Goal: Transaction & Acquisition: Purchase product/service

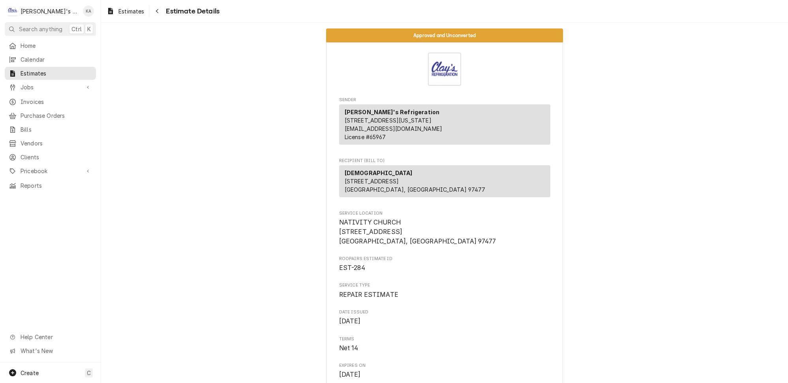
scroll to position [2275, 0]
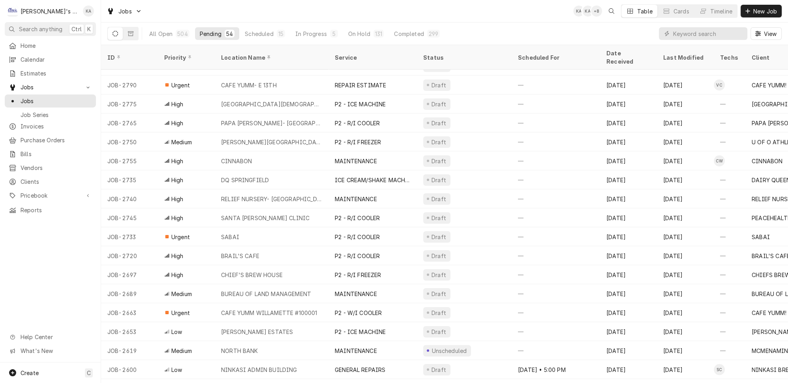
scroll to position [284, 0]
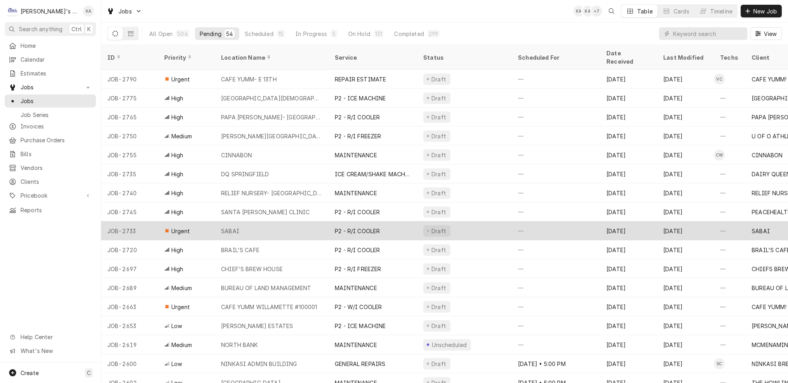
click at [297, 221] on div "SABAI" at bounding box center [272, 230] width 114 height 19
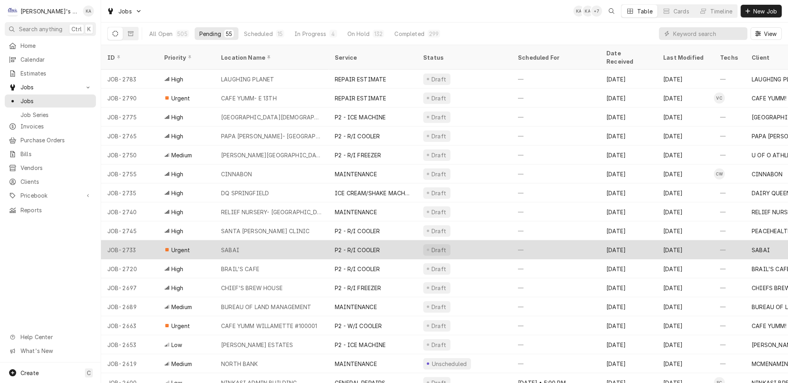
click at [265, 240] on div "SABAI" at bounding box center [272, 249] width 114 height 19
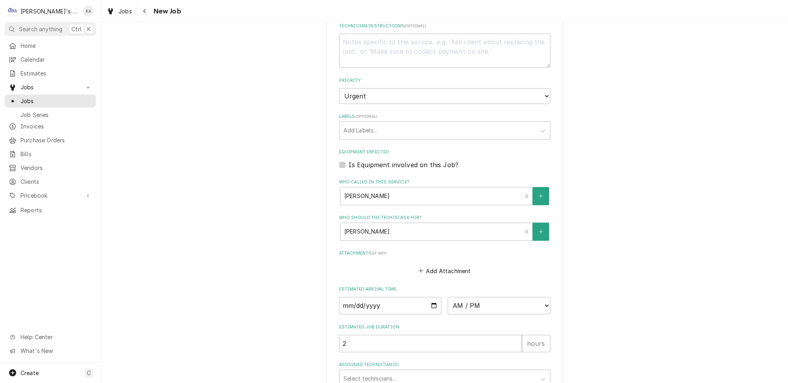
scroll to position [538, 0]
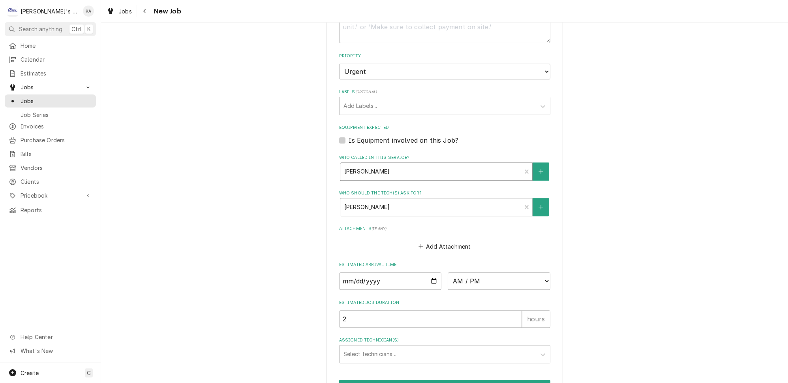
type textarea "x"
click at [425, 164] on div "Who called in this service?" at bounding box center [430, 171] width 173 height 14
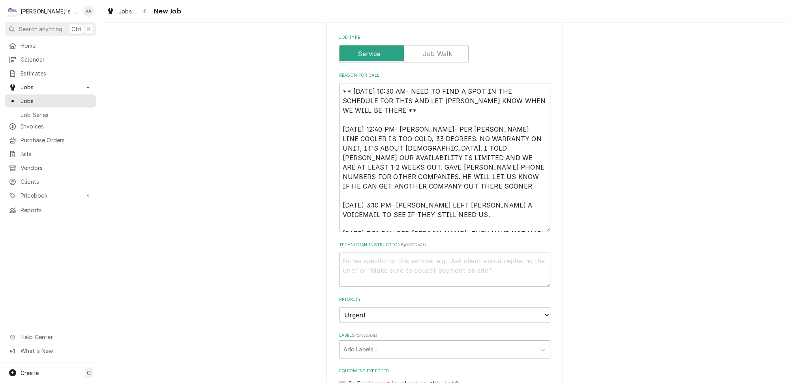
scroll to position [287, 0]
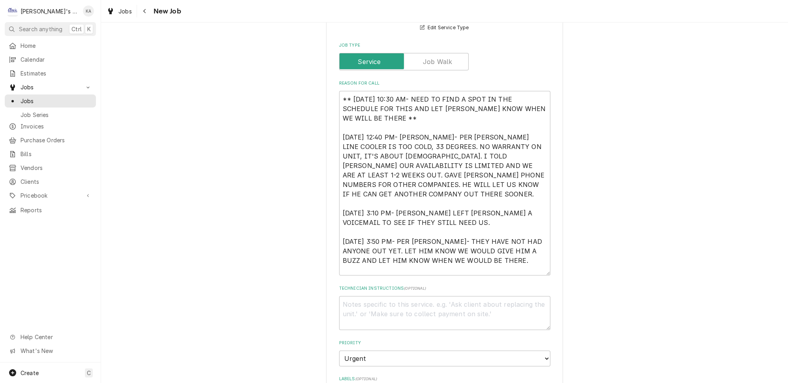
drag, startPoint x: 536, startPoint y: 231, endPoint x: 538, endPoint y: 267, distance: 36.0
click at [538, 267] on textarea "** 9/2/2025 10:30 AM- NEED TO FIND A SPOT IN THE SCHEDULE FOR THIS AND LET JUAN…" at bounding box center [444, 183] width 211 height 184
click at [505, 237] on textarea "** 9/2/2025 10:30 AM- NEED TO FIND A SPOT IN THE SCHEDULE FOR THIS AND LET JUAN…" at bounding box center [444, 183] width 211 height 184
type textarea "** 9/2/2025 10:30 AM- NEED TO FIND A SPOT IN THE SCHEDULE FOR THIS AND LET JUAN…"
type textarea "x"
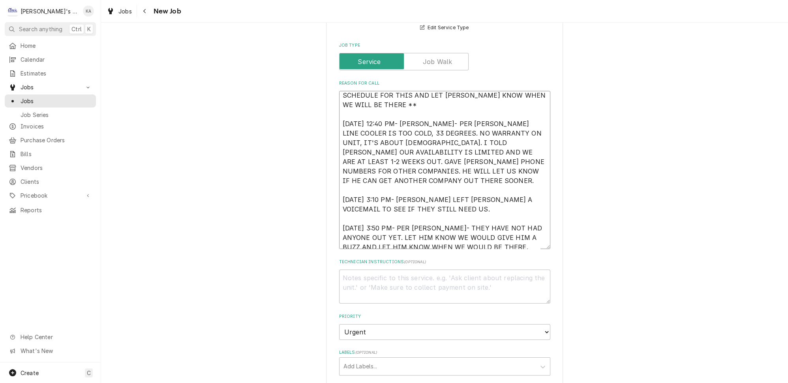
type textarea "** 9/2/2025 10:30 AM- NEED TO FIND A SPOT IN THE SCHEDULE FOR THIS AND LET JUAN…"
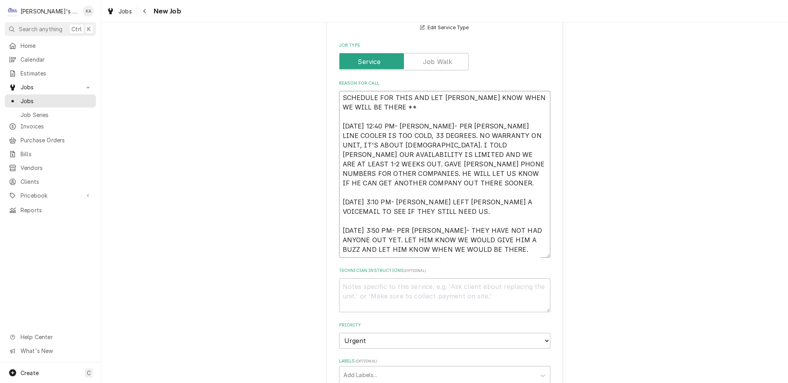
scroll to position [14, 0]
type textarea "x"
type textarea "** 9/2/2025 10:30 AM- NEED TO FIND A SPOT IN THE SCHEDULE FOR THIS AND LET JUAN…"
type textarea "x"
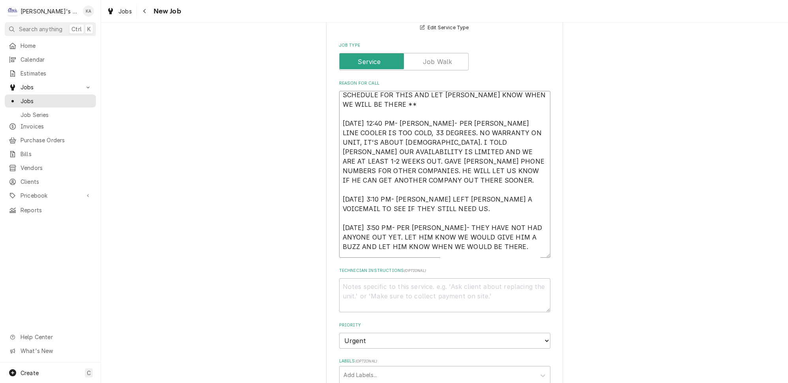
type textarea "** 9/2/2025 10:30 AM- NEED TO FIND A SPOT IN THE SCHEDULE FOR THIS AND LET JUAN…"
type textarea "x"
type textarea "** 9/2/2025 10:30 AM- NEED TO FIND A SPOT IN THE SCHEDULE FOR THIS AND LET JUAN…"
type textarea "x"
type textarea "** 9/2/2025 10:30 AM- NEED TO FIND A SPOT IN THE SCHEDULE FOR THIS AND LET JUAN…"
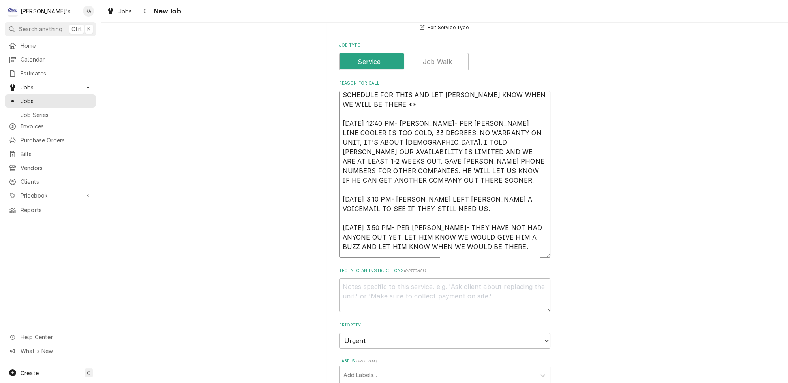
type textarea "x"
type textarea "** 9/2/2025 10:30 AM- NEED TO FIND A SPOT IN THE SCHEDULE FOR THIS AND LET JUAN…"
type textarea "x"
type textarea "** 9/2/2025 10:30 AM- NEED TO FIND A SPOT IN THE SCHEDULE FOR THIS AND LET JUAN…"
type textarea "x"
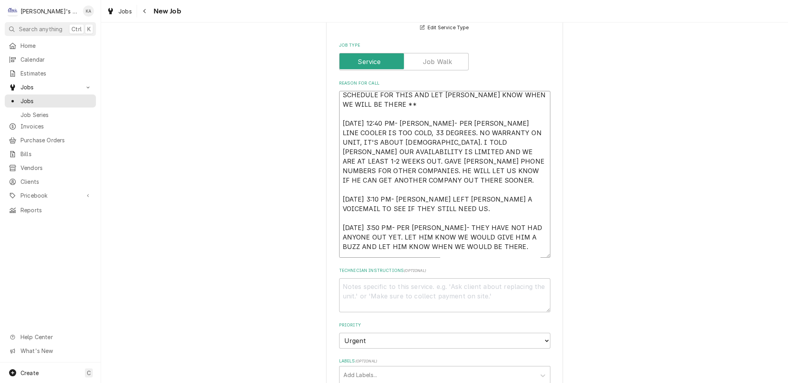
type textarea "** 9/2/2025 10:30 AM- NEED TO FIND A SPOT IN THE SCHEDULE FOR THIS AND LET JUAN…"
type textarea "x"
type textarea "** 9/2/2025 10:30 AM- NEED TO FIND A SPOT IN THE SCHEDULE FOR THIS AND LET JUAN…"
type textarea "x"
type textarea "** 9/2/2025 10:30 AM- NEED TO FIND A SPOT IN THE SCHEDULE FOR THIS AND LET JUAN…"
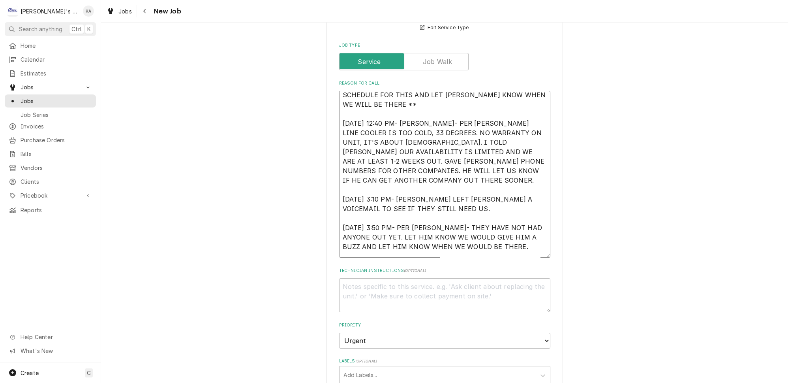
type textarea "x"
type textarea "** 9/2/2025 10:30 AM- NEED TO FIND A SPOT IN THE SCHEDULE FOR THIS AND LET JUAN…"
type textarea "x"
type textarea "** 9/2/2025 10:30 AM- NEED TO FIND A SPOT IN THE SCHEDULE FOR THIS AND LET JUAN…"
type textarea "x"
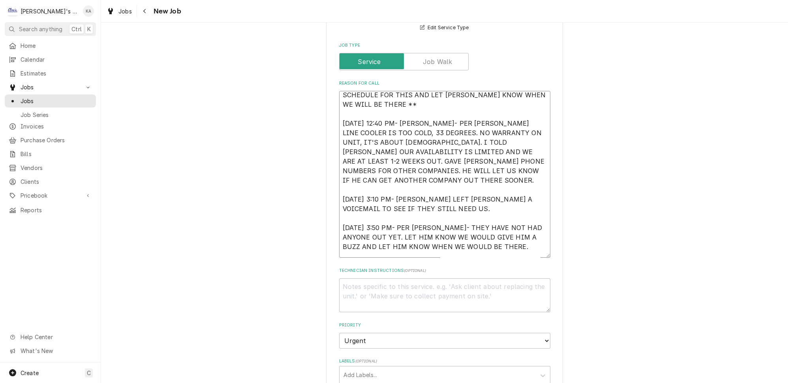
type textarea "** 9/2/2025 10:30 AM- NEED TO FIND A SPOT IN THE SCHEDULE FOR THIS AND LET JUAN…"
type textarea "x"
type textarea "** 9/2/2025 10:30 AM- NEED TO FIND A SPOT IN THE SCHEDULE FOR THIS AND LET JUAN…"
type textarea "x"
type textarea "** 9/2/2025 10:30 AM- NEED TO FIND A SPOT IN THE SCHEDULE FOR THIS AND LET JUAN…"
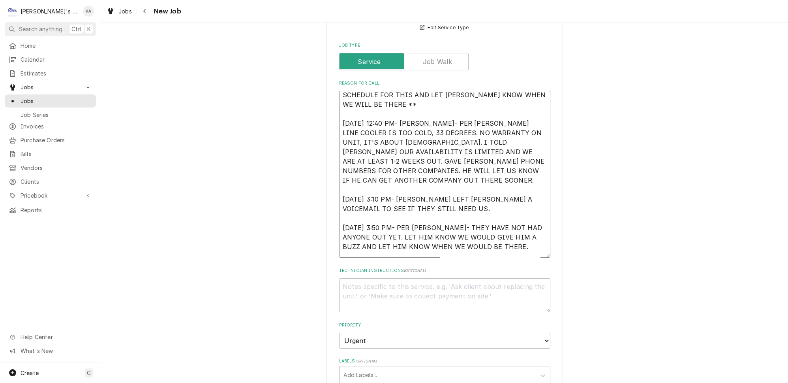
type textarea "x"
type textarea "** 9/2/2025 10:30 AM- NEED TO FIND A SPOT IN THE SCHEDULE FOR THIS AND LET JUAN…"
type textarea "x"
type textarea "** 9/2/2025 10:30 AM- NEED TO FIND A SPOT IN THE SCHEDULE FOR THIS AND LET JUAN…"
type textarea "x"
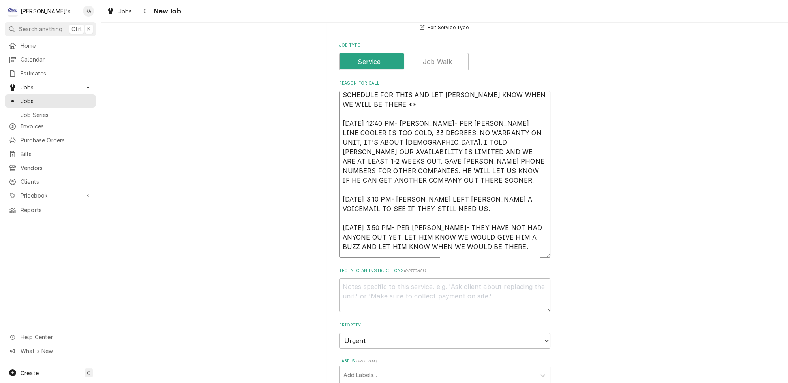
type textarea "** 9/2/2025 10:30 AM- NEED TO FIND A SPOT IN THE SCHEDULE FOR THIS AND LET JUAN…"
type textarea "x"
type textarea "** 9/2/2025 10:30 AM- NEED TO FIND A SPOT IN THE SCHEDULE FOR THIS AND LET JUAN…"
type textarea "x"
type textarea "** 9/2/2025 10:30 AM- NEED TO FIND A SPOT IN THE SCHEDULE FOR THIS AND LET JUAN…"
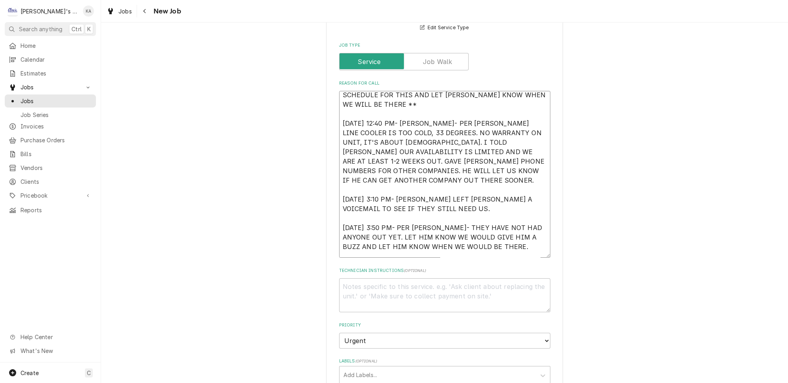
type textarea "x"
type textarea "** 9/2/2025 10:30 AM- NEED TO FIND A SPOT IN THE SCHEDULE FOR THIS AND LET JUAN…"
type textarea "x"
type textarea "** 9/2/2025 10:30 AM- NEED TO FIND A SPOT IN THE SCHEDULE FOR THIS AND LET JUAN…"
type textarea "x"
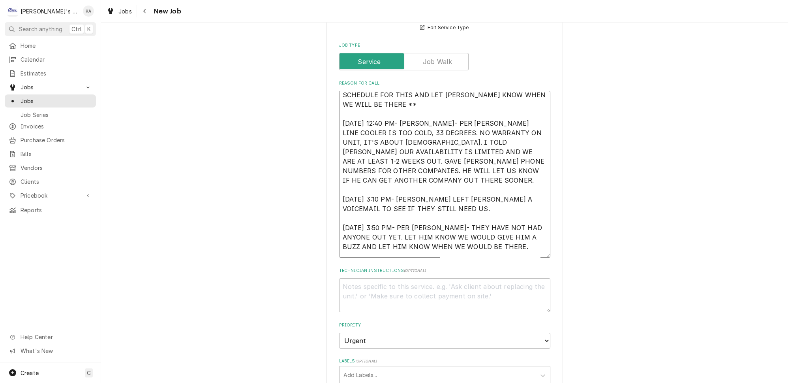
type textarea "** 9/2/2025 10:30 AM- NEED TO FIND A SPOT IN THE SCHEDULE FOR THIS AND LET JUAN…"
type textarea "x"
type textarea "** 9/2/2025 10:30 AM- NEED TO FIND A SPOT IN THE SCHEDULE FOR THIS AND LET JUAN…"
type textarea "x"
type textarea "** 9/2/2025 10:30 AM- NEED TO FIND A SPOT IN THE SCHEDULE FOR THIS AND LET JUAN…"
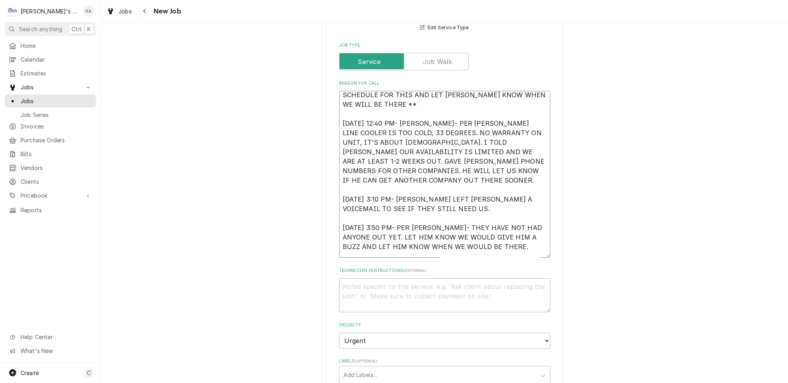
type textarea "x"
type textarea "** 9/2/2025 10:30 AM- NEED TO FIND A SPOT IN THE SCHEDULE FOR THIS AND LET JUAN…"
type textarea "x"
type textarea "** 9/2/2025 10:30 AM- NEED TO FIND A SPOT IN THE SCHEDULE FOR THIS AND LET JUAN…"
type textarea "x"
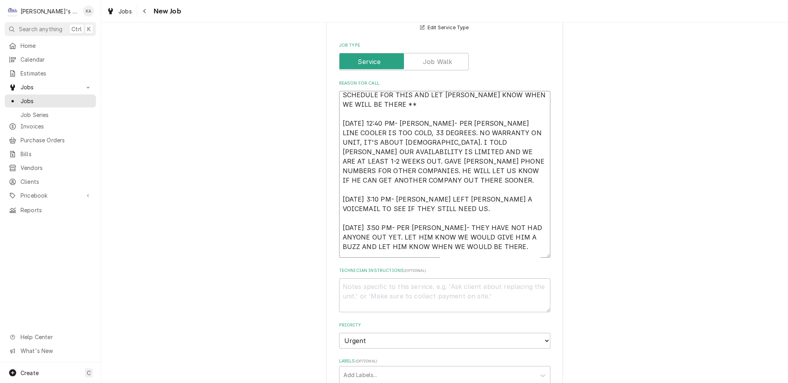
type textarea "** 9/2/2025 10:30 AM- NEED TO FIND A SPOT IN THE SCHEDULE FOR THIS AND LET JUAN…"
type textarea "x"
type textarea "** 9/2/2025 10:30 AM- NEED TO FIND A SPOT IN THE SCHEDULE FOR THIS AND LET JUAN…"
type textarea "x"
type textarea "** 9/2/2025 10:30 AM- NEED TO FIND A SPOT IN THE SCHEDULE FOR THIS AND LET JUAN…"
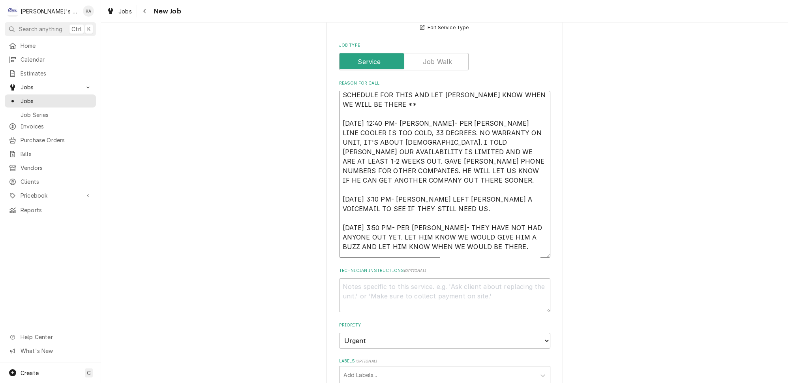
type textarea "x"
type textarea "** 9/2/2025 10:30 AM- NEED TO FIND A SPOT IN THE SCHEDULE FOR THIS AND LET JUAN…"
type textarea "x"
type textarea "** 9/2/2025 10:30 AM- NEED TO FIND A SPOT IN THE SCHEDULE FOR THIS AND LET JUAN…"
type textarea "x"
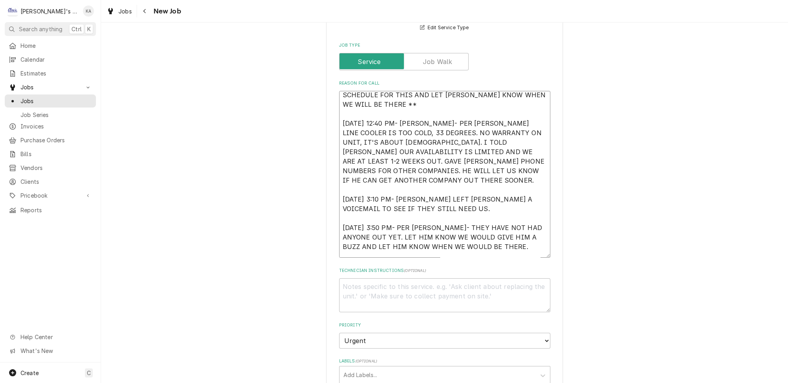
type textarea "** 9/2/2025 10:30 AM- NEED TO FIND A SPOT IN THE SCHEDULE FOR THIS AND LET JUAN…"
type textarea "x"
type textarea "** 9/2/2025 10:30 AM- NEED TO FIND A SPOT IN THE SCHEDULE FOR THIS AND LET JUAN…"
type textarea "x"
type textarea "** 9/2/2025 10:30 AM- NEED TO FIND A SPOT IN THE SCHEDULE FOR THIS AND LET JUAN…"
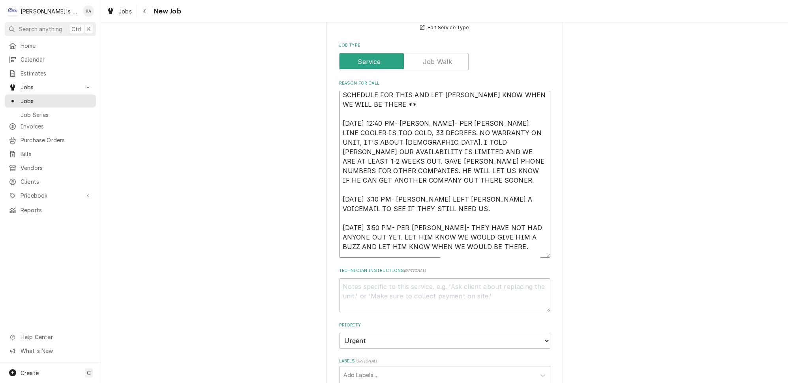
type textarea "x"
type textarea "** 9/2/2025 10:30 AM- NEED TO FIND A SPOT IN THE SCHEDULE FOR THIS AND LET JUAN…"
type textarea "x"
type textarea "** 9/2/2025 10:30 AM- NEED TO FIND A SPOT IN THE SCHEDULE FOR THIS AND LET JUAN…"
type textarea "x"
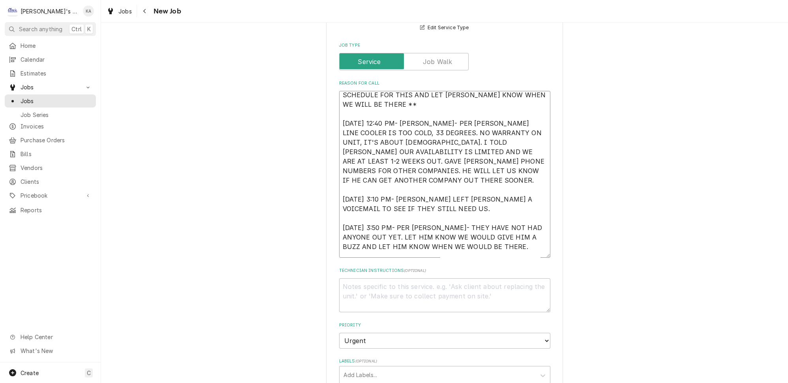
type textarea "** 9/2/2025 10:30 AM- NEED TO FIND A SPOT IN THE SCHEDULE FOR THIS AND LET JUAN…"
type textarea "x"
type textarea "** 9/2/2025 10:30 AM- NEED TO FIND A SPOT IN THE SCHEDULE FOR THIS AND LET JUAN…"
type textarea "x"
type textarea "** 9/2/2025 10:30 AM- NEED TO FIND A SPOT IN THE SCHEDULE FOR THIS AND LET JUAN…"
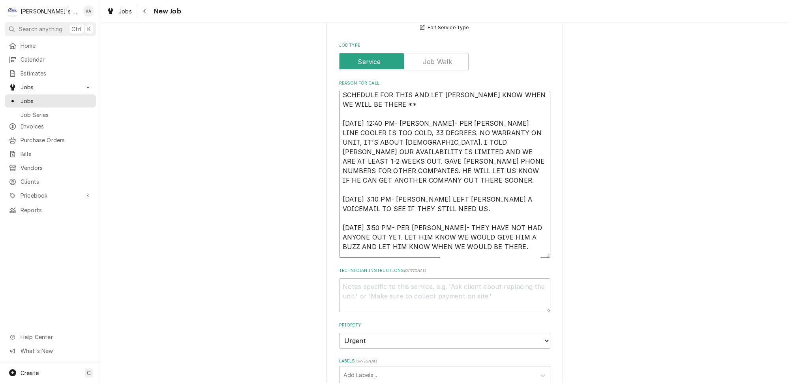
type textarea "x"
type textarea "** 9/2/2025 10:30 AM- NEED TO FIND A SPOT IN THE SCHEDULE FOR THIS AND LET JUAN…"
type textarea "x"
type textarea "** 9/2/2025 10:30 AM- NEED TO FIND A SPOT IN THE SCHEDULE FOR THIS AND LET JUAN…"
type textarea "x"
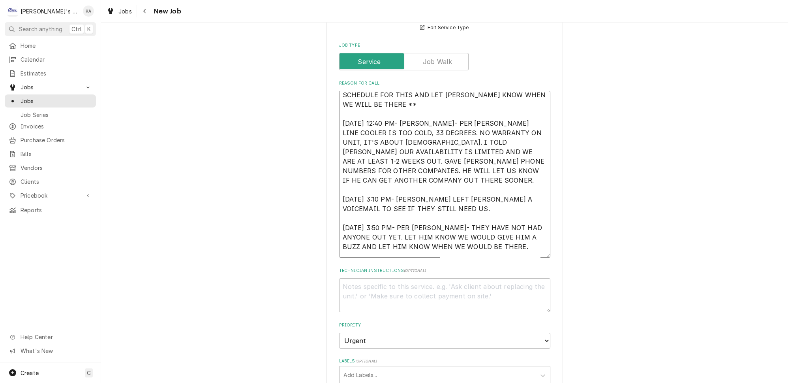
type textarea "** 9/2/2025 10:30 AM- NEED TO FIND A SPOT IN THE SCHEDULE FOR THIS AND LET JUAN…"
type textarea "x"
type textarea "** 9/2/2025 10:30 AM- NEED TO FIND A SPOT IN THE SCHEDULE FOR THIS AND LET JUAN…"
type textarea "x"
type textarea "** 9/2/2025 10:30 AM- NEED TO FIND A SPOT IN THE SCHEDULE FOR THIS AND LET JUAN…"
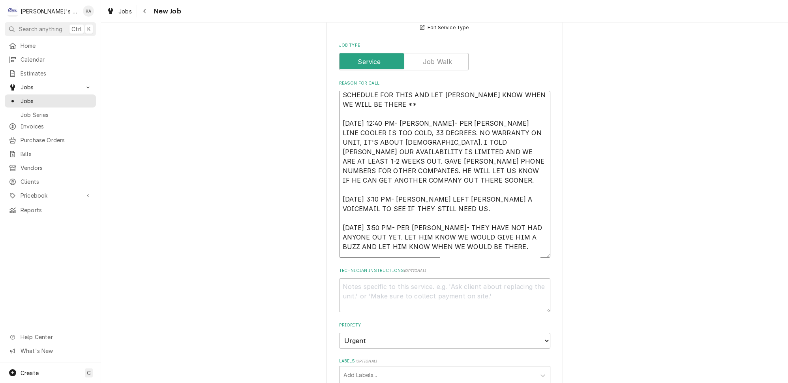
type textarea "x"
type textarea "** 9/2/2025 10:30 AM- NEED TO FIND A SPOT IN THE SCHEDULE FOR THIS AND LET JUAN…"
type textarea "x"
type textarea "** 9/2/2025 10:30 AM- NEED TO FIND A SPOT IN THE SCHEDULE FOR THIS AND LET JUAN…"
type textarea "x"
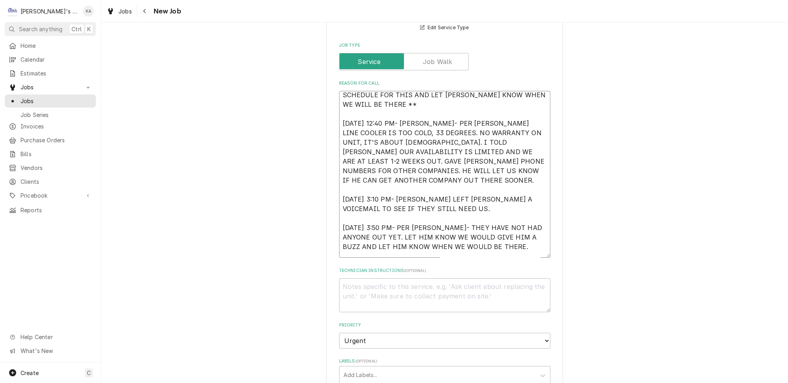
type textarea "** 9/2/2025 10:30 AM- NEED TO FIND A SPOT IN THE SCHEDULE FOR THIS AND LET JUAN…"
type textarea "x"
type textarea "** 9/2/2025 10:30 AM- NEED TO FIND A SPOT IN THE SCHEDULE FOR THIS AND LET JUAN…"
type textarea "x"
type textarea "** 9/2/2025 10:30 AM- NEED TO FIND A SPOT IN THE SCHEDULE FOR THIS AND LET JUAN…"
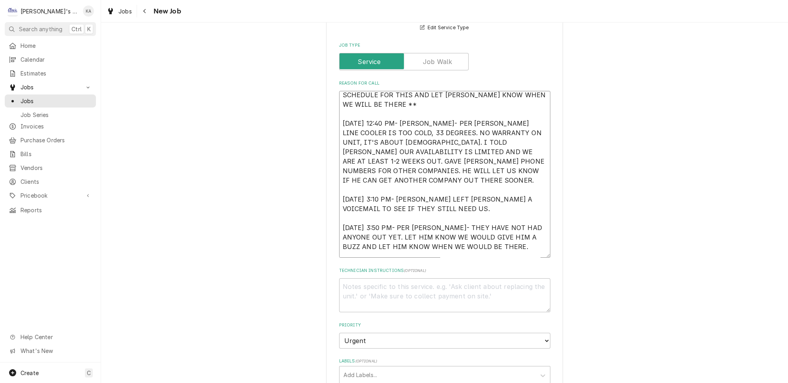
type textarea "x"
type textarea "** 9/2/2025 10:30 AM- NEED TO FIND A SPOT IN THE SCHEDULE FOR THIS AND LET JUAN…"
type textarea "x"
type textarea "** 9/2/2025 10:30 AM- NEED TO FIND A SPOT IN THE SCHEDULE FOR THIS AND LET JUAN…"
type textarea "x"
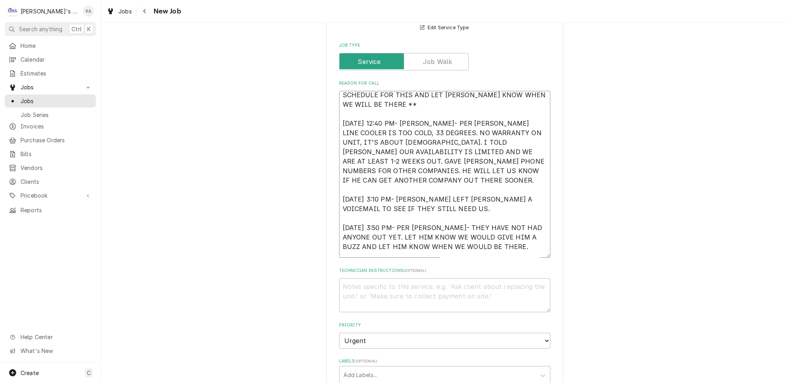
type textarea "** 9/2/2025 10:30 AM- NEED TO FIND A SPOT IN THE SCHEDULE FOR THIS AND LET JUAN…"
type textarea "x"
type textarea "** 9/2/2025 10:30 AM- NEED TO FIND A SPOT IN THE SCHEDULE FOR THIS AND LET JUAN…"
type textarea "x"
type textarea "** 9/2/2025 10:30 AM- NEED TO FIND A SPOT IN THE SCHEDULE FOR THIS AND LET JUAN…"
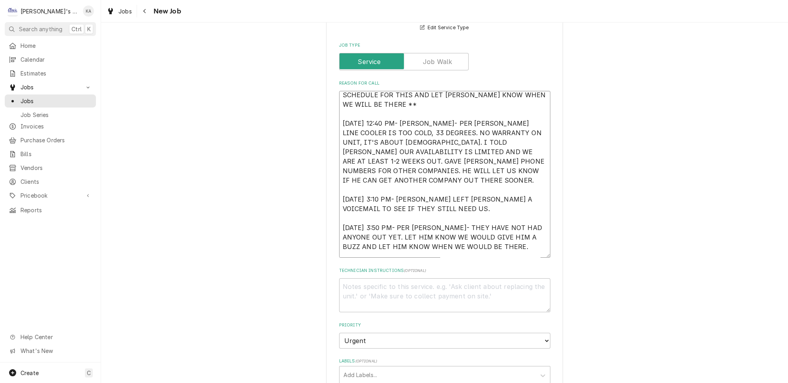
type textarea "x"
type textarea "** 9/2/2025 10:30 AM- NEED TO FIND A SPOT IN THE SCHEDULE FOR THIS AND LET JUAN…"
type textarea "x"
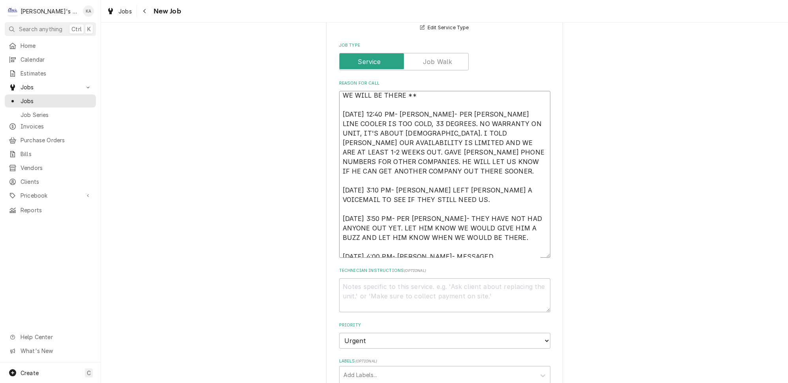
type textarea "** 9/2/2025 10:30 AM- NEED TO FIND A SPOT IN THE SCHEDULE FOR THIS AND LET JUAN…"
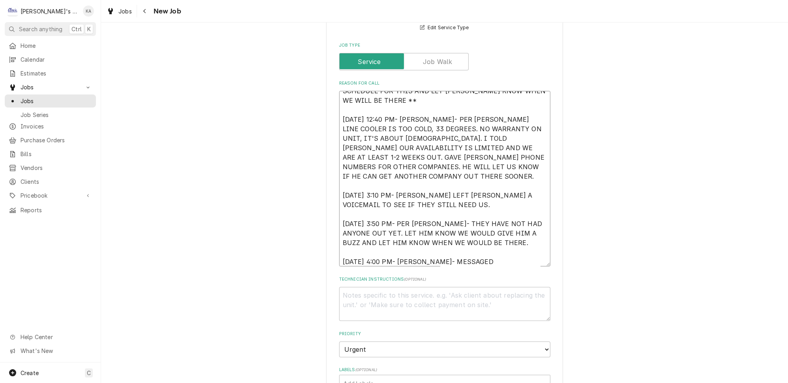
type textarea "x"
type textarea "** 9/2/2025 10:30 AM- NEED TO FIND A SPOT IN THE SCHEDULE FOR THIS AND LET JUAN…"
type textarea "x"
type textarea "** 9/2/2025 10:30 AM- NEED TO FIND A SPOT IN THE SCHEDULE FOR THIS AND LET JUAN…"
type textarea "x"
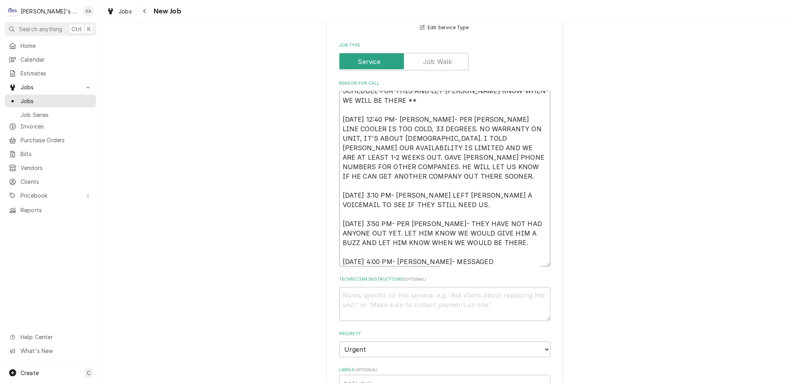
type textarea "** 9/2/2025 10:30 AM- NEED TO FIND A SPOT IN THE SCHEDULE FOR THIS AND LET JUAN…"
type textarea "x"
type textarea "** 9/2/2025 10:30 AM- NEED TO FIND A SPOT IN THE SCHEDULE FOR THIS AND LET JUAN…"
type textarea "x"
type textarea "** 9/2/2025 10:30 AM- NEED TO FIND A SPOT IN THE SCHEDULE FOR THIS AND LET JUAN…"
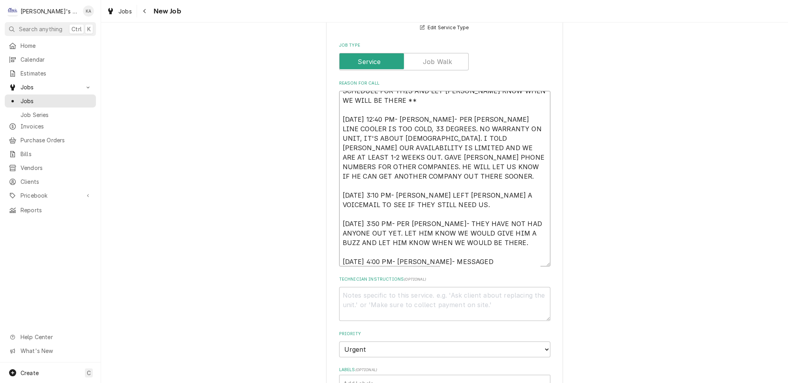
type textarea "x"
type textarea "** 9/2/2025 10:30 AM- NEED TO FIND A SPOT IN THE SCHEDULE FOR THIS AND LET JUAN…"
type textarea "x"
type textarea "** 9/2/2025 10:30 AM- NEED TO FIND A SPOT IN THE SCHEDULE FOR THIS AND LET JUAN…"
type textarea "x"
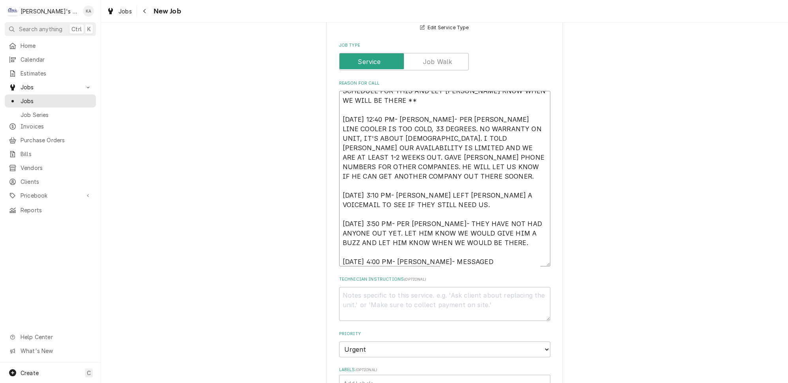
type textarea "** 9/2/2025 10:30 AM- NEED TO FIND A SPOT IN THE SCHEDULE FOR THIS AND LET JUAN…"
type textarea "x"
type textarea "** 9/2/2025 10:30 AM- NEED TO FIND A SPOT IN THE SCHEDULE FOR THIS AND LET JUAN…"
type textarea "x"
type textarea "** 9/2/2025 10:30 AM- NEED TO FIND A SPOT IN THE SCHEDULE FOR THIS AND LET JUAN…"
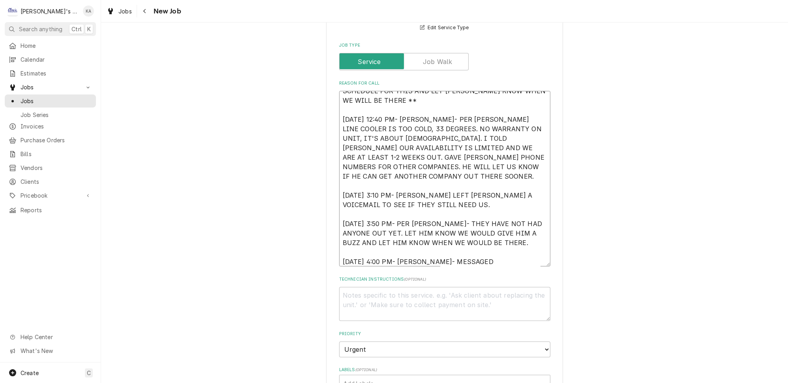
type textarea "x"
type textarea "** 9/2/2025 10:30 AM- NEED TO FIND A SPOT IN THE SCHEDULE FOR THIS AND LET JUAN…"
type textarea "x"
type textarea "** 9/2/2025 10:30 AM- NEED TO FIND A SPOT IN THE SCHEDULE FOR THIS AND LET JUAN…"
type textarea "x"
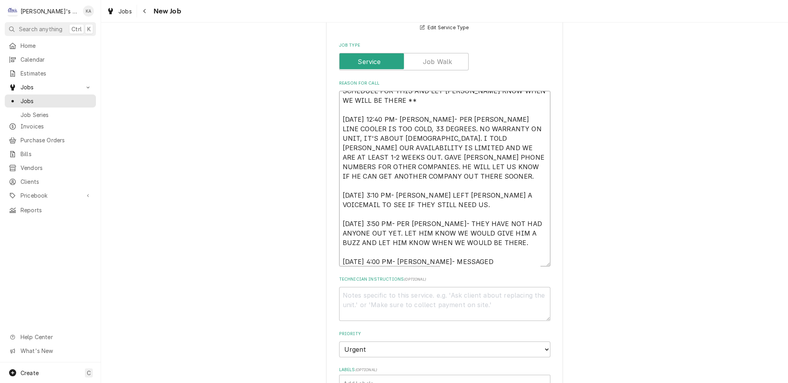
type textarea "** 9/2/2025 10:30 AM- NEED TO FIND A SPOT IN THE SCHEDULE FOR THIS AND LET JUAN…"
type textarea "x"
type textarea "** 9/2/2025 10:30 AM- NEED TO FIND A SPOT IN THE SCHEDULE FOR THIS AND LET JUAN…"
type textarea "x"
type textarea "** 9/2/2025 10:30 AM- NEED TO FIND A SPOT IN THE SCHEDULE FOR THIS AND LET JUAN…"
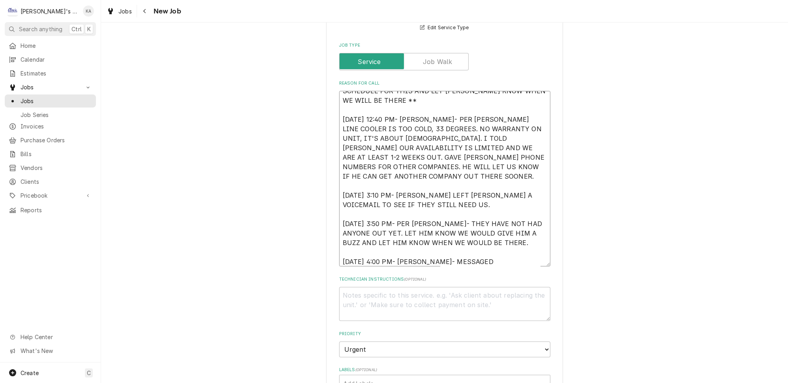
type textarea "x"
type textarea "** 9/2/2025 10:30 AM- NEED TO FIND A SPOT IN THE SCHEDULE FOR THIS AND LET JUAN…"
type textarea "x"
type textarea "** 9/2/2025 10:30 AM- NEED TO FIND A SPOT IN THE SCHEDULE FOR THIS AND LET JUAN…"
type textarea "x"
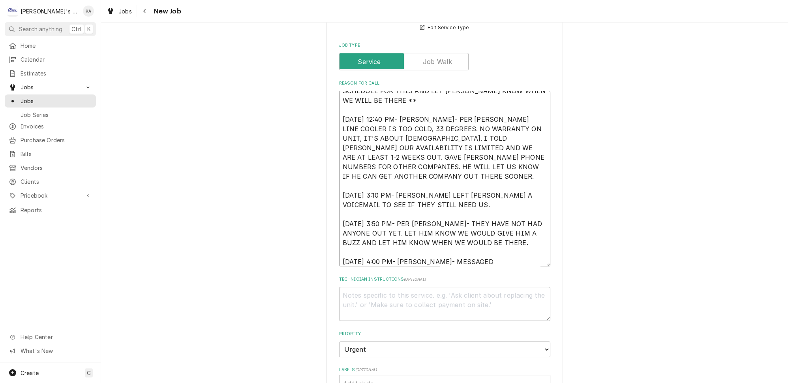
type textarea "** 9/2/2025 10:30 AM- NEED TO FIND A SPOT IN THE SCHEDULE FOR THIS AND LET JUAN…"
type textarea "x"
type textarea "** 9/2/2025 10:30 AM- NEED TO FIND A SPOT IN THE SCHEDULE FOR THIS AND LET JUAN…"
type textarea "x"
type textarea "** 9/2/2025 10:30 AM- NEED TO FIND A SPOT IN THE SCHEDULE FOR THIS AND LET JUAN…"
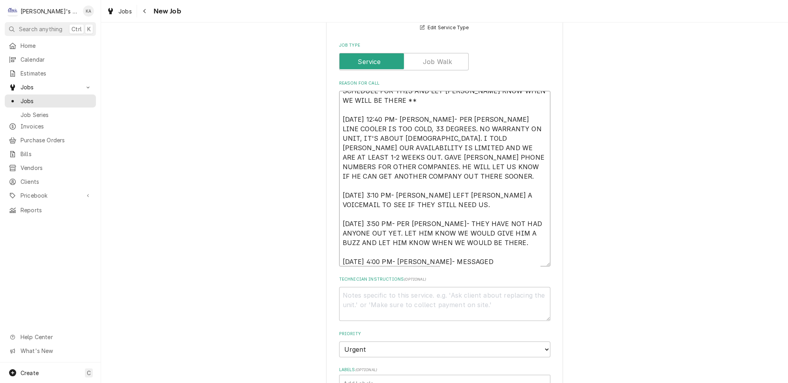
type textarea "x"
type textarea "** 9/2/2025 10:30 AM- NEED TO FIND A SPOT IN THE SCHEDULE FOR THIS AND LET JUAN…"
type textarea "x"
type textarea "** 9/2/2025 10:30 AM- NEED TO FIND A SPOT IN THE SCHEDULE FOR THIS AND LET JUAN…"
type textarea "x"
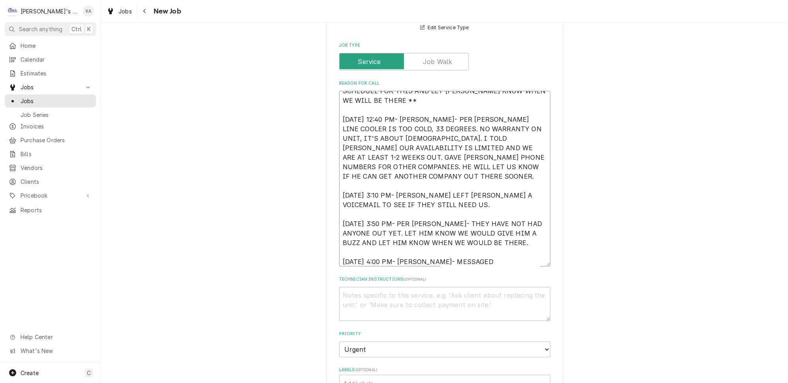
type textarea "** 9/2/2025 10:30 AM- NEED TO FIND A SPOT IN THE SCHEDULE FOR THIS AND LET JUAN…"
type textarea "x"
type textarea "** 9/2/2025 10:30 AM- NEED TO FIND A SPOT IN THE SCHEDULE FOR THIS AND LET JUAN…"
type textarea "x"
type textarea "** 9/2/2025 10:30 AM- NEED TO FIND A SPOT IN THE SCHEDULE FOR THIS AND LET JUAN…"
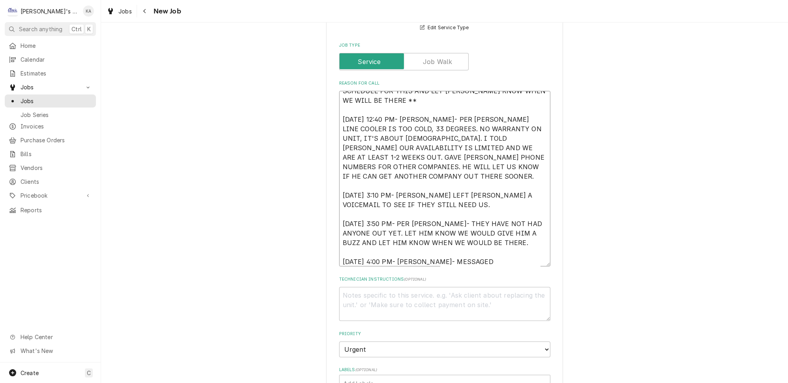
type textarea "x"
type textarea "** 9/2/2025 10:30 AM- NEED TO FIND A SPOT IN THE SCHEDULE FOR THIS AND LET JUAN…"
type textarea "x"
type textarea "** 9/2/2025 10:30 AM- NEED TO FIND A SPOT IN THE SCHEDULE FOR THIS AND LET JUAN…"
type textarea "x"
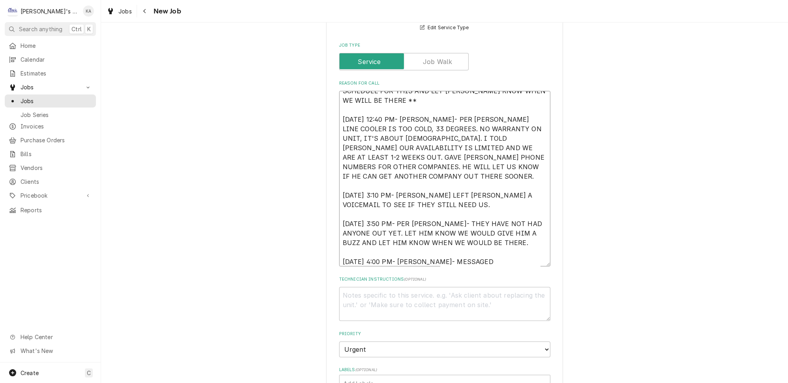
type textarea "** 9/2/2025 10:30 AM- NEED TO FIND A SPOT IN THE SCHEDULE FOR THIS AND LET JUAN…"
type textarea "x"
type textarea "** 9/2/2025 10:30 AM- NEED TO FIND A SPOT IN THE SCHEDULE FOR THIS AND LET JUAN…"
type textarea "x"
type textarea "** 9/2/2025 10:30 AM- NEED TO FIND A SPOT IN THE SCHEDULE FOR THIS AND LET JUAN…"
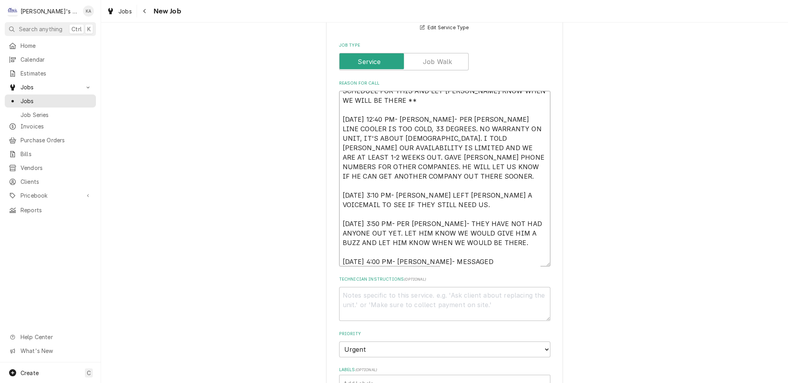
type textarea "x"
type textarea "** 9/2/2025 10:30 AM- NEED TO FIND A SPOT IN THE SCHEDULE FOR THIS AND LET JUAN…"
type textarea "x"
type textarea "** 9/2/2025 10:30 AM- NEED TO FIND A SPOT IN THE SCHEDULE FOR THIS AND LET JUAN…"
type textarea "x"
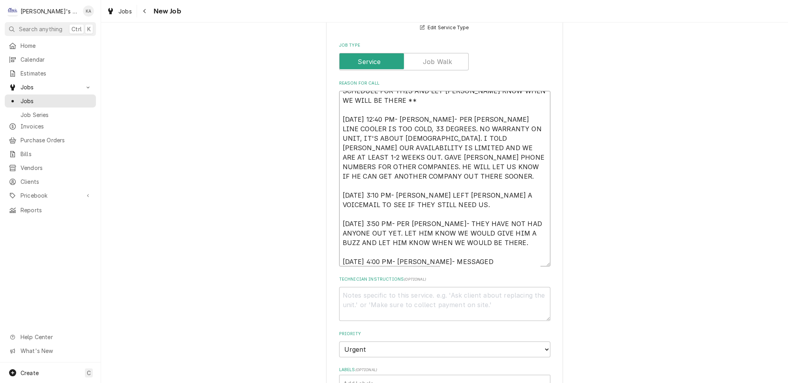
type textarea "** 9/2/2025 10:30 AM- NEED TO FIND A SPOT IN THE SCHEDULE FOR THIS AND LET JUAN…"
type textarea "x"
type textarea "** 9/2/2025 10:30 AM- NEED TO FIND A SPOT IN THE SCHEDULE FOR THIS AND LET JUAN…"
type textarea "x"
type textarea "** 9/2/2025 10:30 AM- NEED TO FIND A SPOT IN THE SCHEDULE FOR THIS AND LET JUAN…"
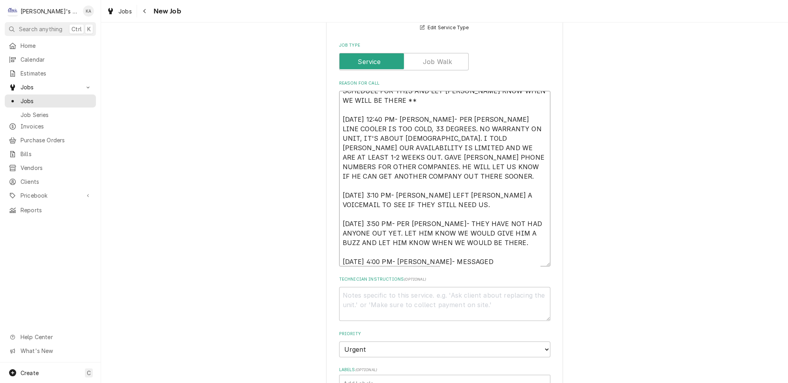
type textarea "x"
type textarea "** 9/2/2025 10:30 AM- NEED TO FIND A SPOT IN THE SCHEDULE FOR THIS AND LET JUAN…"
type textarea "x"
type textarea "** 9/2/2025 10:30 AM- NEED TO FIND A SPOT IN THE SCHEDULE FOR THIS AND LET JUAN…"
type textarea "x"
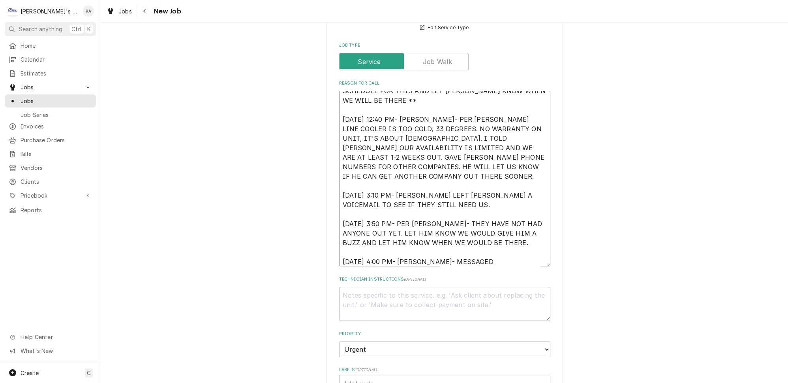
type textarea "** 9/2/2025 10:30 AM- NEED TO FIND A SPOT IN THE SCHEDULE FOR THIS AND LET JUAN…"
type textarea "x"
type textarea "** 9/2/2025 10:30 AM- NEED TO FIND A SPOT IN THE SCHEDULE FOR THIS AND LET JUAN…"
type textarea "x"
type textarea "** 9/2/2025 10:30 AM- NEED TO FIND A SPOT IN THE SCHEDULE FOR THIS AND LET JUAN…"
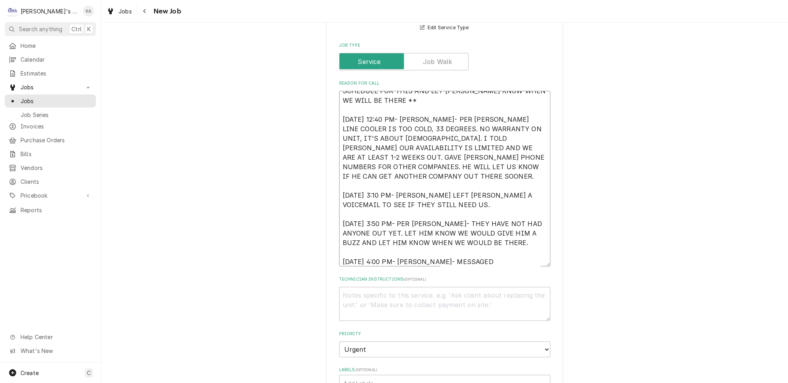
type textarea "x"
type textarea "** 9/2/2025 10:30 AM- NEED TO FIND A SPOT IN THE SCHEDULE FOR THIS AND LET JUAN…"
type textarea "x"
type textarea "** 9/2/2025 10:30 AM- NEED TO FIND A SPOT IN THE SCHEDULE FOR THIS AND LET JUAN…"
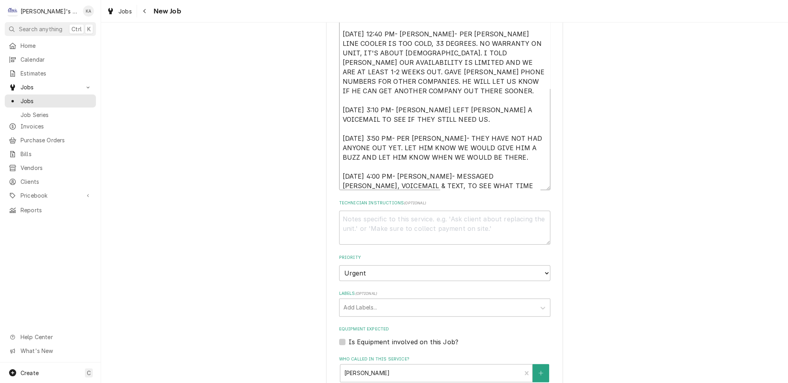
scroll to position [628, 0]
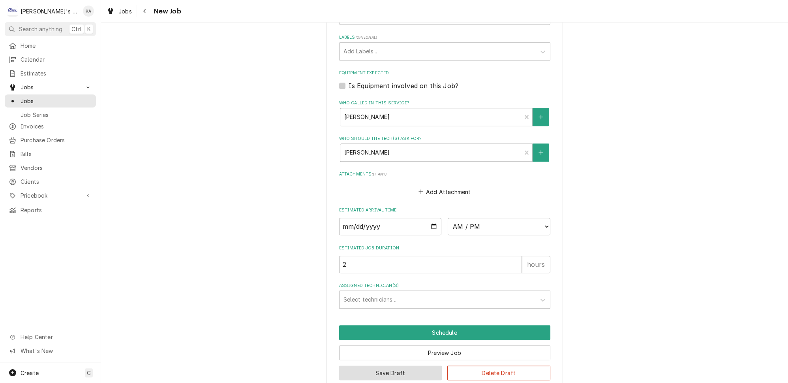
click at [393, 365] on button "Save Draft" at bounding box center [390, 372] width 103 height 15
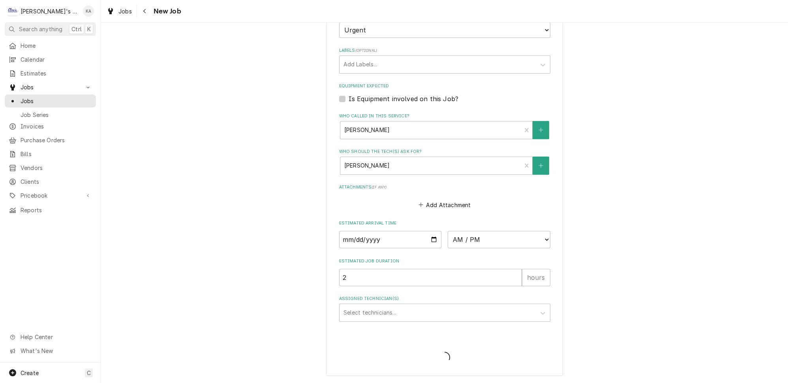
scroll to position [603, 0]
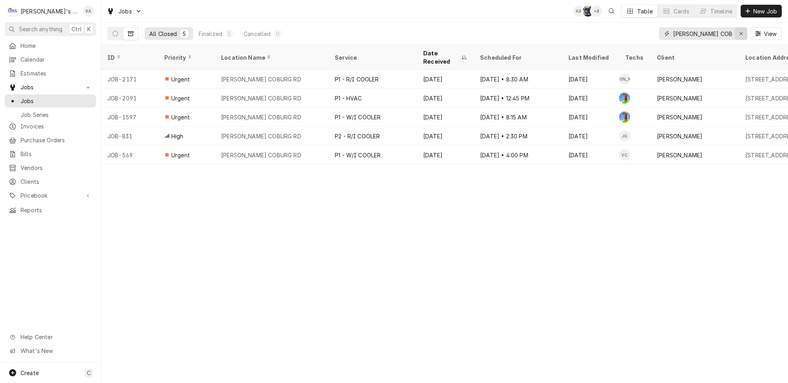
click at [744, 31] on icon "Erase input" at bounding box center [741, 34] width 4 height 6
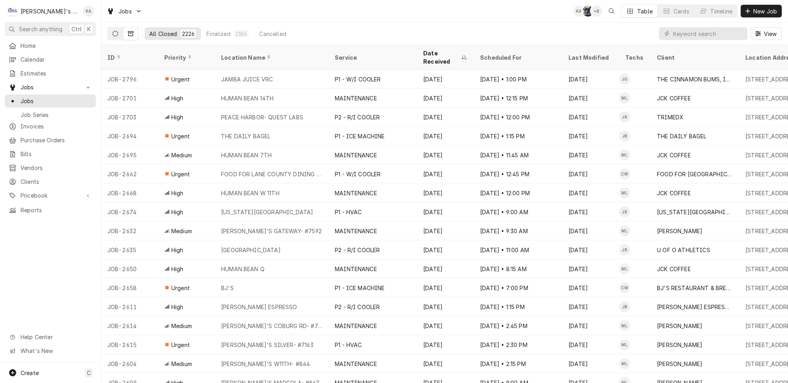
click at [113, 31] on icon "Dynamic Content Wrapper" at bounding box center [116, 34] width 6 height 6
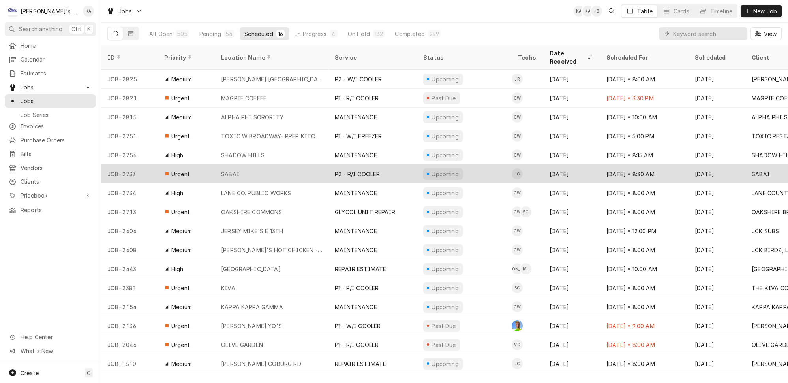
click at [274, 164] on div "SABAI" at bounding box center [272, 173] width 114 height 19
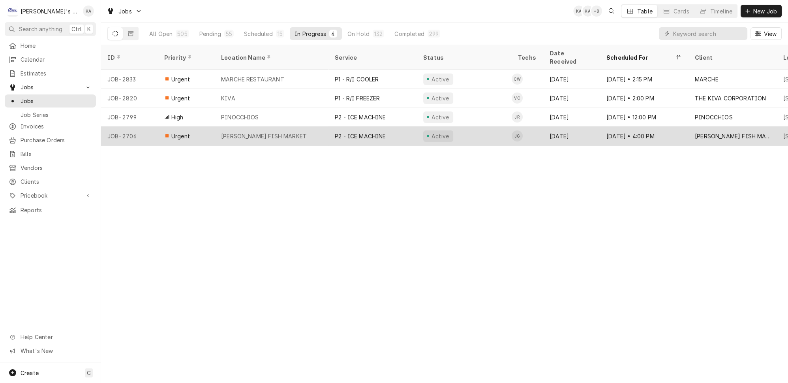
click at [308, 126] on div "[PERSON_NAME] FISH MARKET" at bounding box center [272, 135] width 114 height 19
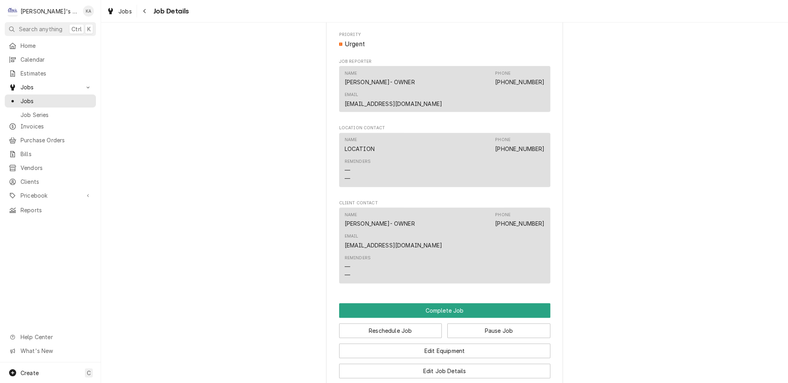
scroll to position [745, 0]
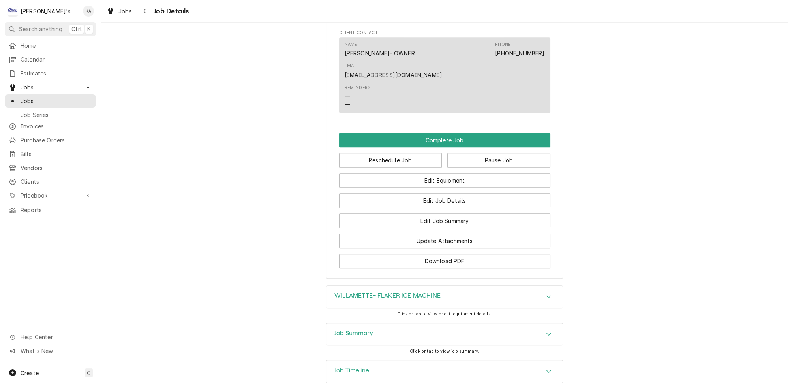
click at [546, 368] on icon "Accordion Header" at bounding box center [549, 371] width 6 height 6
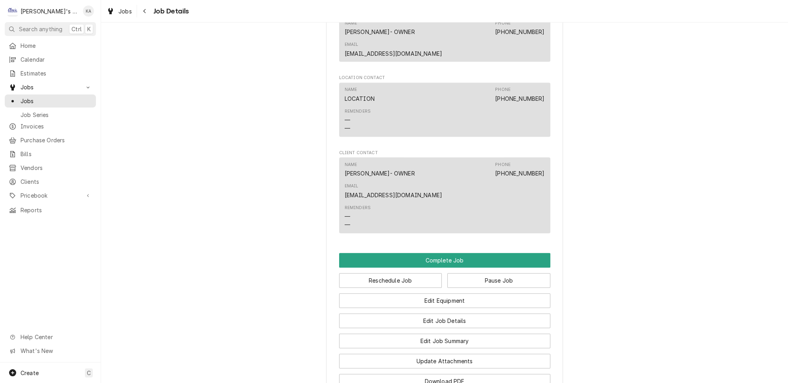
scroll to position [265, 0]
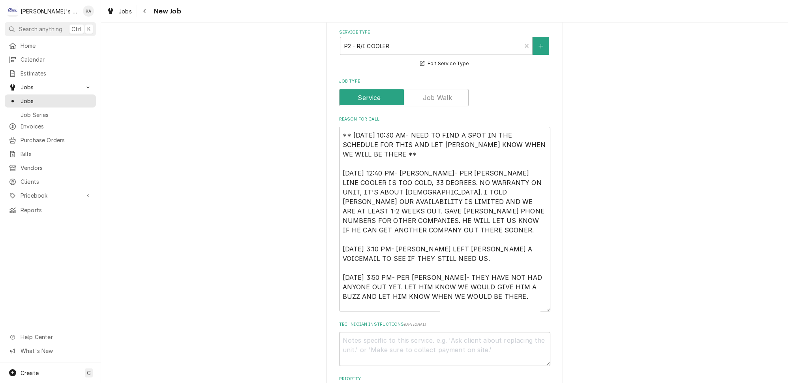
scroll to position [395, 0]
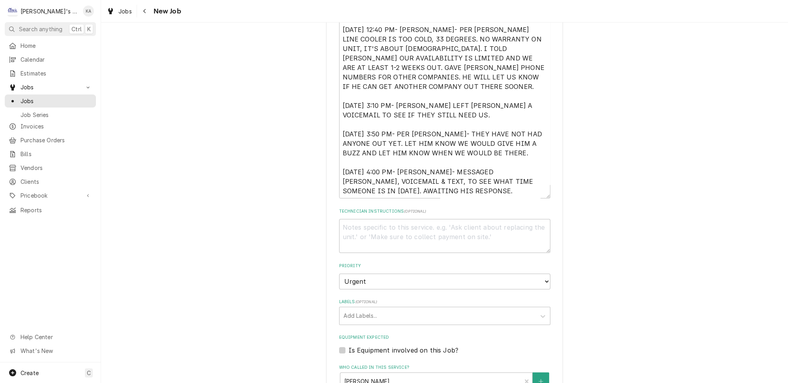
drag, startPoint x: 536, startPoint y: 158, endPoint x: 536, endPoint y: 189, distance: 30.4
click at [536, 189] on textarea "** 9/2/2025 10:30 AM- NEED TO FIND A SPOT IN THE SCHEDULE FOR THIS AND LET JUAN…" at bounding box center [444, 90] width 211 height 215
drag, startPoint x: 424, startPoint y: 143, endPoint x: 424, endPoint y: 163, distance: 20.1
click at [424, 163] on textarea "** 9/2/2025 10:30 AM- NEED TO FIND A SPOT IN THE SCHEDULE FOR THIS AND LET JUAN…" at bounding box center [444, 90] width 211 height 215
type textarea "x"
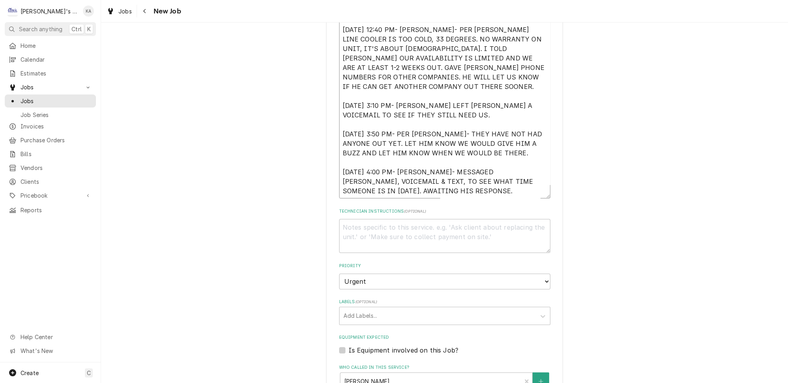
type textarea "** 9/2/2025 10:30 AM- NEED TO FIND A SPOT IN THE SCHEDULE FOR THIS AND LET JUAN…"
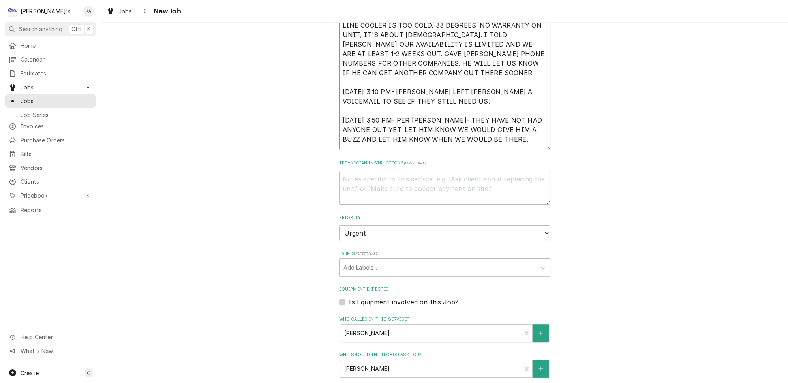
type textarea "x"
type textarea "** 9/2/2025 10:30 AM- NEED TO FIND A SPOT IN THE SCHEDULE FOR THIS AND LET JUAN…"
type textarea "x"
type textarea "** 9/2/2025 10:30 AM- NEED TO FIND A SPOT IN THE SCHEDULE FOR THIS AND LET JUAN…"
type textarea "x"
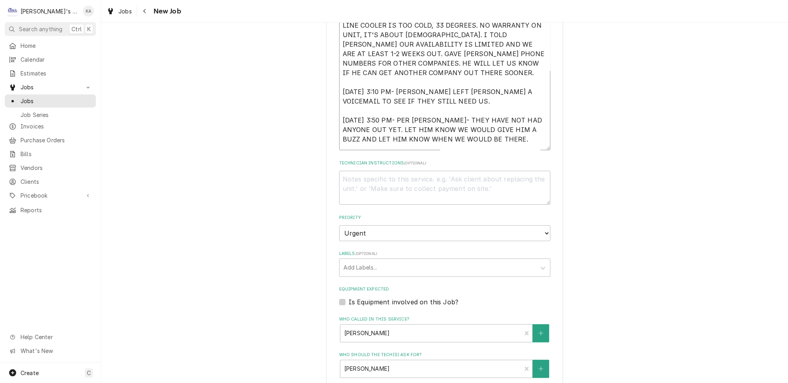
type textarea "** 9/2/2025 10:30 AM- NEED TO FIND A SPOT IN THE SCHEDULE FOR THIS AND LET JUAN…"
type textarea "x"
type textarea "** 9/2/2025 10:30 AM- NEED TO FIND A SPOT IN THE SCHEDULE FOR THIS AND LET JUAN…"
type textarea "x"
type textarea "** 9/2/2025 10:30 AM- NEED TO FIND A SPOT IN THE SCHEDULE FOR THIS AND LET JUAN…"
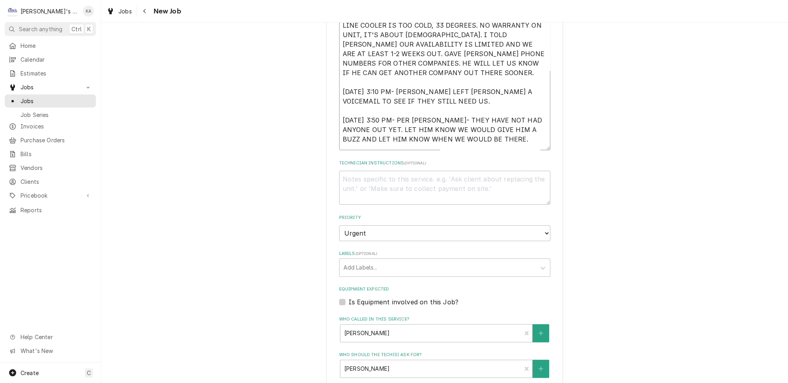
type textarea "x"
type textarea "** 9/2/2025 10:30 AM- NEED TO FIND A SPOT IN THE SCHEDULE FOR THIS AND LET JUAN…"
type textarea "x"
type textarea "** 9/2/2025 10:30 AM- NEED TO FIND A SPOT IN THE SCHEDULE FOR THIS AND LET JUAN…"
type textarea "x"
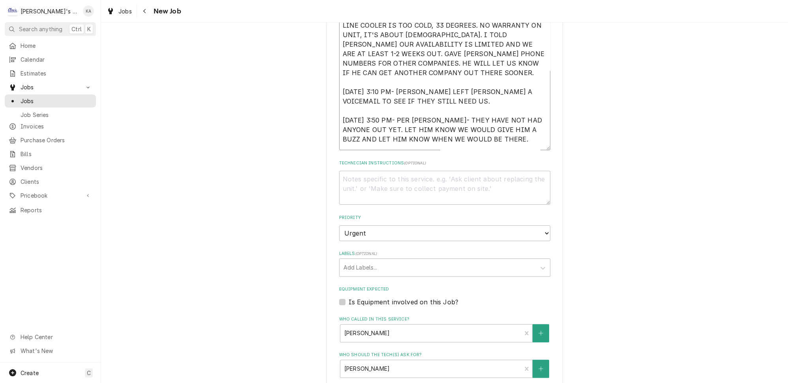
type textarea "** 9/2/2025 10:30 AM- NEED TO FIND A SPOT IN THE SCHEDULE FOR THIS AND LET JUAN…"
type textarea "x"
type textarea "** 9/2/2025 10:30 AM- NEED TO FIND A SPOT IN THE SCHEDULE FOR THIS AND LET JUAN…"
type textarea "x"
type textarea "** 9/2/2025 10:30 AM- NEED TO FIND A SPOT IN THE SCHEDULE FOR THIS AND LET JUAN…"
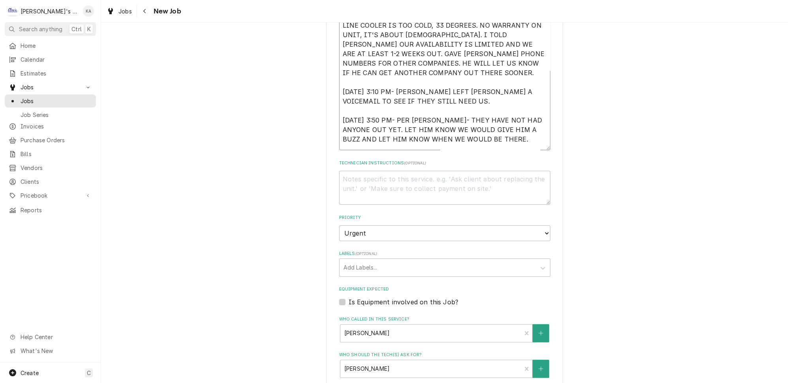
type textarea "x"
type textarea "** 9/2/2025 10:30 AM- NEED TO FIND A SPOT IN THE SCHEDULE FOR THIS AND LET JUAN…"
type textarea "x"
type textarea "** 9/2/2025 10:30 AM- NEED TO FIND A SPOT IN THE SCHEDULE FOR THIS AND LET JUAN…"
type textarea "x"
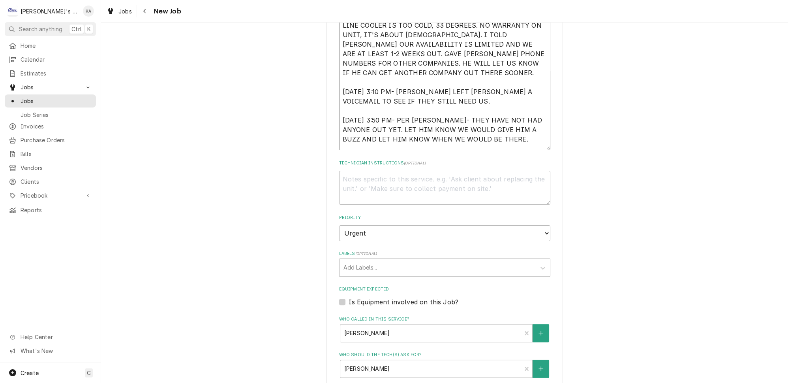
type textarea "** 9/2/2025 10:30 AM- NEED TO FIND A SPOT IN THE SCHEDULE FOR THIS AND LET JUAN…"
type textarea "x"
type textarea "** 9/2/2025 10:30 AM- NEED TO FIND A SPOT IN THE SCHEDULE FOR THIS AND LET JUAN…"
type textarea "x"
type textarea "** 9/2/2025 10:30 AM- NEED TO FIND A SPOT IN THE SCHEDULE FOR THIS AND LET JUAN…"
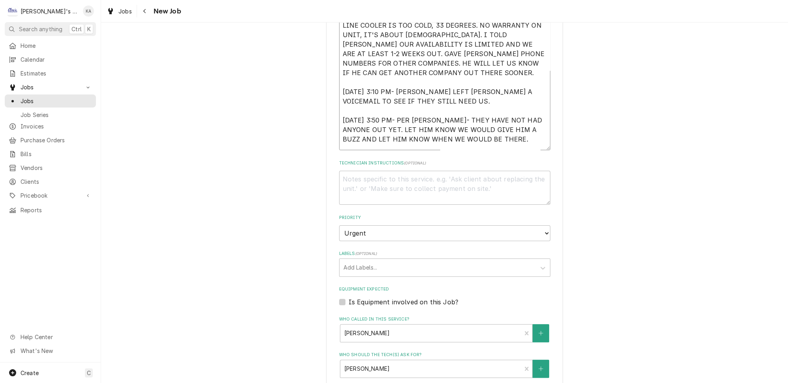
type textarea "x"
type textarea "** 9/2/2025 10:30 AM- NEED TO FIND A SPOT IN THE SCHEDULE FOR THIS AND LET JUAN…"
type textarea "x"
type textarea "** 9/2/2025 10:30 AM- NEED TO FIND A SPOT IN THE SCHEDULE FOR THIS AND LET JUAN…"
type textarea "x"
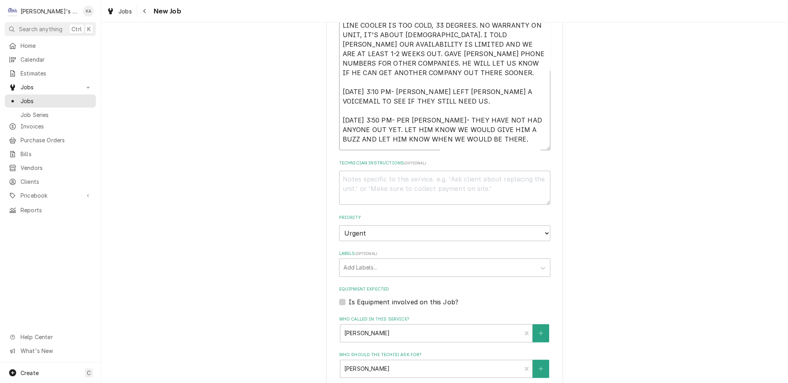
type textarea "** 9/2/2025 10:30 AM- NEED TO FIND A SPOT IN THE SCHEDULE FOR THIS AND LET JUAN…"
type textarea "x"
type textarea "** 9/2/2025 10:30 AM- NEED TO FIND A SPOT IN THE SCHEDULE FOR THIS AND LET JUAN…"
type textarea "x"
type textarea "** 9/2/2025 10:30 AM- NEED TO FIND A SPOT IN THE SCHEDULE FOR THIS AND LET JUAN…"
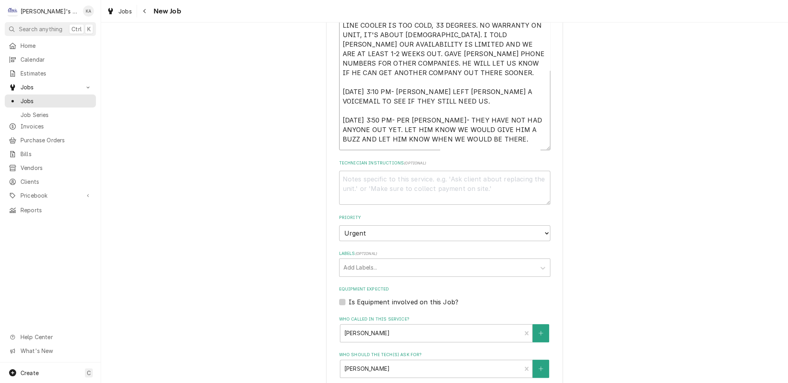
type textarea "x"
type textarea "** 9/2/2025 10:30 AM- NEED TO FIND A SPOT IN THE SCHEDULE FOR THIS AND LET JUAN…"
type textarea "x"
type textarea "** 9/2/2025 10:30 AM- NEED TO FIND A SPOT IN THE SCHEDULE FOR THIS AND LET JUAN…"
type textarea "x"
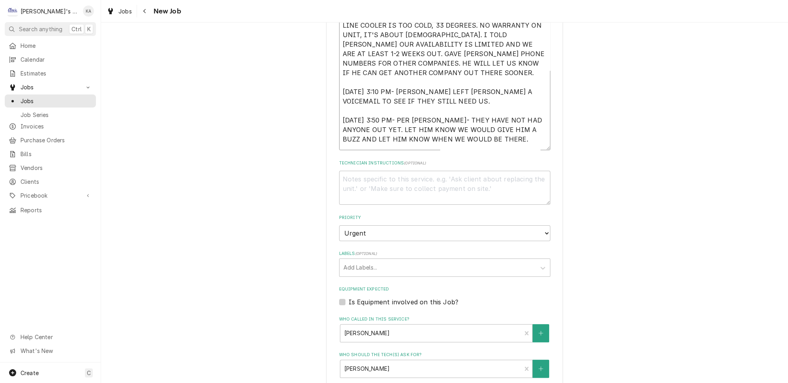
type textarea "** 9/2/2025 10:30 AM- NEED TO FIND A SPOT IN THE SCHEDULE FOR THIS AND LET JUAN…"
type textarea "x"
type textarea "** 9/2/2025 10:30 AM- NEED TO FIND A SPOT IN THE SCHEDULE FOR THIS AND LET JUAN…"
type textarea "x"
type textarea "** 9/2/2025 10:30 AM- NEED TO FIND A SPOT IN THE SCHEDULE FOR THIS AND LET JUAN…"
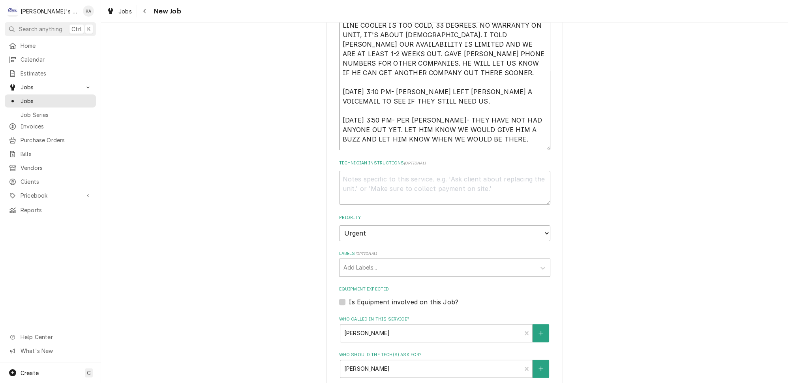
type textarea "x"
type textarea "** 9/2/2025 10:30 AM- NEED TO FIND A SPOT IN THE SCHEDULE FOR THIS AND LET JUAN…"
type textarea "x"
type textarea "** 9/2/2025 10:30 AM- NEED TO FIND A SPOT IN THE SCHEDULE FOR THIS AND LET JUAN…"
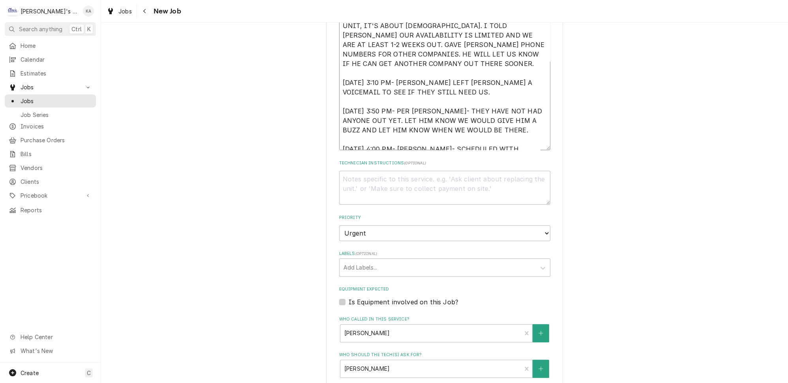
type textarea "x"
type textarea "** 9/2/2025 10:30 AM- NEED TO FIND A SPOT IN THE SCHEDULE FOR THIS AND LET JUAN…"
type textarea "x"
type textarea "** 9/2/2025 10:30 AM- NEED TO FIND A SPOT IN THE SCHEDULE FOR THIS AND LET JUAN…"
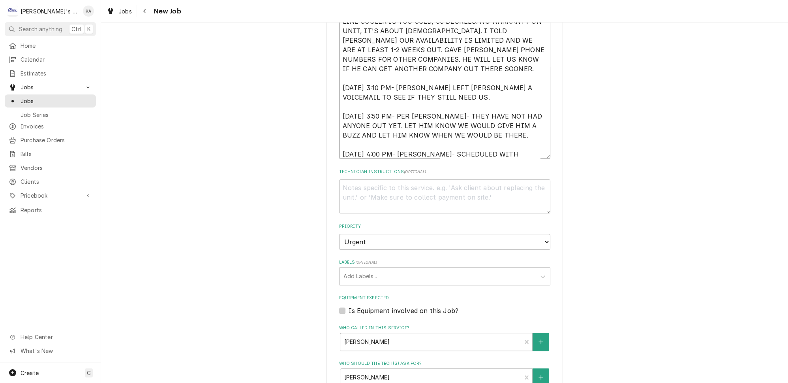
type textarea "x"
type textarea "** 9/2/2025 10:30 AM- NEED TO FIND A SPOT IN THE SCHEDULE FOR THIS AND LET JUAN…"
type textarea "x"
type textarea "** 9/2/2025 10:30 AM- NEED TO FIND A SPOT IN THE SCHEDULE FOR THIS AND LET JUAN…"
type textarea "x"
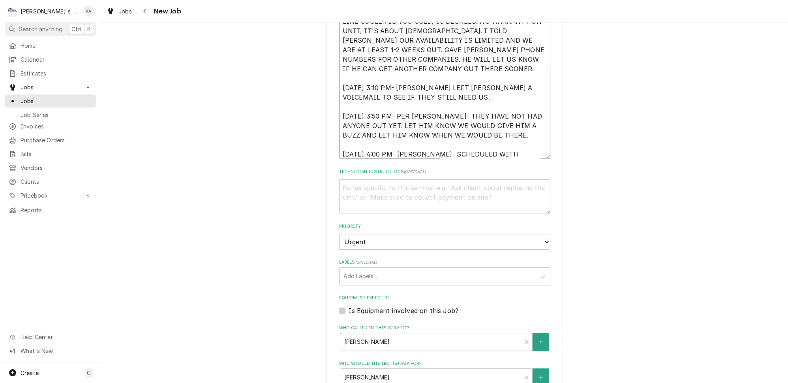
type textarea "** 9/2/2025 10:30 AM- NEED TO FIND A SPOT IN THE SCHEDULE FOR THIS AND LET JUAN…"
type textarea "x"
type textarea "** 9/2/2025 10:30 AM- NEED TO FIND A SPOT IN THE SCHEDULE FOR THIS AND LET JUAN…"
type textarea "x"
type textarea "** 9/2/2025 10:30 AM- NEED TO FIND A SPOT IN THE SCHEDULE FOR THIS AND LET JUAN…"
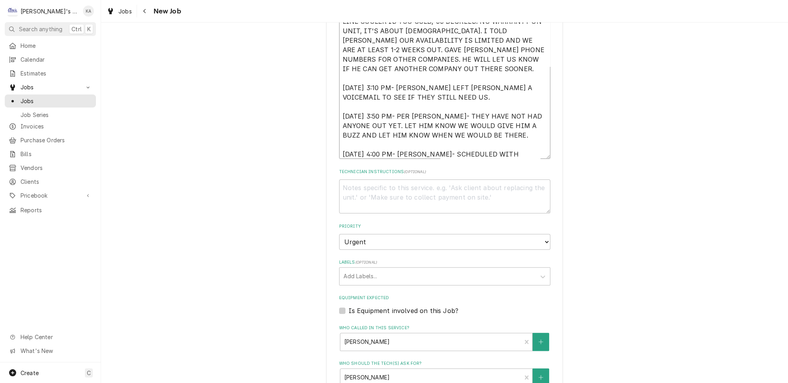
type textarea "x"
type textarea "** 9/2/2025 10:30 AM- NEED TO FIND A SPOT IN THE SCHEDULE FOR THIS AND LET JUAN…"
type textarea "x"
type textarea "** 9/2/2025 10:30 AM- NEED TO FIND A SPOT IN THE SCHEDULE FOR THIS AND LET JUAN…"
type textarea "x"
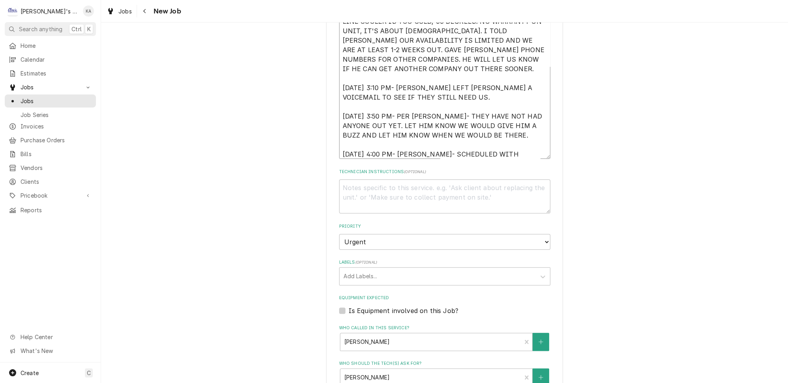
type textarea "** 9/2/2025 10:30 AM- NEED TO FIND A SPOT IN THE SCHEDULE FOR THIS AND LET JUAN…"
type textarea "x"
type textarea "** 9/2/2025 10:30 AM- NEED TO FIND A SPOT IN THE SCHEDULE FOR THIS AND LET JUAN…"
type textarea "x"
type textarea "** 9/2/2025 10:30 AM- NEED TO FIND A SPOT IN THE SCHEDULE FOR THIS AND LET JUAN…"
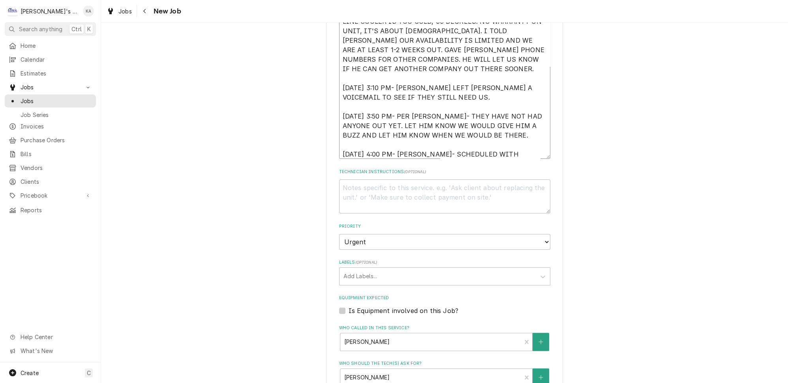
type textarea "x"
type textarea "** 9/2/2025 10:30 AM- NEED TO FIND A SPOT IN THE SCHEDULE FOR THIS AND LET JUAN…"
type textarea "x"
type textarea "** 9/2/2025 10:30 AM- NEED TO FIND A SPOT IN THE SCHEDULE FOR THIS AND LET JUAN…"
type textarea "x"
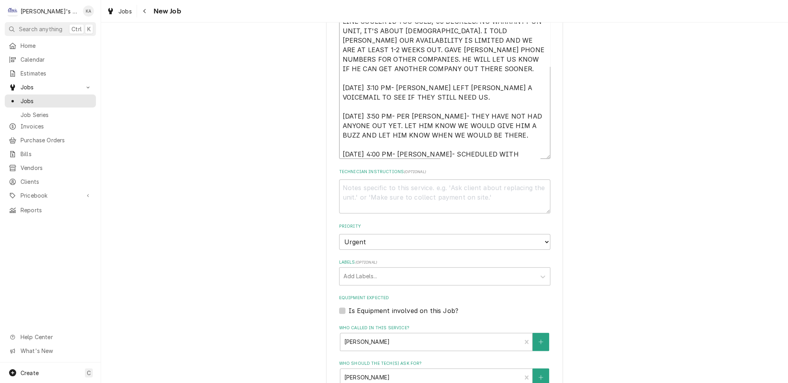
type textarea "** 9/2/2025 10:30 AM- NEED TO FIND A SPOT IN THE SCHEDULE FOR THIS AND LET JUAN…"
type textarea "x"
type textarea "** 9/2/2025 10:30 AM- NEED TO FIND A SPOT IN THE SCHEDULE FOR THIS AND LET JUAN…"
type textarea "x"
type textarea "** 9/2/2025 10:30 AM- NEED TO FIND A SPOT IN THE SCHEDULE FOR THIS AND LET JUAN…"
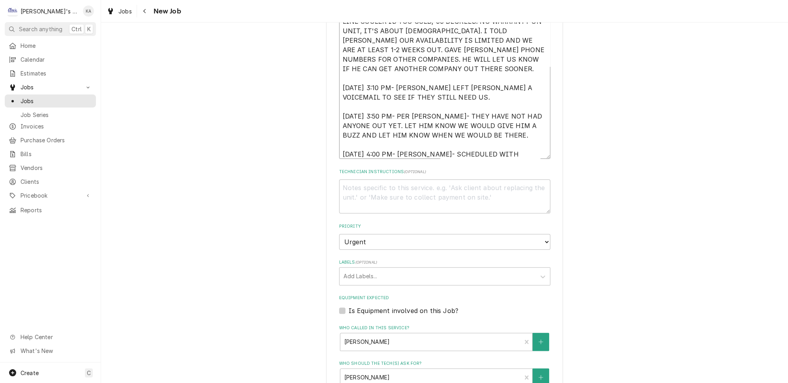
type textarea "x"
type textarea "** 9/2/2025 10:30 AM- NEED TO FIND A SPOT IN THE SCHEDULE FOR THIS AND LET JUAN…"
type textarea "x"
type textarea "** 9/2/2025 10:30 AM- NEED TO FIND A SPOT IN THE SCHEDULE FOR THIS AND LET JUAN…"
type textarea "x"
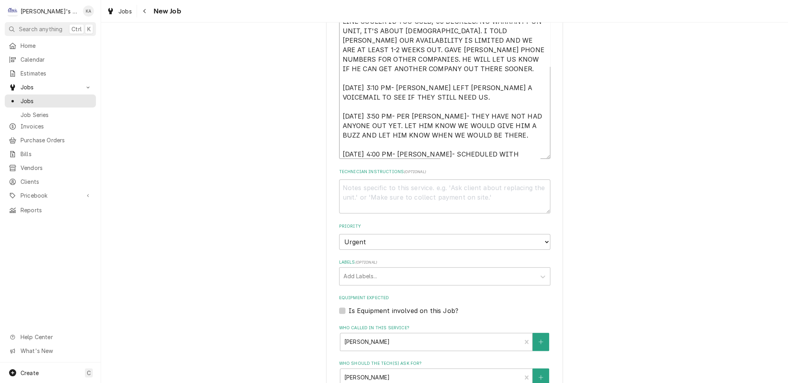
type textarea "** 9/2/2025 10:30 AM- NEED TO FIND A SPOT IN THE SCHEDULE FOR THIS AND LET JUAN…"
type textarea "x"
type textarea "** 9/2/2025 10:30 AM- NEED TO FIND A SPOT IN THE SCHEDULE FOR THIS AND LET JUAN…"
type textarea "x"
type textarea "** 9/2/2025 10:30 AM- NEED TO FIND A SPOT IN THE SCHEDULE FOR THIS AND LET JUAN…"
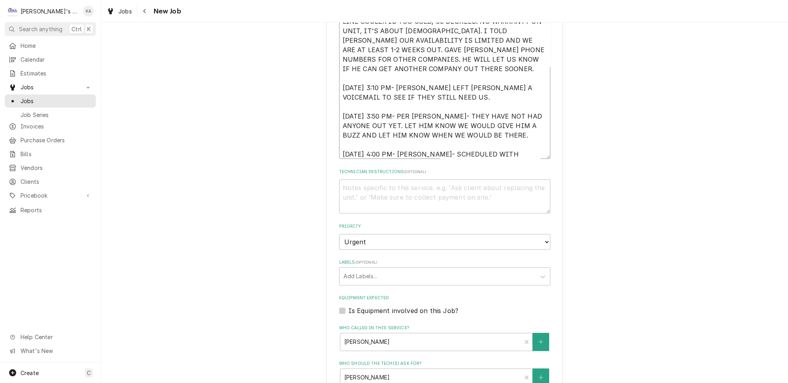
type textarea "x"
type textarea "** 9/2/2025 10:30 AM- NEED TO FIND A SPOT IN THE SCHEDULE FOR THIS AND LET JUAN…"
type textarea "x"
type textarea "** 9/2/2025 10:30 AM- NEED TO FIND A SPOT IN THE SCHEDULE FOR THIS AND LET JUAN…"
type textarea "x"
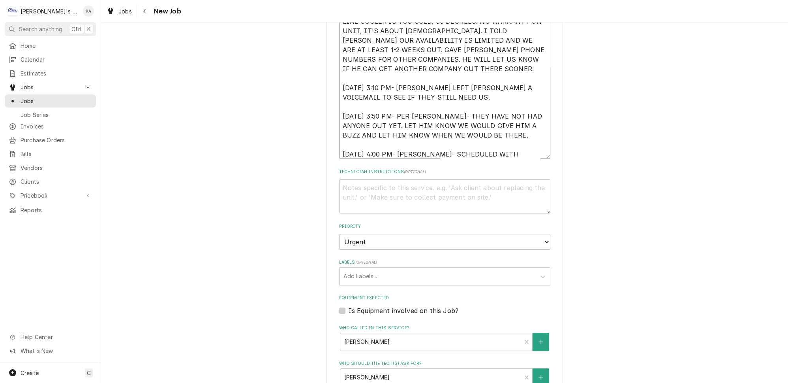
type textarea "** 9/2/2025 10:30 AM- NEED TO FIND A SPOT IN THE SCHEDULE FOR THIS AND LET JUAN…"
type textarea "x"
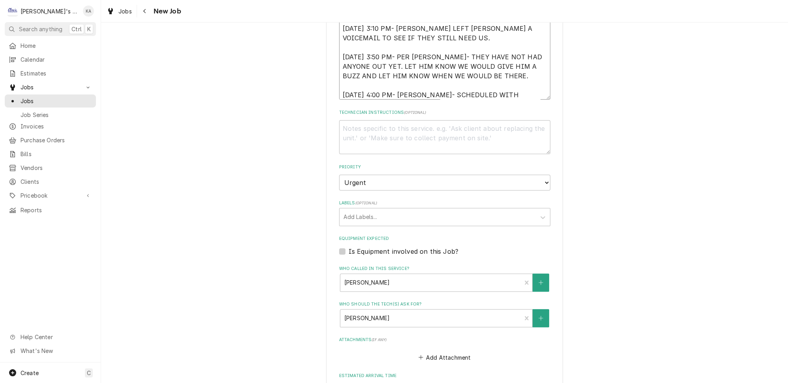
scroll to position [466, 0]
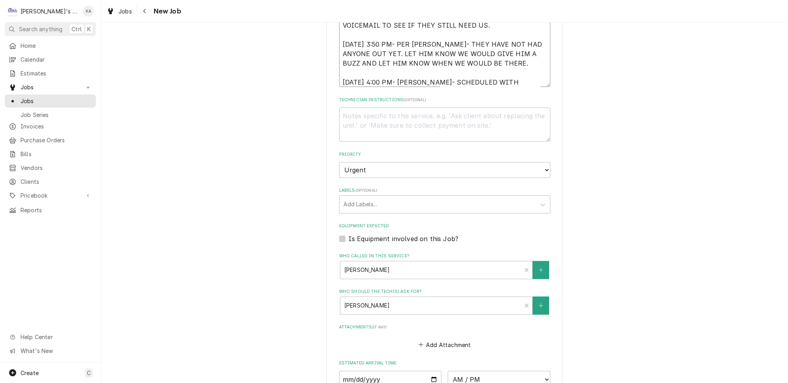
type textarea "** 9/2/2025 10:30 AM- NEED TO FIND A SPOT IN THE SCHEDULE FOR THIS AND LET JUAN…"
click at [344, 109] on textarea "Technician Instructions ( optional )" at bounding box center [444, 124] width 211 height 34
type textarea "x"
type textarea "*"
type textarea "x"
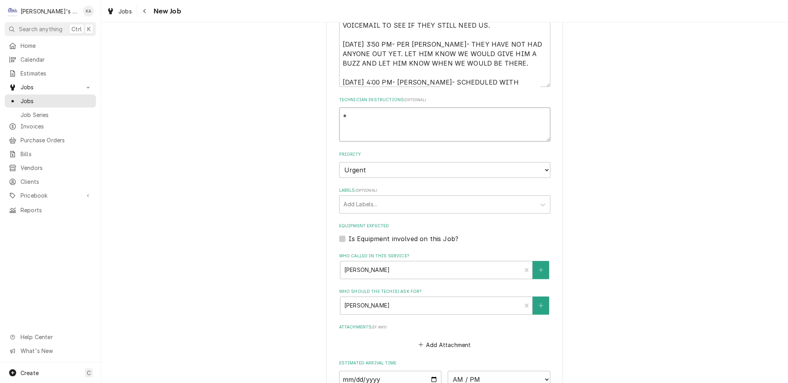
type textarea "**"
type textarea "x"
type textarea "***"
type textarea "x"
type textarea "***"
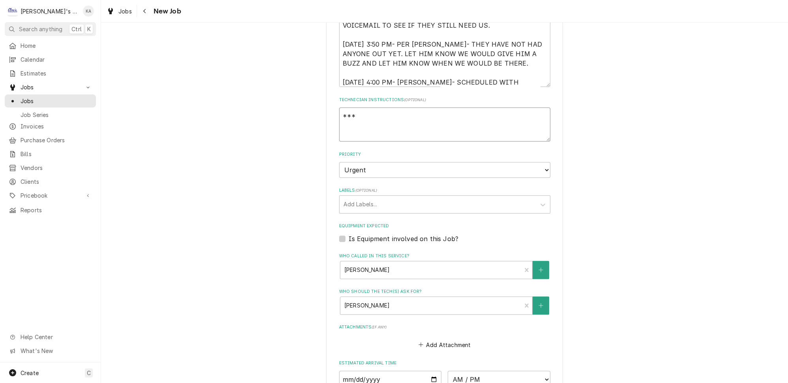
type textarea "x"
type textarea "*** A"
type textarea "x"
type textarea "*** AT"
type textarea "x"
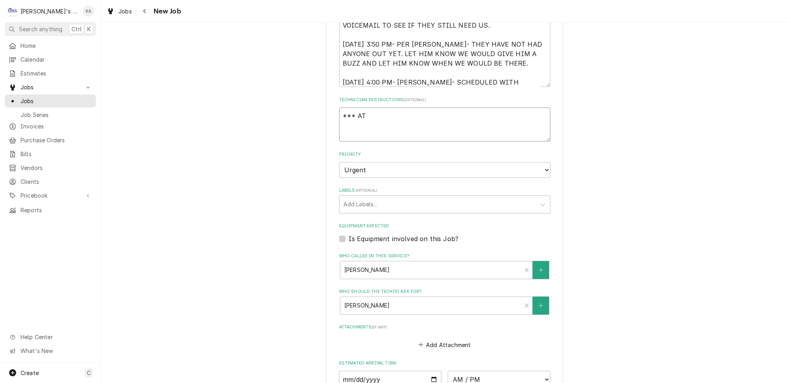
type textarea "*** ATT"
type textarea "x"
type textarea "*** ATTA"
type textarea "x"
type textarea "*** ATTAC"
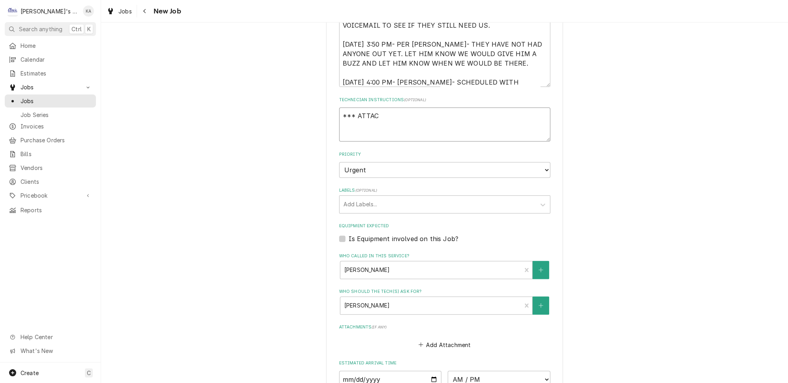
type textarea "x"
type textarea "*** ATTACH"
type textarea "x"
type textarea "*** ATTACH"
type textarea "x"
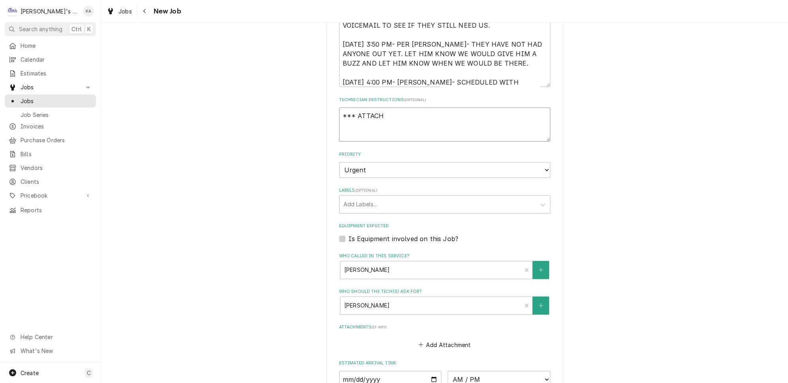
type textarea "*** ATTACH C"
type textarea "x"
type textarea "*** ATTACH CO"
type textarea "x"
type textarea "*** ATTACH COR"
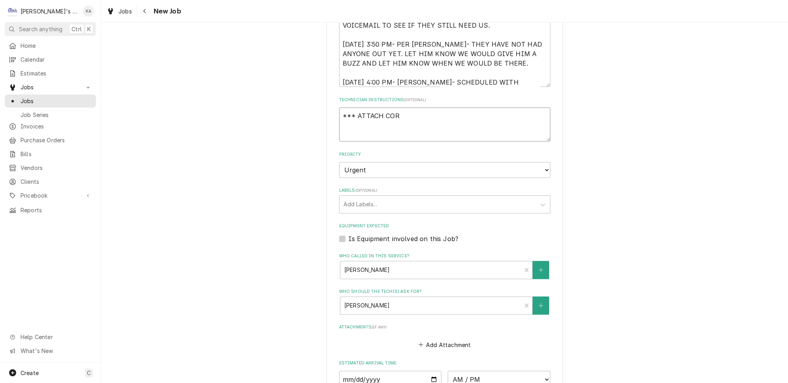
type textarea "x"
type textarea "*** ATTACH CORR"
type textarea "x"
type textarea "*** ATTACH CORREC"
type textarea "x"
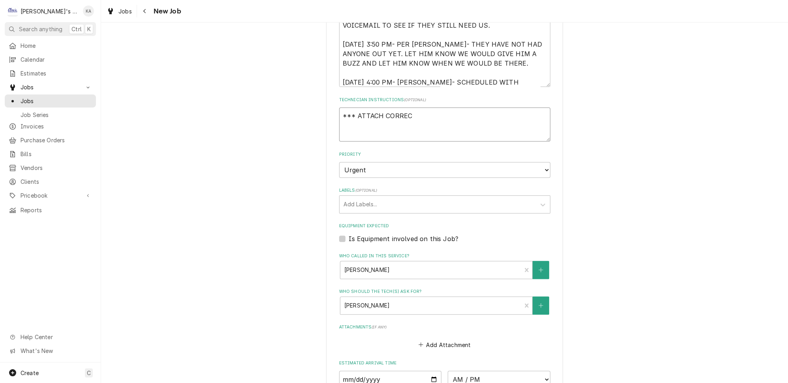
type textarea "*** ATTACH CORRECT"
type textarea "x"
type textarea "*** ATTACH CORRECT"
type textarea "x"
type textarea "*** ATTACH CORRECT P"
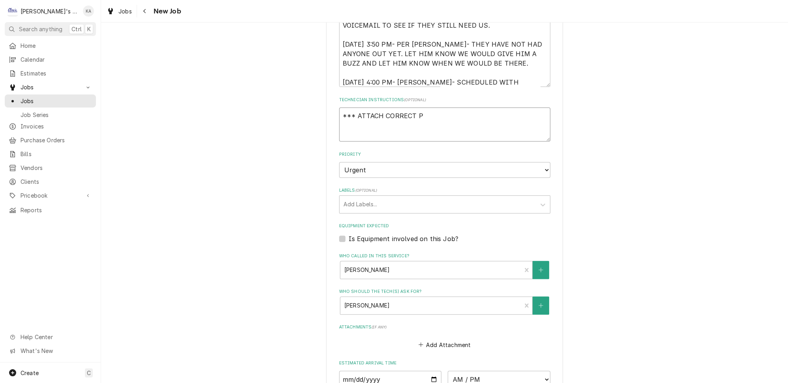
type textarea "x"
type textarea "*** ATTACH CORRECT PI"
type textarea "x"
type textarea "*** ATTACH CORRECT PIE"
type textarea "x"
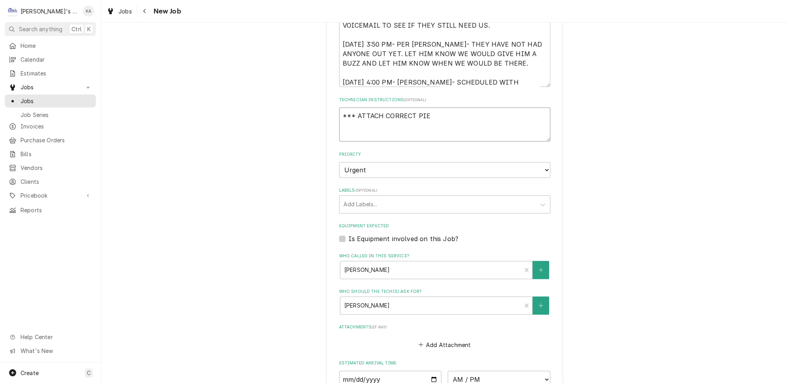
type textarea "*** ATTACH CORRECT PIEC"
type textarea "x"
type textarea "*** ATTACH CORRECT PIECE"
type textarea "x"
type textarea "*** ATTACH CORRECT PIECE"
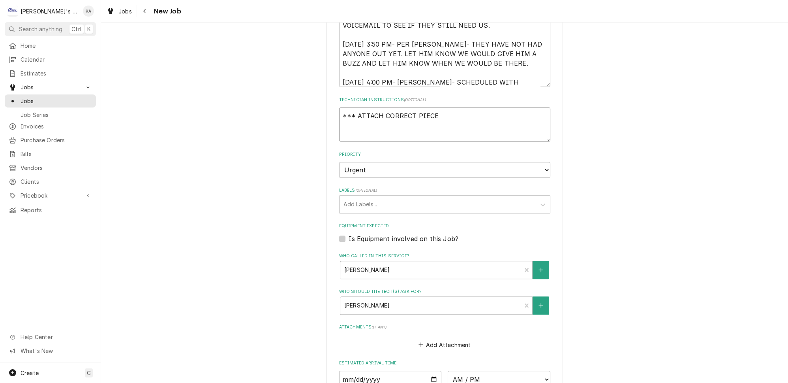
type textarea "x"
type textarea "*** ATTACH CORRECT PIECE O"
type textarea "x"
type textarea "*** ATTACH CORRECT PIECE OF"
type textarea "x"
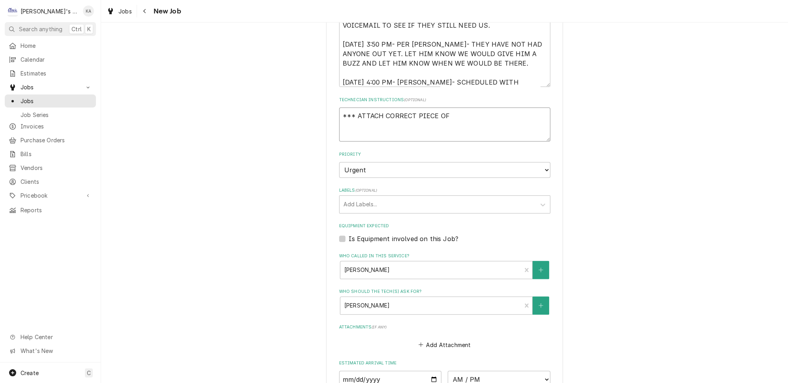
type textarea "*** ATTACH CORRECT PIECE OF"
type textarea "x"
type textarea "*** ATTACH CORRECT PIECE OF E"
type textarea "x"
type textarea "*** ATTACH CORRECT PIECE OF EQ"
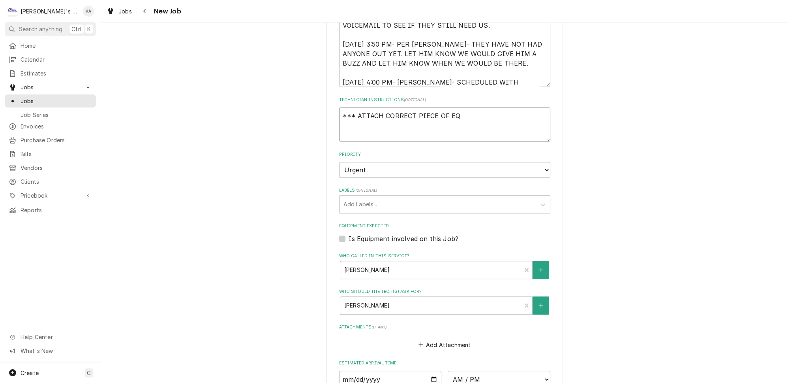
type textarea "x"
type textarea "*** ATTACH CORRECT PIECE OF EQU"
type textarea "x"
type textarea "*** ATTACH CORRECT PIECE OF EQUI"
type textarea "x"
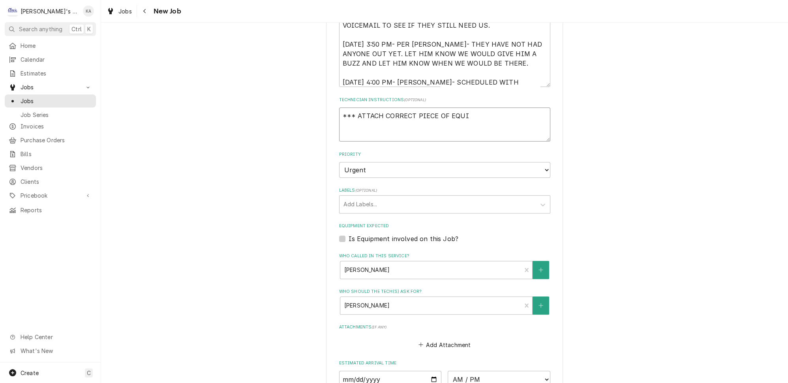
type textarea "*** ATTACH CORRECT PIECE OF EQUIP"
type textarea "x"
type textarea "*** ATTACH CORRECT PIECE OF EQUIPM"
type textarea "x"
type textarea "*** ATTACH CORRECT PIECE OF EQUIPME"
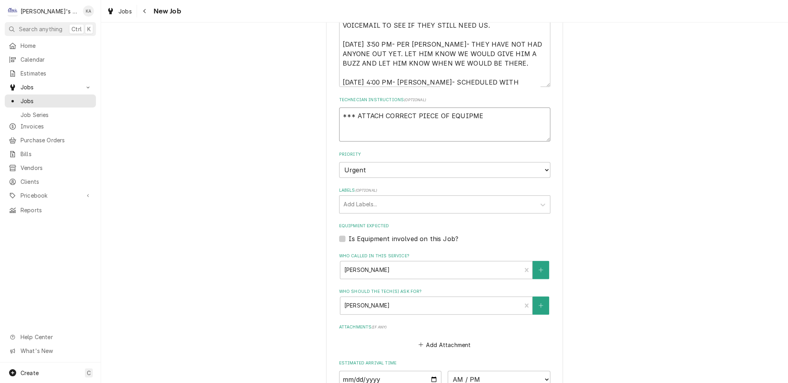
type textarea "x"
type textarea "*** ATTACH CORRECT PIECE OF EQUIPMEN"
type textarea "x"
type textarea "*** ATTACH CORRECT PIECE OF EQUIPMENT"
type textarea "x"
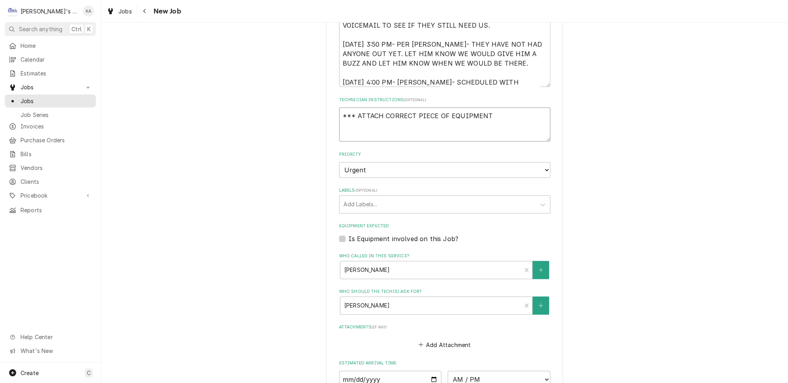
type textarea "*** ATTACH CORRECT PIECE OF EQUIPMENT"
type textarea "x"
type textarea "*** ATTACH CORRECT PIECE OF EQUIPMENT &"
type textarea "x"
type textarea "*** ATTACH CORRECT PIECE OF EQUIPMENT &"
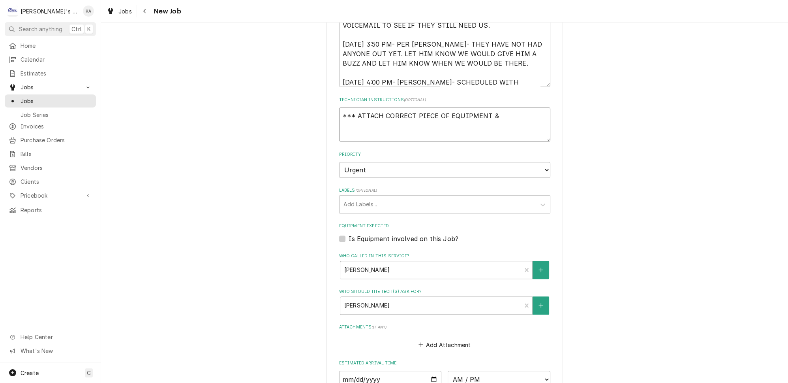
type textarea "x"
type textarea "*** ATTACH CORRECT PIECE OF EQUIPMENT & G"
type textarea "x"
type textarea "*** ATTACH CORRECT PIECE OF EQUIPMENT & GE"
type textarea "x"
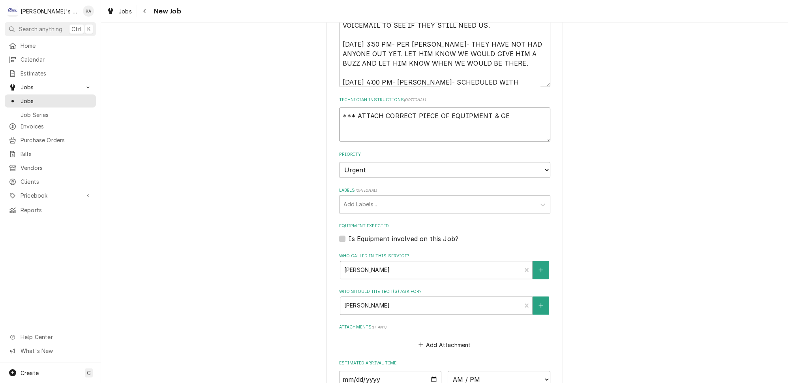
type textarea "*** ATTACH CORRECT PIECE OF EQUIPMENT & GET"
type textarea "x"
type textarea "*** ATTACH CORRECT PIECE OF EQUIPMENT & GET"
type textarea "x"
type textarea "*** ATTACH CORRECT PIECE OF EQUIPMENT & GET A"
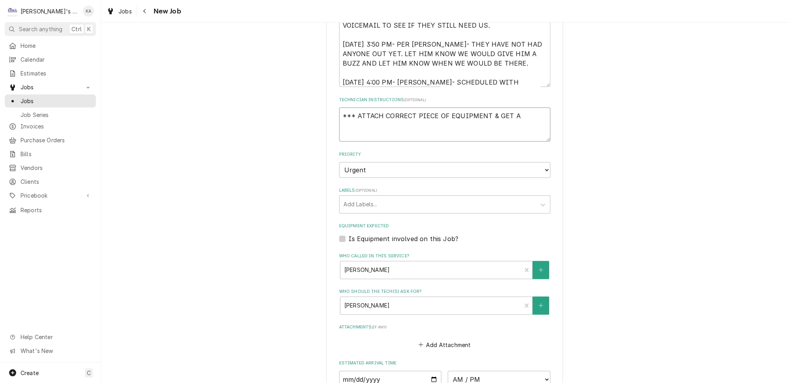
type textarea "x"
type textarea "*** ATTACH CORRECT PIECE OF EQUIPMENT & GET A P"
type textarea "x"
type textarea "*** ATTACH CORRECT PIECE OF EQUIPMENT & GET A PI"
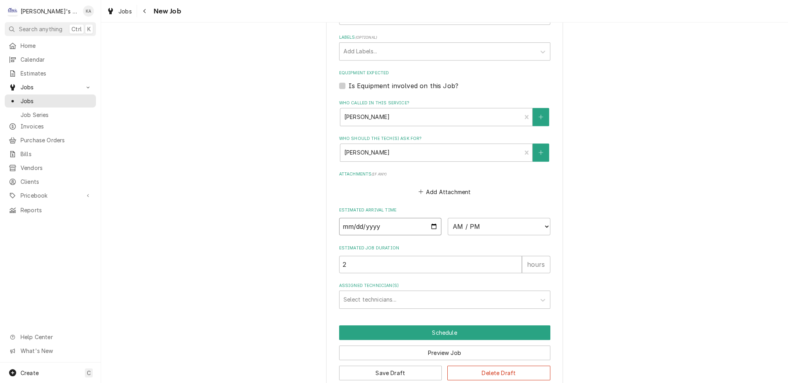
click at [429, 219] on input "Date" at bounding box center [390, 226] width 103 height 17
click at [535, 218] on select "AM / PM 6:00 AM 6:15 AM 6:30 AM 6:45 AM 7:00 AM 7:15 AM 7:30 AM 7:45 AM 8:00 AM…" at bounding box center [499, 226] width 103 height 17
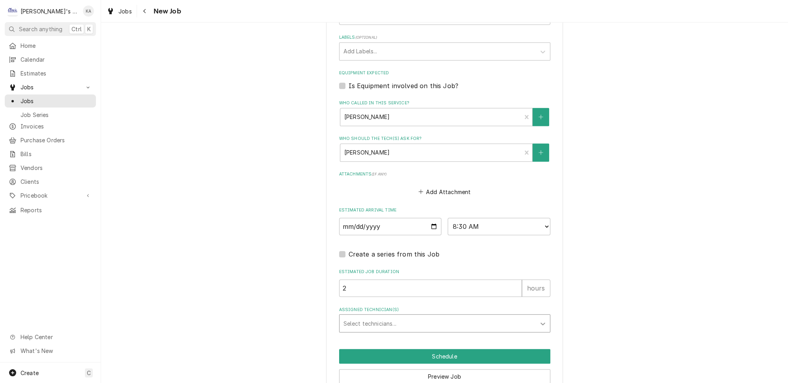
click at [539, 320] on icon "Assigned Technician(s)" at bounding box center [543, 324] width 8 height 8
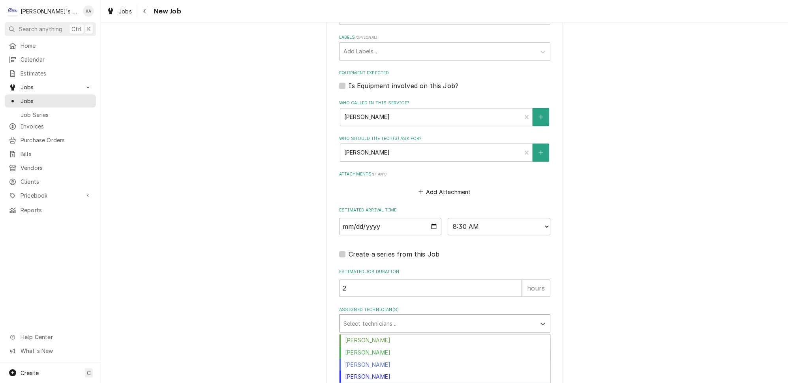
click at [393, 382] on div "Johnny Guerra" at bounding box center [445, 388] width 211 height 12
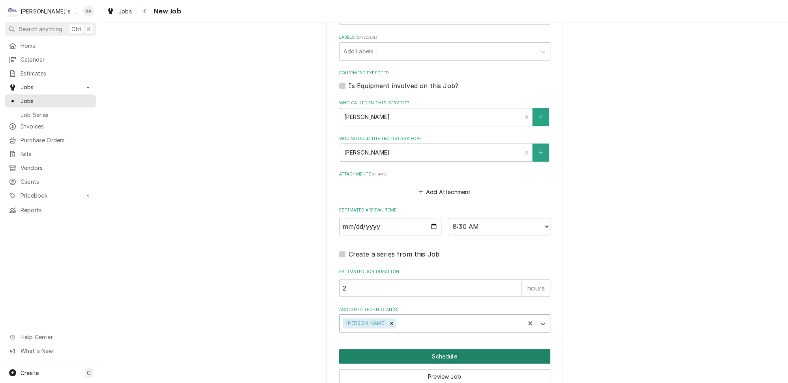
click at [444, 349] on button "Schedule" at bounding box center [444, 356] width 211 height 15
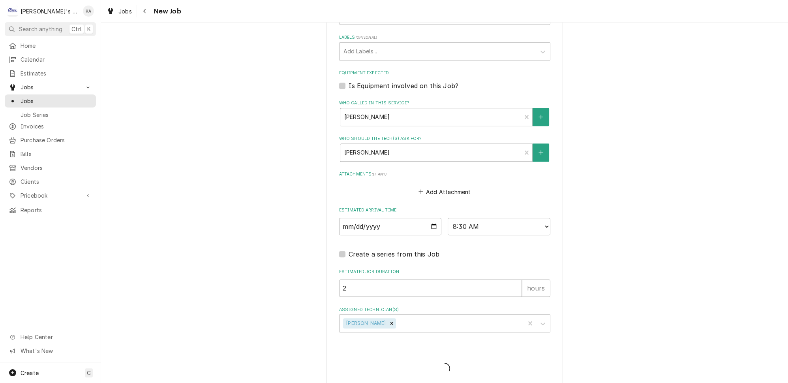
scroll to position [616, 0]
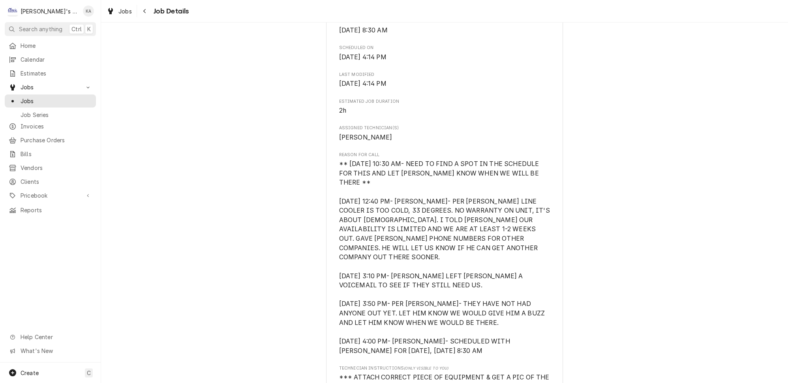
scroll to position [287, 0]
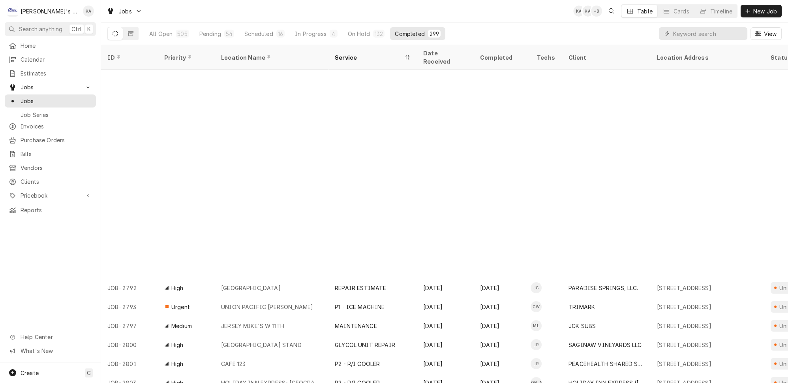
scroll to position [245, 0]
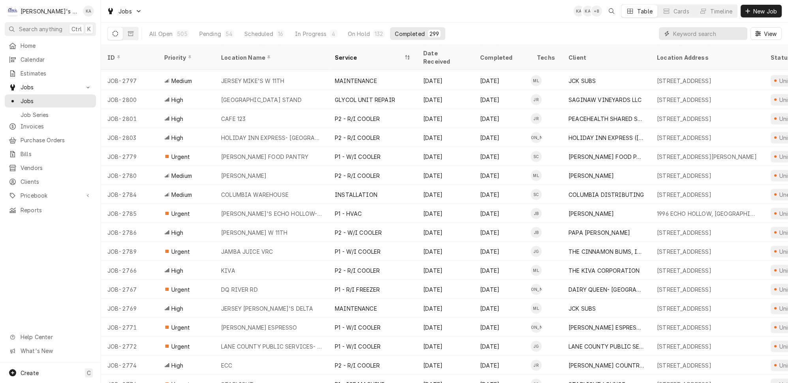
click at [698, 31] on input "Dynamic Content Wrapper" at bounding box center [708, 33] width 70 height 13
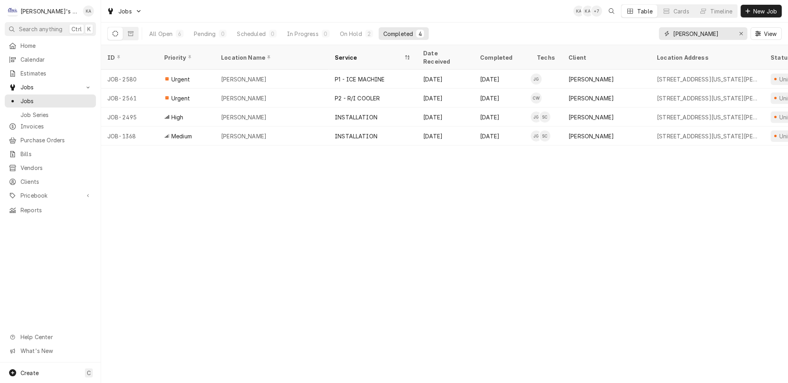
scroll to position [0, 10]
type input "[PERSON_NAME]"
click at [340, 31] on div "On Hold" at bounding box center [351, 34] width 22 height 8
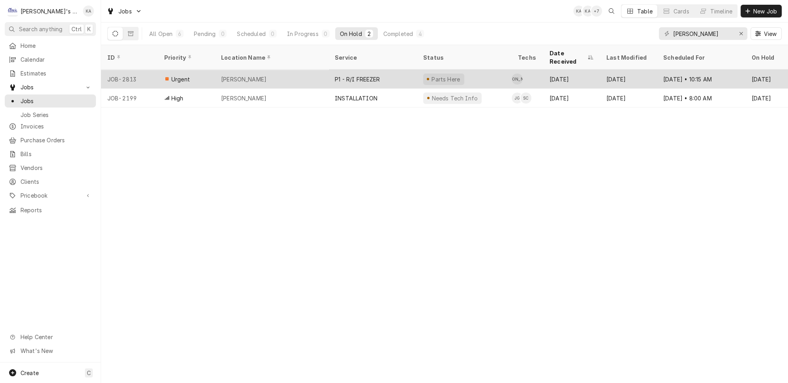
click at [283, 70] on div "[PERSON_NAME]" at bounding box center [272, 79] width 114 height 19
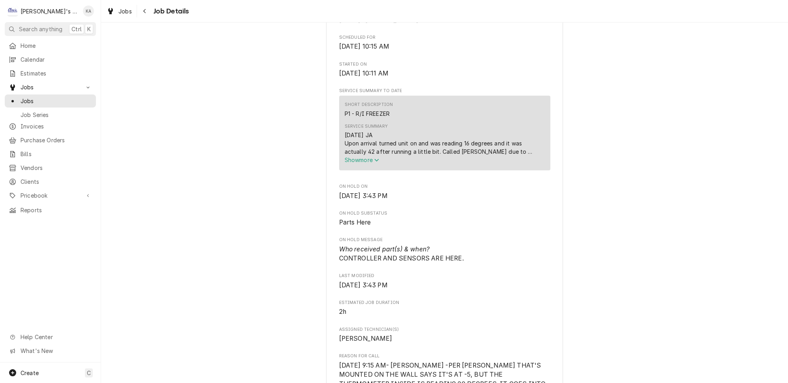
scroll to position [251, 0]
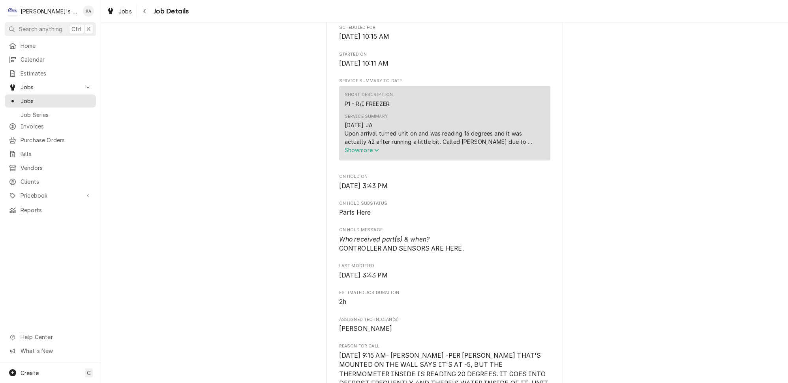
click at [376, 152] on icon "Service Summary" at bounding box center [376, 150] width 4 height 3
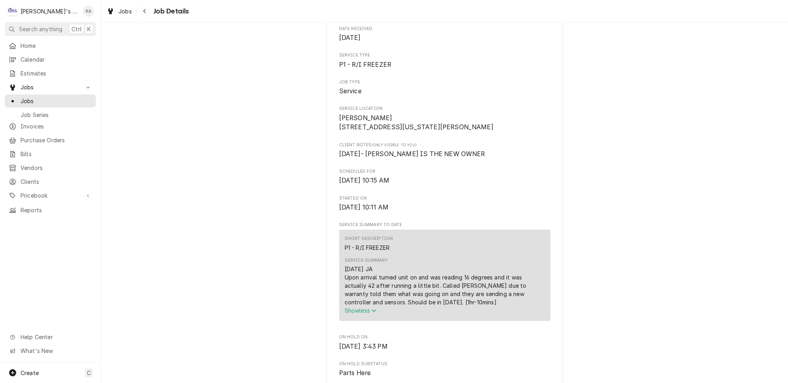
scroll to position [179, 0]
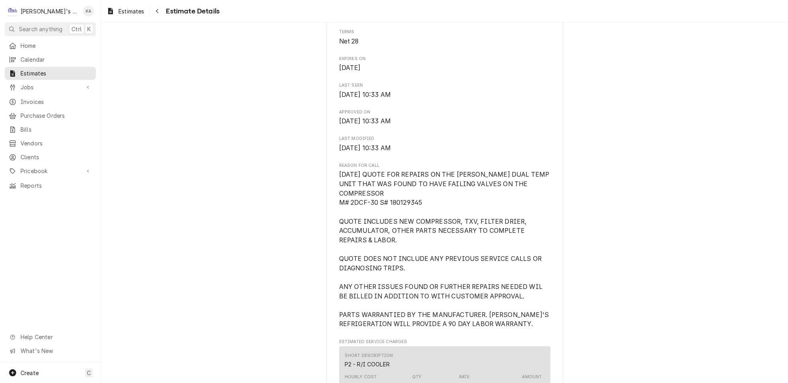
scroll to position [315, 0]
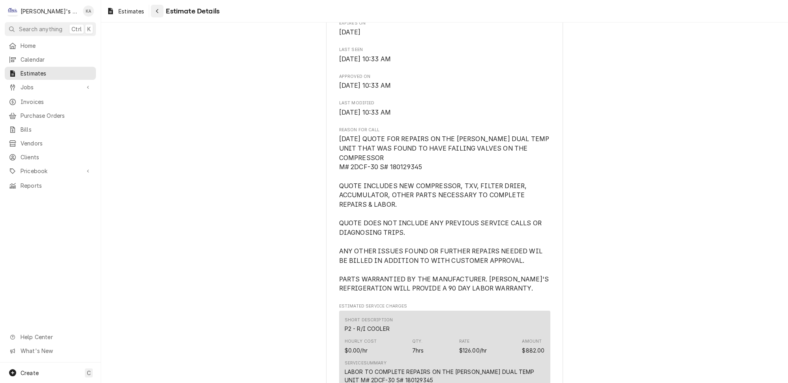
click at [153, 10] on div "Navigate back" at bounding box center [157, 11] width 8 height 8
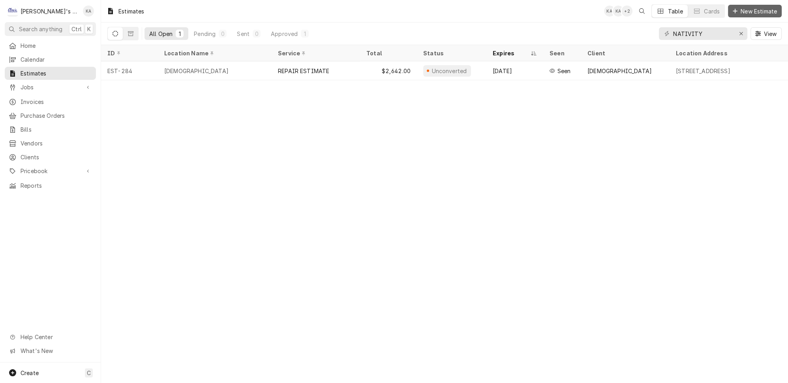
click at [760, 9] on span "New Estimate" at bounding box center [758, 11] width 39 height 8
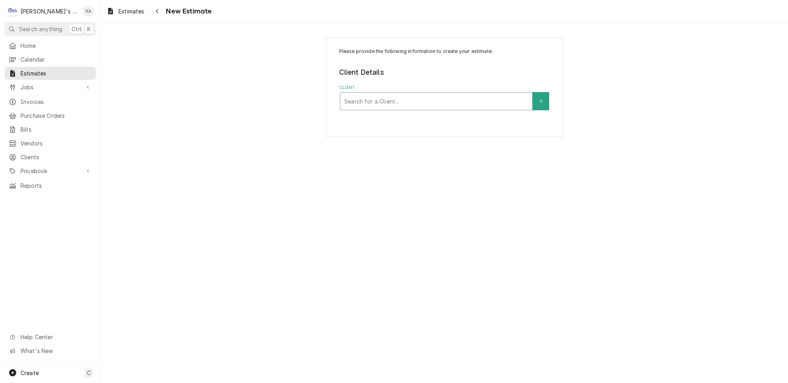
click at [404, 99] on div "Client" at bounding box center [436, 101] width 184 height 14
type input "PAPA [PERSON_NAME]"
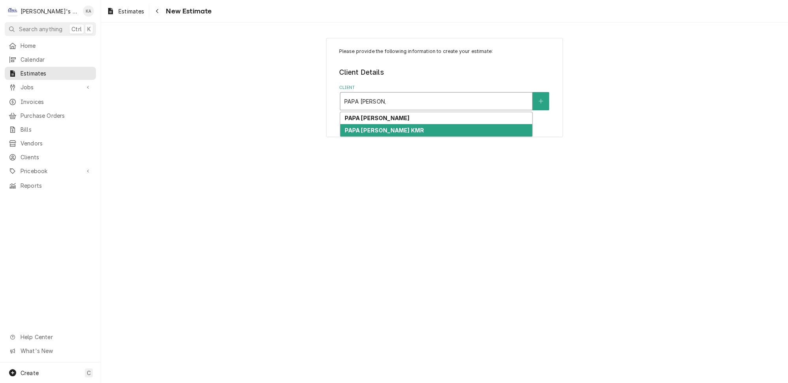
click at [402, 127] on strong "PAPA [PERSON_NAME] KMR" at bounding box center [384, 130] width 80 height 7
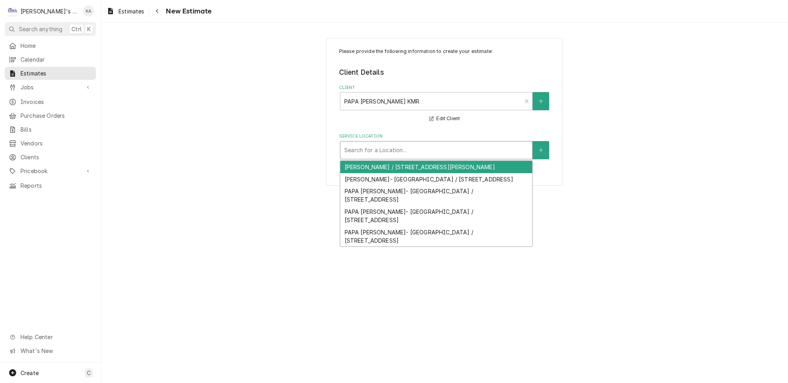
click at [403, 143] on div "Service Location" at bounding box center [436, 150] width 184 height 14
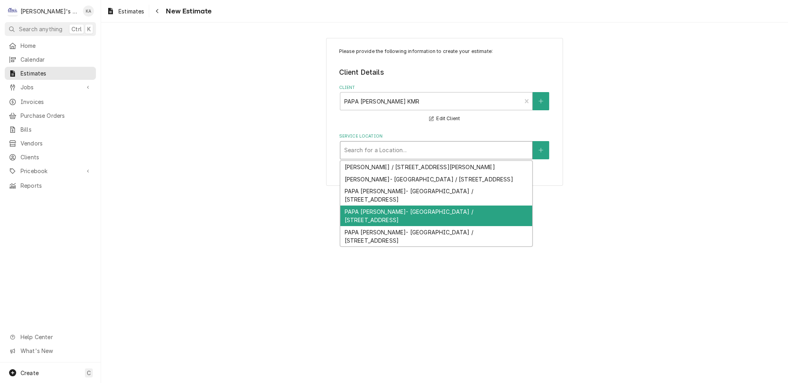
click at [413, 212] on div "PAPA [PERSON_NAME]- [GEOGRAPHIC_DATA] / [STREET_ADDRESS]" at bounding box center [436, 215] width 192 height 21
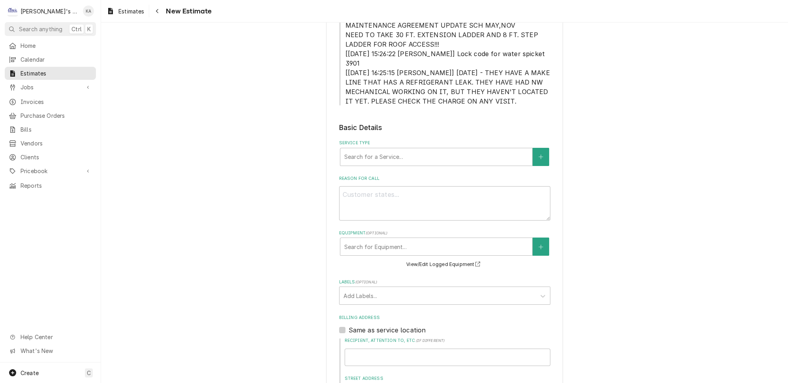
scroll to position [179, 0]
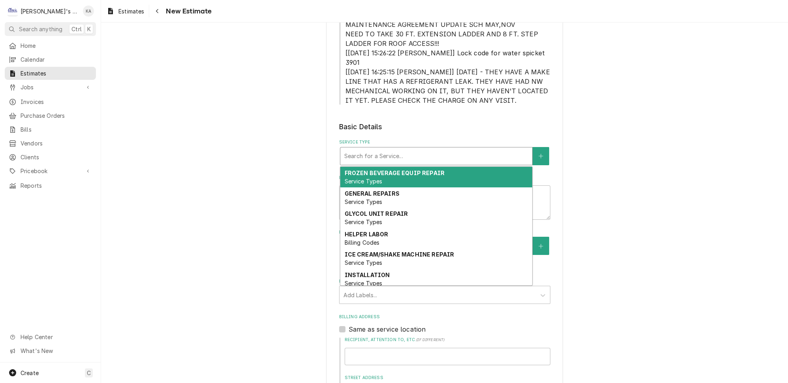
click at [394, 149] on div "Service Type" at bounding box center [436, 156] width 184 height 14
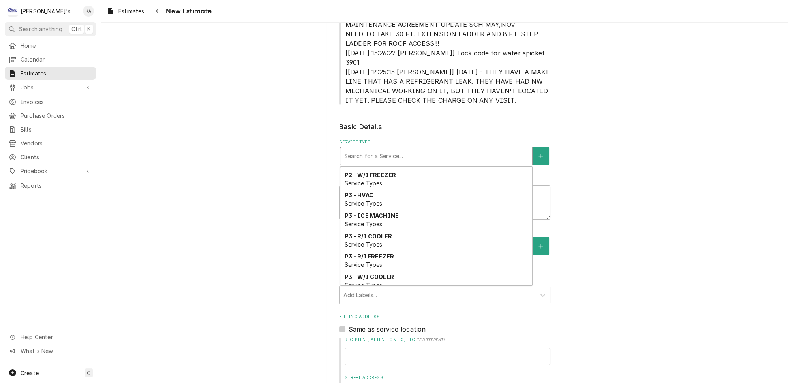
scroll to position [546, 0]
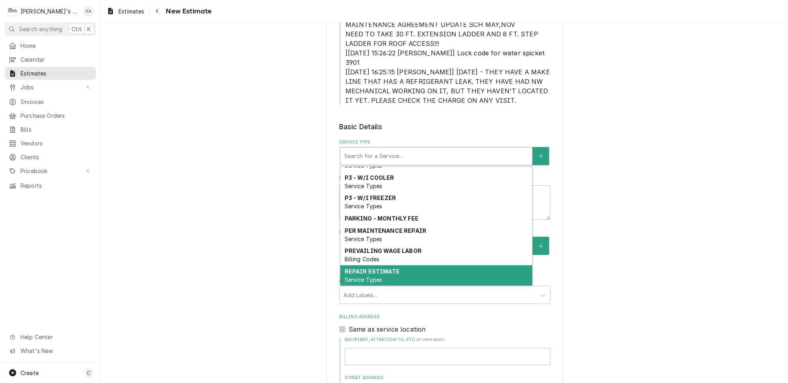
click at [395, 265] on div "REPAIR ESTIMATE Service Types" at bounding box center [436, 275] width 192 height 21
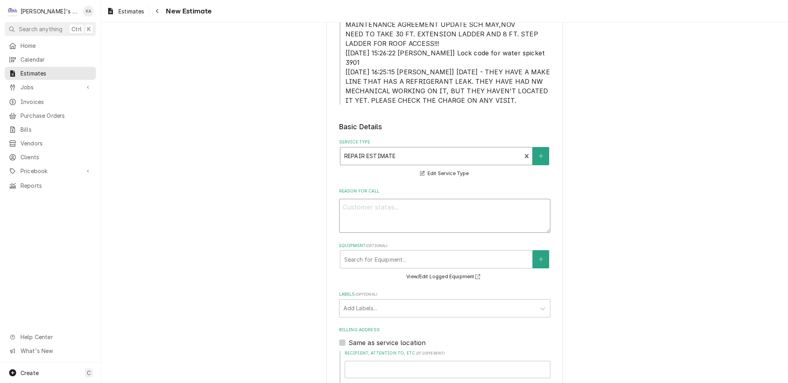
click at [353, 199] on textarea "Reason For Call" at bounding box center [444, 216] width 211 height 34
type textarea "x"
type textarea "9"
type textarea "x"
type textarea "9/"
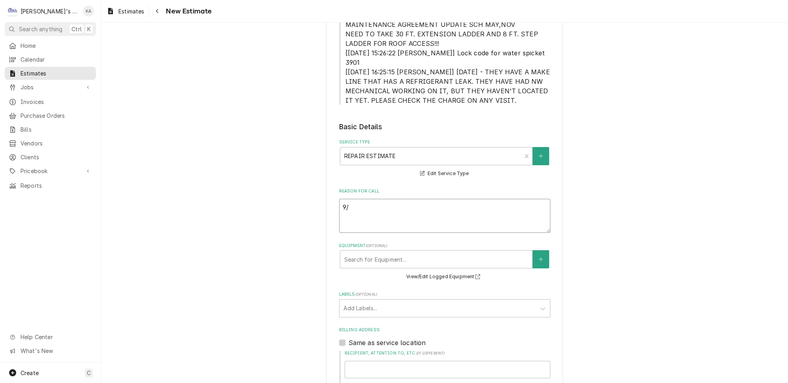
type textarea "x"
type textarea "9/2"
type textarea "x"
type textarea "9/2/"
type textarea "x"
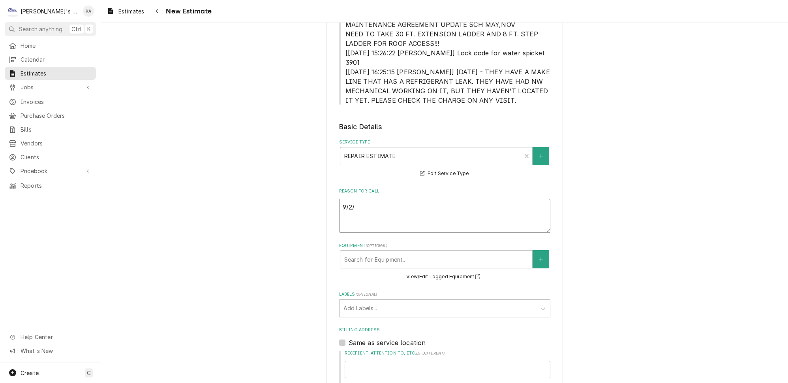
type textarea "9/2/2"
type textarea "x"
type textarea "[DATE]"
type textarea "x"
type textarea "9/2/202"
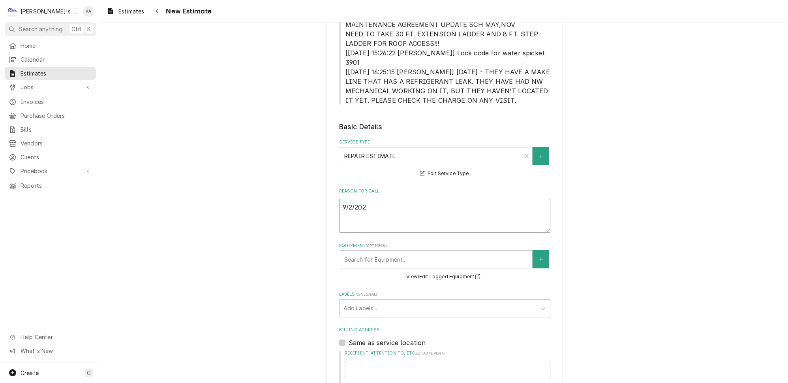
type textarea "x"
type textarea "[DATE]"
type textarea "x"
type textarea "[DATE]"
type textarea "x"
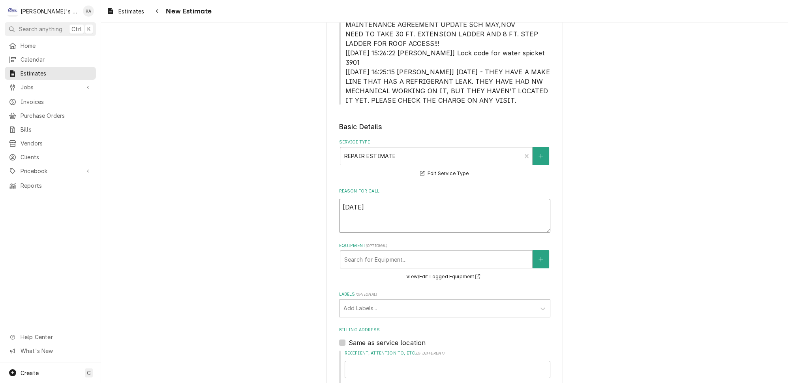
type textarea "[DATE] U"
type textarea "x"
type textarea "[DATE] UP"
type textarea "x"
type textarea "[DATE] UPD"
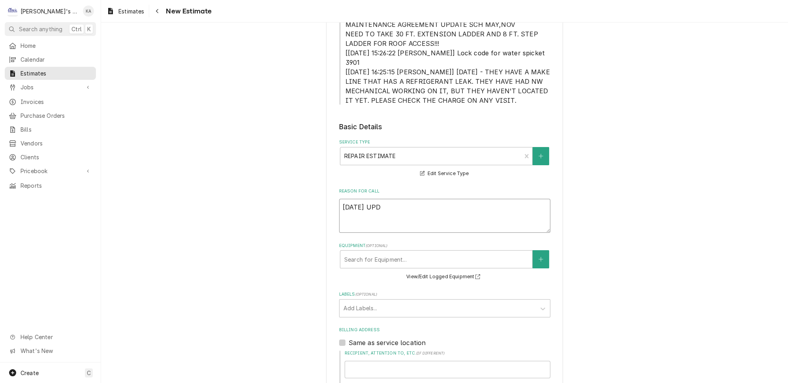
type textarea "x"
type textarea "[DATE] UPDA"
type textarea "x"
type textarea "[DATE] UPDAT"
type textarea "x"
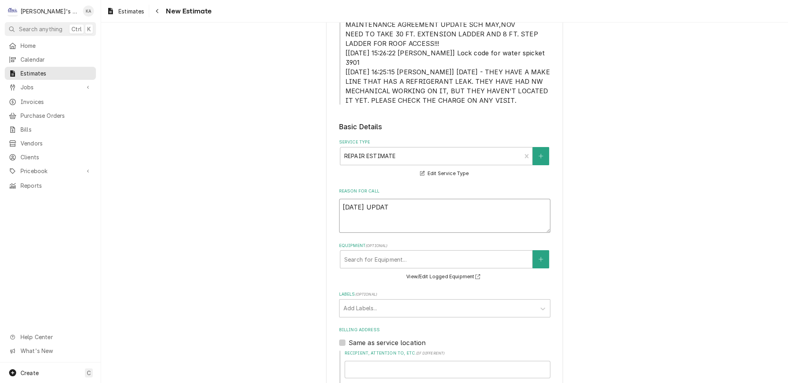
type textarea "[DATE] UPDATE"
type textarea "x"
type textarea "[DATE] UPDATED"
type textarea "x"
type textarea "[DATE] UPDATED"
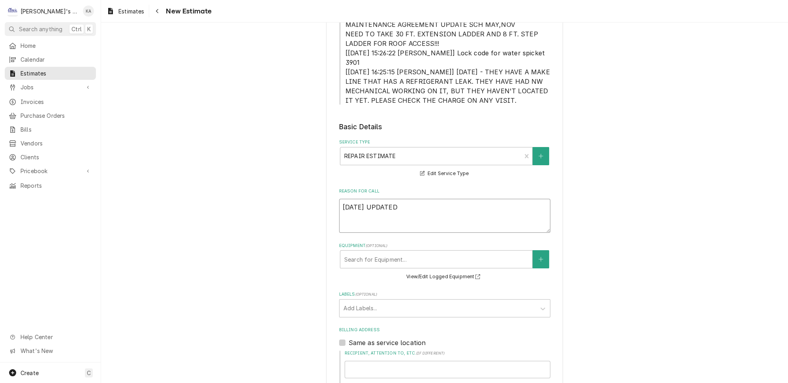
type textarea "x"
type textarea "[DATE] UPDATED R"
type textarea "x"
type textarea "[DATE] UPDATED RE"
type textarea "x"
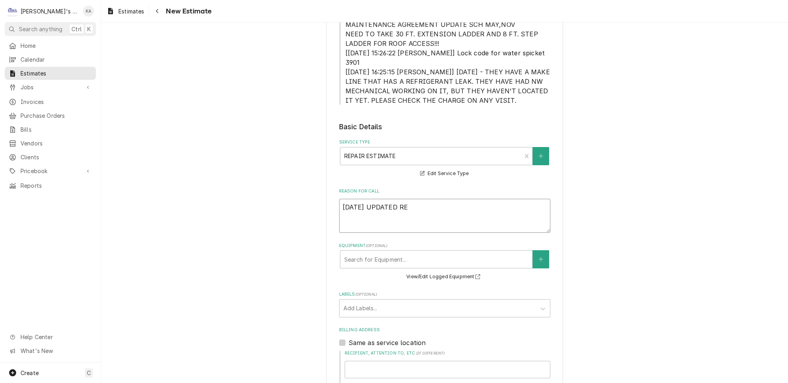
type textarea "[DATE] UPDATED REP"
type textarea "x"
type textarea "[DATE] UPDATED REPA"
type textarea "x"
type textarea "[DATE] UPDATED REPAI"
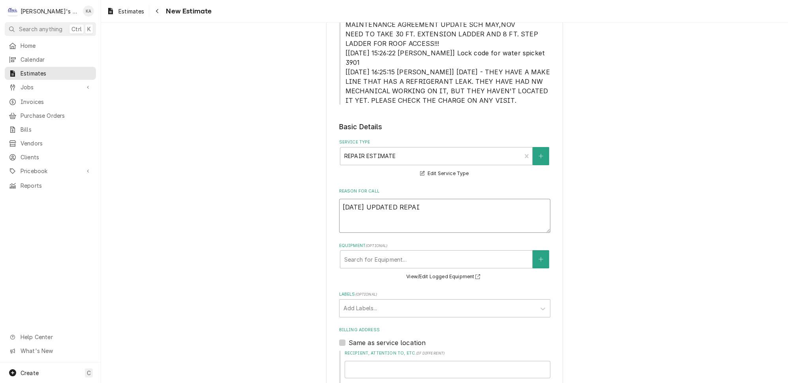
type textarea "x"
type textarea "[DATE] UPDATED REPAIR"
type textarea "x"
type textarea "[DATE] UPDATED REPAIR"
type textarea "x"
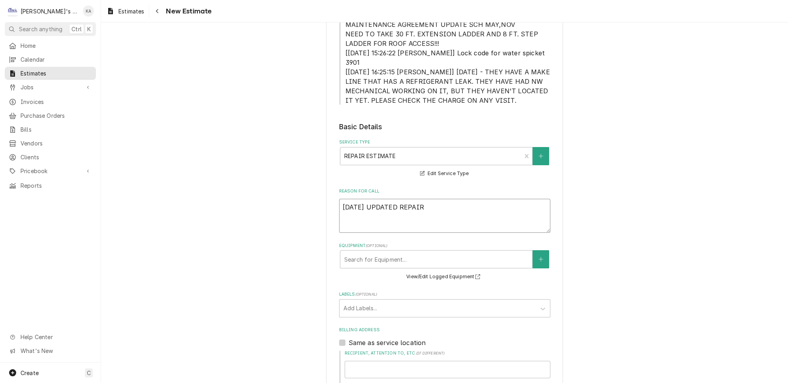
type textarea "[DATE] UPDATED REPAIR E"
type textarea "x"
type textarea "[DATE] UPDATED REPAIR ES"
type textarea "x"
type textarea "[DATE] UPDATED REPAIR EST"
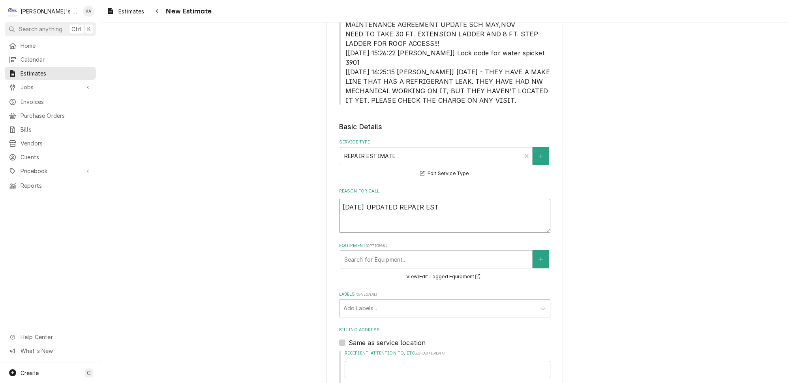
type textarea "x"
type textarea "[DATE] UPDATED REPAIR ESTI"
type textarea "x"
type textarea "9/2/2025 UPDATED REPAIR ESTIM"
type textarea "x"
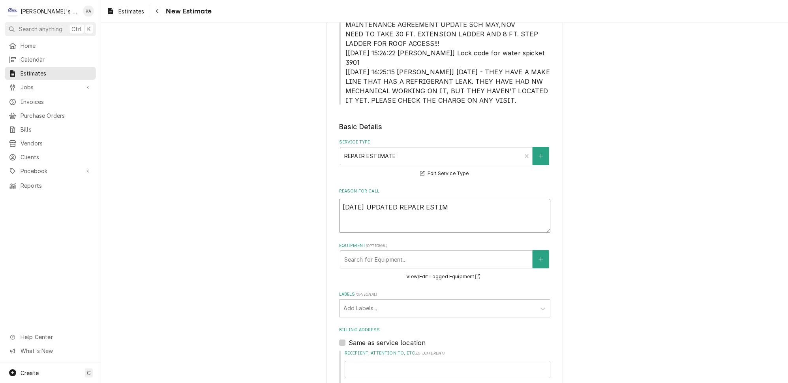
type textarea "9/2/2025 UPDATED REPAIR ESTIMA"
type textarea "x"
type textarea "9/2/2025 UPDATED REPAIR ESTIMAT"
type textarea "x"
type textarea "9/2/2025 UPDATED REPAIR ESTIMATE"
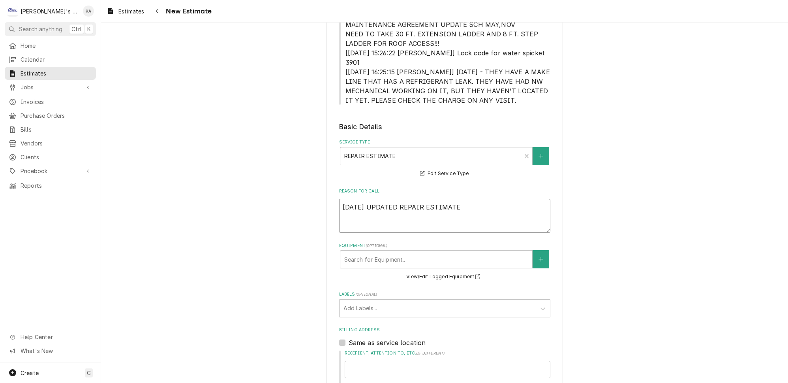
type textarea "x"
type textarea "9/2/2025 UPDATED REPAIR ESTIMATE"
type textarea "x"
type textarea "9/2/2025 UPDATED REPAIR ESTIMATE F"
type textarea "x"
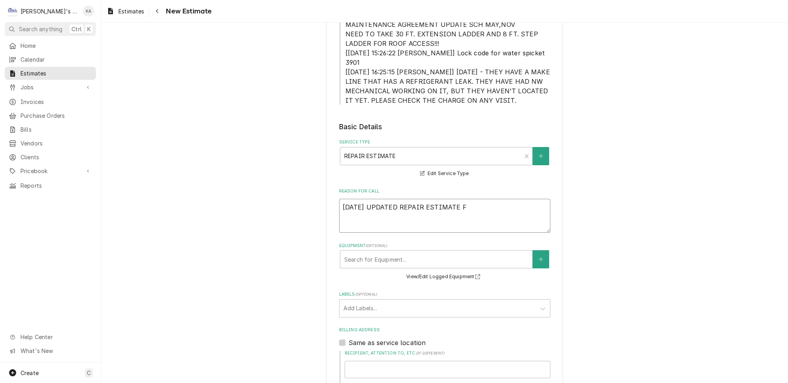
type textarea "9/2/2025 UPDATED REPAIR ESTIMATE FO"
type textarea "x"
type textarea "9/2/2025 UPDATED REPAIR ESTIMATE FOR"
type textarea "x"
type textarea "9/2/2025 UPDATED REPAIR ESTIMATE FOR"
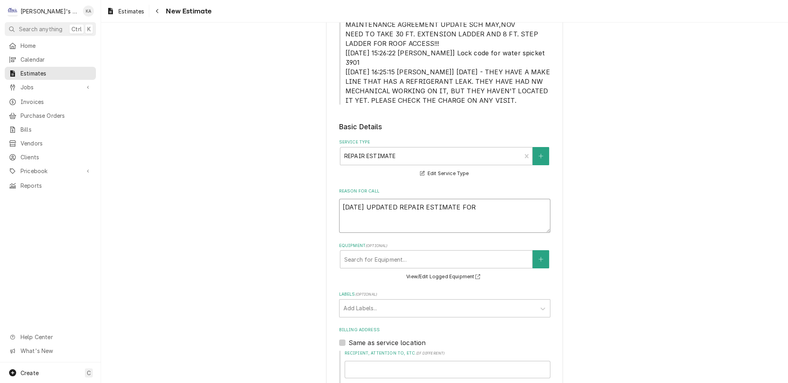
type textarea "x"
type textarea "9/2/2025 UPDATED REPAIR ESTIMATE FOR M"
type textarea "x"
type textarea "9/2/2025 UPDATED REPAIR ESTIMATE FOR MA"
type textarea "x"
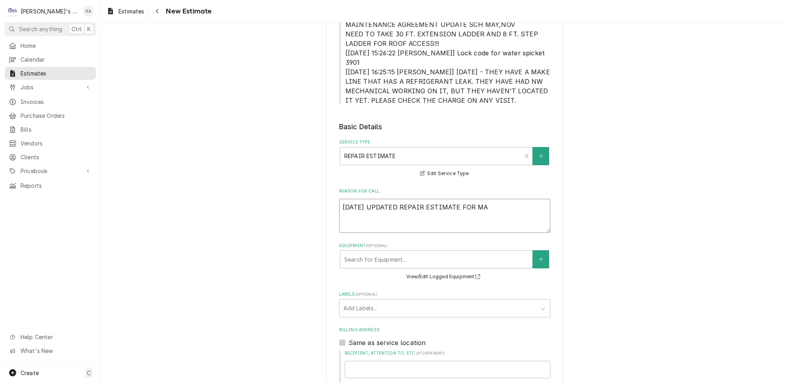
type textarea "9/2/2025 UPDATED REPAIR ESTIMATE FOR MAK"
type textarea "x"
type textarea "9/2/2025 UPDATED REPAIR ESTIMATE FOR MAKE"
type textarea "x"
type textarea "9/2/2025 UPDATED REPAIR ESTIMATE FOR MAKE"
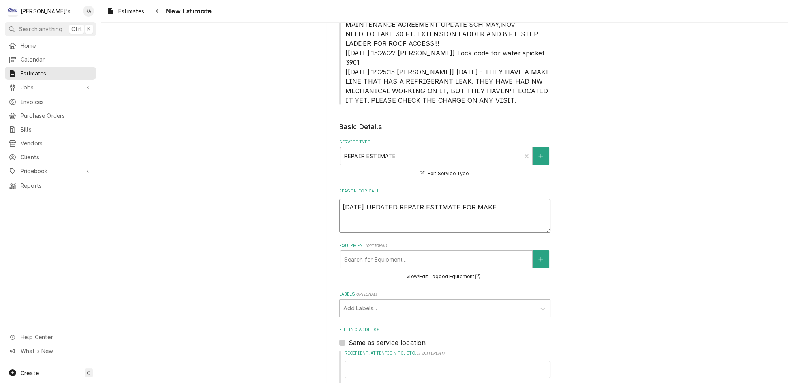
type textarea "x"
type textarea "9/2/2025 UPDATED REPAIR ESTIMATE FOR MAKE L"
type textarea "x"
type textarea "9/2/2025 UPDATED REPAIR ESTIMATE FOR MAKE LI"
type textarea "x"
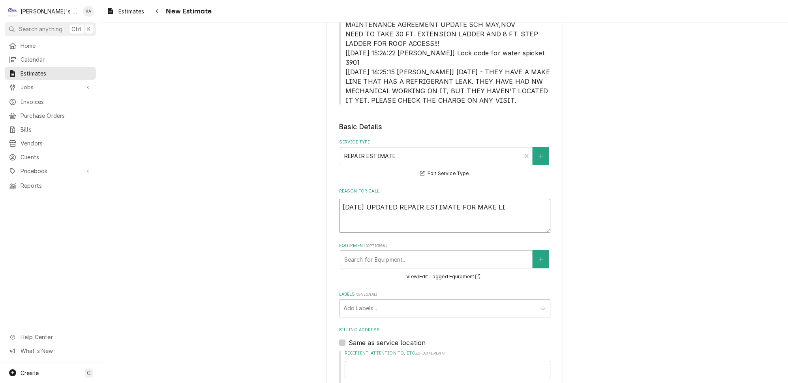
type textarea "9/2/2025 UPDATED REPAIR ESTIMATE FOR MAKE LIN"
type textarea "x"
type textarea "9/2/2025 UPDATED REPAIR ESTIMATE FOR MAKE LINE"
type textarea "x"
type textarea "9/2/2025 UPDATED REPAIR ESTIMATE FOR MAKE LINE"
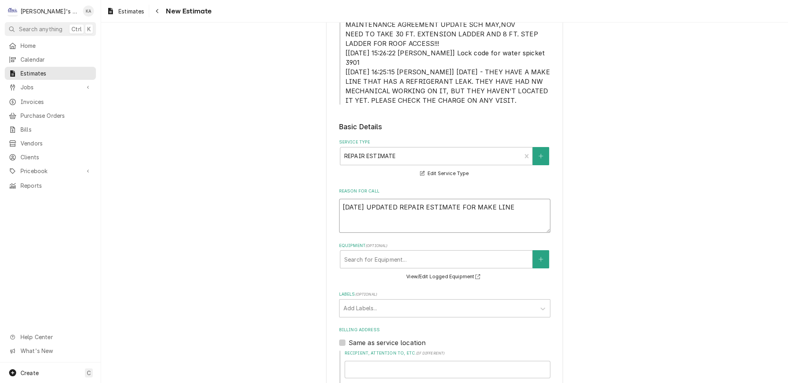
type textarea "x"
type textarea "9/2/2025 UPDATED REPAIR ESTIMATE FOR MAKE LINE #"
type textarea "x"
type textarea "9/2/2025 UPDATED REPAIR ESTIMATE FOR MAKE LINE #2"
type textarea "x"
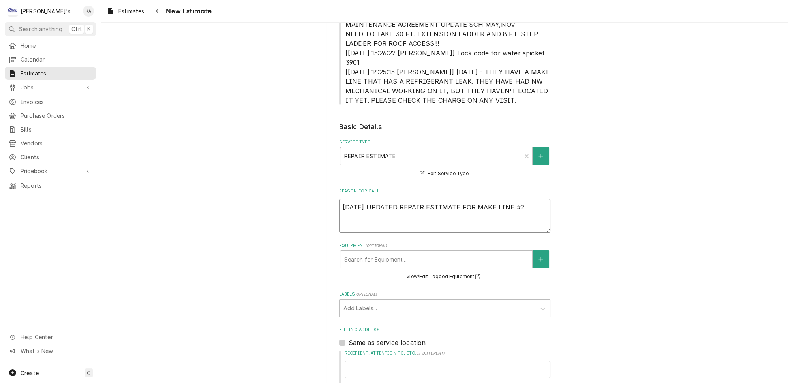
type textarea "9/2/2025 UPDATED REPAIR ESTIMATE FOR MAKE LINE #2"
type textarea "x"
type textarea "9/2/2025 UPDATED REPAIR ESTIMATE FOR MAKE LINE #2 T"
type textarea "x"
type textarea "9/2/2025 UPDATED REPAIR ESTIMATE FOR MAKE LINE #2 TH"
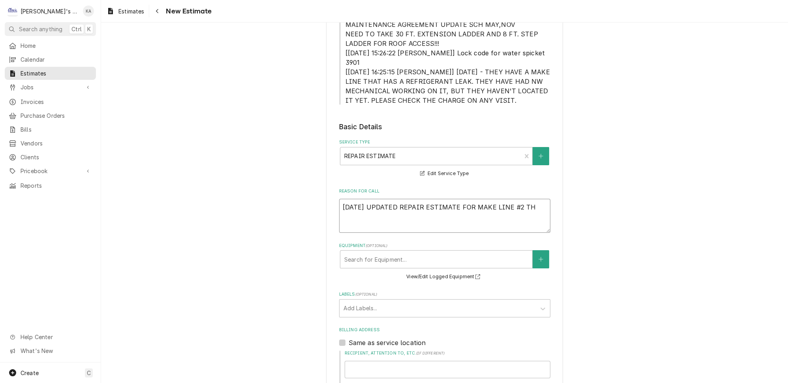
type textarea "x"
type textarea "9/2/2025 UPDATED REPAIR ESTIMATE FOR MAKE LINE #2 THA"
type textarea "x"
type textarea "9/2/2025 UPDATED REPAIR ESTIMATE FOR MAKE LINE #2 THAT"
type textarea "x"
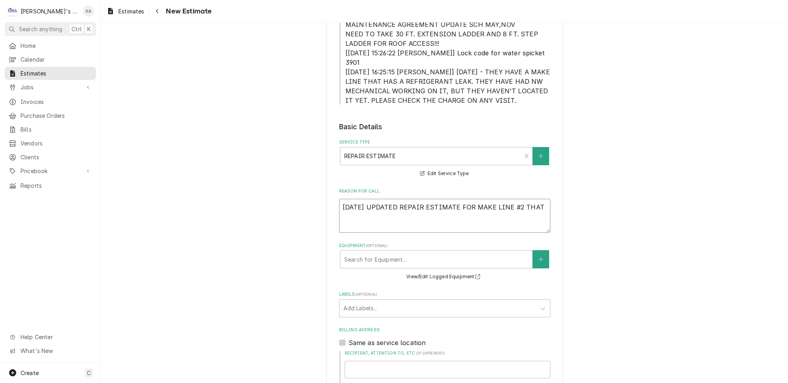
type textarea "9/2/2025 UPDATED REPAIR ESTIMATE FOR MAKE LINE #2 THAT"
type textarea "x"
type textarea "9/2/2025 UPDATED REPAIR ESTIMATE FOR MAKE LINE #2 THAT W"
type textarea "x"
type textarea "9/2/2025 UPDATED REPAIR ESTIMATE FOR MAKE LINE #2 THAT WA"
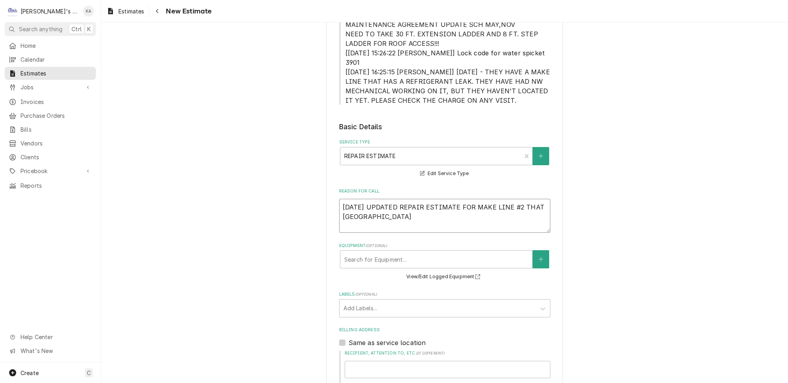
type textarea "x"
type textarea "9/2/2025 UPDATED REPAIR ESTIMATE FOR MAKE LINE #2 THAT WAS"
type textarea "x"
type textarea "9/2/2025 UPDATED REPAIR ESTIMATE FOR MAKE LINE #2 THAT WAS"
type textarea "x"
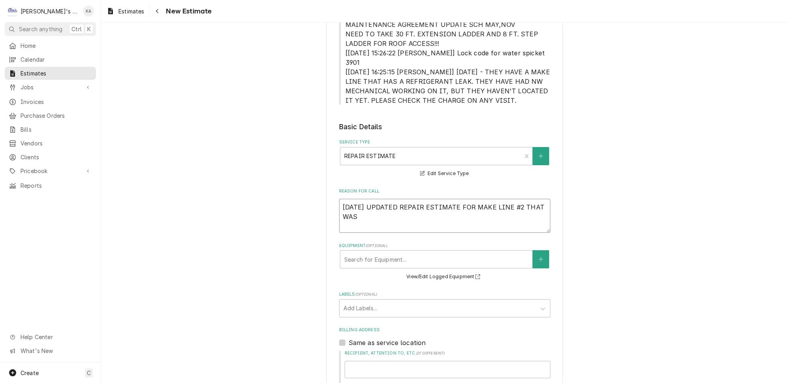
type textarea "9/2/2025 UPDATED REPAIR ESTIMATE FOR MAKE LINE #2 THAT WAS F"
type textarea "x"
type textarea "9/2/2025 UPDATED REPAIR ESTIMATE FOR MAKE LINE #2 THAT WAS FO"
type textarea "x"
type textarea "9/2/2025 UPDATED REPAIR ESTIMATE FOR MAKE LINE #2 THAT WAS FOU"
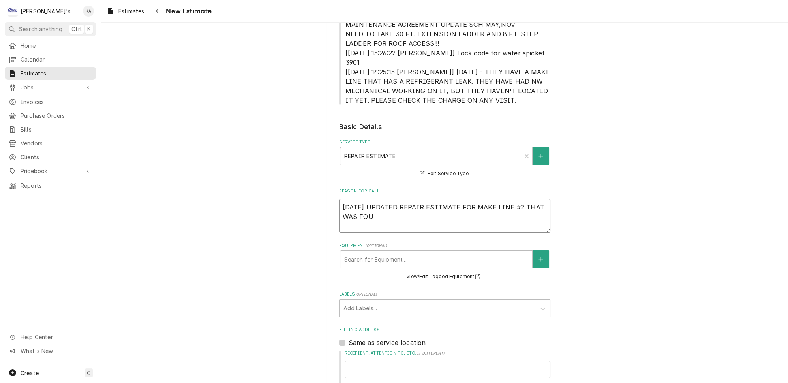
type textarea "x"
type textarea "9/2/2025 UPDATED REPAIR ESTIMATE FOR MAKE LINE #2 THAT WAS FOUN"
type textarea "x"
type textarea "9/2/2025 UPDATED REPAIR ESTIMATE FOR MAKE LINE #2 THAT WAS FOUND"
type textarea "x"
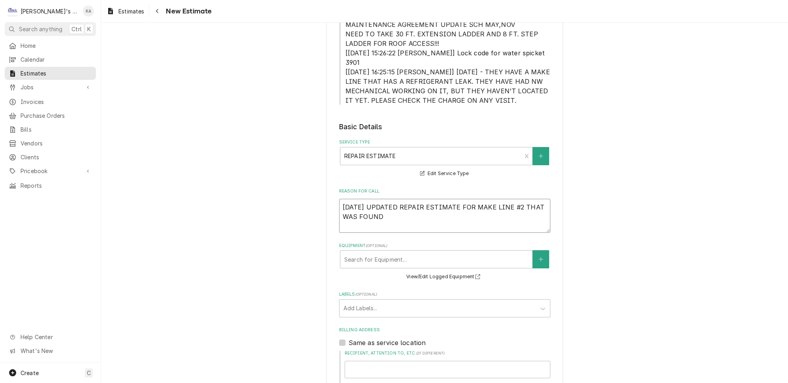
type textarea "9/2/2025 UPDATED REPAIR ESTIMATE FOR MAKE LINE #2 THAT WAS FOUND"
type textarea "x"
type textarea "9/2/2025 UPDATED REPAIR ESTIMATE FOR MAKE LINE #2 THAT WAS FOUND T"
type textarea "x"
type textarea "9/2/2025 UPDATED REPAIR ESTIMATE FOR MAKE LINE #2 THAT WAS FOUND TO"
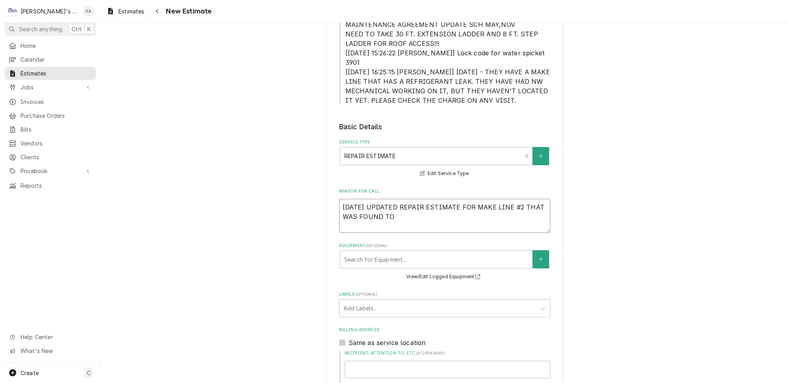
type textarea "x"
type textarea "9/2/2025 UPDATED REPAIR ESTIMATE FOR MAKE LINE #2 THAT WAS FOUND TO"
type textarea "x"
type textarea "9/2/2025 UPDATED REPAIR ESTIMATE FOR MAKE LINE #2 THAT WAS FOUND TO H"
type textarea "x"
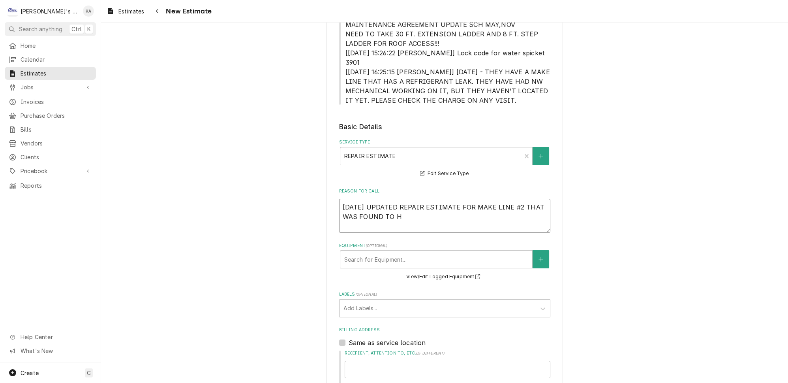
type textarea "9/2/2025 UPDATED REPAIR ESTIMATE FOR MAKE LINE #2 THAT WAS FOUND TO HA"
type textarea "x"
type textarea "9/2/2025 UPDATED REPAIR ESTIMATE FOR MAKE LINE #2 THAT WAS FOUND TO HAV"
type textarea "x"
type textarea "9/2/2025 UPDATED REPAIR ESTIMATE FOR MAKE LINE #2 THAT WAS FOUND TO HAVE"
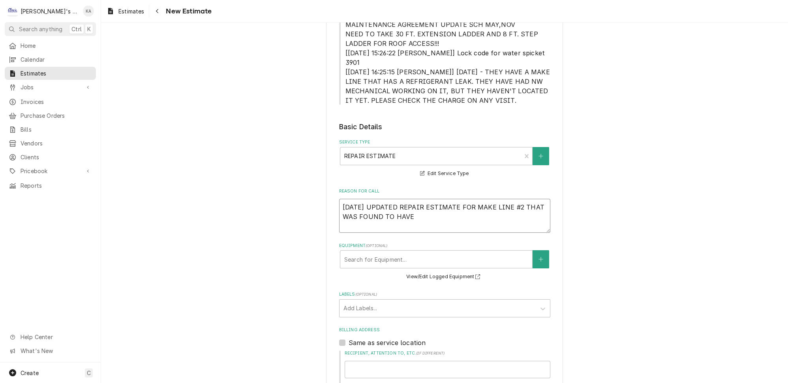
type textarea "x"
type textarea "9/2/2025 UPDATED REPAIR ESTIMATE FOR MAKE LINE #2 THAT WAS FOUND TO HAVE"
type textarea "x"
type textarea "9/2/2025 UPDATED REPAIR ESTIMATE FOR MAKE LINE #2 THAT WAS FOUND TO HAVE A"
type textarea "x"
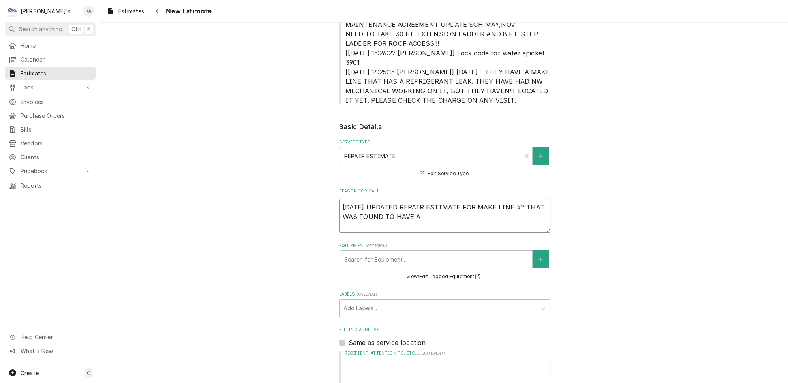
type textarea "9/2/2025 UPDATED REPAIR ESTIMATE FOR MAKE LINE #2 THAT WAS FOUND TO HAVE A"
type textarea "x"
type textarea "9/2/2025 UPDATED REPAIR ESTIMATE FOR MAKE LINE #2 THAT WAS FOUND TO HAVE A R"
type textarea "x"
type textarea "9/2/2025 UPDATED REPAIR ESTIMATE FOR MAKE LINE #2 THAT WAS FOUND TO HAVE A RE"
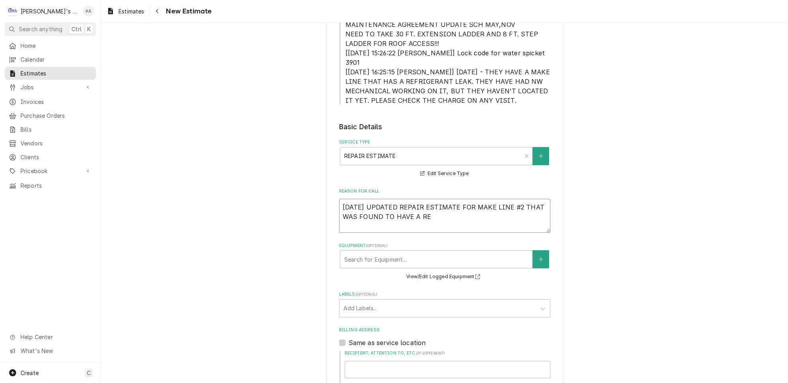
type textarea "x"
type textarea "9/2/2025 UPDATED REPAIR ESTIMATE FOR MAKE LINE #2 THAT WAS FOUND TO HAVE A REF"
type textarea "x"
type textarea "9/2/2025 UPDATED REPAIR ESTIMATE FOR MAKE LINE #2 THAT WAS FOUND TO HAVE A REFR"
type textarea "x"
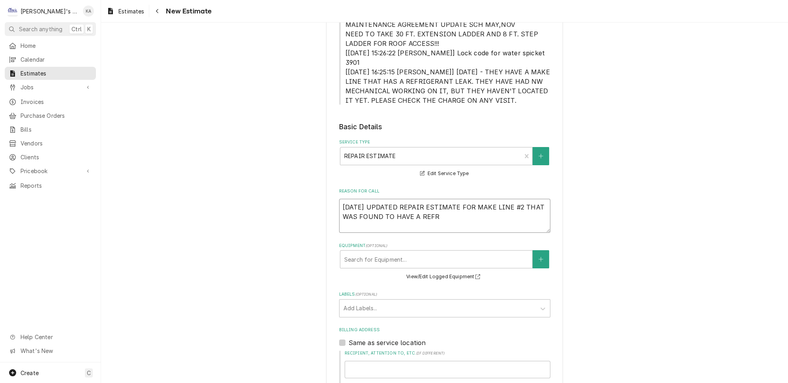
type textarea "9/2/2025 UPDATED REPAIR ESTIMATE FOR MAKE LINE #2 THAT WAS FOUND TO HAVE A REFRI"
type textarea "x"
type textarea "9/2/2025 UPDATED REPAIR ESTIMATE FOR MAKE LINE #2 THAT WAS FOUND TO HAVE A REFR…"
type textarea "x"
type textarea "9/2/2025 UPDATED REPAIR ESTIMATE FOR MAKE LINE #2 THAT WAS FOUND TO HAVE A REFR…"
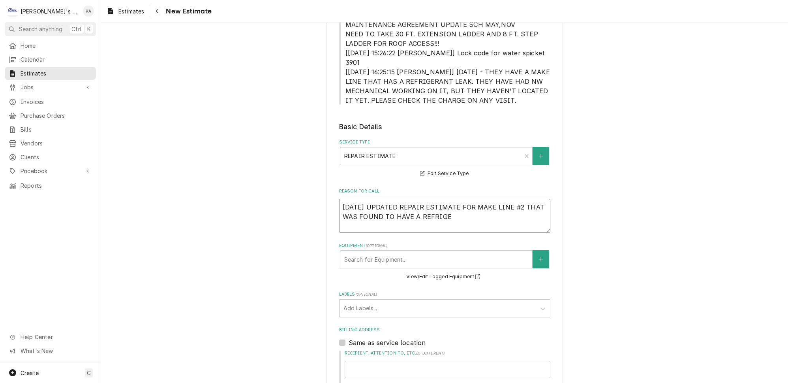
type textarea "x"
type textarea "9/2/2025 UPDATED REPAIR ESTIMATE FOR MAKE LINE #2 THAT WAS FOUND TO HAVE A REFR…"
type textarea "x"
type textarea "9/2/2025 UPDATED REPAIR ESTIMATE FOR MAKE LINE #2 THAT WAS FOUND TO HAVE A REFR…"
type textarea "x"
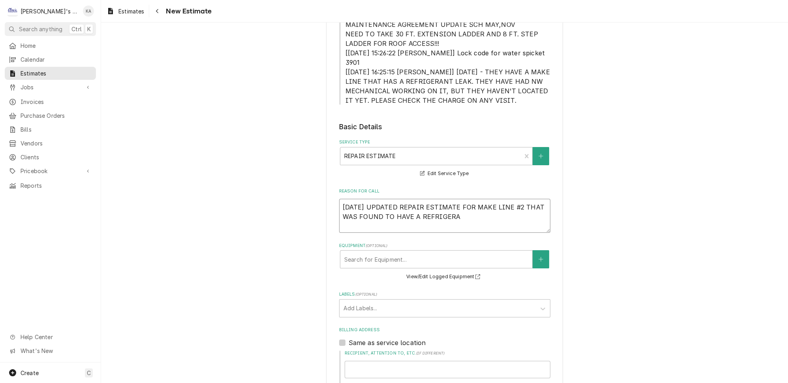
type textarea "9/2/2025 UPDATED REPAIR ESTIMATE FOR MAKE LINE #2 THAT WAS FOUND TO HAVE A REFR…"
type textarea "x"
type textarea "9/2/2025 UPDATED REPAIR ESTIMATE FOR MAKE LINE #2 THAT WAS FOUND TO HAVE A REFR…"
type textarea "x"
type textarea "9/2/2025 UPDATED REPAIR ESTIMATE FOR MAKE LINE #2 THAT WAS FOUND TO HAVE A REFR…"
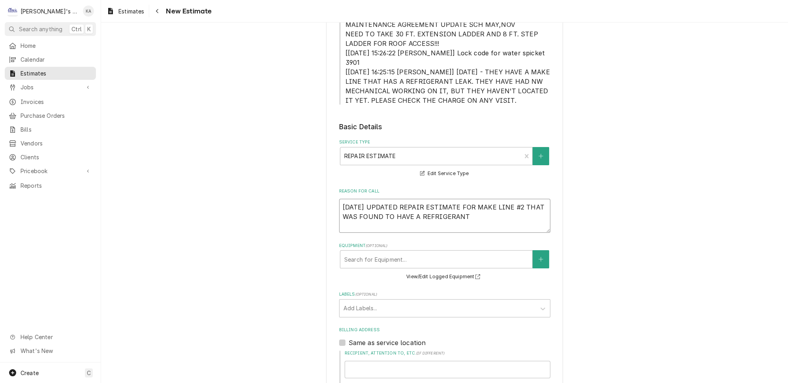
type textarea "x"
type textarea "9/2/2025 UPDATED REPAIR ESTIMATE FOR MAKE LINE #2 THAT WAS FOUND TO HAVE A REFR…"
type textarea "x"
type textarea "9/2/2025 UPDATED REPAIR ESTIMATE FOR MAKE LINE #2 THAT WAS FOUND TO HAVE A REFR…"
type textarea "x"
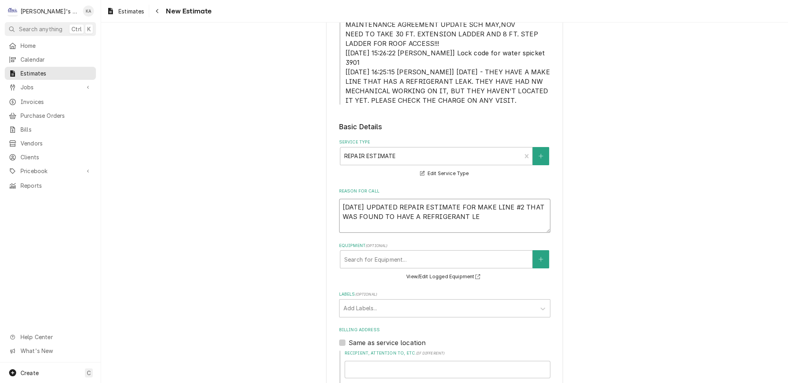
type textarea "9/2/2025 UPDATED REPAIR ESTIMATE FOR MAKE LINE #2 THAT WAS FOUND TO HAVE A REFR…"
type textarea "x"
type textarea "9/2/2025 UPDATED REPAIR ESTIMATE FOR MAKE LINE #2 THAT WAS FOUND TO HAVE A REFR…"
type textarea "x"
type textarea "9/2/2025 UPDATED REPAIR ESTIMATE FOR MAKE LINE #2 THAT WAS FOUND TO HAVE A REFR…"
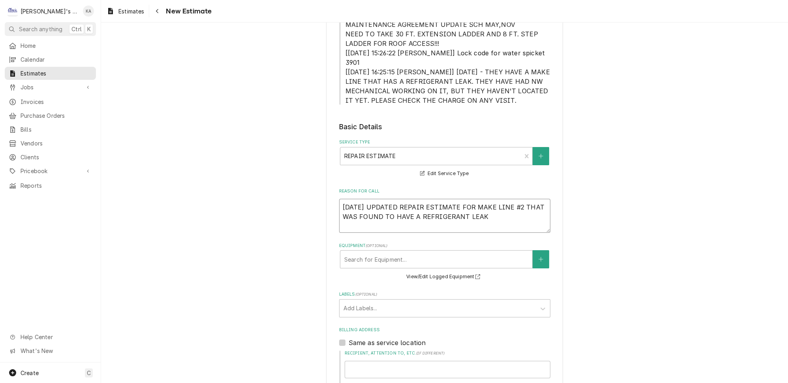
type textarea "x"
type textarea "9/2/2025 UPDATED REPAIR ESTIMATE FOR MAKE LINE #2 THAT WAS FOUND TO HAVE A REFR…"
type textarea "x"
type textarea "9/2/2025 UPDATED REPAIR ESTIMATE FOR MAKE LINE #2 THAT WAS FOUND TO HAVE A REFR…"
type textarea "x"
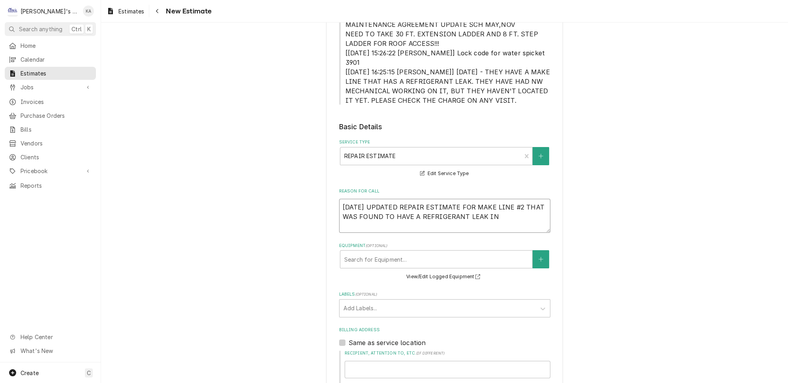
type textarea "9/2/2025 UPDATED REPAIR ESTIMATE FOR MAKE LINE #2 THAT WAS FOUND TO HAVE A REFR…"
type textarea "x"
type textarea "9/2/2025 UPDATED REPAIR ESTIMATE FOR MAKE LINE #2 THAT WAS FOUND TO HAVE A REFR…"
type textarea "x"
type textarea "9/2/2025 UPDATED REPAIR ESTIMATE FOR MAKE LINE #2 THAT WAS FOUND TO HAVE A REFR…"
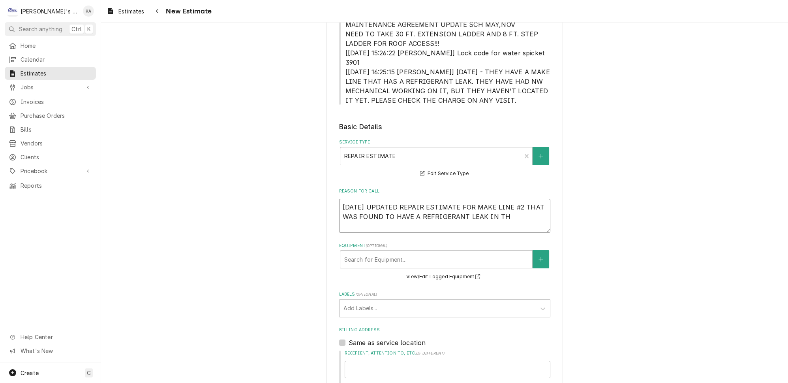
type textarea "x"
type textarea "9/2/2025 UPDATED REPAIR ESTIMATE FOR MAKE LINE #2 THAT WAS FOUND TO HAVE A REFR…"
type textarea "x"
type textarea "9/2/2025 UPDATED REPAIR ESTIMATE FOR MAKE LINE #2 THAT WAS FOUND TO HAVE A REFR…"
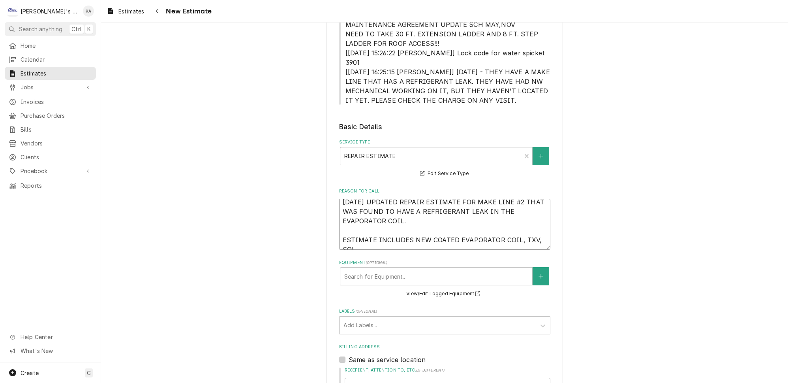
scroll to position [0, 0]
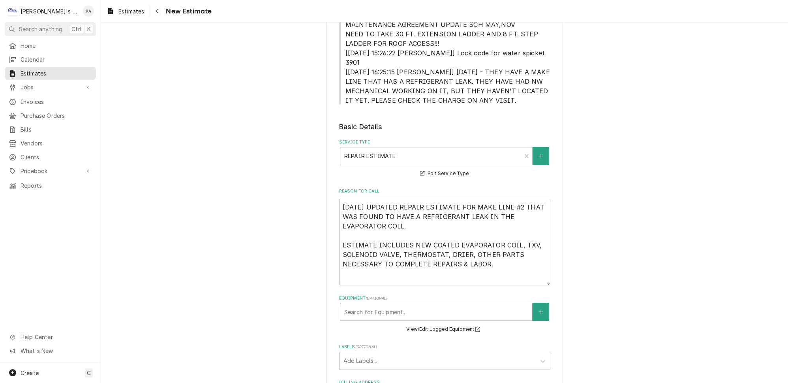
click at [426, 305] on div "Equipment" at bounding box center [436, 312] width 184 height 14
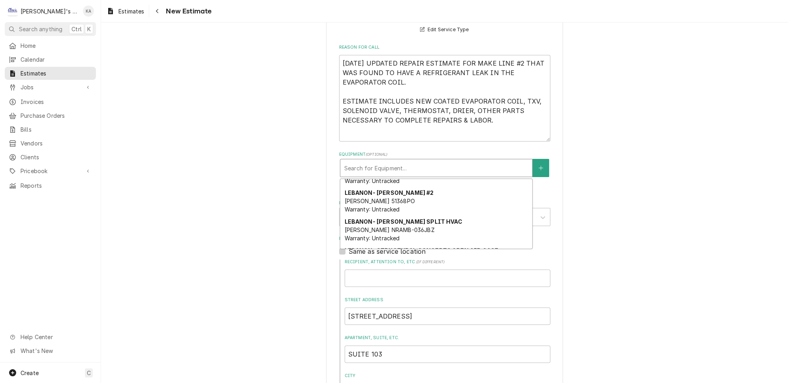
scroll to position [71, 0]
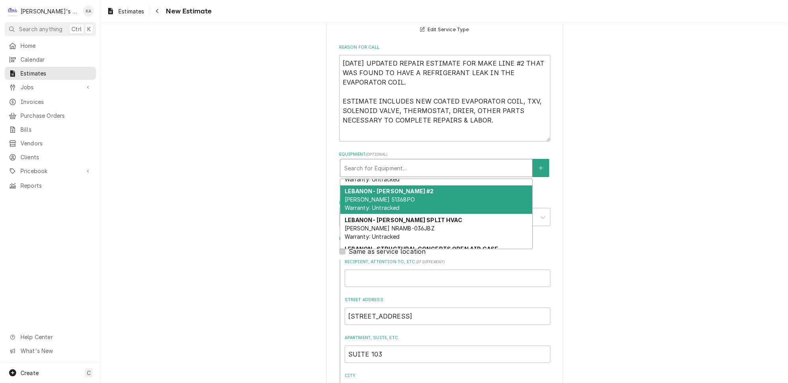
click at [423, 186] on div "LEBANON- RANDELL COOLER #2 RANDELL 51368PO Warranty: Untracked" at bounding box center [436, 199] width 192 height 29
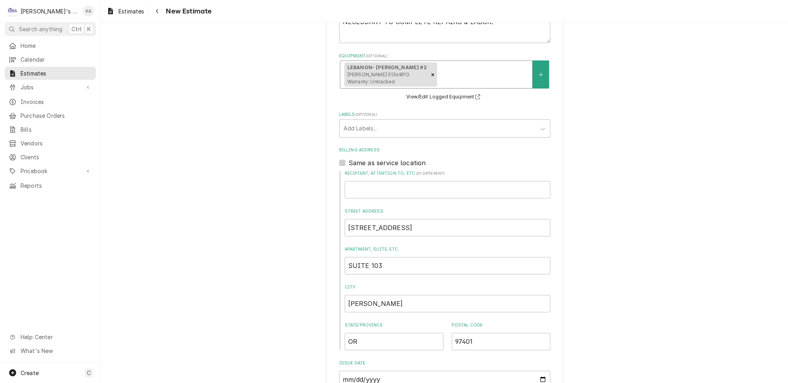
scroll to position [550, 0]
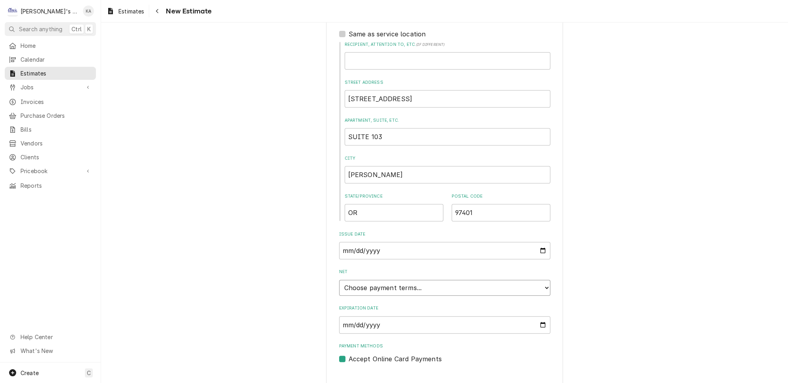
click at [534, 280] on select "Choose payment terms... Same Day Net 7 Net 14 Net 21 Net 30 Net 45 Net 60 Net 90" at bounding box center [444, 288] width 211 height 16
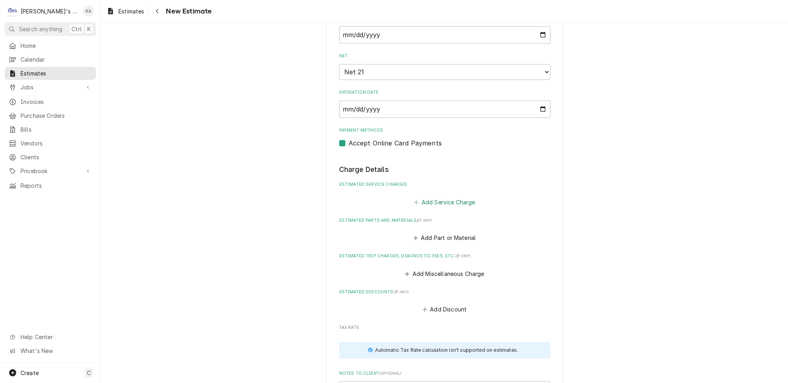
click at [431, 196] on button "Add Service Charge" at bounding box center [445, 201] width 64 height 11
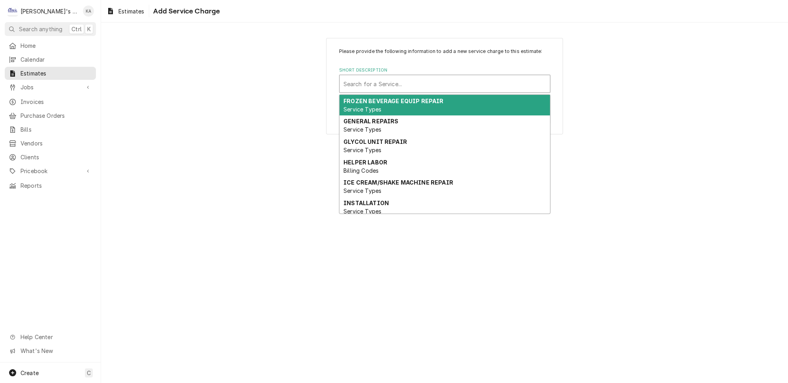
click at [424, 86] on div "Short Description" at bounding box center [445, 84] width 203 height 14
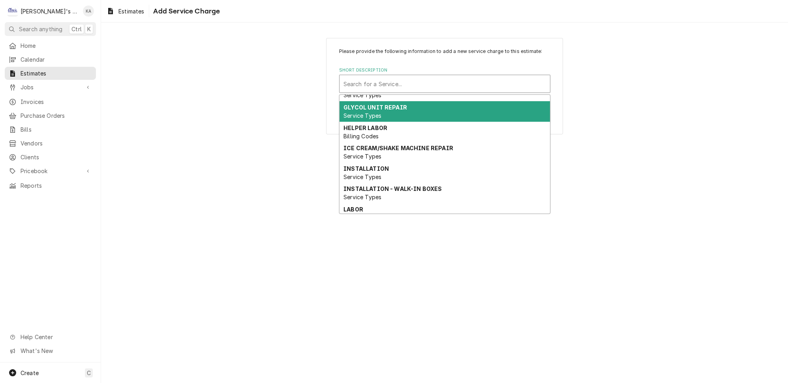
scroll to position [71, 0]
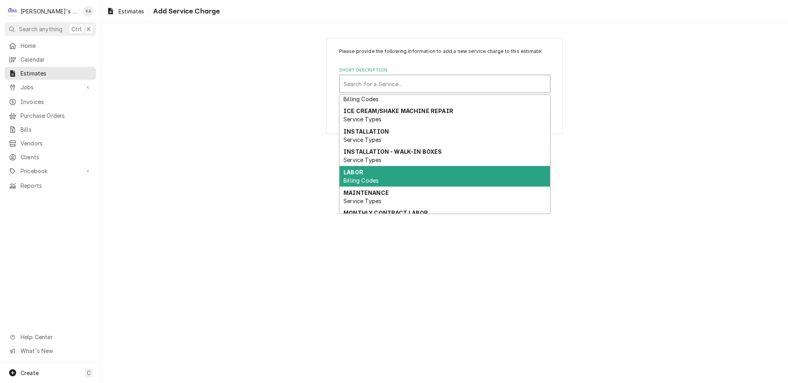
click at [380, 171] on div "LABOR Billing Codes" at bounding box center [445, 176] width 211 height 21
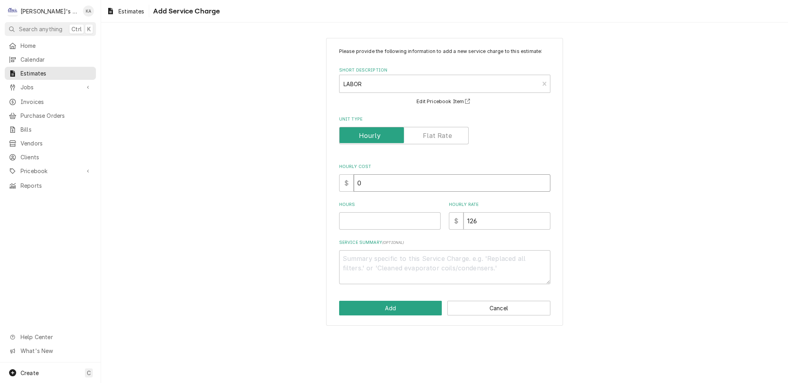
click at [360, 186] on input "0" at bounding box center [452, 182] width 197 height 17
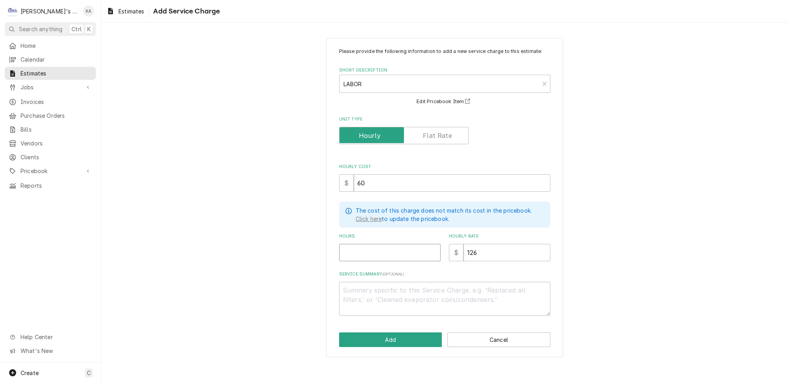
click at [361, 253] on input "Hours" at bounding box center [390, 252] width 102 height 17
click at [358, 282] on div "Service Summary ( optional )" at bounding box center [444, 293] width 211 height 45
click at [359, 290] on textarea "Service Summary ( optional )" at bounding box center [444, 299] width 211 height 34
click at [403, 341] on button "Add" at bounding box center [390, 339] width 103 height 15
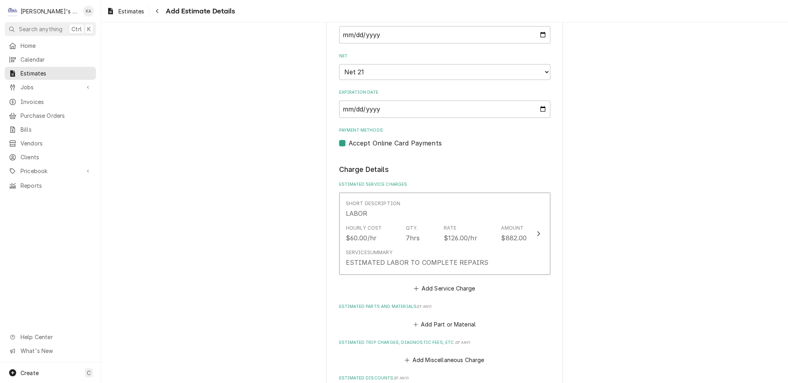
scroll to position [757, 0]
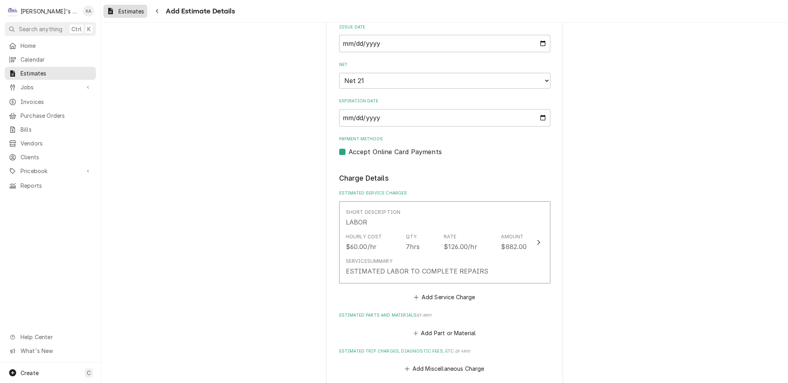
click at [122, 11] on span "Estimates" at bounding box center [131, 11] width 26 height 8
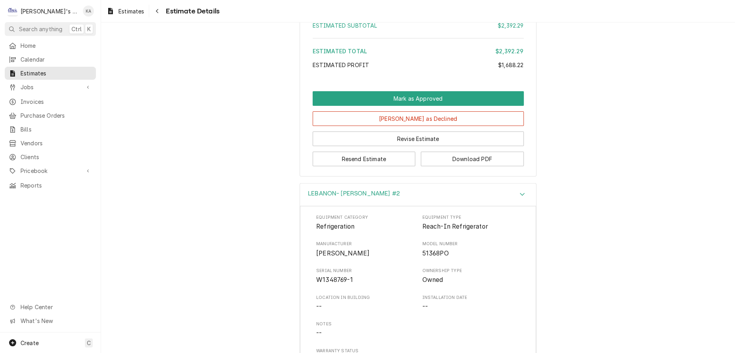
scroll to position [2585, 0]
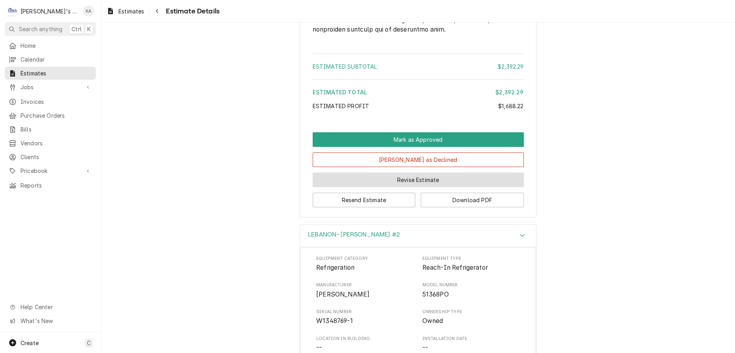
click at [430, 187] on button "Revise Estimate" at bounding box center [418, 180] width 211 height 15
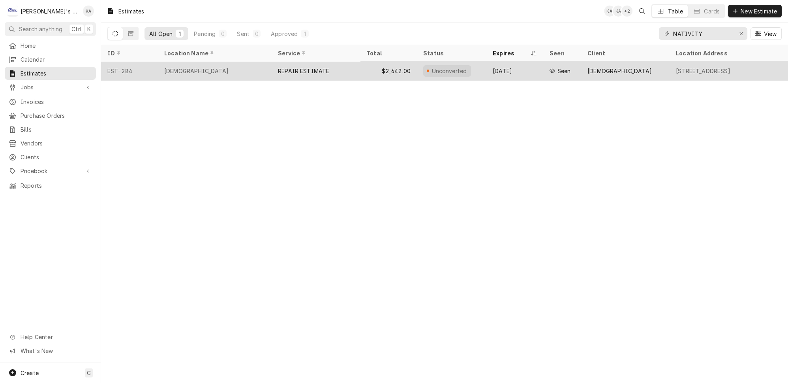
click at [314, 68] on div "REPAIR ESTIMATE" at bounding box center [303, 71] width 51 height 8
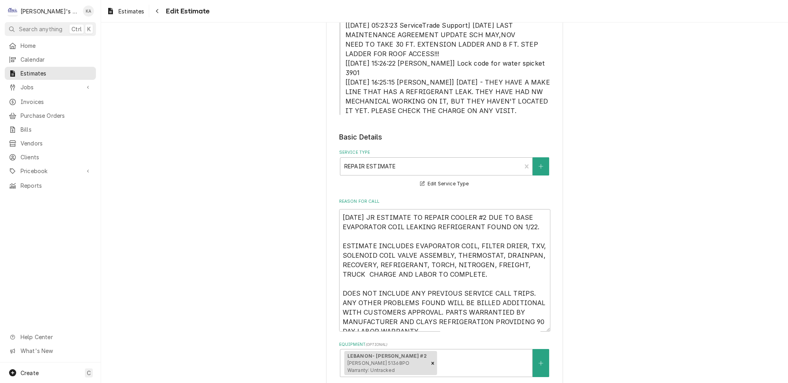
scroll to position [179, 0]
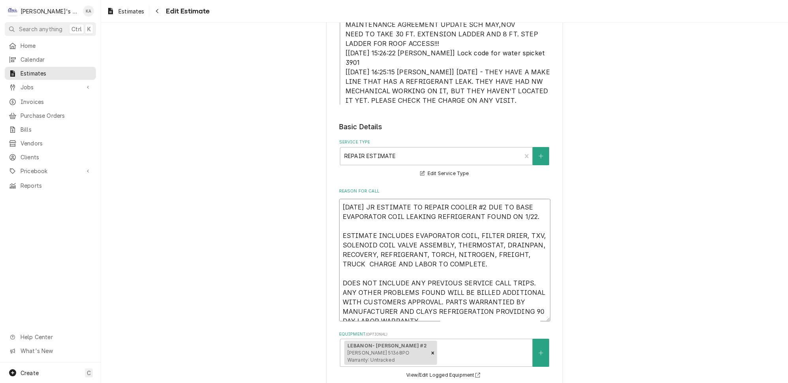
drag, startPoint x: 526, startPoint y: 207, endPoint x: 333, endPoint y: 198, distance: 193.3
type textarea "x"
type textarea "9 ESTIMATE INCLUDES EVAPORATOR COIL, FILTER DRIER, TXV, SOLENOID COIL VALVE ASS…"
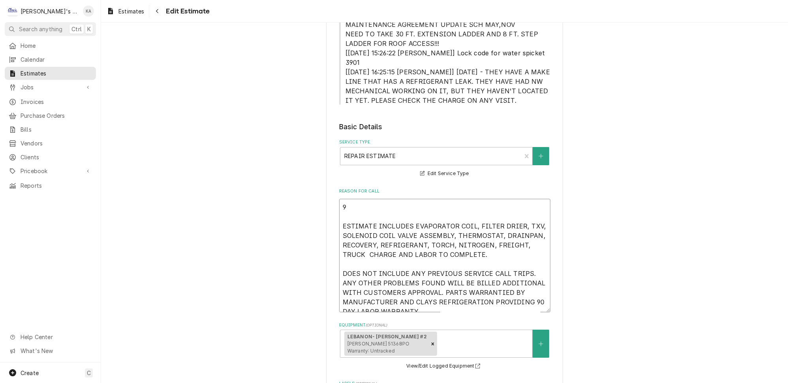
type textarea "x"
type textarea "9/ ESTIMATE INCLUDES EVAPORATOR COIL, FILTER DRIER, TXV, SOLENOID COIL VALVE AS…"
type textarea "x"
type textarea "9/2 ESTIMATE INCLUDES EVAPORATOR COIL, FILTER DRIER, TXV, SOLENOID COIL VALVE A…"
type textarea "x"
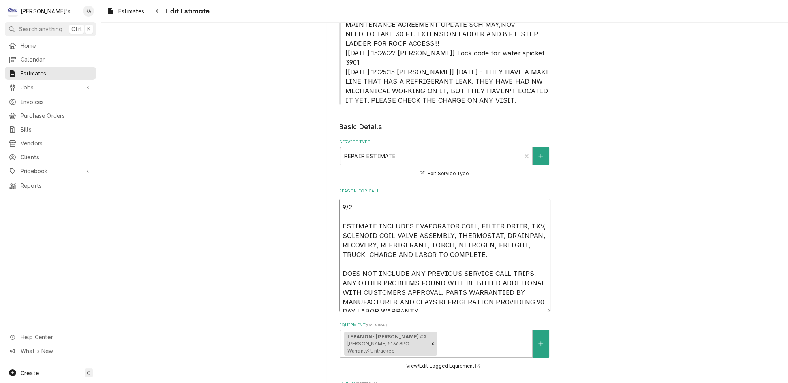
type textarea "9/2/ ESTIMATE INCLUDES EVAPORATOR COIL, FILTER DRIER, TXV, SOLENOID COIL VALVE …"
type textarea "x"
type textarea "9/2/2 ESTIMATE INCLUDES EVAPORATOR COIL, FILTER DRIER, TXV, SOLENOID COIL VALVE…"
type textarea "x"
type textarea "9/2/20 ESTIMATE INCLUDES EVAPORATOR COIL, FILTER DRIER, TXV, SOLENOID COIL VALV…"
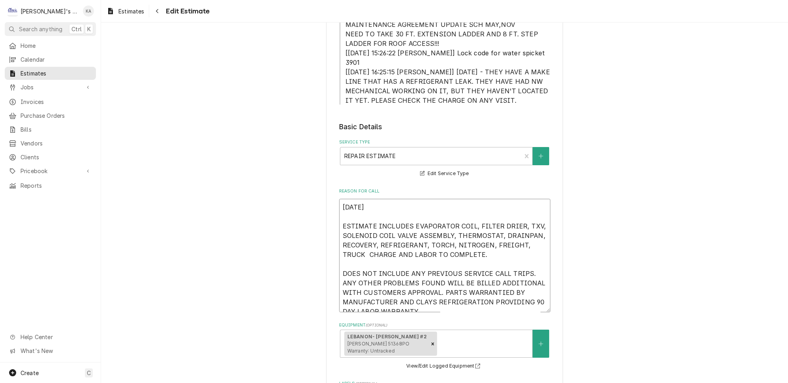
type textarea "x"
type textarea "9/2/202 ESTIMATE INCLUDES EVAPORATOR COIL, FILTER DRIER, TXV, SOLENOID COIL VAL…"
type textarea "x"
type textarea "9/2/2025 ESTIMATE INCLUDES EVAPORATOR COIL, FILTER DRIER, TXV, SOLENOID COIL VA…"
type textarea "x"
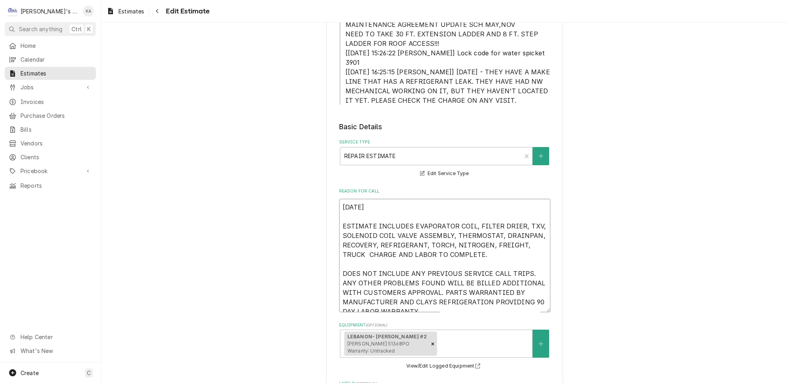
type textarea "9/2/2025 ESTIMATE INCLUDES EVAPORATOR COIL, FILTER DRIER, TXV, SOLENOID COIL VA…"
type textarea "x"
type textarea "9/2/2025 E ESTIMATE INCLUDES EVAPORATOR COIL, FILTER DRIER, TXV, SOLENOID COIL …"
type textarea "x"
type textarea "9/2/2025 ES ESTIMATE INCLUDES EVAPORATOR COIL, FILTER DRIER, TXV, SOLENOID COIL…"
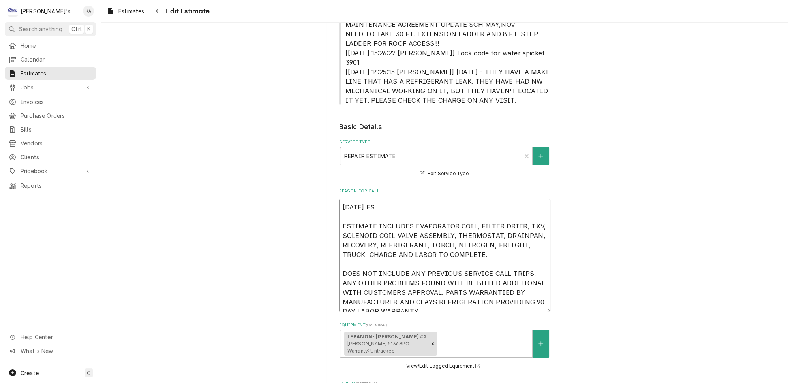
type textarea "x"
type textarea "9/2/2025 EST ESTIMATE INCLUDES EVAPORATOR COIL, FILTER DRIER, TXV, SOLENOID COI…"
type textarea "x"
type textarea "9/2/2025 ESTI ESTIMATE INCLUDES EVAPORATOR COIL, FILTER DRIER, TXV, SOLENOID CO…"
type textarea "x"
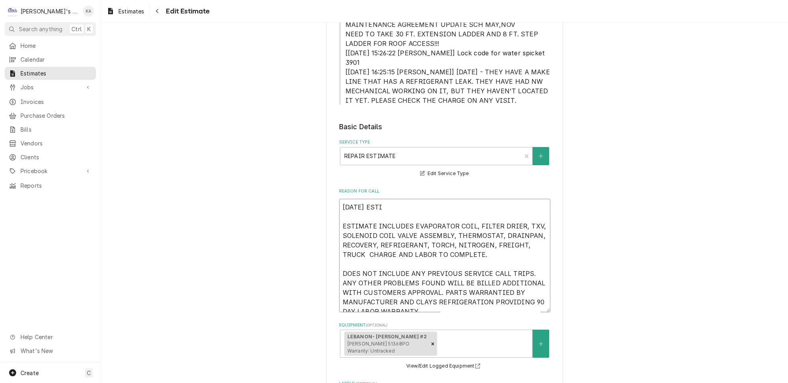
type textarea "9/2/2025 ESTIM ESTIMATE INCLUDES EVAPORATOR COIL, FILTER DRIER, TXV, SOLENOID C…"
type textarea "x"
type textarea "9/2/2025 ESTIMA ESTIMATE INCLUDES EVAPORATOR COIL, FILTER DRIER, TXV, SOLENOID …"
type textarea "x"
type textarea "9/2/2025 ESTIMAT ESTIMATE INCLUDES EVAPORATOR COIL, FILTER DRIER, TXV, SOLENOID…"
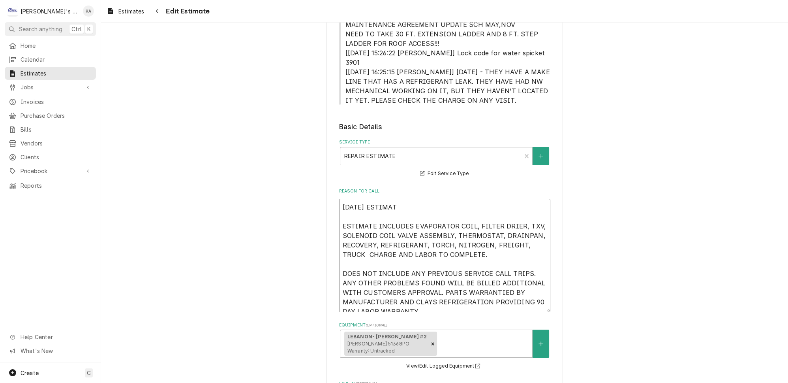
type textarea "x"
type textarea "9/2/2025 ESTIMATE ESTIMATE INCLUDES EVAPORATOR COIL, FILTER DRIER, TXV, SOLENOI…"
type textarea "x"
type textarea "9/2/2025 ESTIMATE ESTIMATE INCLUDES EVAPORATOR COIL, FILTER DRIER, TXV, SOLENOI…"
type textarea "x"
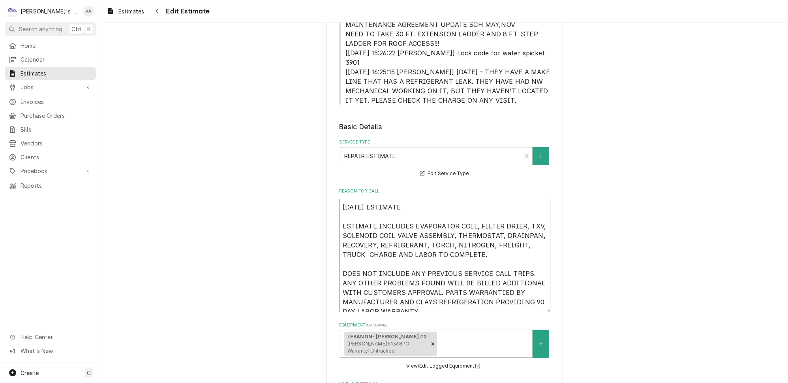
type textarea "9/2/2025 ESTIMATE F ESTIMATE INCLUDES EVAPORATOR COIL, FILTER DRIER, TXV, SOLEN…"
type textarea "x"
type textarea "9/2/2025 ESTIMATE FO ESTIMATE INCLUDES EVAPORATOR COIL, FILTER DRIER, TXV, SOLE…"
type textarea "x"
type textarea "9/2/2025 ESTIMATE FOR ESTIMATE INCLUDES EVAPORATOR COIL, FILTER DRIER, TXV, SOL…"
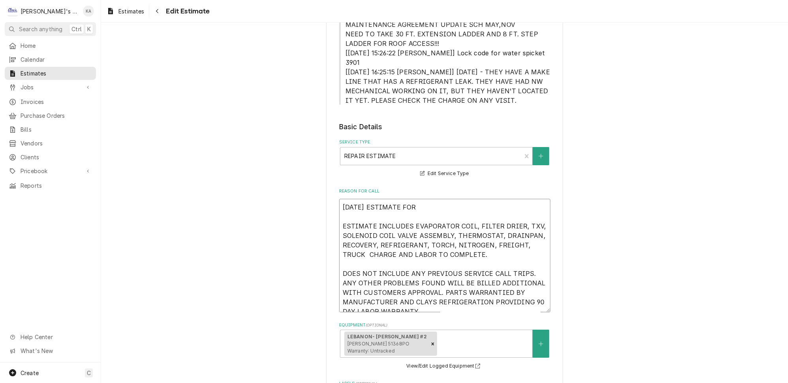
type textarea "x"
type textarea "9/2/2025 ESTIMATE FOR ESTIMATE INCLUDES EVAPORATOR COIL, FILTER DRIER, TXV, SOL…"
type textarea "x"
type textarea "9/2/2025 ESTIMATE FOR R ESTIMATE INCLUDES EVAPORATOR COIL, FILTER DRIER, TXV, S…"
type textarea "x"
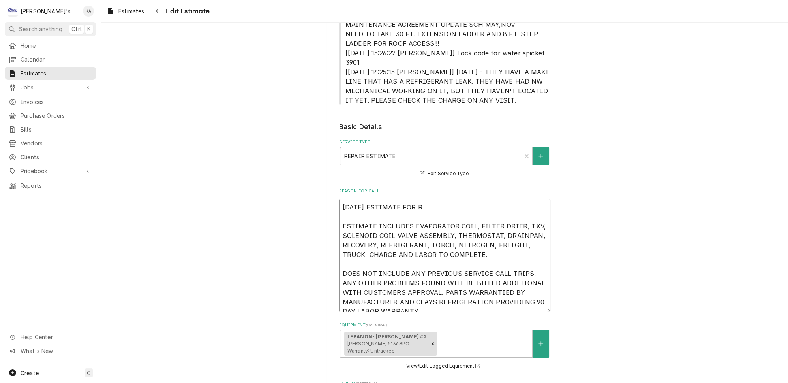
type textarea "9/2/2025 ESTIMATE FOR RE ESTIMATE INCLUDES EVAPORATOR COIL, FILTER DRIER, TXV, …"
type textarea "x"
type textarea "9/2/2025 ESTIMATE FOR REP ESTIMATE INCLUDES EVAPORATOR COIL, FILTER DRIER, TXV,…"
type textarea "x"
type textarea "9/2/2025 ESTIMATE FOR REPA ESTIMATE INCLUDES EVAPORATOR COIL, FILTER DRIER, TXV…"
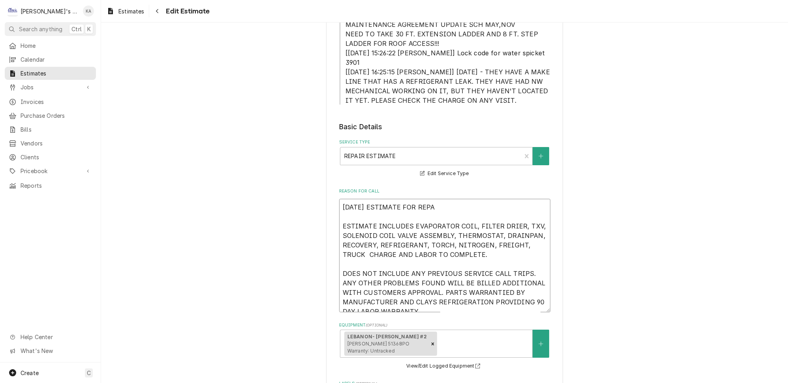
type textarea "x"
type textarea "9/2/2025 ESTIMATE FOR REPAI ESTIMATE INCLUDES EVAPORATOR COIL, FILTER DRIER, TX…"
type textarea "x"
type textarea "9/2/2025 ESTIMATE FOR REPAIR ESTIMATE INCLUDES EVAPORATOR COIL, FILTER DRIER, T…"
type textarea "x"
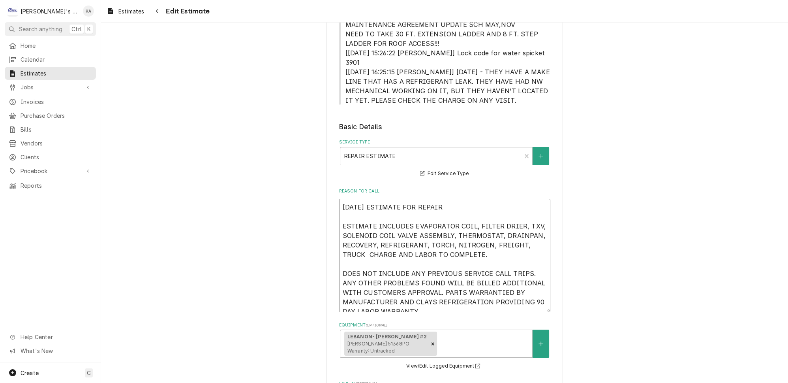
type textarea "9/2/2025 ESTIMATE FOR REPAIRS ESTIMATE INCLUDES EVAPORATOR COIL, FILTER DRIER, …"
type textarea "x"
type textarea "9/2/2025 ESTIMATE FOR REPAIRS ESTIMATE INCLUDES EVAPORATOR COIL, FILTER DRIER, …"
type textarea "x"
type textarea "9/2/2025 ESTIMATE FOR REPAIRS O ESTIMATE INCLUDES EVAPORATOR COIL, FILTER DRIER…"
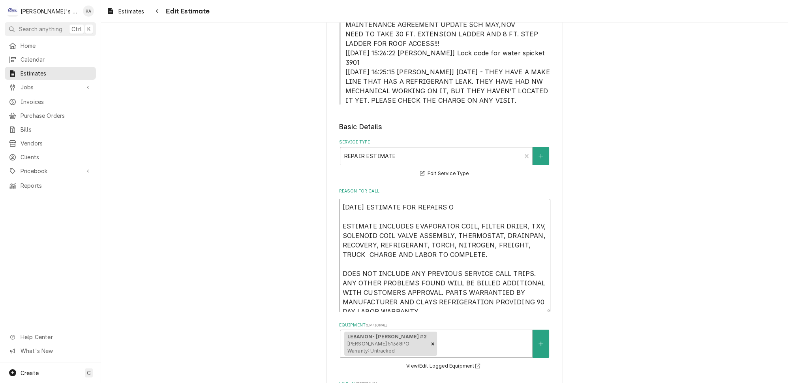
type textarea "x"
type textarea "9/2/2025 ESTIMATE FOR REPAIRS ON ESTIMATE INCLUDES EVAPORATOR COIL, FILTER DRIE…"
type textarea "x"
type textarea "9/2/2025 ESTIMATE FOR REPAIRS ON ESTIMATE INCLUDES EVAPORATOR COIL, FILTER DRIE…"
type textarea "x"
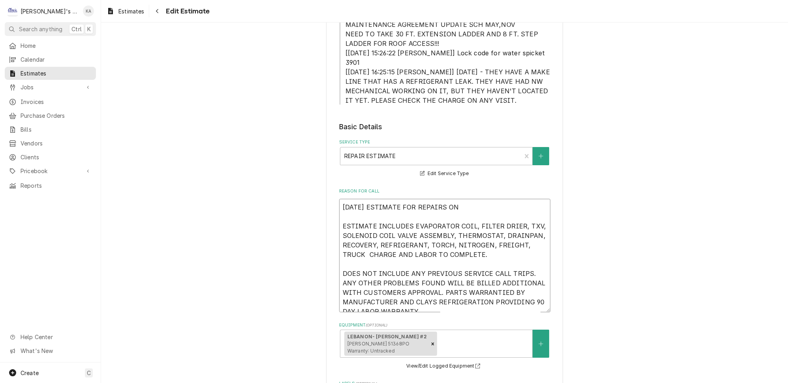
type textarea "9/2/2025 ESTIMATE FOR REPAIRS ON M ESTIMATE INCLUDES EVAPORATOR COIL, FILTER DR…"
type textarea "x"
type textarea "9/2/2025 ESTIMATE FOR REPAIRS ON MA ESTIMATE INCLUDES EVAPORATOR COIL, FILTER D…"
type textarea "x"
type textarea "9/2/2025 ESTIMATE FOR REPAIRS ON MAK ESTIMATE INCLUDES EVAPORATOR COIL, FILTER …"
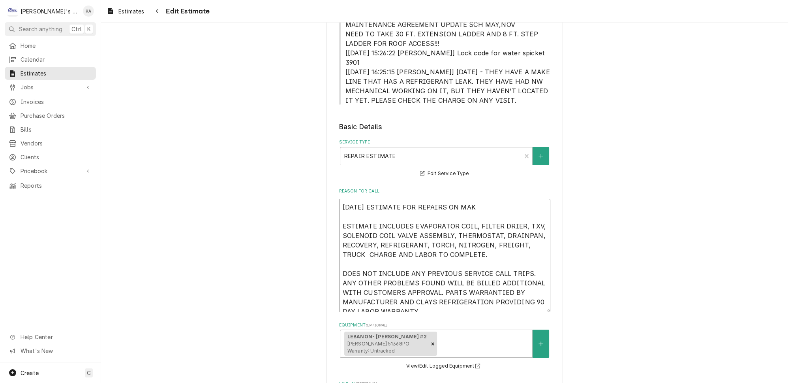
type textarea "x"
type textarea "9/2/2025 ESTIMATE FOR REPAIRS ON MAKE ESTIMATE INCLUDES EVAPORATOR COIL, FILTER…"
type textarea "x"
type textarea "9/2/2025 ESTIMATE FOR REPAIRS ON MAKE ESTIMATE INCLUDES EVAPORATOR COIL, FILTER…"
type textarea "x"
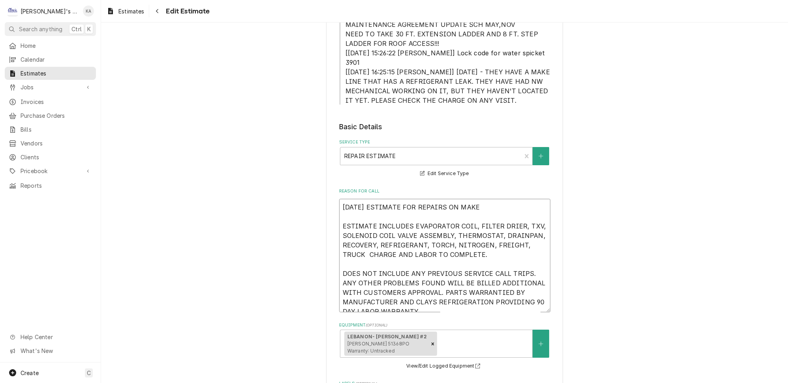
type textarea "9/2/2025 ESTIMATE FOR REPAIRS ON MAKE L ESTIMATE INCLUDES EVAPORATOR COIL, FILT…"
type textarea "x"
type textarea "9/2/2025 ESTIMATE FOR REPAIRS ON MAKE LI ESTIMATE INCLUDES EVAPORATOR COIL, FIL…"
type textarea "x"
type textarea "9/2/2025 ESTIMATE FOR REPAIRS ON MAKE LIN ESTIMATE INCLUDES EVAPORATOR COIL, FI…"
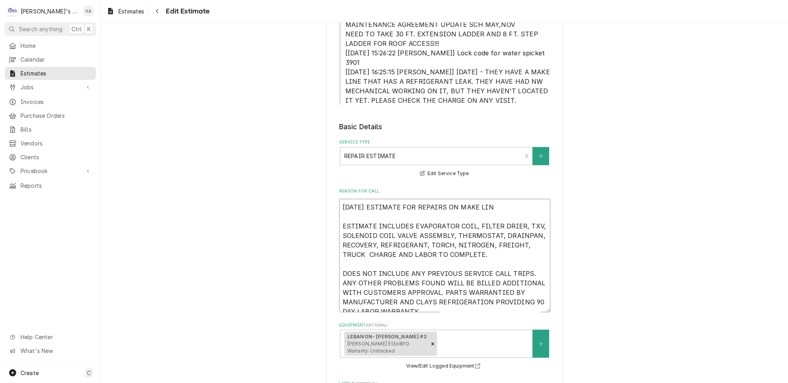
type textarea "x"
type textarea "9/2/2025 ESTIMATE FOR REPAIRS ON MAKE LINE ESTIMATE INCLUDES EVAPORATOR COIL, F…"
type textarea "x"
type textarea "9/2/2025 ESTIMATE FOR REPAIRS ON MAKE LINE ESTIMATE INCLUDES EVAPORATOR COIL, F…"
type textarea "x"
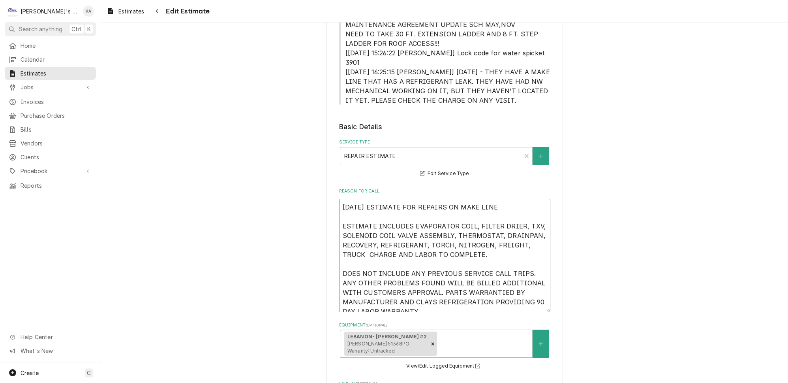
type textarea "9/2/2025 ESTIMATE FOR REPAIRS ON MAKE LINE # ESTIMATE INCLUDES EVAPORATOR COIL,…"
type textarea "x"
type textarea "9/2/2025 ESTIMATE FOR REPAIRS ON MAKE LINE #2 ESTIMATE INCLUDES EVAPORATOR COIL…"
type textarea "x"
type textarea "9/2/2025 ESTIMATE FOR REPAIRS ON MAKE LINE #2 ESTIMATE INCLUDES EVAPORATOR COIL…"
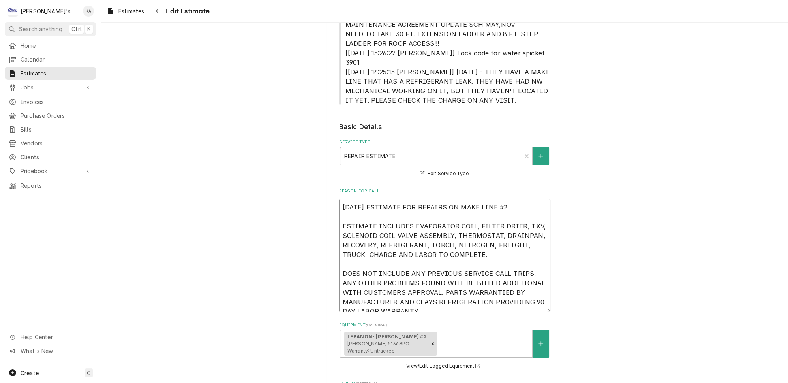
type textarea "x"
type textarea "9/2/2025 ESTIMATE FOR REPAIRS ON MAKE LINE #2 T ESTIMATE INCLUDES EVAPORATOR CO…"
type textarea "x"
type textarea "9/2/2025 ESTIMATE FOR REPAIRS ON MAKE LINE #2 TH ESTIMATE INCLUDES EVAPORATOR C…"
type textarea "x"
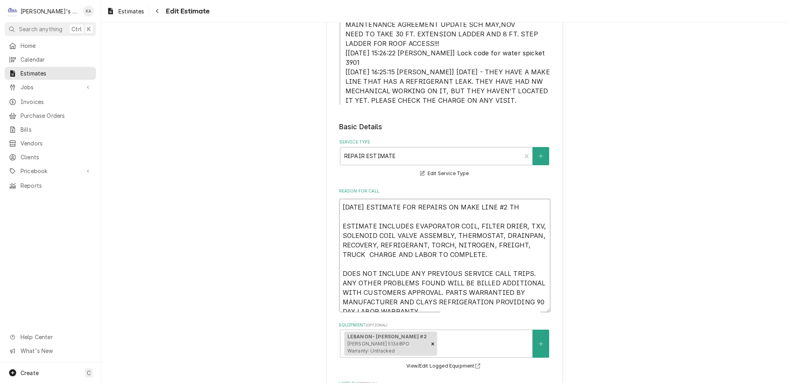
type textarea "9/2/2025 ESTIMATE FOR REPAIRS ON MAKE LINE #2 THA ESTIMATE INCLUDES EVAPORATOR …"
type textarea "x"
type textarea "9/2/2025 ESTIMATE FOR REPAIRS ON MAKE LINE #2 THAT ESTIMATE INCLUDES EVAPORATOR…"
type textarea "x"
type textarea "9/2/2025 ESTIMATE FOR REPAIRS ON MAKE LINE #2 THAT ESTIMATE INCLUDES EVAPORATOR…"
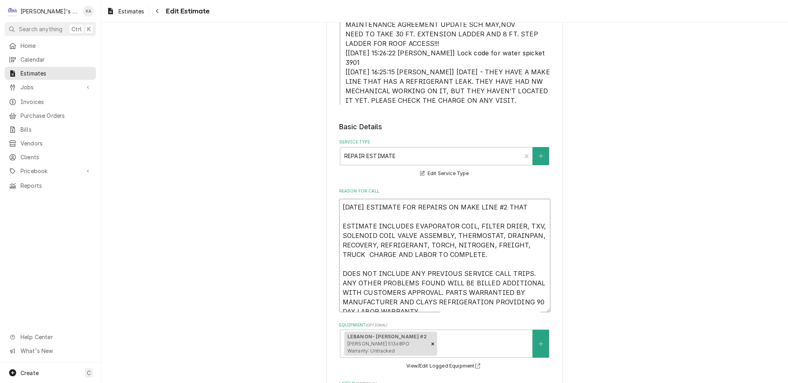
type textarea "x"
type textarea "9/2/2025 ESTIMATE FOR REPAIRS ON MAKE LINE #2 THAT W ESTIMATE INCLUDES EVAPORAT…"
type textarea "x"
type textarea "9/2/2025 ESTIMATE FOR REPAIRS ON MAKE LINE #2 THAT WA ESTIMATE INCLUDES EVAPORA…"
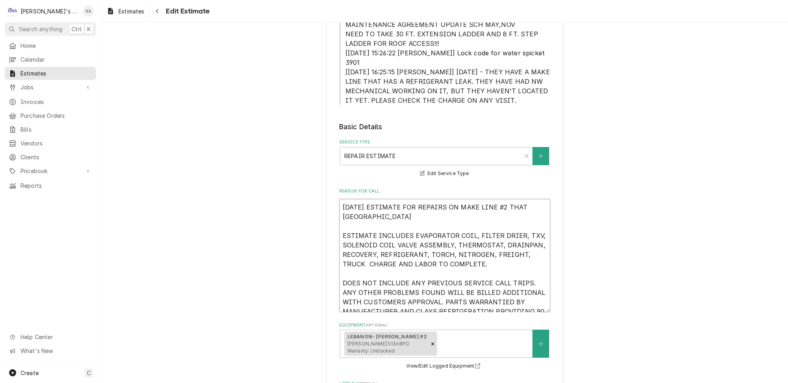
type textarea "x"
type textarea "9/2/2025 ESTIMATE FOR REPAIRS ON MAKE LINE #2 THAT WAS ESTIMATE INCLUDES EVAPOR…"
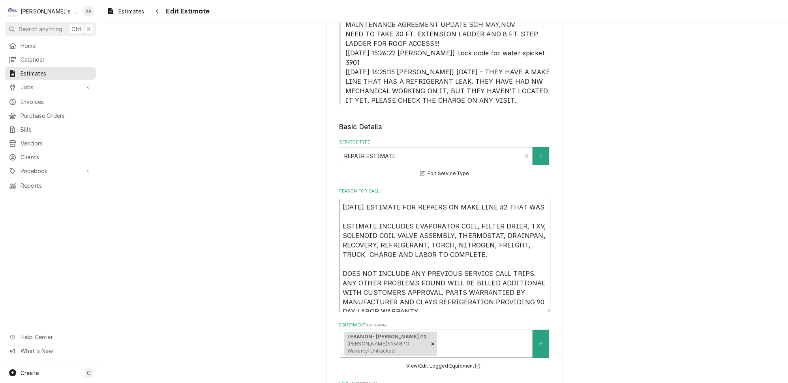
type textarea "x"
type textarea "9/2/2025 ESTIMATE FOR REPAIRS ON MAKE LINE #2 THAT WAS ESTIMATE INCLUDES EVAPOR…"
type textarea "x"
type textarea "9/2/2025 ESTIMATE FOR REPAIRS ON MAKE LINE #2 THAT WAS F ESTIMATE INCLUDES EVAP…"
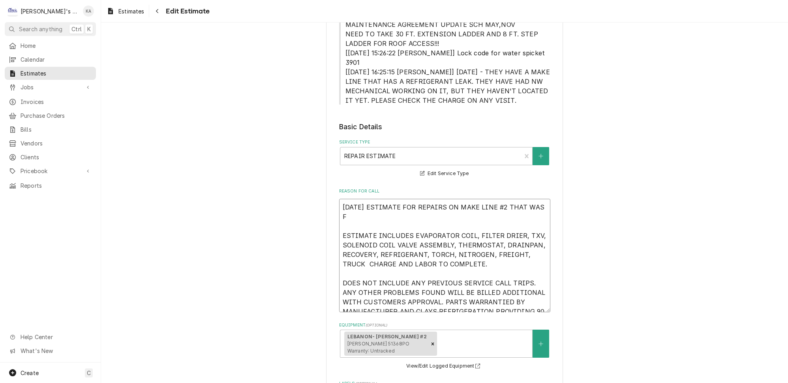
type textarea "x"
type textarea "9/2/2025 ESTIMATE FOR REPAIRS ON MAKE LINE #2 THAT WAS FO ESTIMATE INCLUDES EVA…"
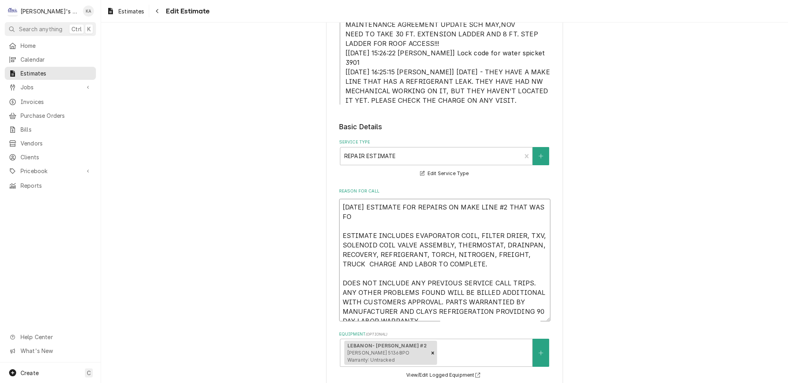
type textarea "x"
type textarea "9/2/2025 ESTIMATE FOR REPAIRS ON MAKE LINE #2 THAT WAS FOU ESTIMATE INCLUDES EV…"
type textarea "x"
type textarea "9/2/2025 ESTIMATE FOR REPAIRS ON MAKE LINE #2 THAT WAS FOUN ESTIMATE INCLUDES E…"
type textarea "x"
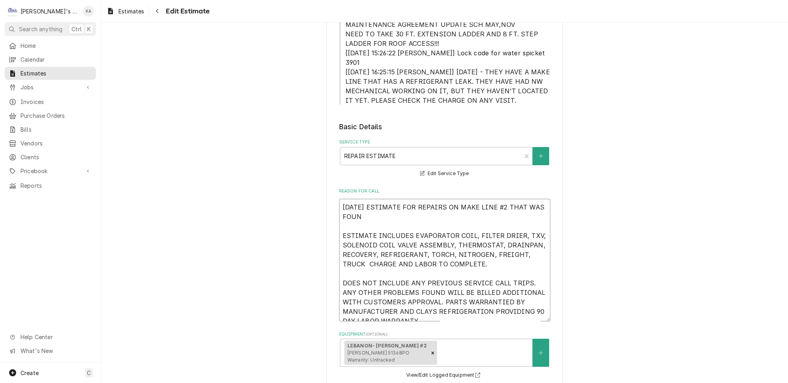
type textarea "9/2/2025 ESTIMATE FOR REPAIRS ON MAKE LINE #2 THAT WAS FOUND ESTIMATE INCLUDES …"
type textarea "x"
type textarea "9/2/2025 ESTIMATE FOR REPAIRS ON MAKE LINE #2 THAT WAS FOUND ESTIMATE INCLUDES …"
type textarea "x"
type textarea "9/2/2025 ESTIMATE FOR REPAIRS ON MAKE LINE #2 THAT WAS FOUND T ESTIMATE INCLUDE…"
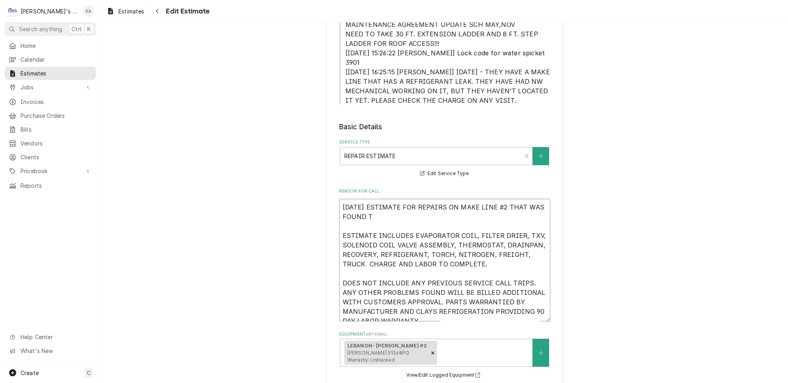
type textarea "x"
type textarea "9/2/2025 ESTIMATE FOR REPAIRS ON MAKE LINE #2 THAT WAS FOUND TO ESTIMATE INCLUD…"
type textarea "x"
type textarea "9/2/2025 ESTIMATE FOR REPAIRS ON MAKE LINE #2 THAT WAS FOUND TO ESTIMATE INCLUD…"
type textarea "x"
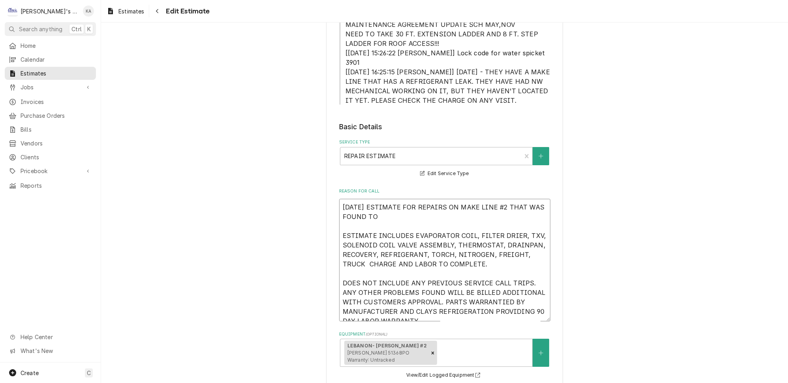
type textarea "9/2/2025 ESTIMATE FOR REPAIRS ON MAKE LINE #2 THAT WAS FOUND TO H ESTIMATE INCL…"
type textarea "x"
type textarea "9/2/2025 ESTIMATE FOR REPAIRS ON MAKE LINE #2 THAT WAS FOUND TO HA ESTIMATE INC…"
type textarea "x"
type textarea "9/2/2025 ESTIMATE FOR REPAIRS ON MAKE LINE #2 THAT WAS FOUND TO HAV ESTIMATE IN…"
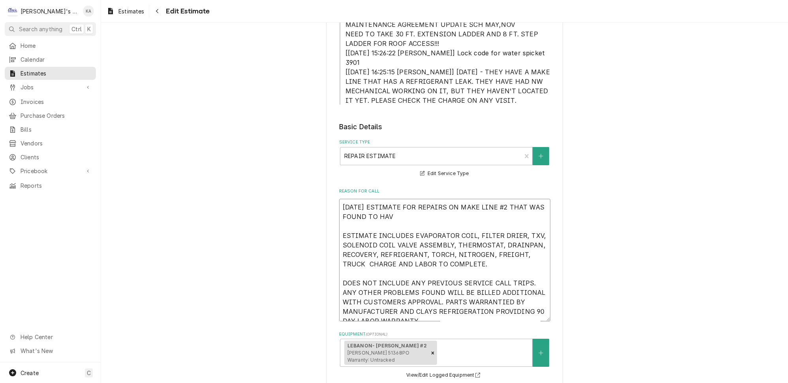
type textarea "x"
type textarea "9/2/2025 ESTIMATE FOR REPAIRS ON MAKE LINE #2 THAT WAS FOUND TO HAVE ESTIMATE I…"
type textarea "x"
type textarea "9/2/2025 ESTIMATE FOR REPAIRS ON MAKE LINE #2 THAT WAS FOUND TO HAVE ESTIMATE I…"
type textarea "x"
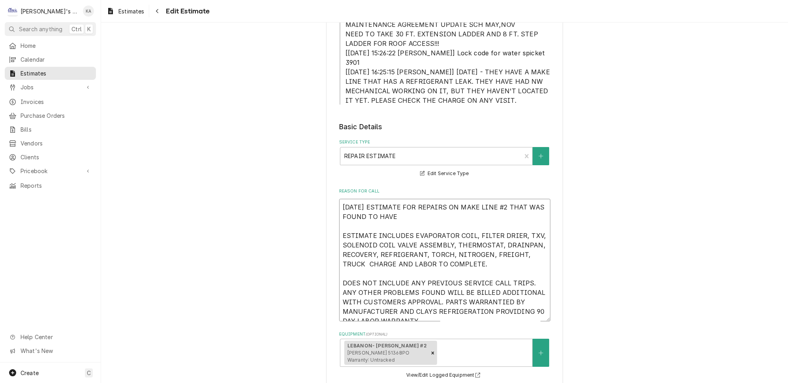
type textarea "9/2/2025 ESTIMATE FOR REPAIRS ON MAKE LINE #2 THAT WAS FOUND TO HAVE A ESTIMATE…"
type textarea "x"
type textarea "9/2/2025 ESTIMATE FOR REPAIRS ON MAKE LINE #2 THAT WAS FOUND TO HAVE A ESTIMATE…"
type textarea "x"
type textarea "9/2/2025 ESTIMATE FOR REPAIRS ON MAKE LINE #2 THAT WAS FOUND TO HAVE A R ESTIMA…"
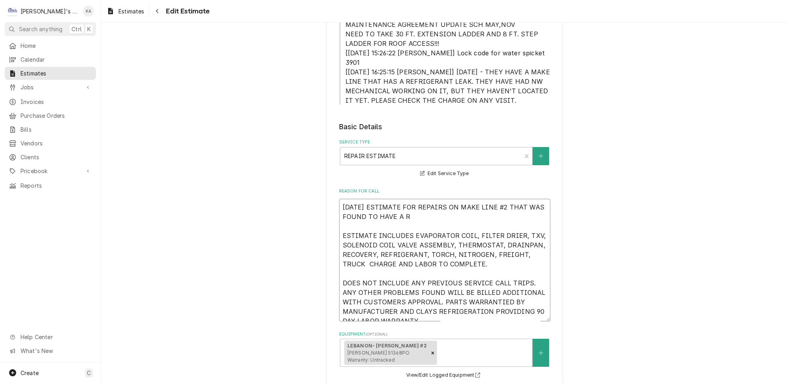
type textarea "x"
type textarea "9/2/2025 ESTIMATE FOR REPAIRS ON MAKE LINE #2 THAT WAS FOUND TO HAVE A RE ESTIM…"
type textarea "x"
type textarea "9/2/2025 ESTIMATE FOR REPAIRS ON MAKE LINE #2 THAT WAS FOUND TO HAVE A REF ESTI…"
type textarea "x"
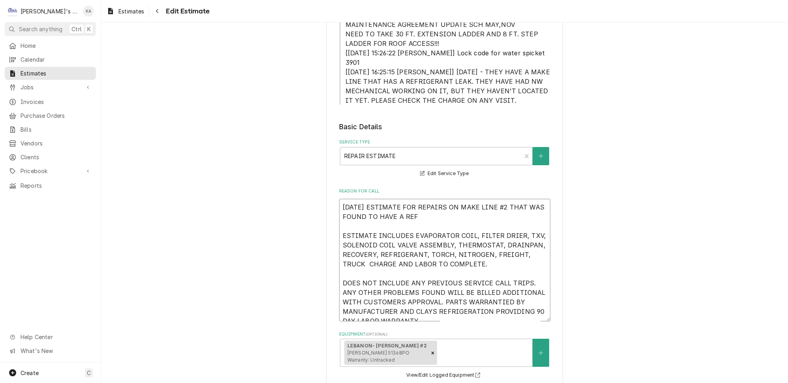
type textarea "9/2/2025 ESTIMATE FOR REPAIRS ON MAKE LINE #2 THAT WAS FOUND TO HAVE A REFR EST…"
type textarea "x"
type textarea "9/2/2025 ESTIMATE FOR REPAIRS ON MAKE LINE #2 THAT WAS FOUND TO HAVE A REFRI ES…"
type textarea "x"
type textarea "9/2/2025 ESTIMATE FOR REPAIRS ON MAKE LINE #2 THAT WAS FOUND TO HAVE A REFRIG E…"
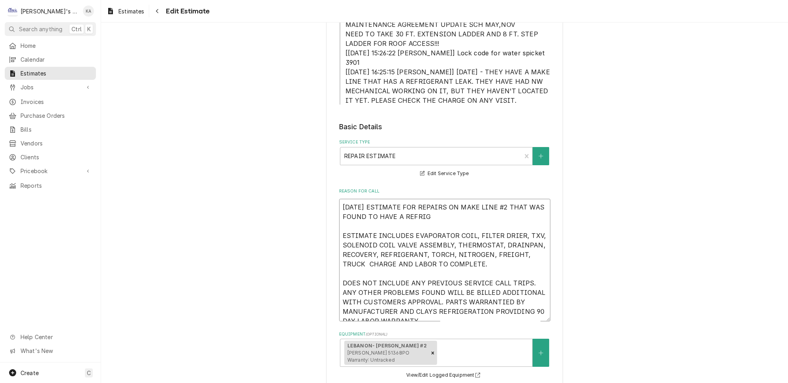
type textarea "x"
type textarea "9/2/2025 ESTIMATE FOR REPAIRS ON MAKE LINE #2 THAT WAS FOUND TO HAVE A REFRIGE …"
type textarea "x"
type textarea "9/2/2025 ESTIMATE FOR REPAIRS ON MAKE LINE #2 THAT WAS FOUND TO HAVE A REFRIGER…"
type textarea "x"
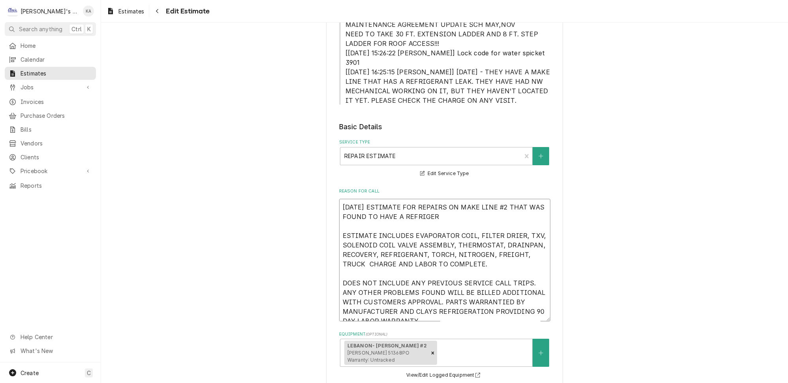
type textarea "9/2/2025 ESTIMATE FOR REPAIRS ON MAKE LINE #2 THAT WAS FOUND TO HAVE A REFRIGER…"
type textarea "x"
type textarea "9/2/2025 ESTIMATE FOR REPAIRS ON MAKE LINE #2 THAT WAS FOUND TO HAVE A REFRIGER…"
type textarea "x"
type textarea "9/2/2025 ESTIMATE FOR REPAIRS ON MAKE LINE #2 THAT WAS FOUND TO HAVE A REFRIGER…"
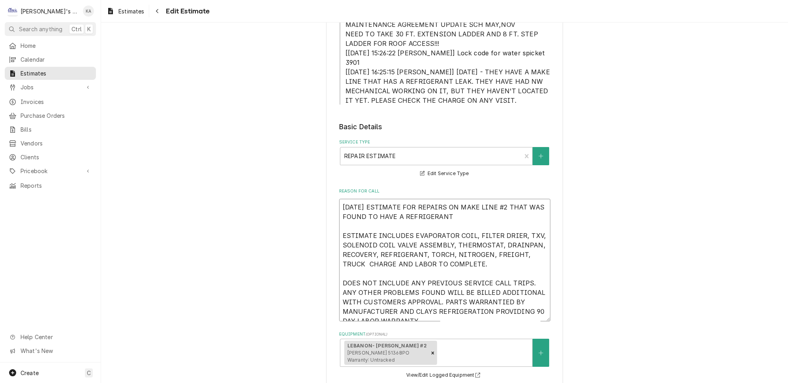
type textarea "x"
type textarea "9/2/2025 ESTIMATE FOR REPAIRS ON MAKE LINE #2 THAT WAS FOUND TO HAVE A REFRIGER…"
type textarea "x"
type textarea "9/2/2025 ESTIMATE FOR REPAIRS ON MAKE LINE #2 THAT WAS FOUND TO HAVE A REFRIGER…"
type textarea "x"
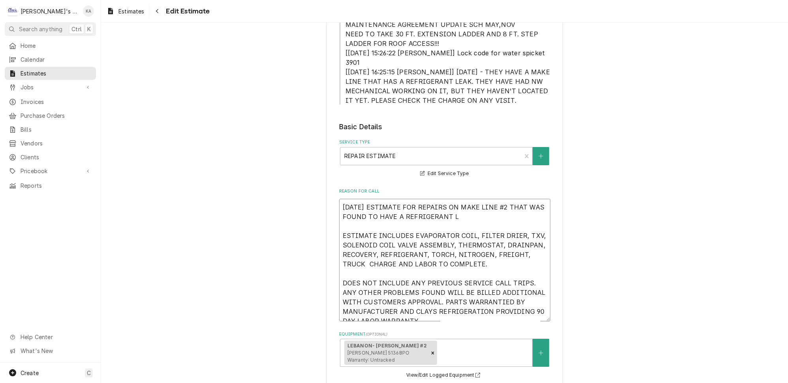
type textarea "9/2/2025 ESTIMATE FOR REPAIRS ON MAKE LINE #2 THAT WAS FOUND TO HAVE A REFRIGER…"
type textarea "x"
type textarea "9/2/2025 ESTIMATE FOR REPAIRS ON MAKE LINE #2 THAT WAS FOUND TO HAVE A REFRIGER…"
type textarea "x"
type textarea "9/2/2025 ESTIMATE FOR REPAIRS ON MAKE LINE #2 THAT WAS FOUND TO HAVE A REFRIGER…"
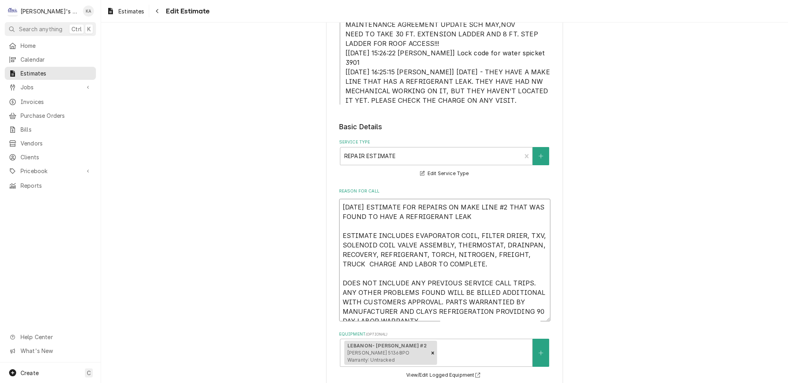
type textarea "x"
type textarea "9/2/2025 ESTIMATE FOR REPAIRS ON MAKE LINE #2 THAT WAS FOUND TO HAVE A REFRIGER…"
type textarea "x"
type textarea "9/2/2025 ESTIMATE FOR REPAIRS ON MAKE LINE #2 THAT WAS FOUND TO HAVE A REFRIGER…"
type textarea "x"
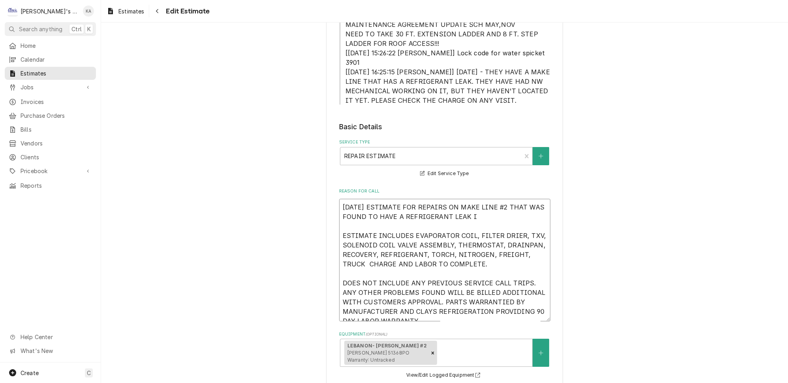
type textarea "9/2/2025 ESTIMATE FOR REPAIRS ON MAKE LINE #2 THAT WAS FOUND TO HAVE A REFRIGER…"
type textarea "x"
type textarea "9/2/2025 ESTIMATE FOR REPAIRS ON MAKE LINE #2 THAT WAS FOUND TO HAVE A REFRIGER…"
type textarea "x"
type textarea "9/2/2025 ESTIMATE FOR REPAIRS ON MAKE LINE #2 THAT WAS FOUND TO HAVE A REFRIGER…"
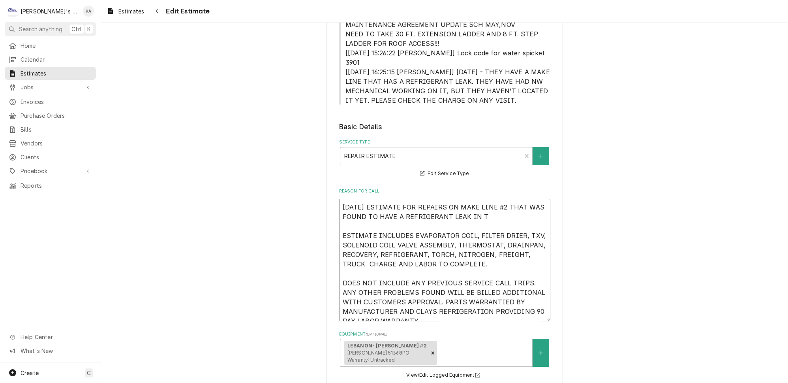
type textarea "x"
type textarea "9/2/2025 ESTIMATE FOR REPAIRS ON MAKE LINE #2 THAT WAS FOUND TO HAVE A REFRIGER…"
type textarea "x"
type textarea "9/2/2025 ESTIMATE FOR REPAIRS ON MAKE LINE #2 THAT WAS FOUND TO HAVE A REFRIGER…"
type textarea "x"
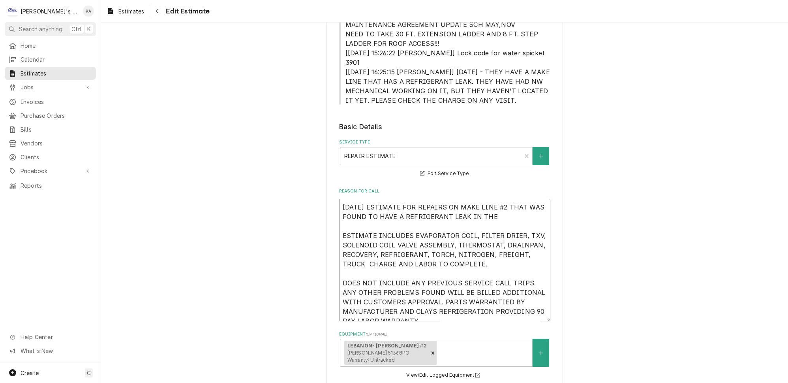
type textarea "9/2/2025 ESTIMATE FOR REPAIRS ON MAKE LINE #2 THAT WAS FOUND TO HAVE A REFRIGER…"
type textarea "x"
type textarea "9/2/2025 ESTIMATE FOR REPAIRS ON MAKE LINE #2 THAT WAS FOUND TO HAVE A REFRIGER…"
type textarea "x"
type textarea "9/2/2025 ESTIMATE FOR REPAIRS ON MAKE LINE #2 THAT WAS FOUND TO HAVE A REFRIGER…"
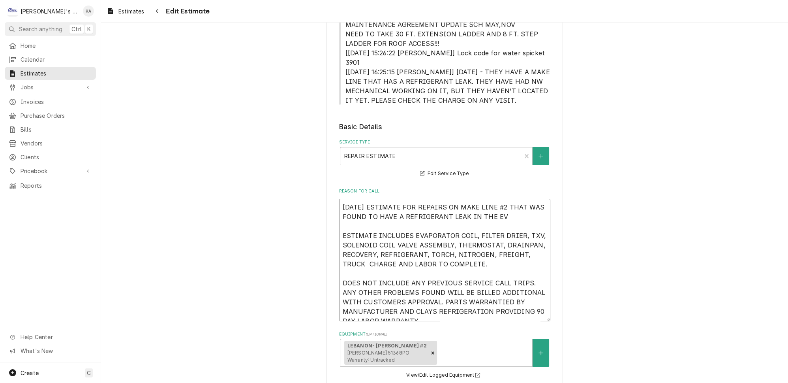
type textarea "x"
type textarea "9/2/2025 ESTIMATE FOR REPAIRS ON MAKE LINE #2 THAT WAS FOUND TO HAVE A REFRIGER…"
type textarea "x"
type textarea "9/2/2025 ESTIMATE FOR REPAIRS ON MAKE LINE #2 THAT WAS FOUND TO HAVE A REFRIGER…"
type textarea "x"
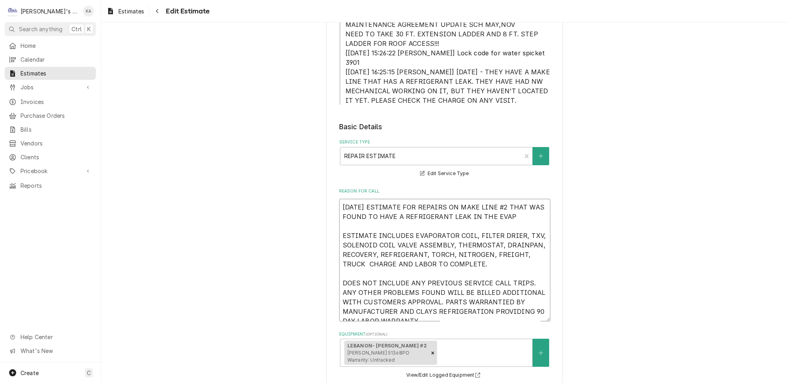
type textarea "9/2/2025 ESTIMATE FOR REPAIRS ON MAKE LINE #2 THAT WAS FOUND TO HAVE A REFRIGER…"
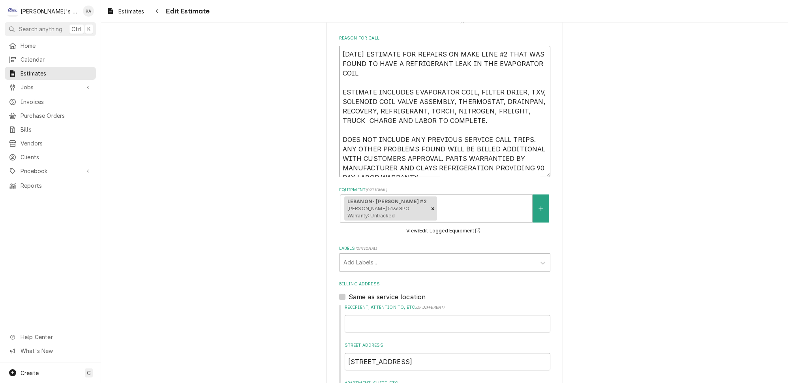
scroll to position [287, 0]
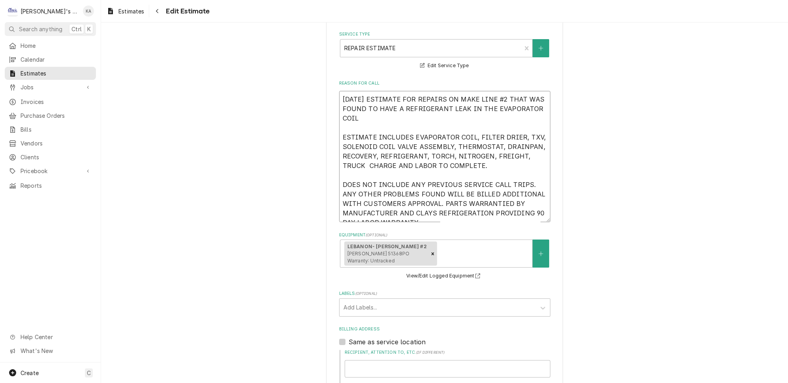
drag, startPoint x: 447, startPoint y: 132, endPoint x: 391, endPoint y: 136, distance: 56.6
click at [391, 136] on textarea "9/2/2025 ESTIMATE FOR REPAIRS ON MAKE LINE #2 THAT WAS FOUND TO HAVE A REFRIGER…" at bounding box center [444, 156] width 211 height 131
click at [408, 124] on textarea "9/2/2025 ESTIMATE FOR REPAIRS ON MAKE LINE #2 THAT WAS FOUND TO HAVE A REFRIGER…" at bounding box center [444, 156] width 211 height 131
drag, startPoint x: 479, startPoint y: 133, endPoint x: 476, endPoint y: 150, distance: 17.4
click at [476, 150] on textarea "9/2/2025 ESTIMATE FOR REPAIRS ON MAKE LINE #2 THAT WAS FOUND TO HAVE A REFRIGER…" at bounding box center [444, 156] width 211 height 131
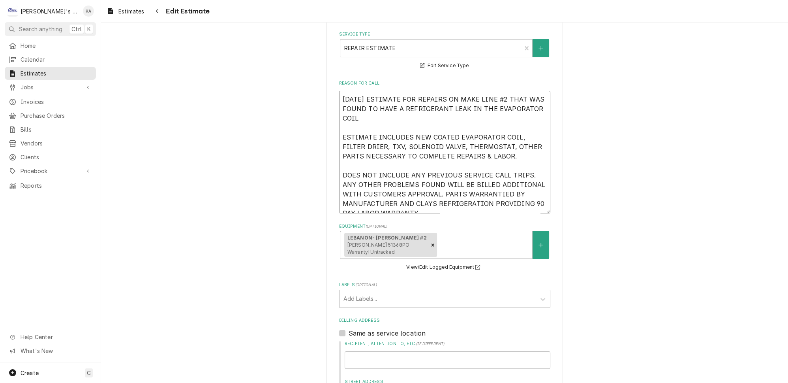
drag, startPoint x: 420, startPoint y: 194, endPoint x: 339, endPoint y: 160, distance: 88.0
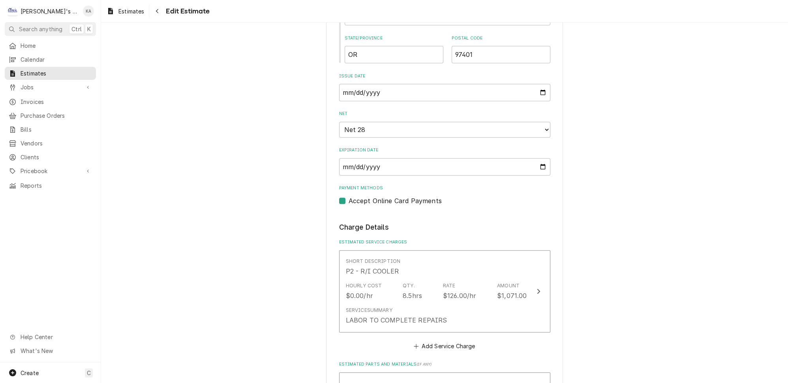
scroll to position [718, 0]
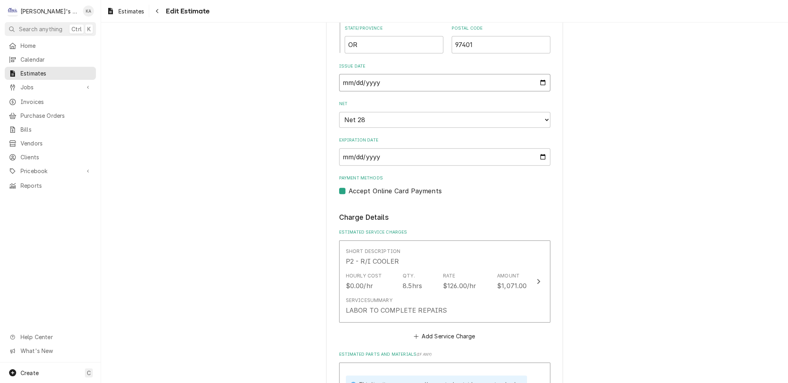
click at [530, 74] on input "2025-02-25" at bounding box center [444, 82] width 211 height 17
click at [416, 101] on label "Net" at bounding box center [444, 104] width 211 height 6
click at [416, 112] on select "Choose payment terms... Same Day Net 7 Net 14 Net 21 Net 30 Net 45 Net 60 Net 90" at bounding box center [444, 120] width 211 height 16
click at [531, 74] on input "2025-03-25" at bounding box center [444, 82] width 211 height 17
click at [530, 74] on input "2025-04-25" at bounding box center [444, 82] width 211 height 17
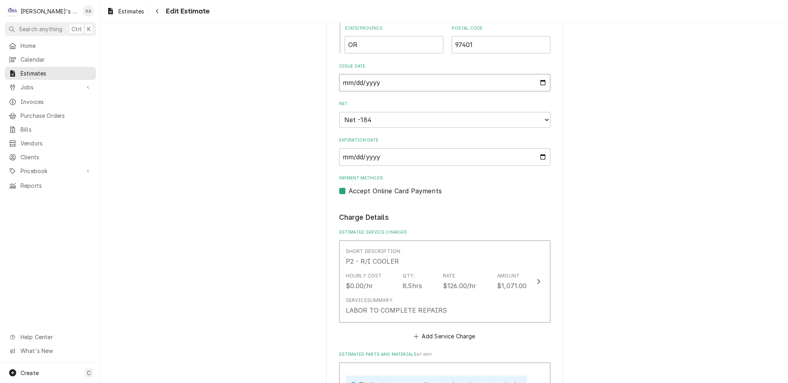
click at [531, 74] on input "2025-09-25" at bounding box center [444, 82] width 211 height 17
click at [533, 112] on select "Choose payment terms... Net -161 Same Day Net 7 Net 14 Net 21 Net 30 Net 45 Net…" at bounding box center [444, 120] width 211 height 16
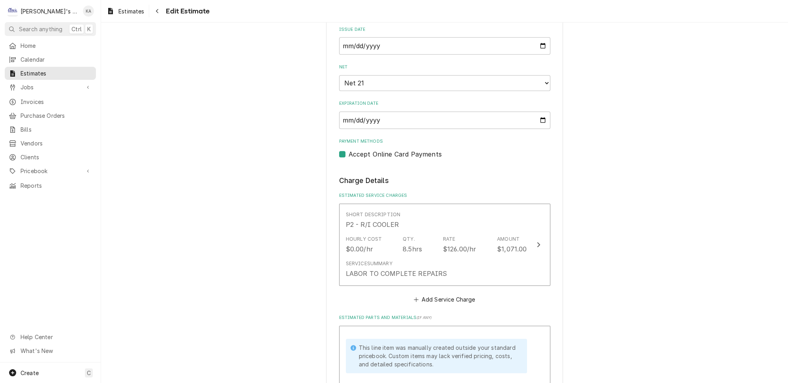
scroll to position [826, 0]
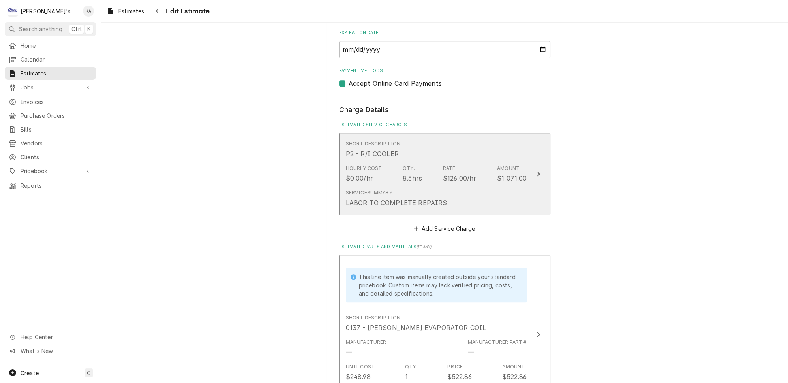
click at [523, 186] on button "Short Description P2 - R/I COOLER Hourly Cost $0.00/hr Qty. 8.5hrs Rate $126.00…" at bounding box center [444, 174] width 211 height 83
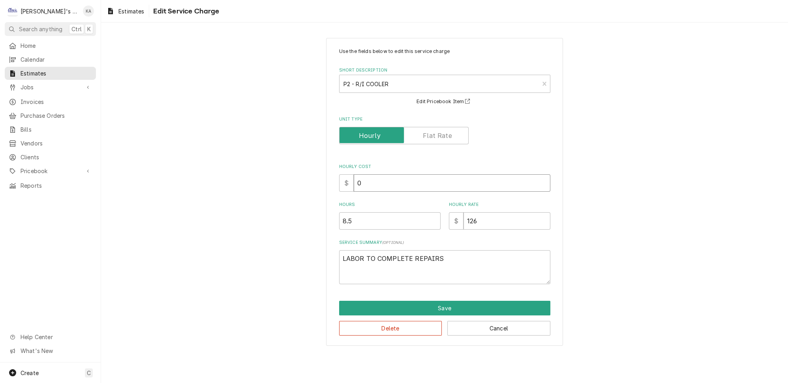
click at [359, 180] on input "0" at bounding box center [452, 182] width 197 height 17
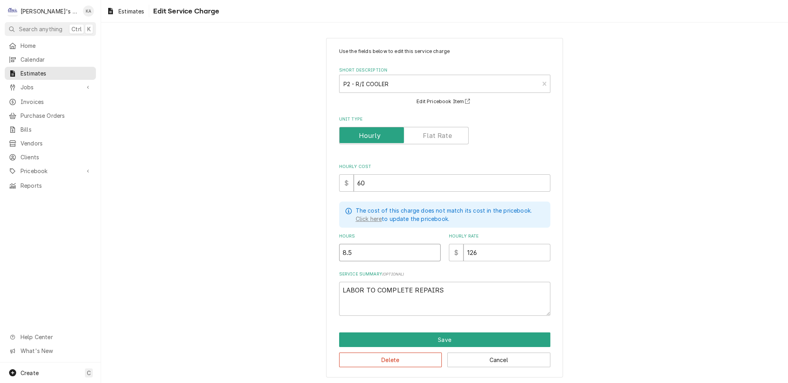
drag, startPoint x: 355, startPoint y: 246, endPoint x: 335, endPoint y: 248, distance: 20.6
click at [335, 248] on div "Use the fields below to edit this service charge Short Description P2 - R/I COO…" at bounding box center [444, 207] width 237 height 339
click at [344, 282] on textarea "LABOR TO COMPLETE REPAIRS" at bounding box center [444, 299] width 211 height 34
click at [434, 332] on button "Save" at bounding box center [444, 339] width 211 height 15
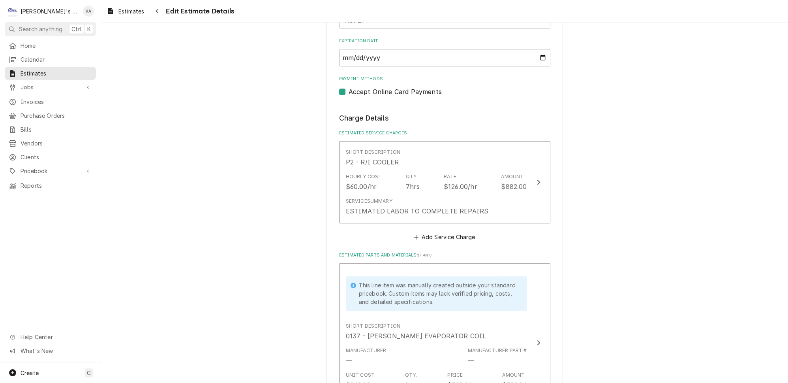
scroll to position [925, 0]
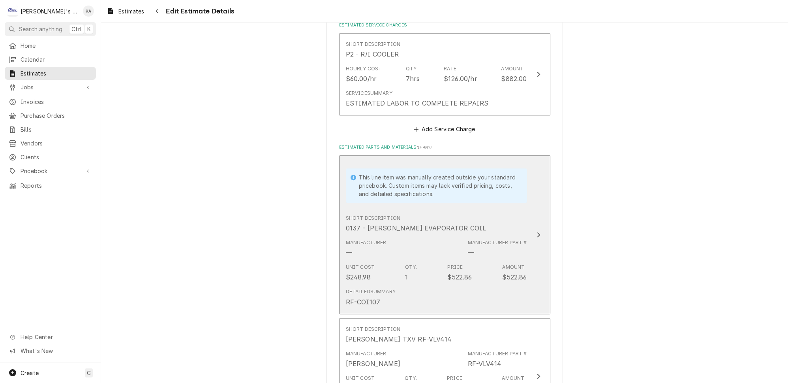
click at [515, 188] on div "This line item was manually created outside your standard pricebook. Custom ite…" at bounding box center [436, 185] width 181 height 45
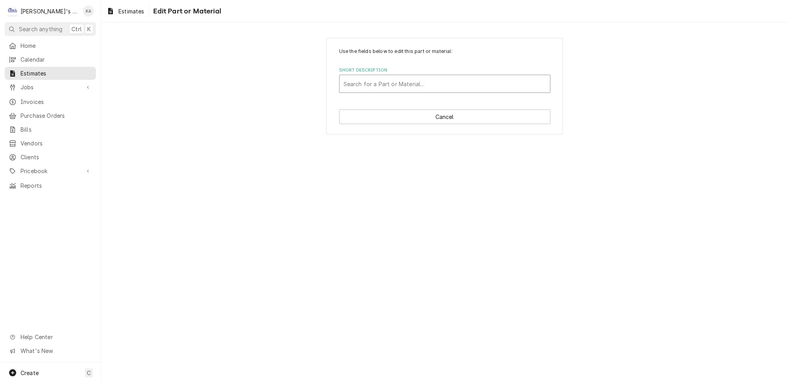
click at [450, 78] on div "Short Description" at bounding box center [445, 84] width 203 height 14
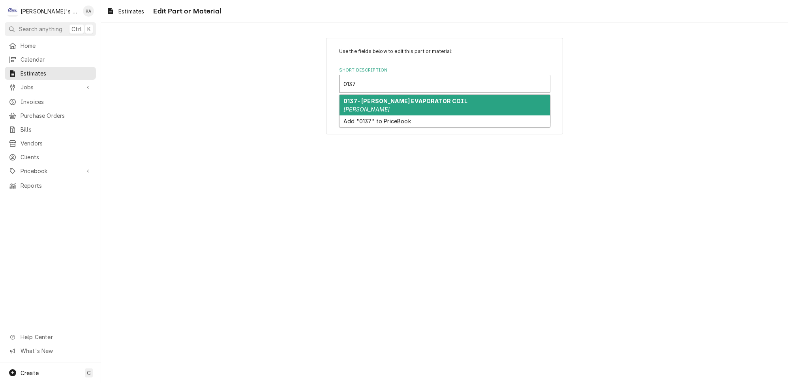
click at [446, 96] on div "0137- RANDELL EVAPORATOR COIL RANDELL" at bounding box center [445, 105] width 211 height 21
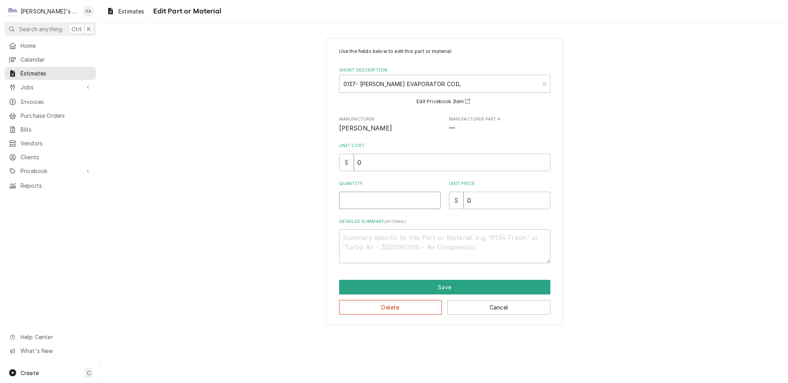
click at [356, 195] on input "Quantity" at bounding box center [390, 200] width 102 height 17
click at [354, 233] on textarea "Detailed Summary ( optional )" at bounding box center [444, 246] width 211 height 34
drag, startPoint x: 368, startPoint y: 160, endPoint x: 354, endPoint y: 160, distance: 14.2
click at [354, 160] on div "$ 0" at bounding box center [444, 162] width 211 height 17
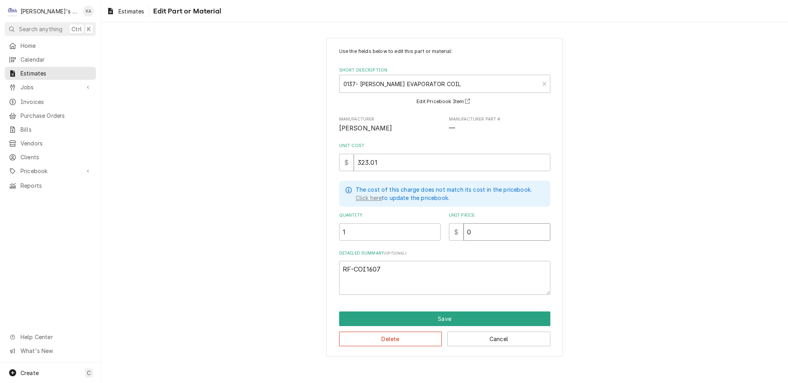
drag, startPoint x: 467, startPoint y: 226, endPoint x: 457, endPoint y: 226, distance: 9.9
click at [457, 226] on div "$ 0" at bounding box center [500, 231] width 102 height 17
click at [399, 266] on textarea "RF-COI1607" at bounding box center [444, 278] width 211 height 34
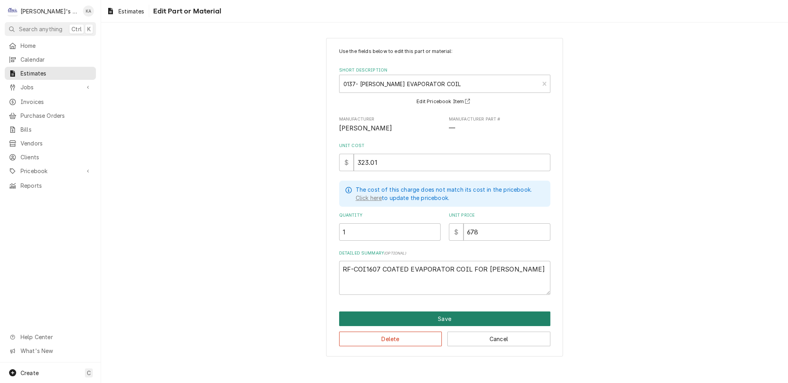
click at [433, 312] on button "Save" at bounding box center [444, 318] width 211 height 15
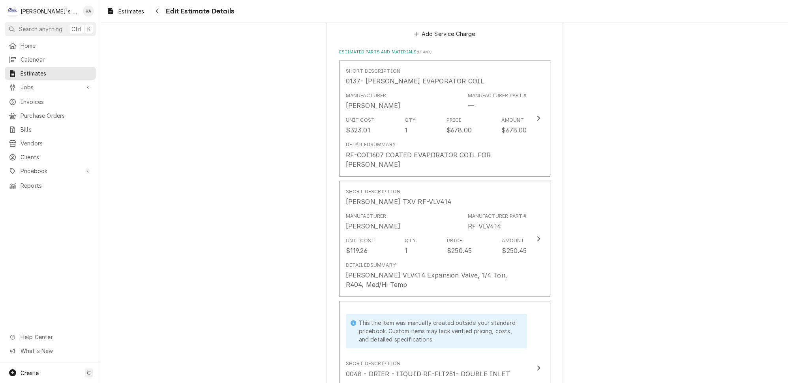
scroll to position [1060, 0]
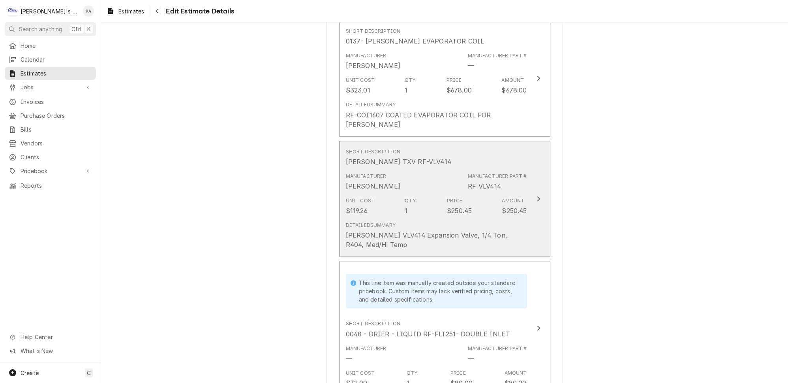
click at [523, 198] on button "Short Description RANDELL TXV RF-VLV414 Manufacturer RANDELL Manufacturer Part …" at bounding box center [444, 199] width 211 height 117
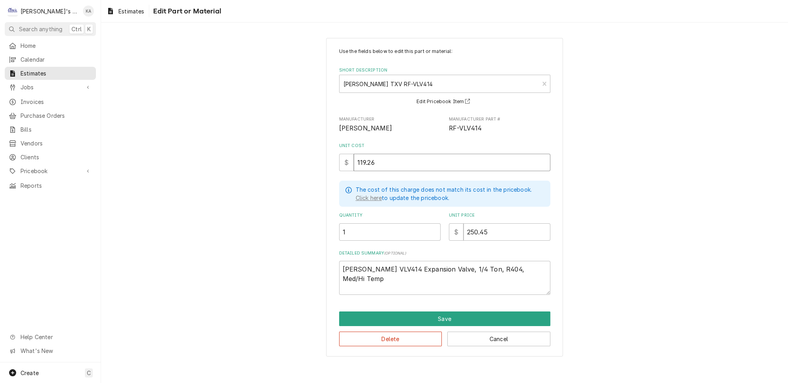
drag, startPoint x: 380, startPoint y: 159, endPoint x: 351, endPoint y: 160, distance: 28.9
click at [351, 160] on div "$ 119.26" at bounding box center [444, 162] width 211 height 17
drag, startPoint x: 486, startPoint y: 224, endPoint x: 470, endPoint y: 228, distance: 16.6
click at [470, 228] on input "250.45" at bounding box center [507, 231] width 87 height 17
click at [452, 311] on button "Save" at bounding box center [444, 318] width 211 height 15
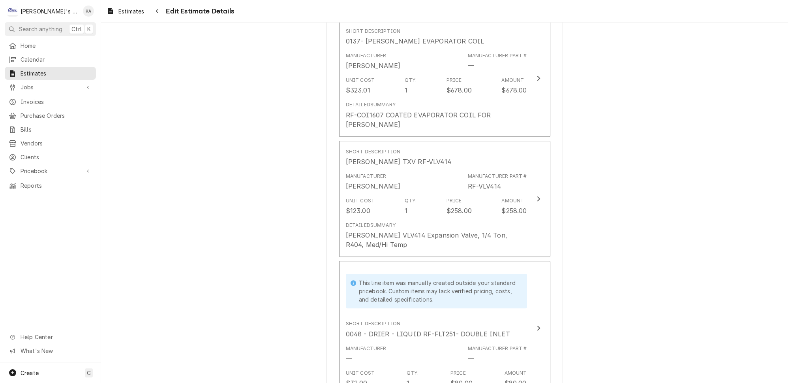
scroll to position [1051, 0]
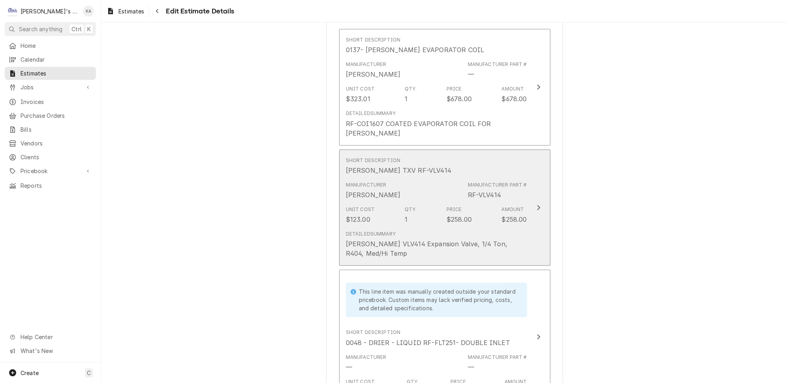
click at [530, 189] on button "Short Description RANDELL TXV RF-VLV414 Manufacturer RANDELL Manufacturer Part …" at bounding box center [444, 207] width 211 height 117
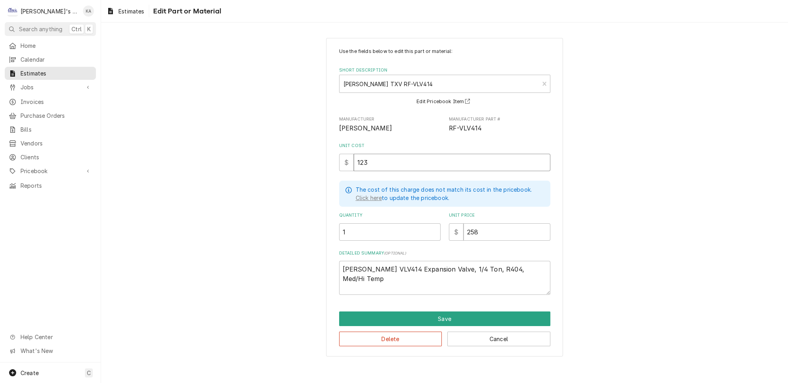
click at [369, 159] on input "123" at bounding box center [452, 162] width 197 height 17
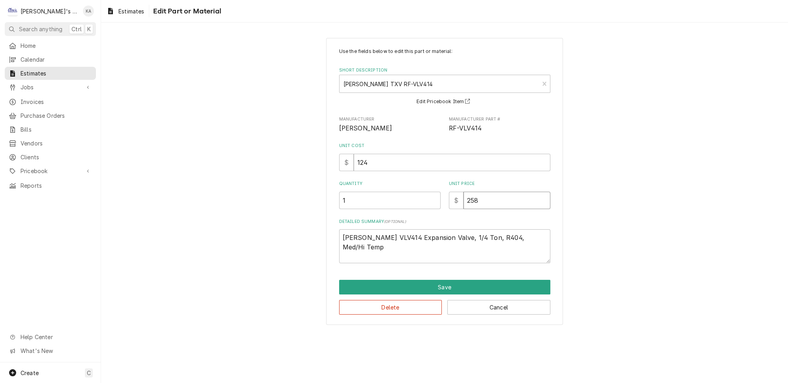
click at [472, 196] on input "258" at bounding box center [507, 200] width 87 height 17
click at [440, 282] on button "Save" at bounding box center [444, 287] width 211 height 15
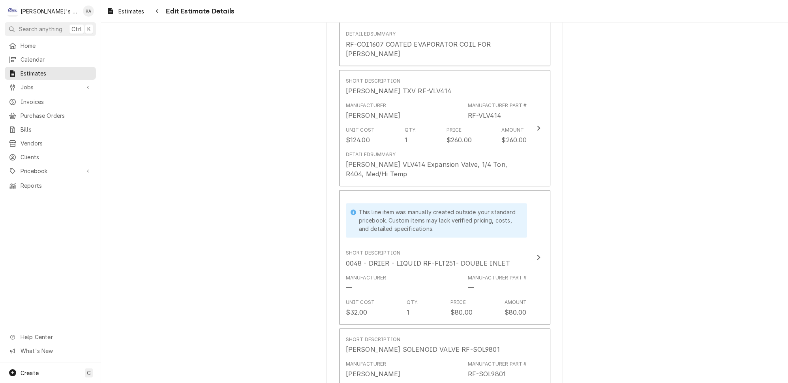
scroll to position [1151, 0]
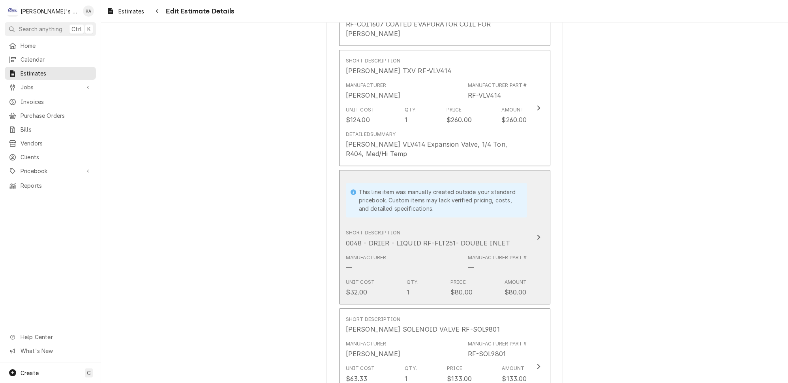
click at [526, 228] on button "This line item was manually created outside your standard pricebook. Custom ite…" at bounding box center [444, 237] width 211 height 134
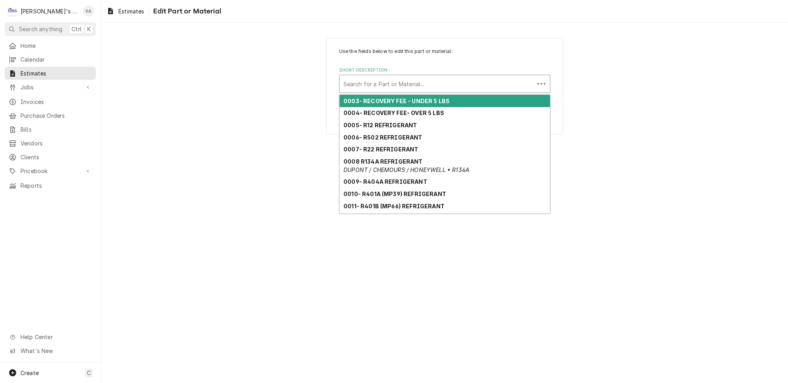
click at [454, 77] on div "Short Description" at bounding box center [437, 84] width 187 height 14
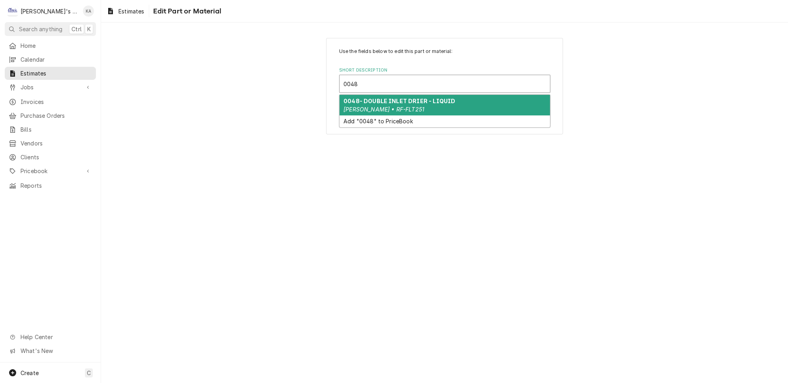
click at [434, 100] on strong "0048- DOUBLE INLET DRIER - LIQUID" at bounding box center [400, 101] width 112 height 7
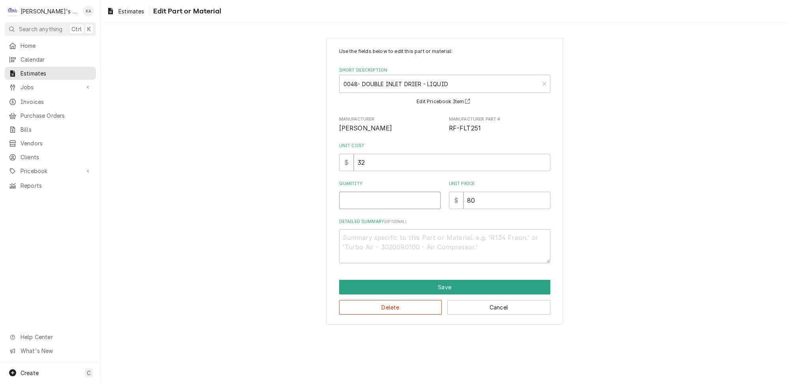
click at [355, 195] on input "Quantity" at bounding box center [390, 200] width 102 height 17
click at [442, 280] on button "Save" at bounding box center [444, 287] width 211 height 15
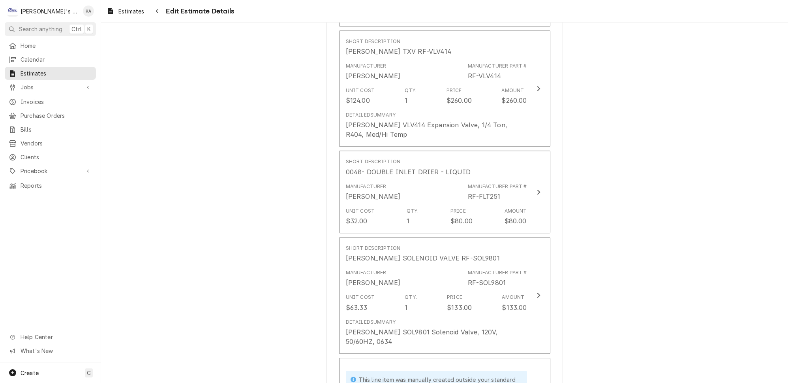
scroll to position [1178, 0]
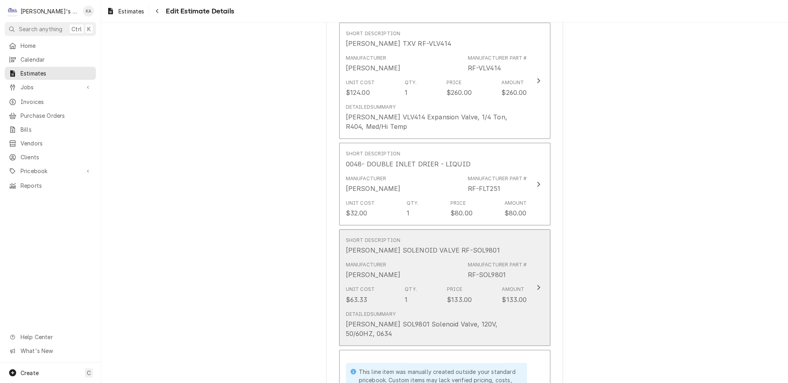
click at [537, 284] on icon "Update Line Item" at bounding box center [539, 287] width 4 height 6
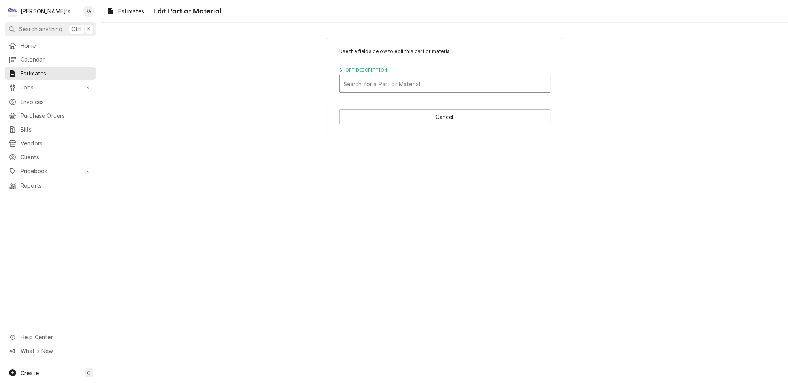
click at [427, 81] on div "Short Description" at bounding box center [445, 84] width 203 height 14
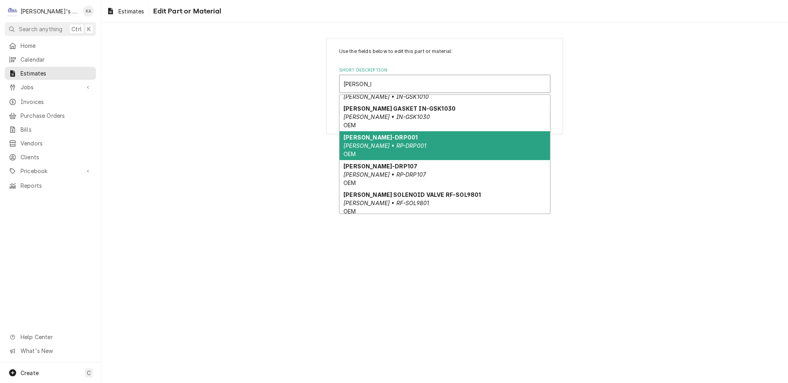
scroll to position [150, 0]
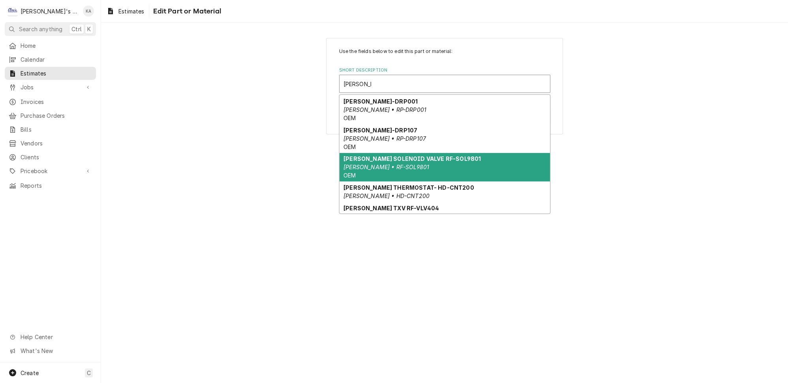
click at [415, 155] on strong "RANDELL SOLENOID VALVE RF-SOL9801" at bounding box center [412, 158] width 137 height 7
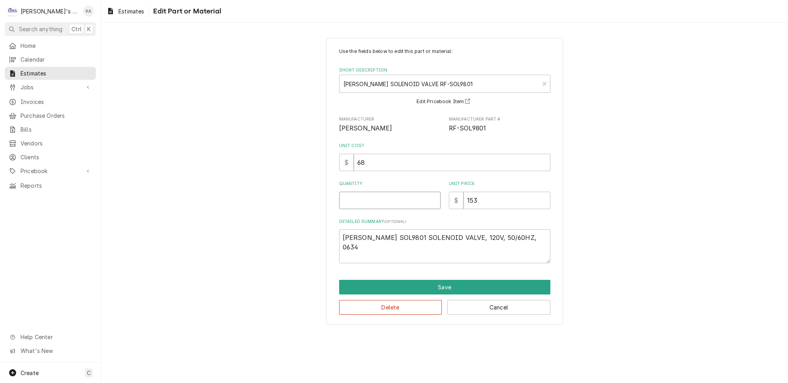
click at [388, 201] on input "Quantity" at bounding box center [390, 200] width 102 height 17
click at [446, 280] on button "Save" at bounding box center [444, 287] width 211 height 15
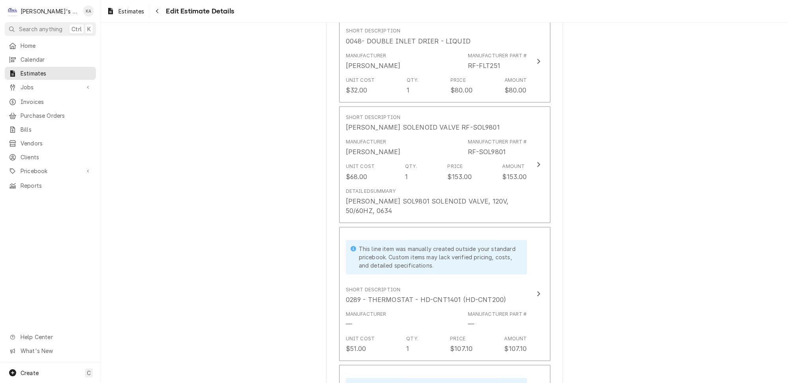
scroll to position [1385, 0]
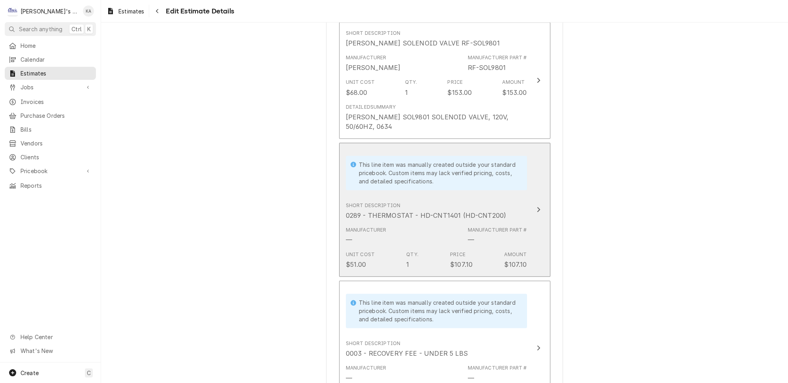
click at [537, 206] on icon "Update Line Item" at bounding box center [539, 209] width 4 height 6
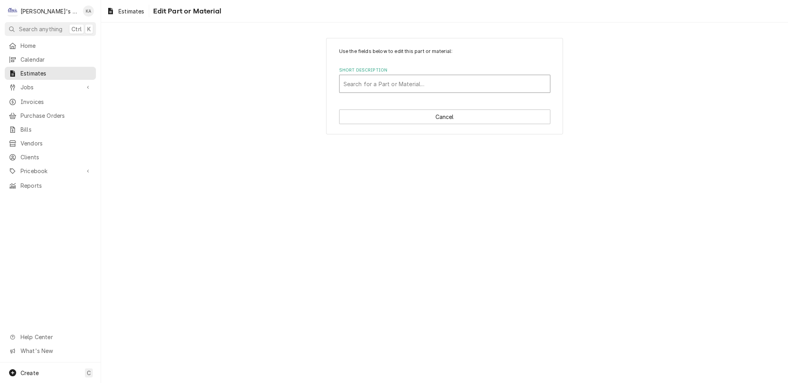
click at [431, 81] on div "Short Description" at bounding box center [445, 84] width 203 height 14
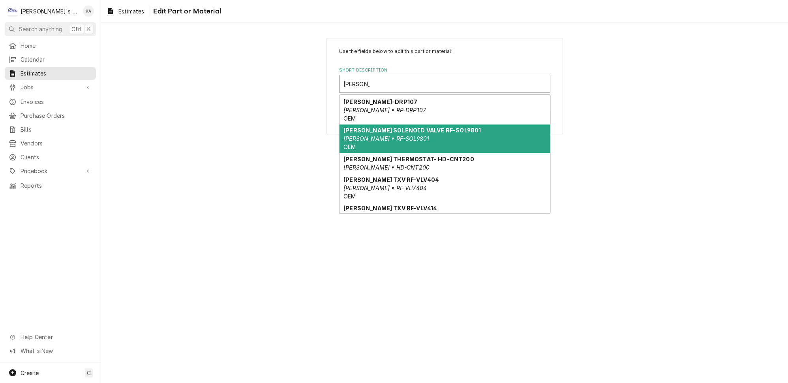
scroll to position [186, 0]
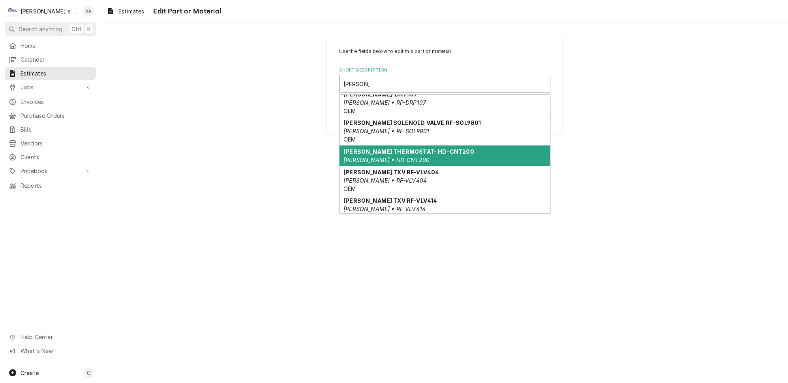
click at [438, 148] on strong "RANDELL THERMOSTAT- HD-CNT200" at bounding box center [409, 151] width 131 height 7
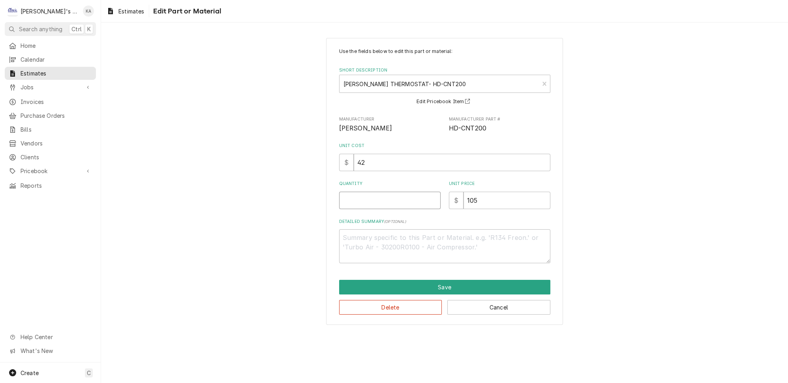
click at [389, 193] on input "Quantity" at bounding box center [390, 200] width 102 height 17
click at [440, 281] on button "Save" at bounding box center [444, 287] width 211 height 15
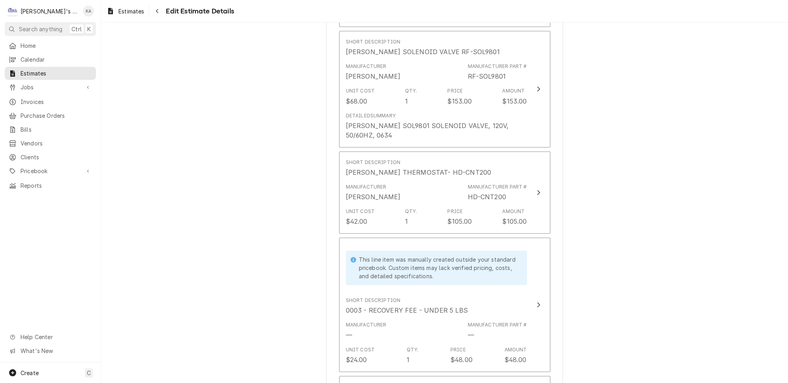
scroll to position [1520, 0]
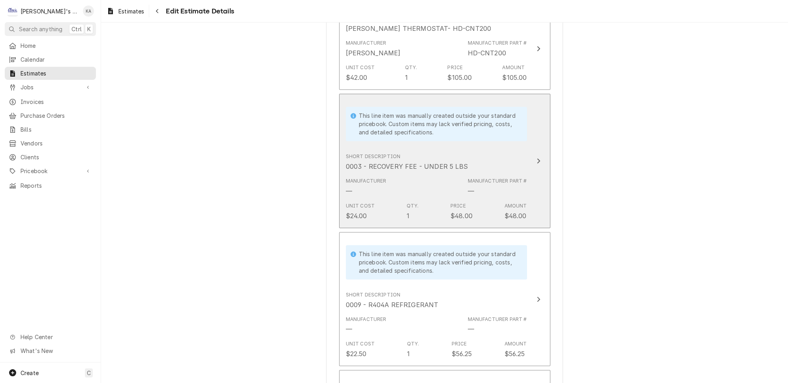
click at [537, 158] on icon "Update Line Item" at bounding box center [539, 161] width 4 height 6
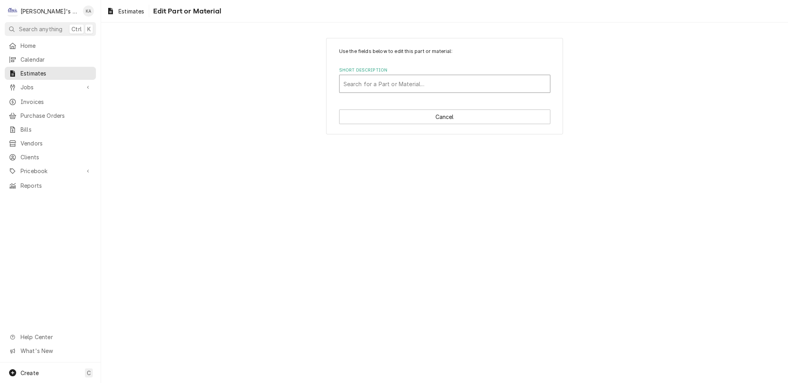
click at [451, 84] on div "Short Description" at bounding box center [445, 84] width 203 height 14
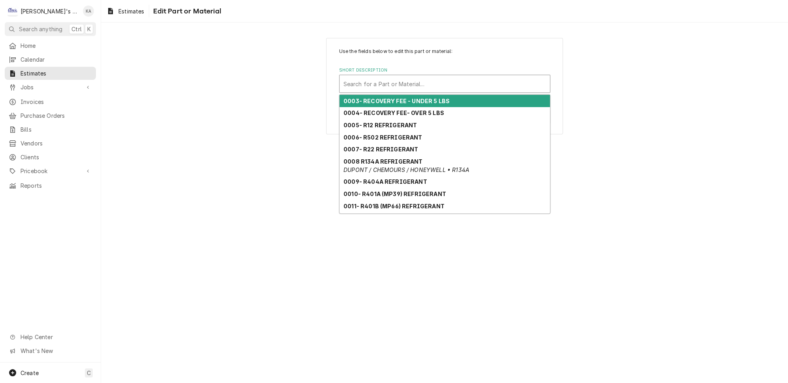
click at [409, 99] on strong "0003- RECOVERY FEE - UNDER 5 LBS" at bounding box center [397, 101] width 106 height 7
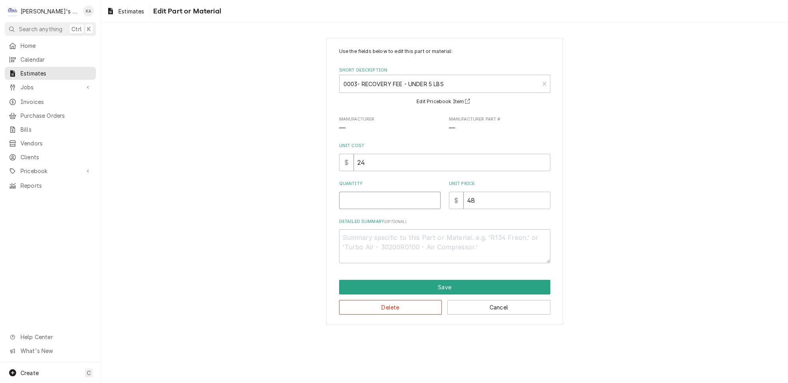
click at [363, 196] on input "Quantity" at bounding box center [390, 200] width 102 height 17
click at [446, 280] on button "Save" at bounding box center [444, 287] width 211 height 15
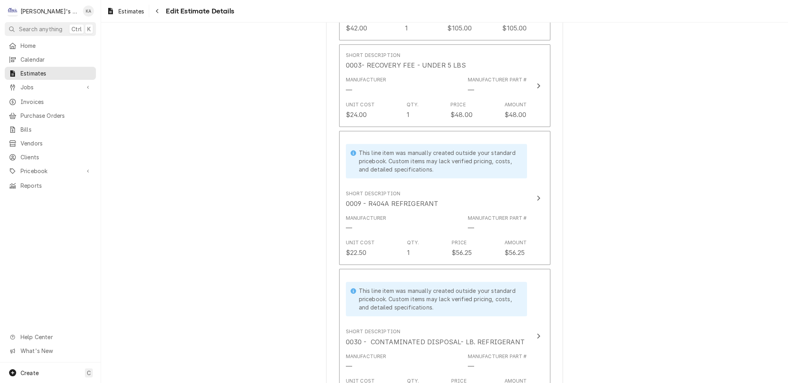
scroll to position [1583, 0]
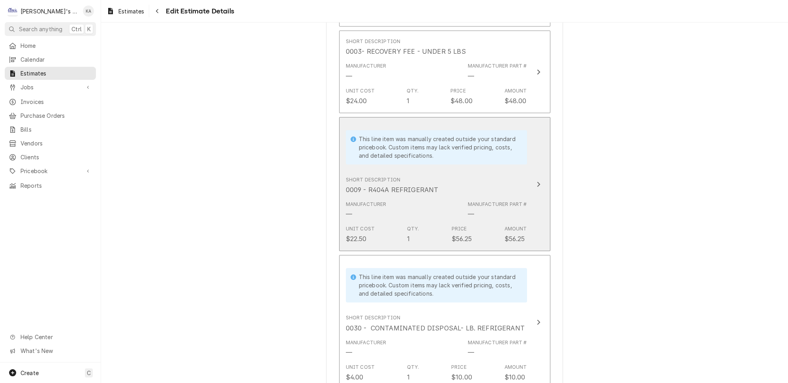
click at [537, 181] on icon "Update Line Item" at bounding box center [539, 184] width 4 height 6
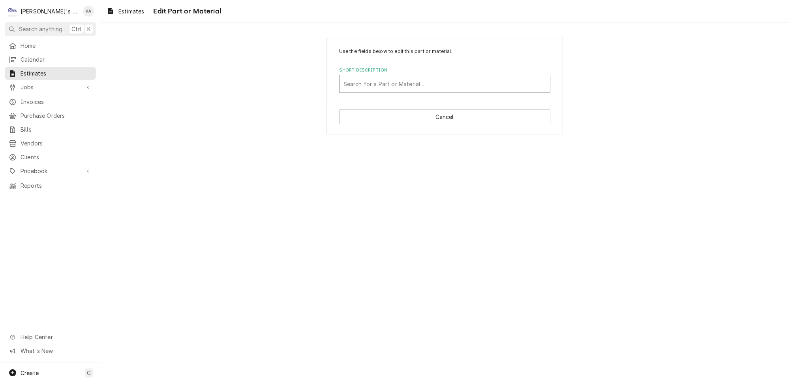
click at [463, 80] on div "Short Description" at bounding box center [445, 84] width 203 height 14
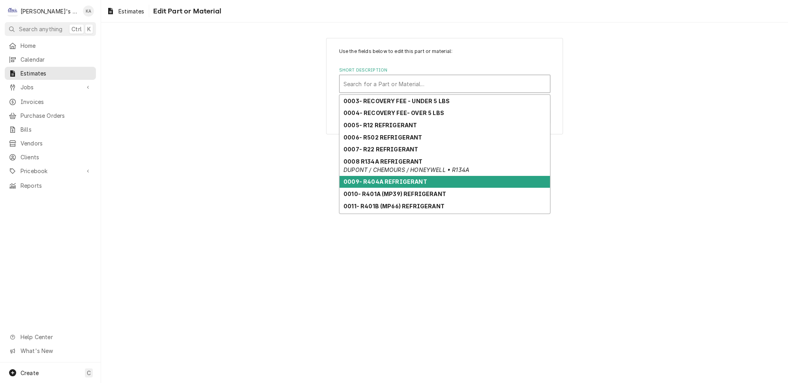
click at [402, 178] on strong "0009- R404A REFRIGERANT" at bounding box center [386, 181] width 84 height 7
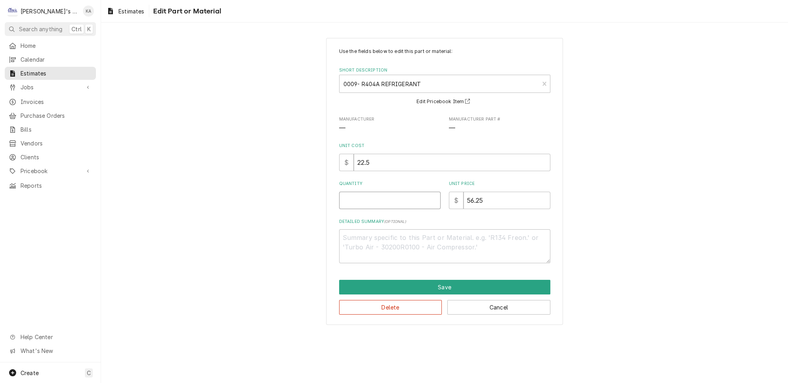
click at [391, 200] on input "Quantity" at bounding box center [390, 200] width 102 height 17
click at [448, 280] on button "Save" at bounding box center [444, 287] width 211 height 15
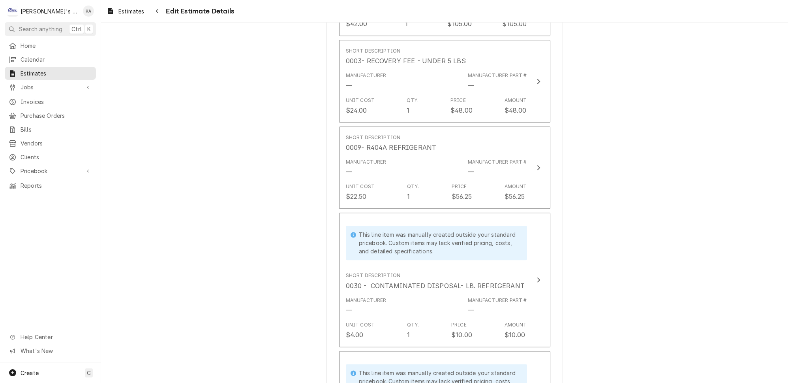
scroll to position [1575, 0]
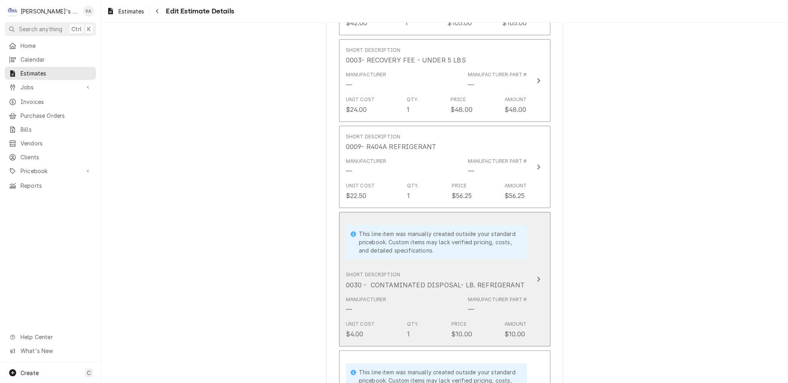
click at [537, 276] on icon "Update Line Item" at bounding box center [539, 279] width 4 height 6
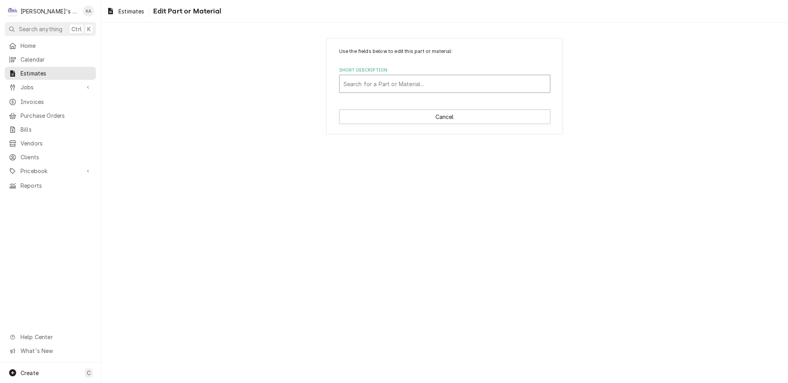
click at [439, 81] on div "Short Description" at bounding box center [445, 84] width 203 height 14
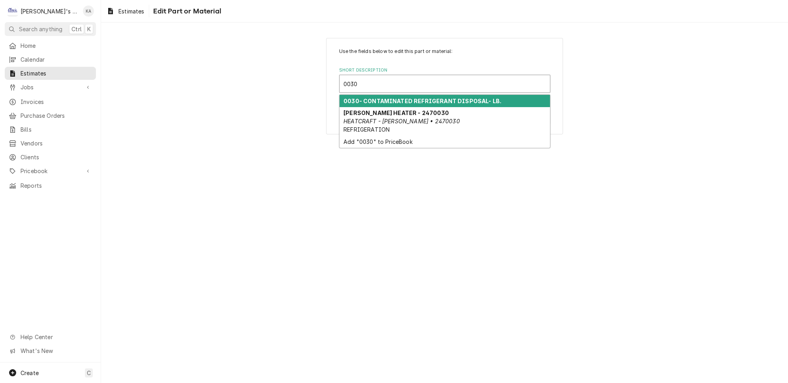
click at [453, 98] on strong "0030- CONTAMINATED REFRIGERANT DISPOSAL- LB." at bounding box center [423, 101] width 158 height 7
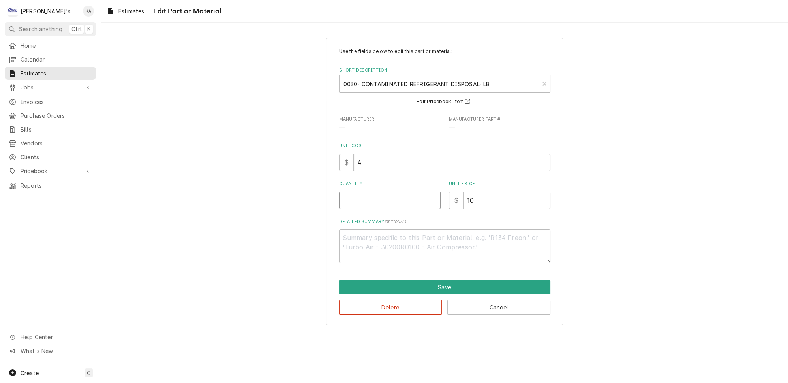
click at [391, 195] on input "Quantity" at bounding box center [390, 200] width 102 height 17
click at [458, 284] on button "Save" at bounding box center [444, 287] width 211 height 15
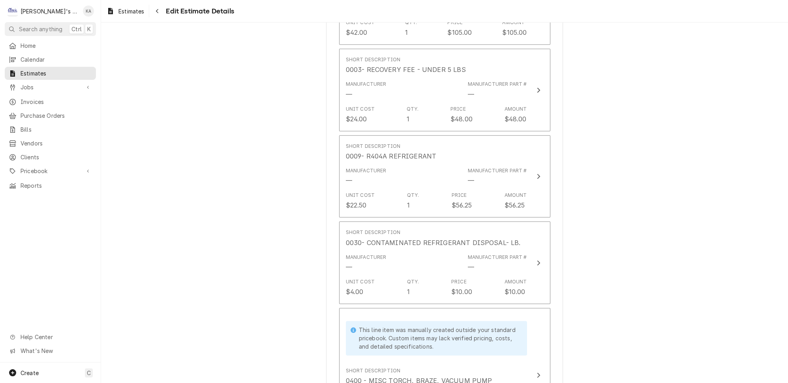
scroll to position [1566, 0]
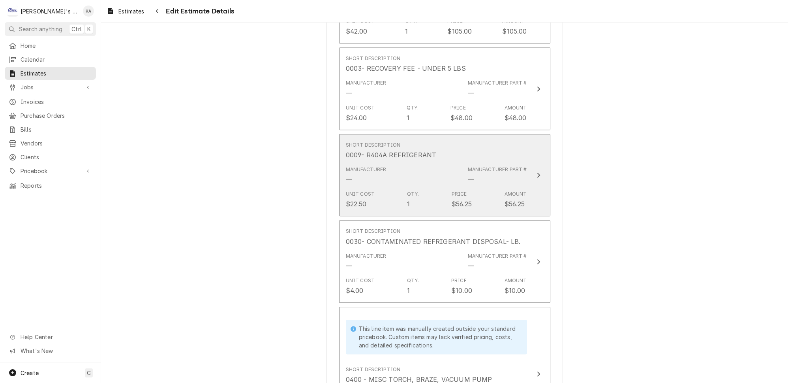
click at [537, 172] on icon "Update Line Item" at bounding box center [539, 175] width 4 height 6
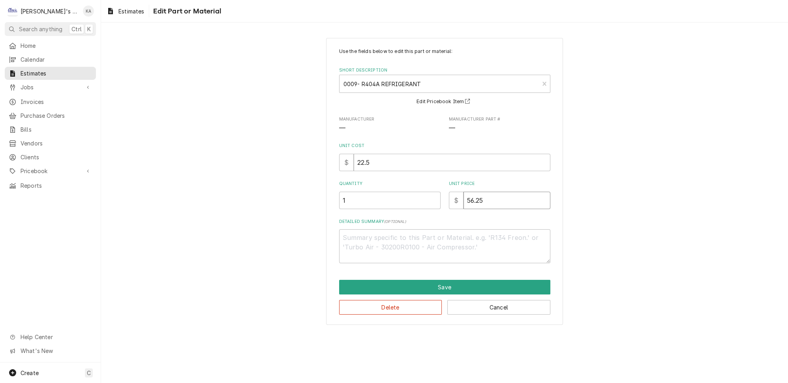
click at [480, 194] on input "56.25" at bounding box center [507, 200] width 87 height 17
click at [432, 280] on button "Save" at bounding box center [444, 287] width 211 height 15
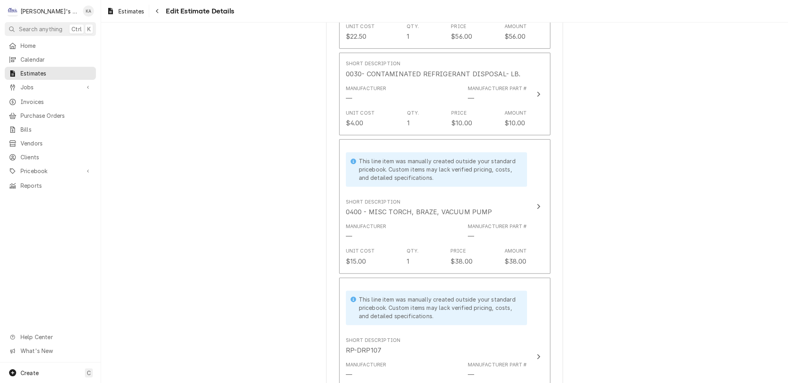
scroll to position [1773, 0]
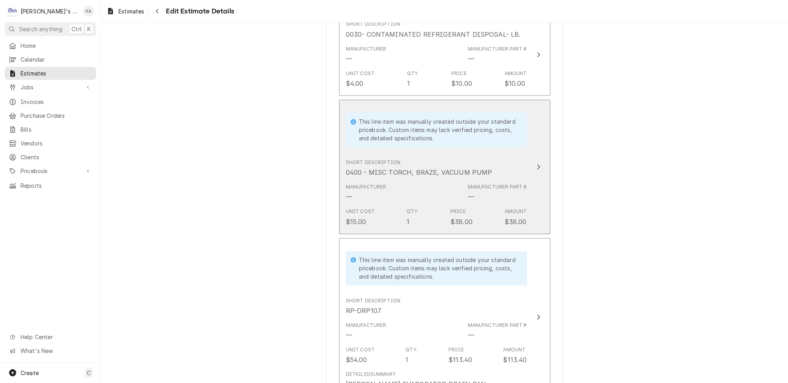
click at [537, 164] on icon "Update Line Item" at bounding box center [538, 166] width 3 height 5
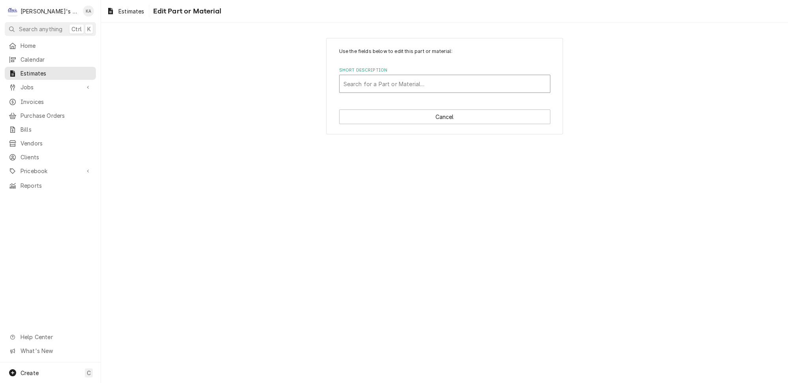
click at [447, 82] on div "Short Description" at bounding box center [445, 84] width 203 height 14
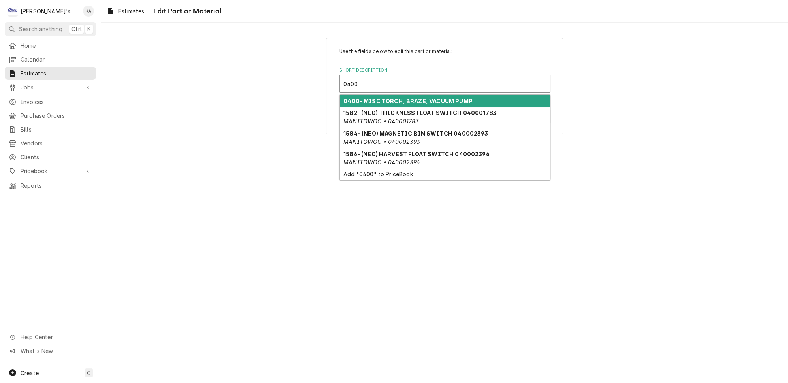
click at [442, 98] on strong "0400- MISC TORCH, BRAZE, VACUUM PUMP" at bounding box center [408, 101] width 129 height 7
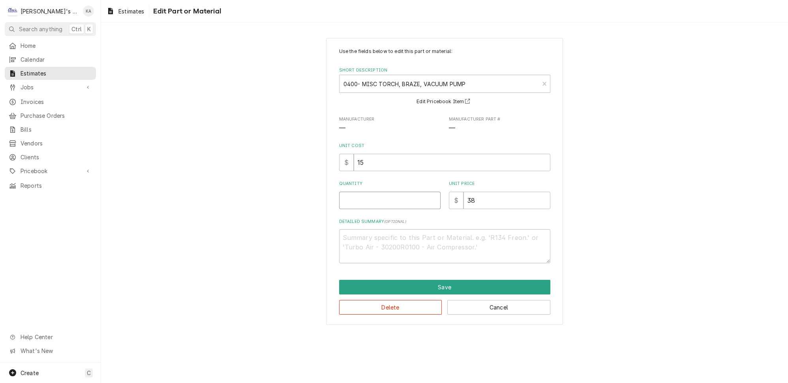
click at [393, 199] on input "Quantity" at bounding box center [390, 200] width 102 height 17
click at [442, 280] on button "Save" at bounding box center [444, 287] width 211 height 15
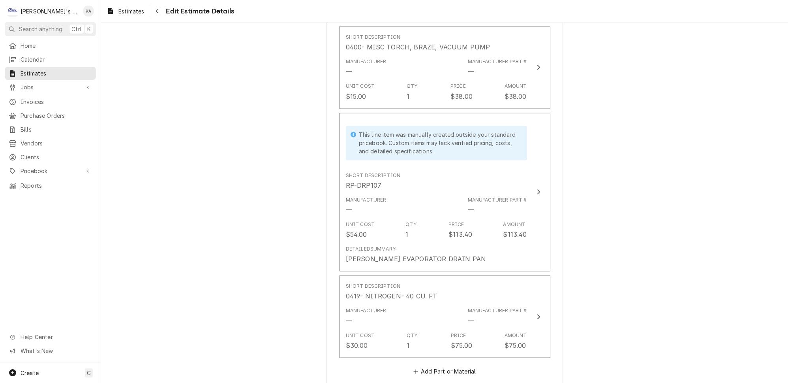
scroll to position [1837, 0]
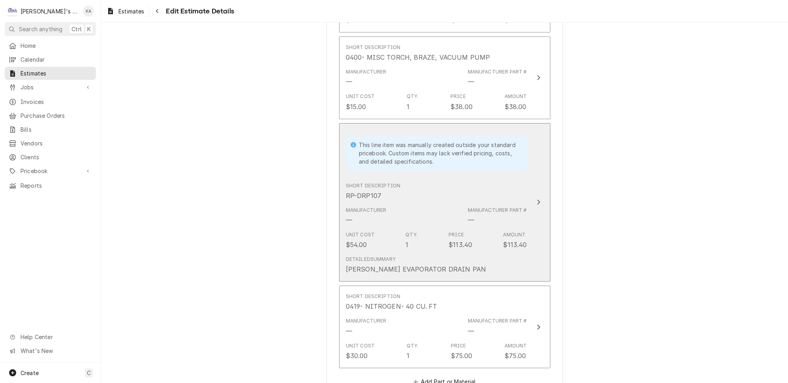
click at [537, 199] on icon "Update Line Item" at bounding box center [538, 201] width 3 height 5
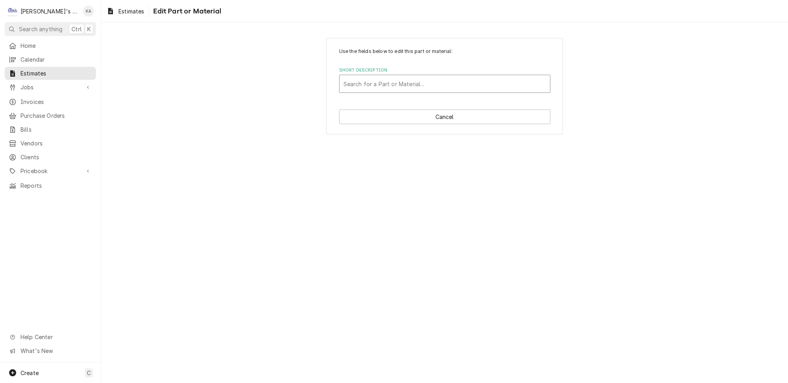
click at [414, 82] on div "Short Description" at bounding box center [445, 84] width 203 height 14
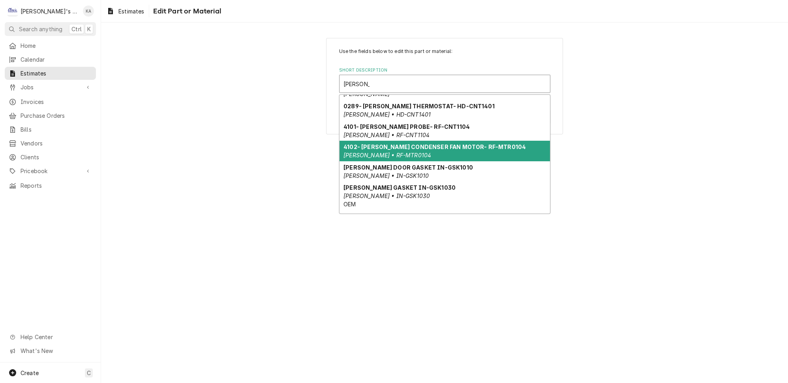
scroll to position [71, 0]
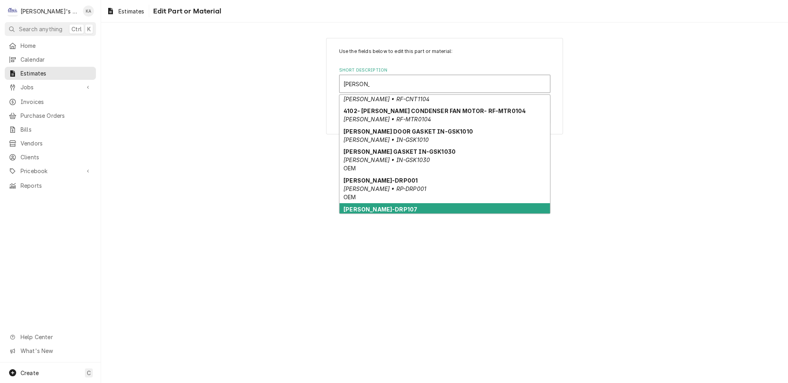
click at [395, 206] on strong "RANDELL RP-DRP107" at bounding box center [381, 209] width 74 height 7
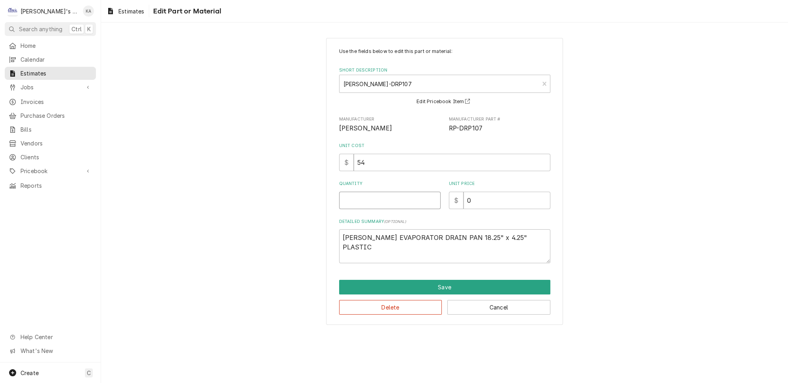
click at [359, 195] on input "Quantity" at bounding box center [390, 200] width 102 height 17
click at [453, 283] on button "Save" at bounding box center [444, 287] width 211 height 15
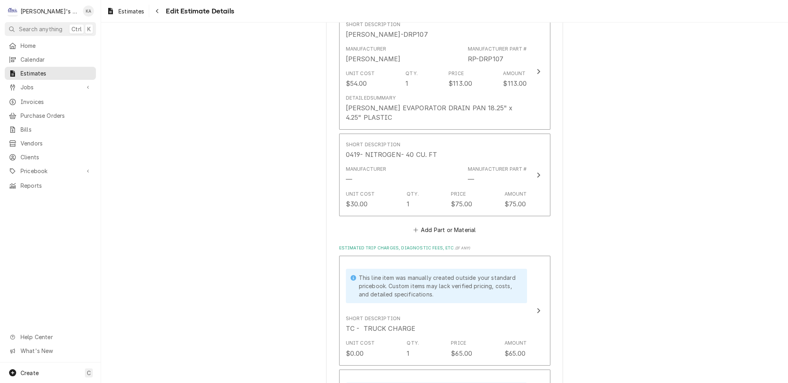
scroll to position [1972, 0]
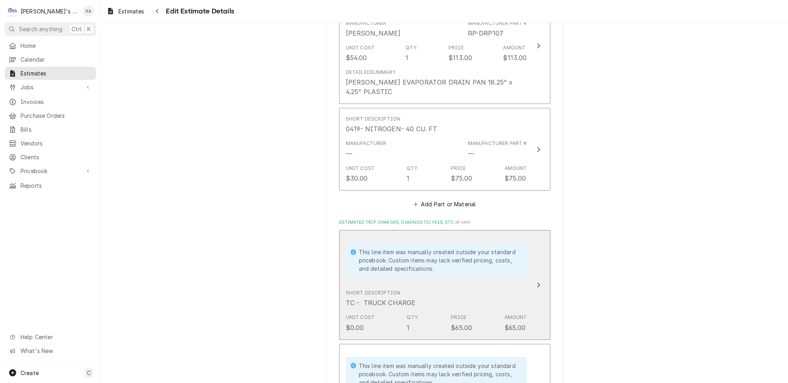
click at [537, 282] on icon "Update Line Item" at bounding box center [538, 284] width 3 height 5
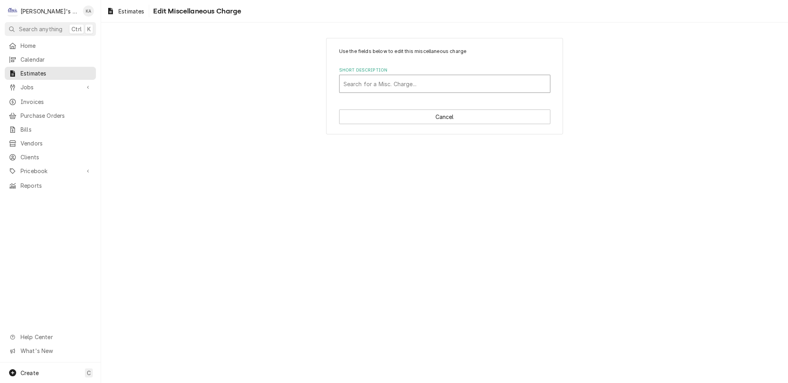
click at [466, 83] on div "Short Description" at bounding box center [445, 84] width 203 height 14
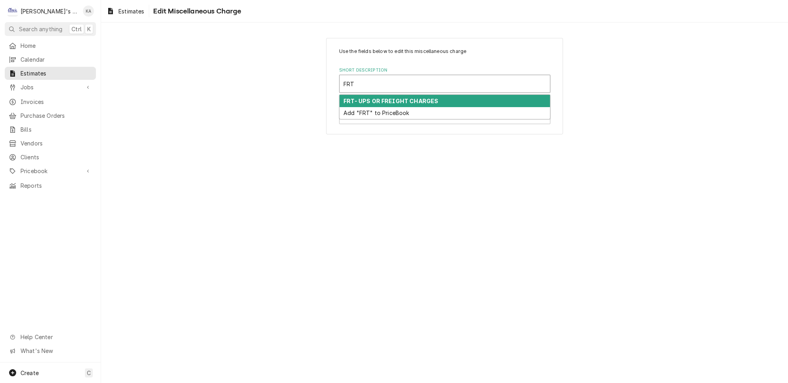
click at [457, 99] on div "FRT- UPS OR FREIGHT CHARGES" at bounding box center [445, 101] width 211 height 12
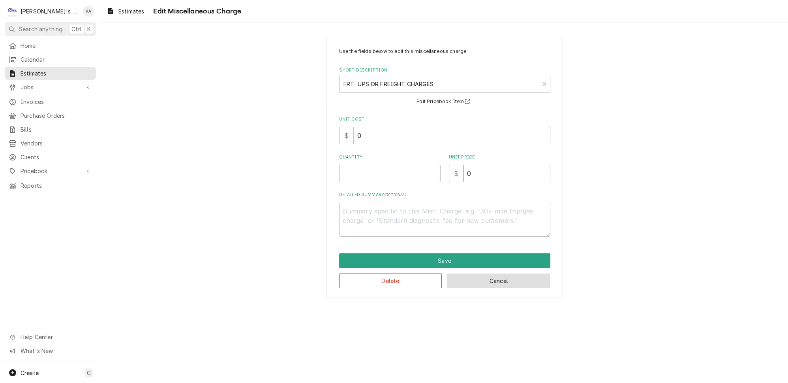
click at [509, 276] on button "Cancel" at bounding box center [499, 280] width 103 height 15
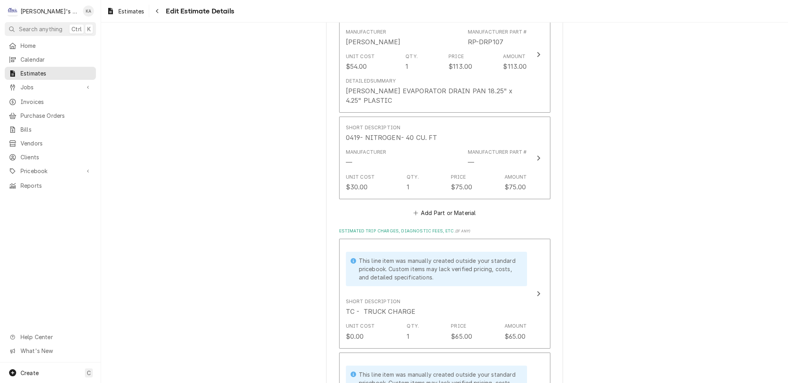
scroll to position [2071, 0]
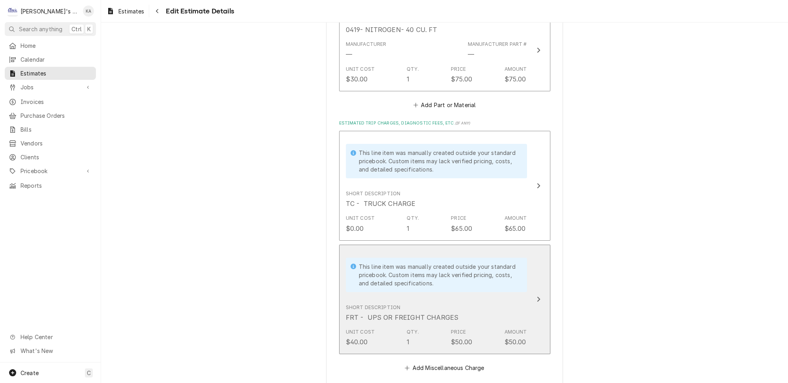
click at [498, 301] on div "Short Description FRT - UPS OR FREIGHT CHARGES" at bounding box center [436, 313] width 181 height 24
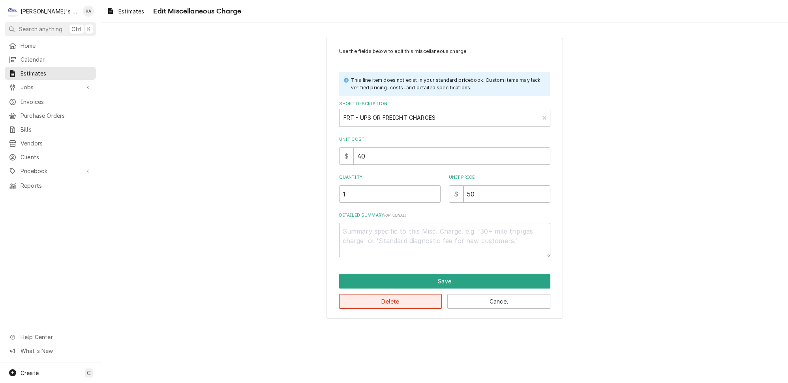
click at [399, 294] on button "Delete" at bounding box center [390, 301] width 103 height 15
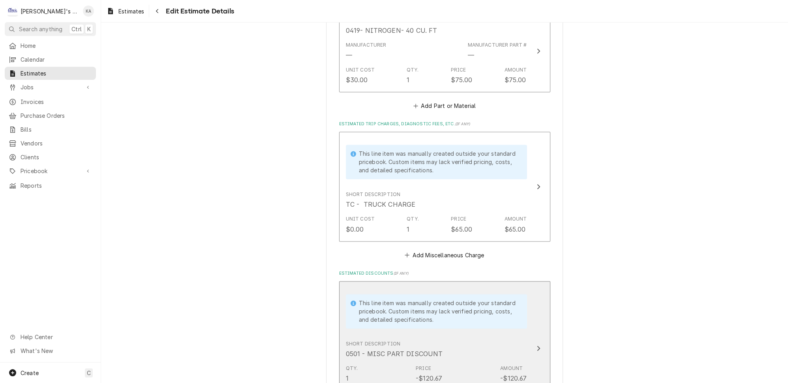
scroll to position [2071, 0]
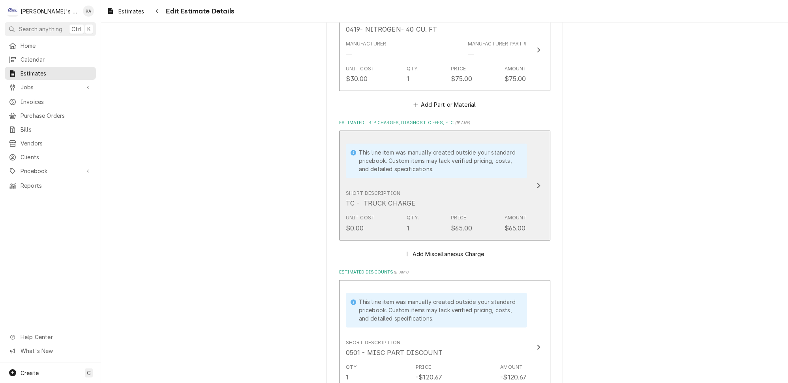
click at [537, 182] on icon "Update Line Item" at bounding box center [539, 185] width 4 height 6
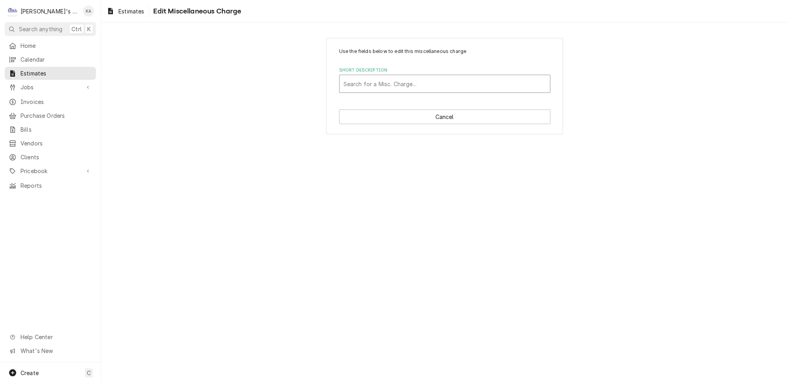
click at [427, 81] on div "Short Description" at bounding box center [445, 84] width 203 height 14
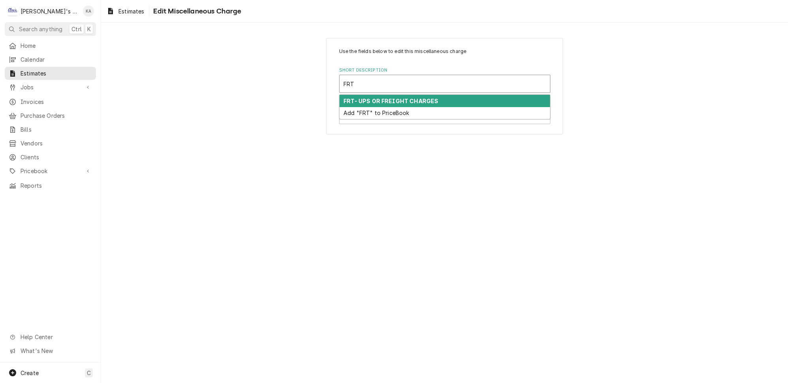
click at [433, 97] on div "FRT- UPS OR FREIGHT CHARGES" at bounding box center [445, 101] width 211 height 12
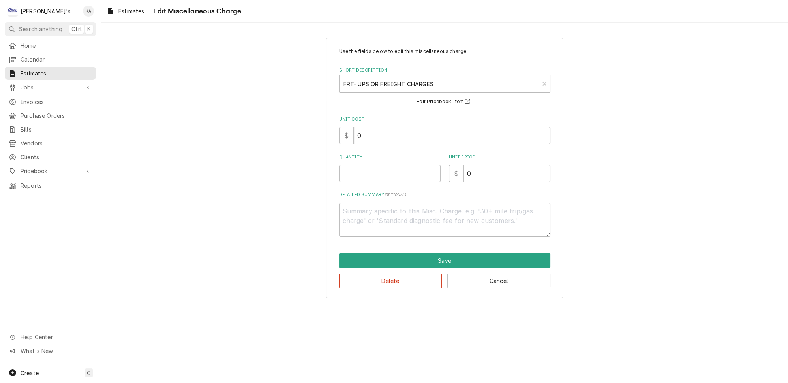
click at [359, 131] on input "0" at bounding box center [452, 135] width 197 height 17
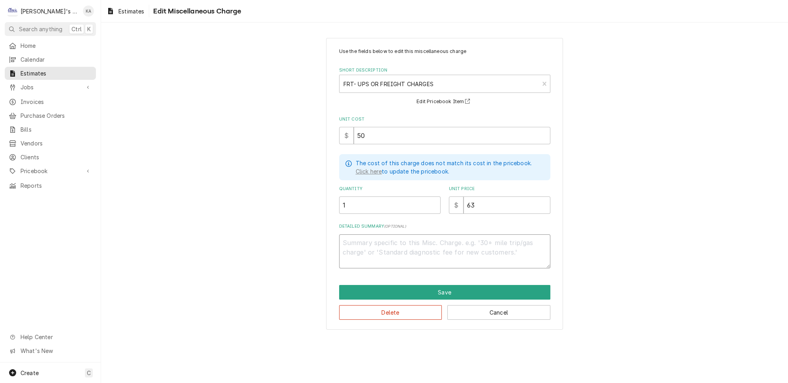
click at [353, 237] on textarea "Detailed Summary ( optional )" at bounding box center [444, 251] width 211 height 34
click at [362, 132] on input "50" at bounding box center [452, 135] width 197 height 17
drag, startPoint x: 473, startPoint y: 197, endPoint x: 459, endPoint y: 198, distance: 13.9
click at [464, 198] on input "63" at bounding box center [507, 204] width 87 height 17
click at [454, 285] on button "Save" at bounding box center [444, 292] width 211 height 15
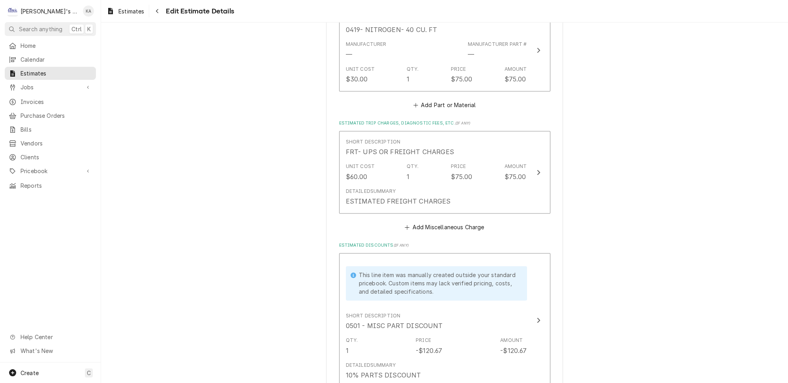
scroll to position [2072, 0]
click at [454, 220] on button "Add Miscellaneous Charge" at bounding box center [445, 225] width 82 height 11
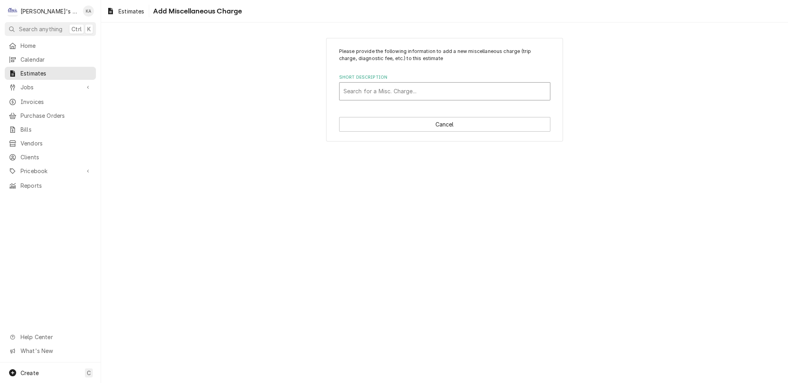
click at [422, 86] on div "Short Description" at bounding box center [445, 91] width 203 height 14
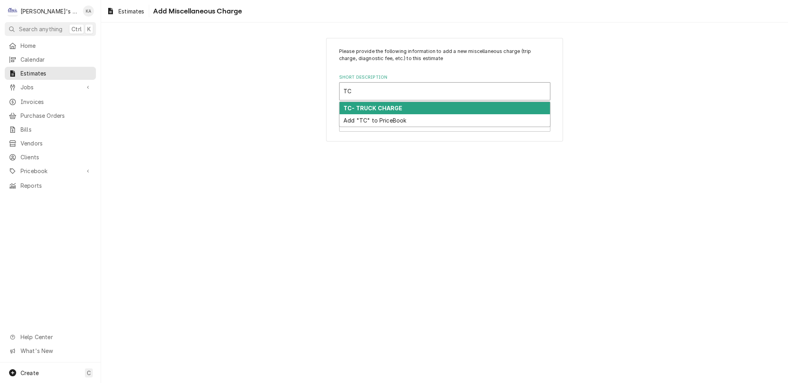
click at [428, 102] on div "TC- TRUCK CHARGE" at bounding box center [445, 108] width 211 height 12
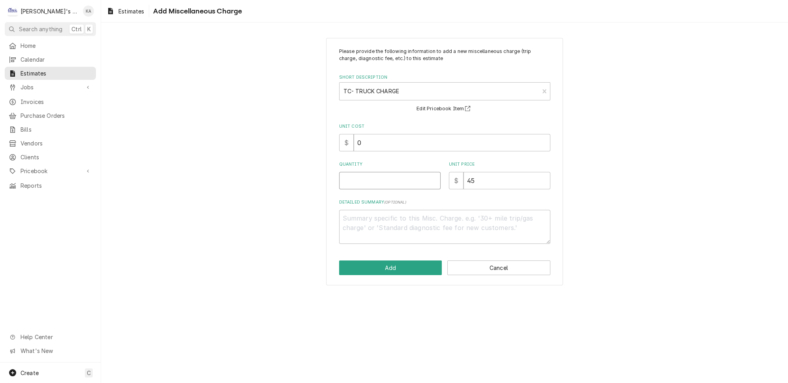
click at [381, 181] on input "Quantity" at bounding box center [390, 180] width 102 height 17
click at [412, 260] on button "Add" at bounding box center [390, 267] width 103 height 15
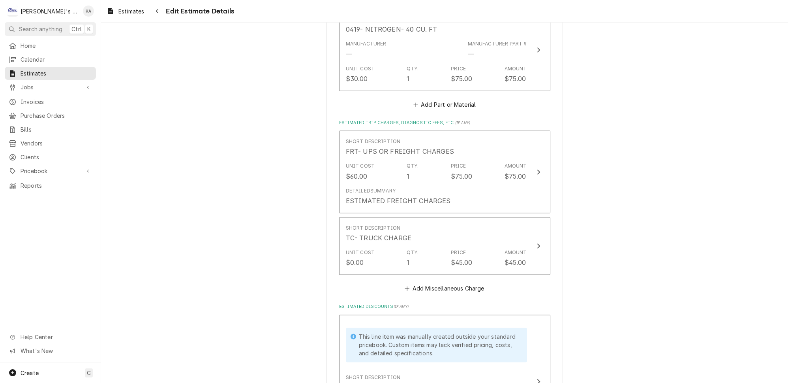
scroll to position [2072, 0]
click at [451, 282] on button "Add Miscellaneous Charge" at bounding box center [445, 287] width 82 height 11
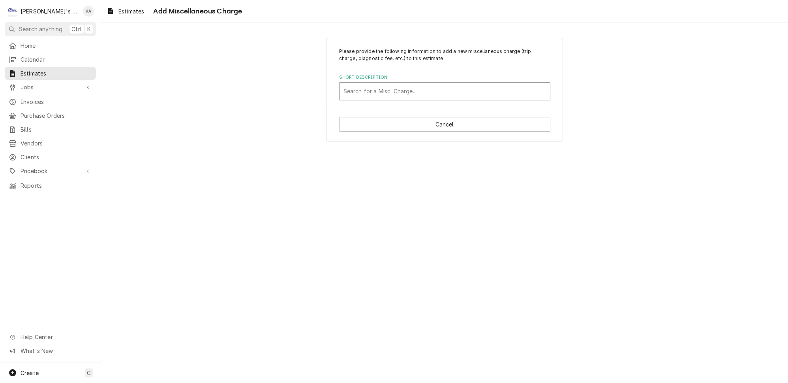
click at [425, 87] on div "Short Description" at bounding box center [445, 91] width 203 height 14
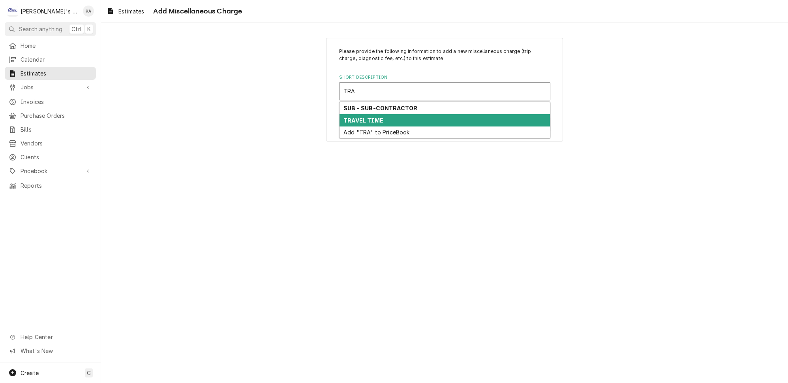
click at [377, 117] on strong "TRAVEL TIME" at bounding box center [364, 120] width 40 height 7
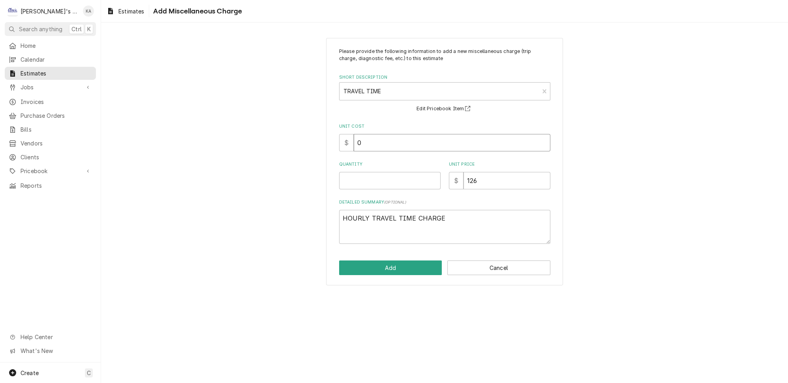
click at [359, 139] on input "0" at bounding box center [452, 142] width 197 height 17
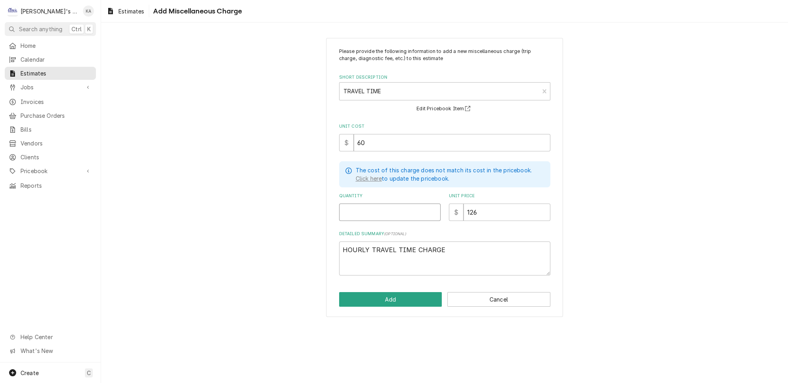
click at [359, 203] on input "Quantity" at bounding box center [390, 211] width 102 height 17
click at [404, 293] on button "Add" at bounding box center [390, 299] width 103 height 15
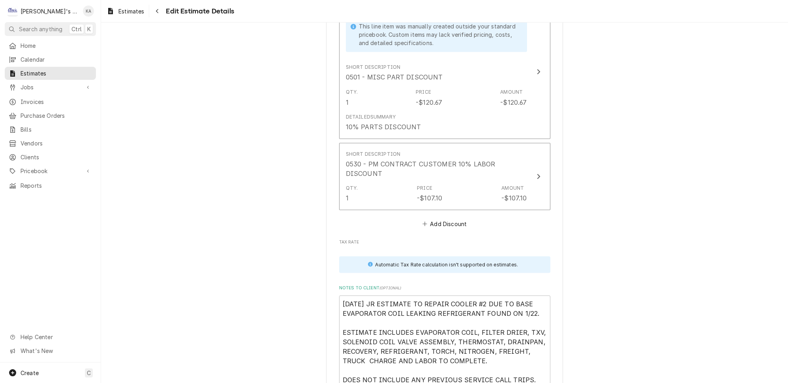
scroll to position [2432, 0]
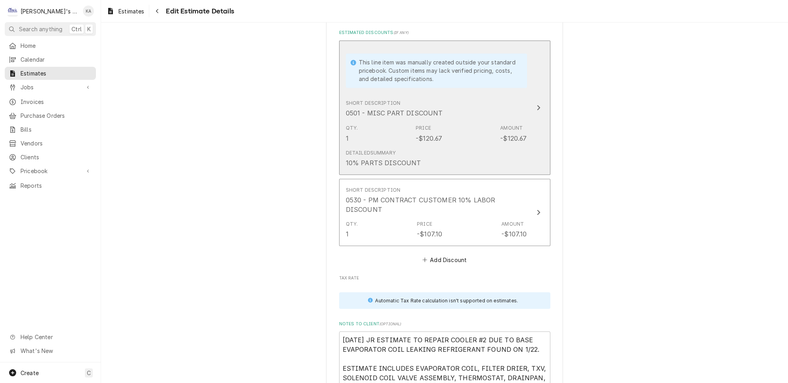
click at [522, 90] on button "This line item was manually created outside your standard pricebook. Custom ite…" at bounding box center [444, 107] width 211 height 134
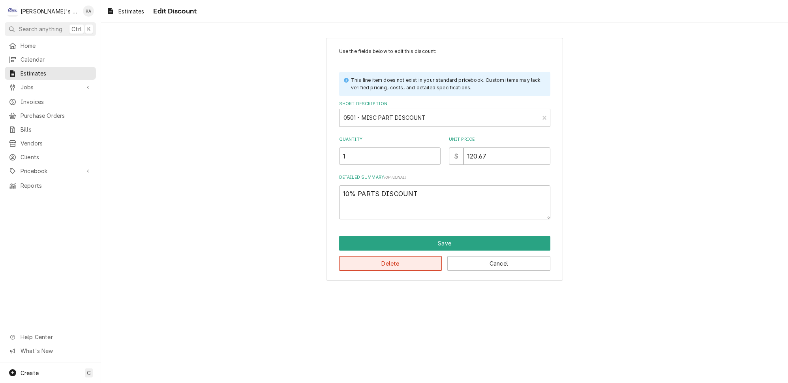
click at [392, 258] on button "Delete" at bounding box center [390, 263] width 103 height 15
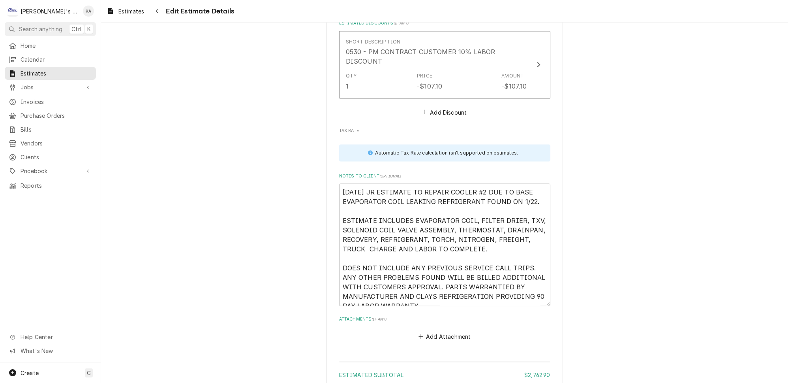
scroll to position [2369, 0]
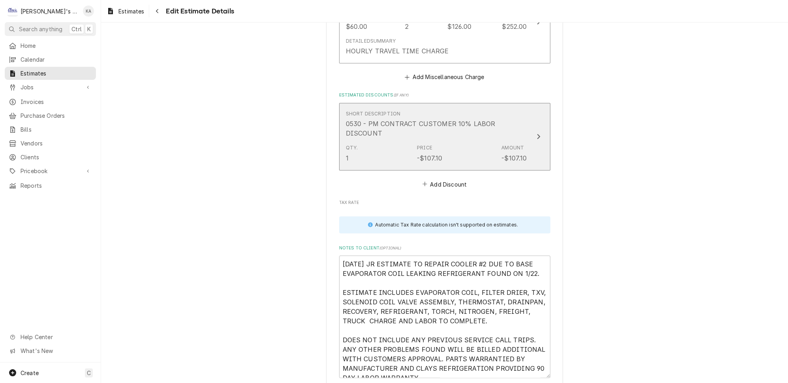
click at [532, 103] on button "Short Description 0530 - PM CONTRACT CUSTOMER 10% LABOR DISCOUNT Qty. 1 Price -…" at bounding box center [444, 136] width 211 height 67
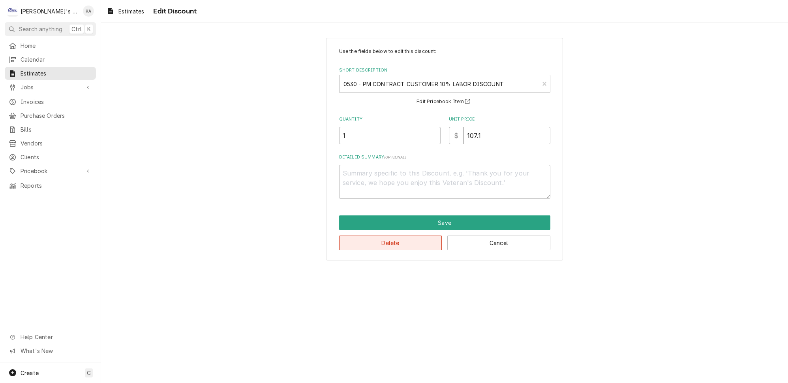
click at [411, 239] on button "Delete" at bounding box center [390, 242] width 103 height 15
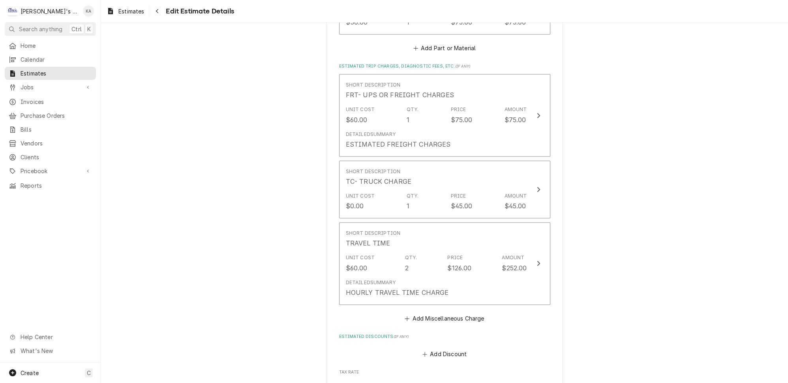
scroll to position [2118, 0]
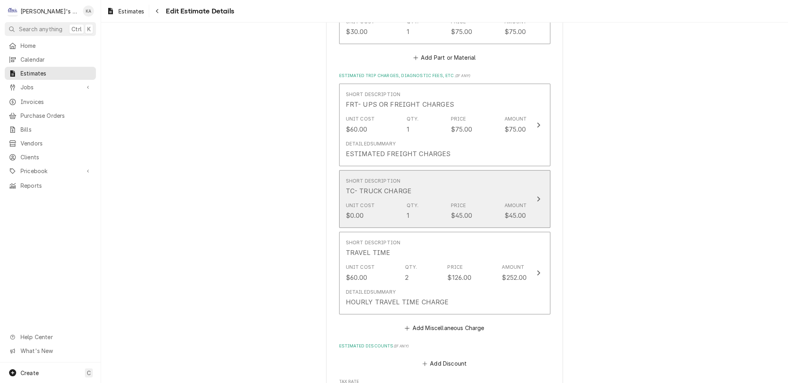
click at [537, 196] on icon "Update Line Item" at bounding box center [539, 199] width 4 height 6
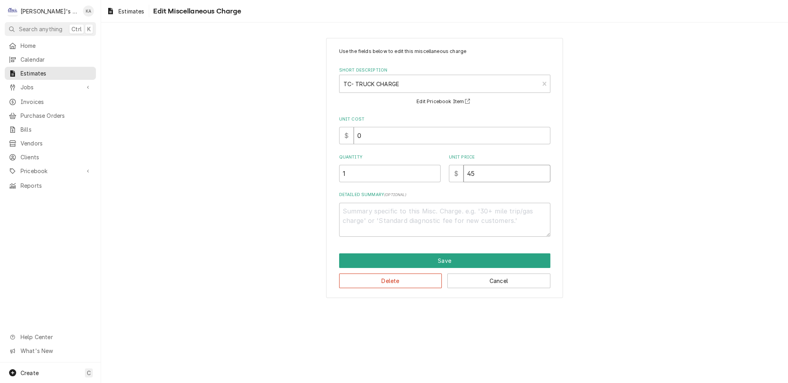
click at [466, 170] on input "45" at bounding box center [507, 173] width 87 height 17
click at [442, 254] on button "Save" at bounding box center [444, 260] width 211 height 15
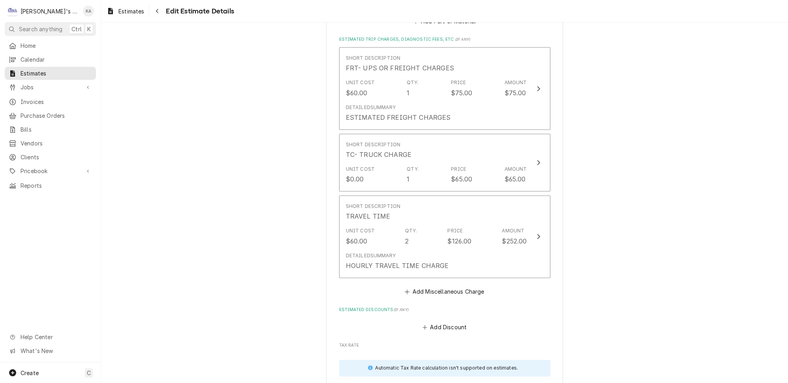
scroll to position [2190, 0]
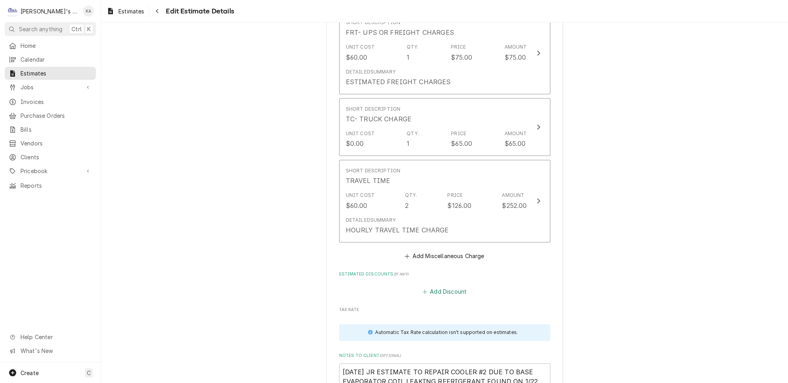
click at [456, 286] on button "Add Discount" at bounding box center [444, 291] width 47 height 11
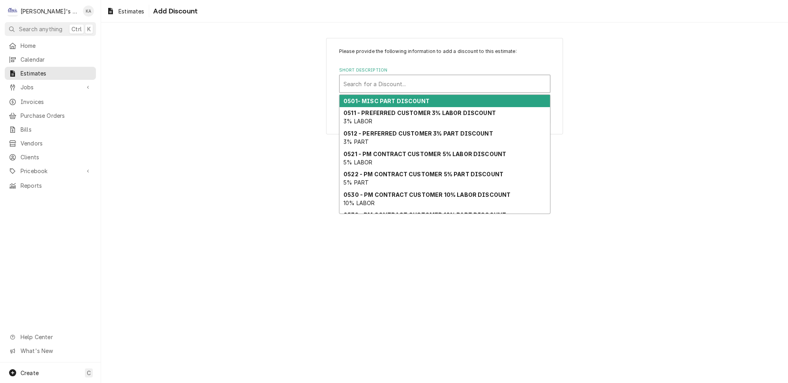
click at [429, 80] on div "Short Description" at bounding box center [445, 84] width 203 height 14
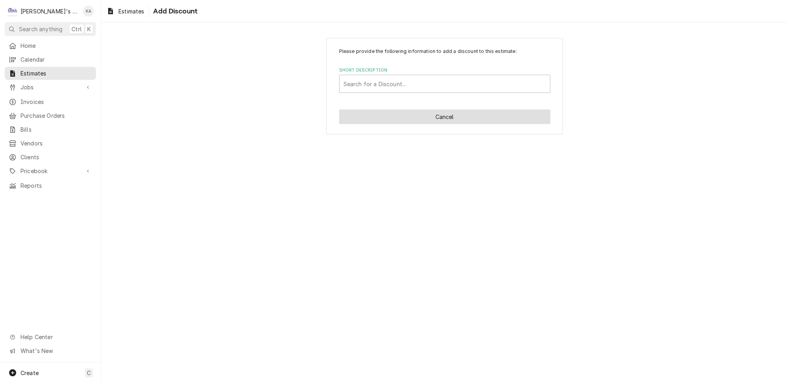
click at [445, 109] on button "Cancel" at bounding box center [444, 116] width 211 height 15
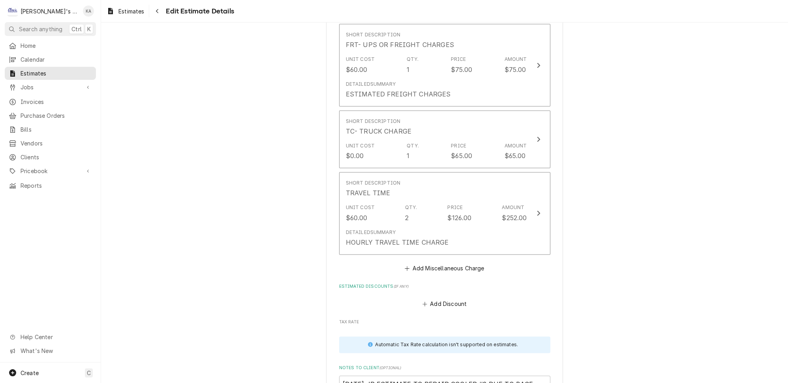
scroll to position [2191, 0]
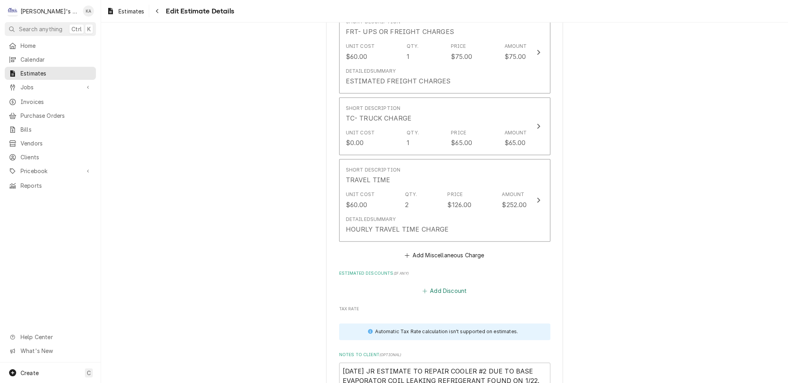
click at [445, 285] on button "Add Discount" at bounding box center [444, 290] width 47 height 11
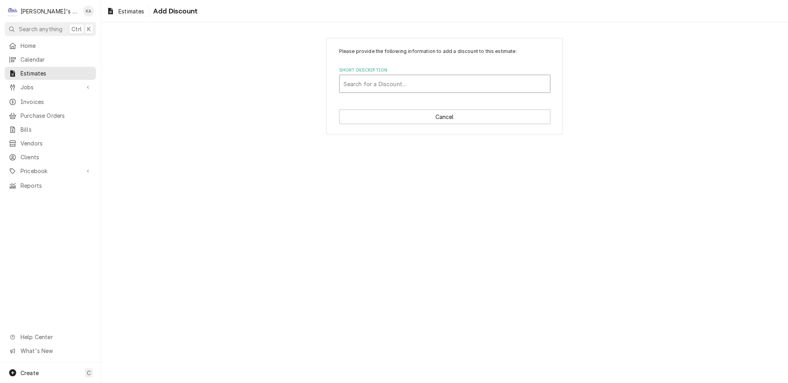
click at [438, 81] on div "Short Description" at bounding box center [445, 84] width 203 height 14
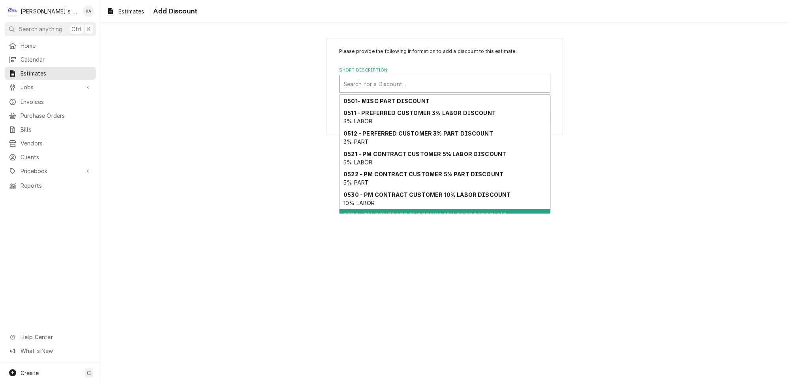
click at [451, 211] on strong "0532 - PM CONTRACT CUSTOMER 10% PART DISCOUNT" at bounding box center [425, 214] width 163 height 7
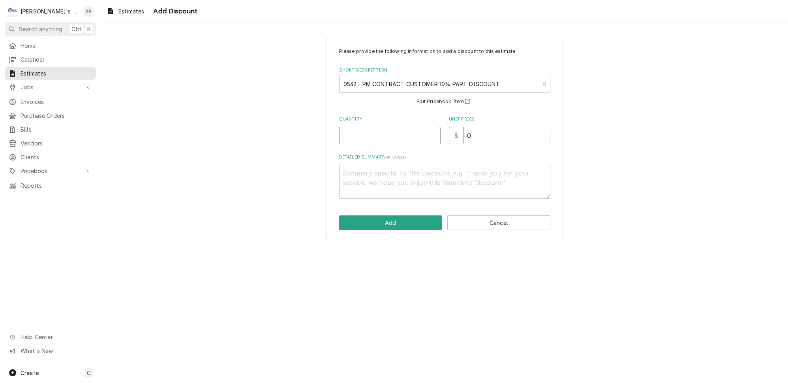
click at [402, 137] on input "Quantity" at bounding box center [390, 135] width 102 height 17
click at [392, 220] on button "Add" at bounding box center [390, 222] width 103 height 15
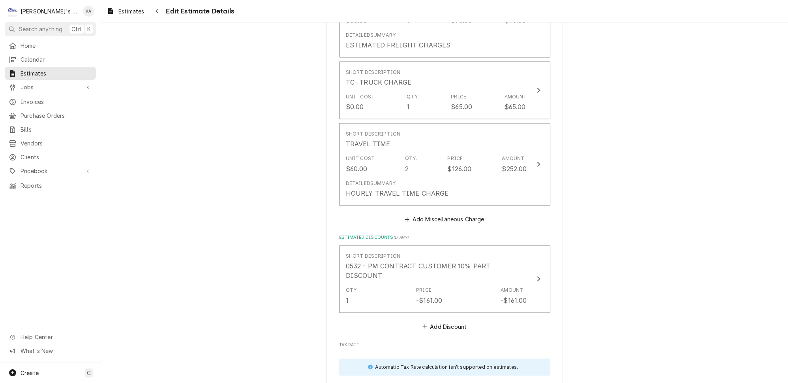
scroll to position [2263, 0]
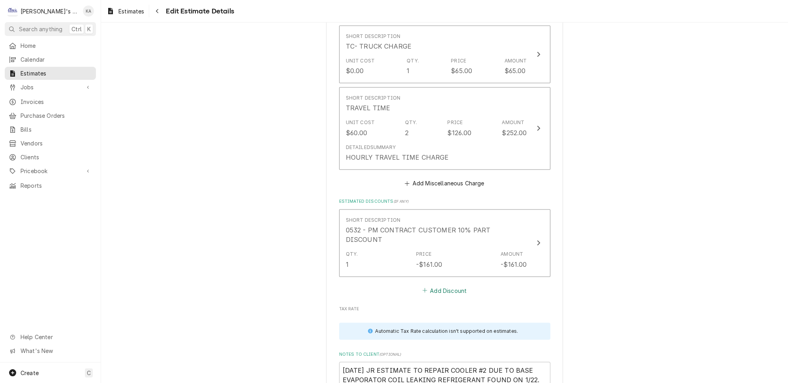
click at [444, 284] on button "Add Discount" at bounding box center [444, 289] width 47 height 11
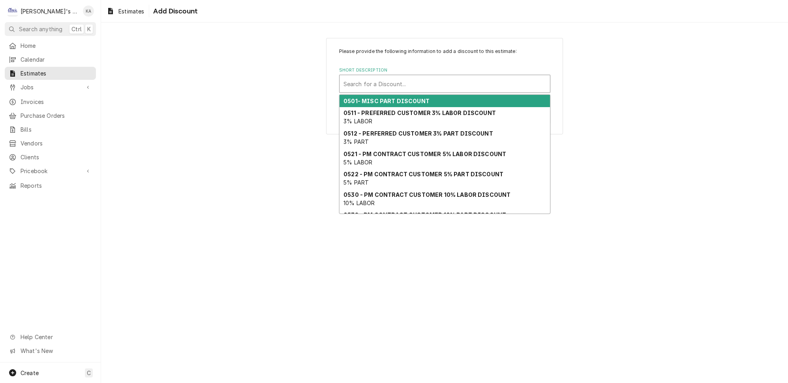
click at [437, 81] on div "Short Description" at bounding box center [445, 84] width 203 height 14
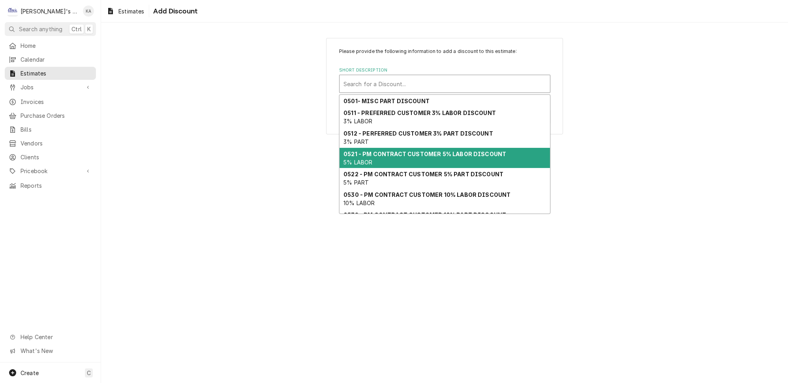
click at [444, 150] on strong "0521 - PM CONTRACT CUSTOMER 5% LABOR DISCOUNT" at bounding box center [425, 153] width 163 height 7
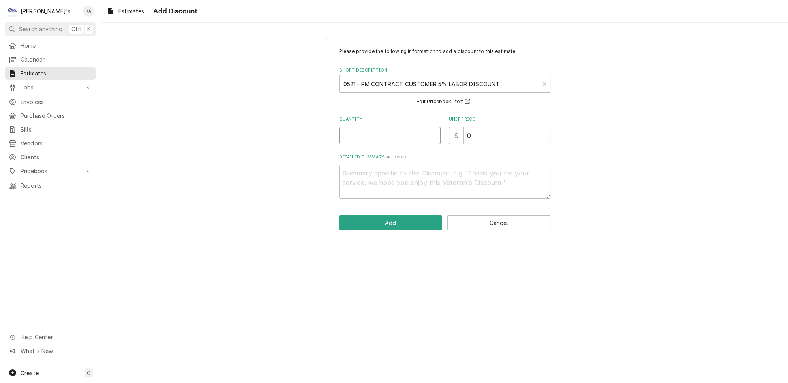
click at [419, 134] on input "Quantity" at bounding box center [390, 135] width 102 height 17
click at [400, 218] on button "Add" at bounding box center [390, 222] width 103 height 15
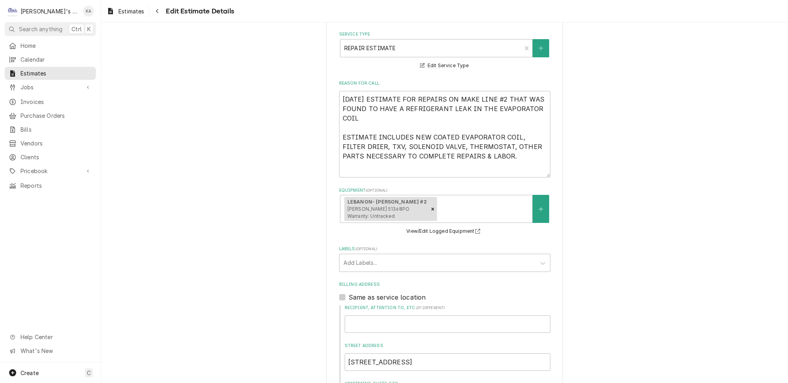
scroll to position [288, 0]
drag, startPoint x: 503, startPoint y: 140, endPoint x: 333, endPoint y: 88, distance: 177.9
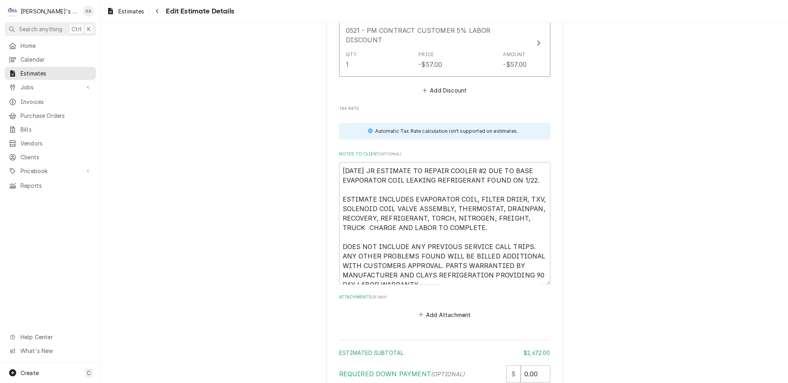
scroll to position [2524, 0]
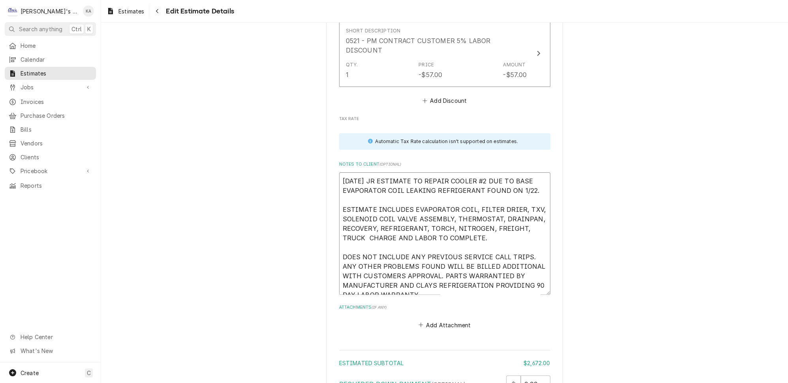
drag, startPoint x: 419, startPoint y: 205, endPoint x: 341, endPoint y: 99, distance: 132.5
click at [341, 172] on textarea "2/25/2025 JR ESTIMATE TO REPAIR COOLER #2 DUE TO BASE EVAPORATOR COIL LEAKING R…" at bounding box center [444, 233] width 211 height 122
paste textarea "9/2/2025 ESTIMATE FOR REPAIRS ON MAKE LINE #2 THAT WAS FOUND TO HAVE A REFRIGER…"
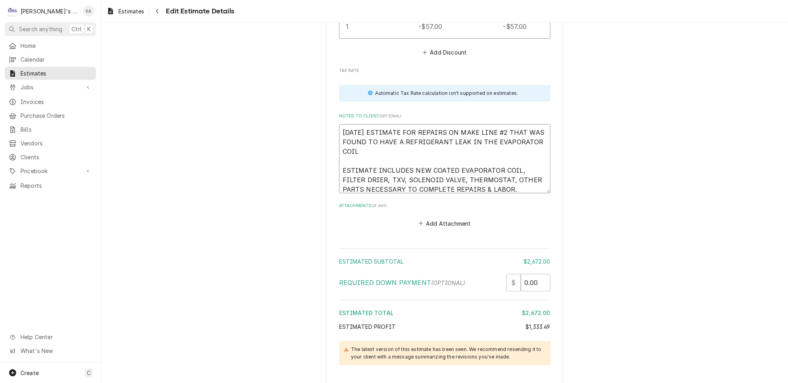
scroll to position [2578, 0]
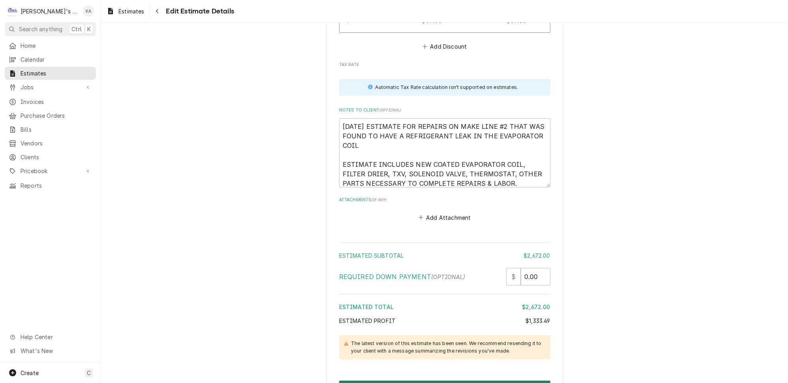
click at [432, 353] on button "Save and Resend" at bounding box center [444, 387] width 211 height 15
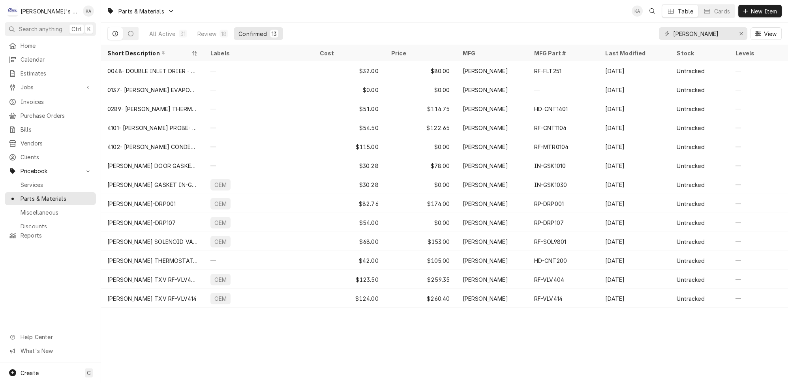
type input "[PERSON_NAME]"
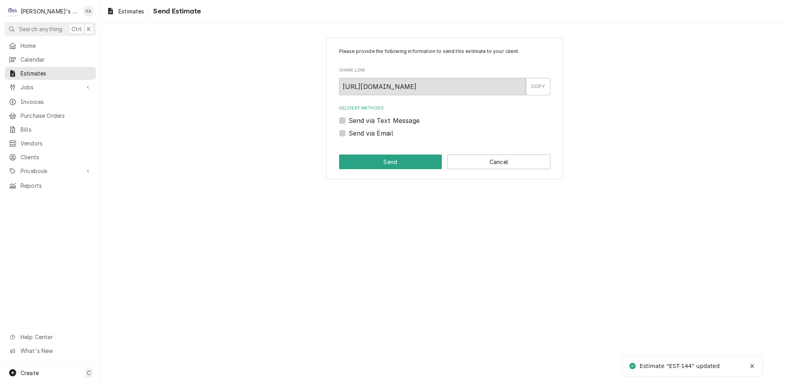
click at [349, 118] on label "Send via Text Message" at bounding box center [384, 120] width 71 height 9
click at [349, 118] on input "Send via Text Message" at bounding box center [454, 124] width 211 height 17
checkbox input "true"
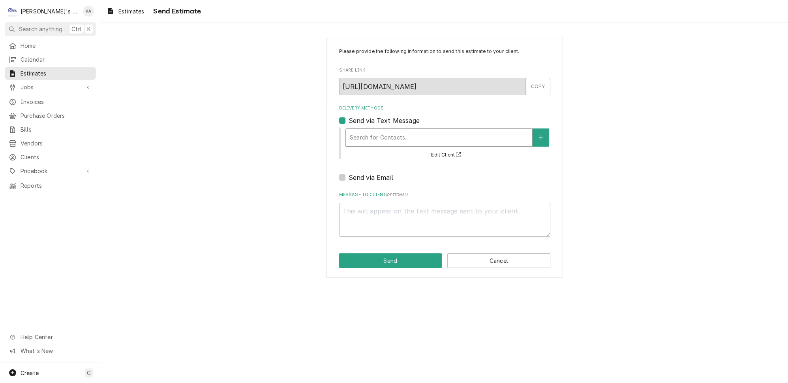
click at [371, 130] on div "Delivery Methods" at bounding box center [439, 137] width 179 height 14
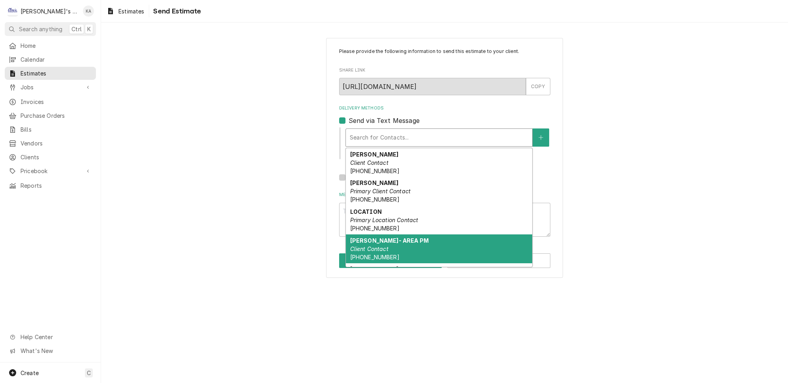
click at [379, 234] on div "[PERSON_NAME]- AREA PM Client Contact [PHONE_NUMBER]" at bounding box center [439, 248] width 186 height 29
type textarea "x"
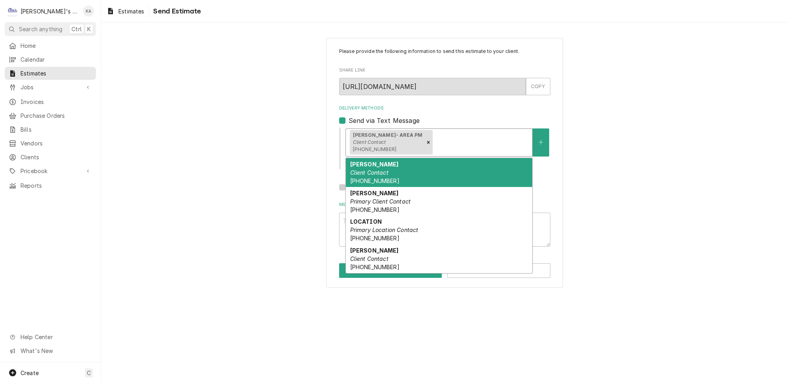
click at [482, 138] on div "Delivery Methods" at bounding box center [481, 142] width 94 height 14
click at [634, 154] on div "Please provide the following information to send this estimate to your client. …" at bounding box center [444, 163] width 687 height 264
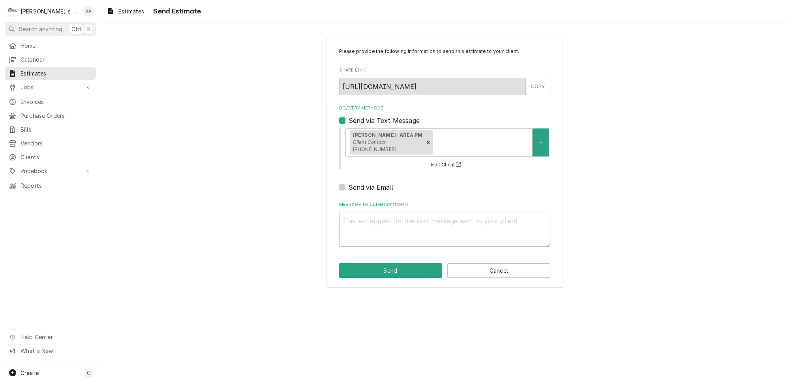
click at [349, 184] on label "Send via Email" at bounding box center [371, 186] width 45 height 9
click at [349, 184] on input "Send via Email" at bounding box center [454, 190] width 211 height 17
checkbox input "true"
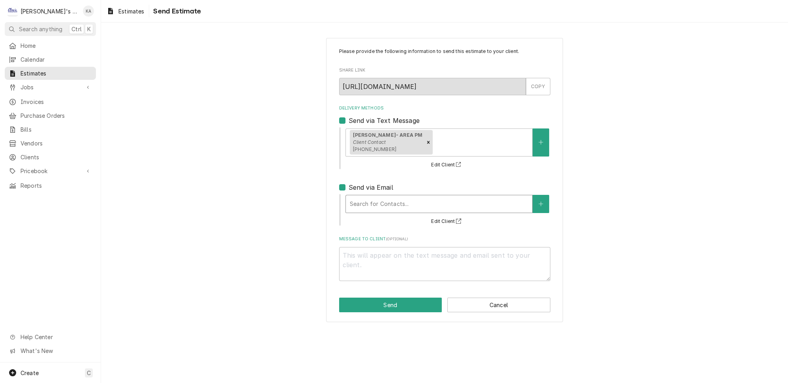
click at [380, 197] on div "Delivery Methods" at bounding box center [439, 204] width 179 height 14
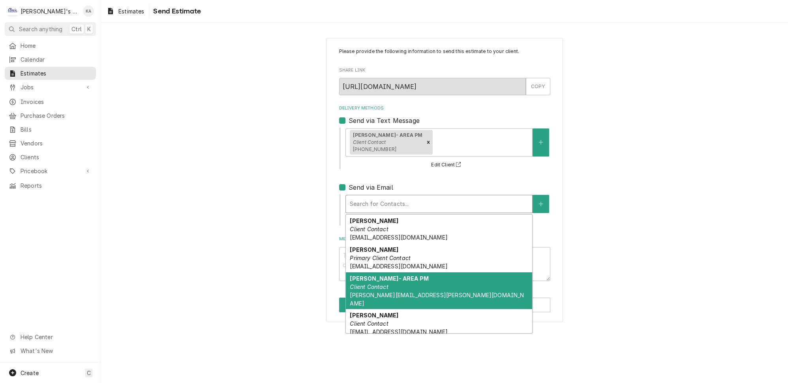
click at [386, 275] on strong "[PERSON_NAME]- AREA PM" at bounding box center [389, 278] width 79 height 7
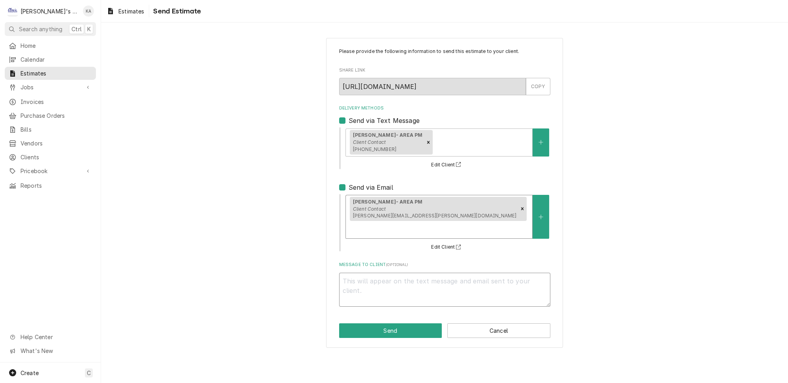
click at [349, 273] on textarea "Message to Client ( optional )" at bounding box center [444, 290] width 211 height 34
type textarea "x"
type textarea "H"
type textarea "x"
type textarea "He"
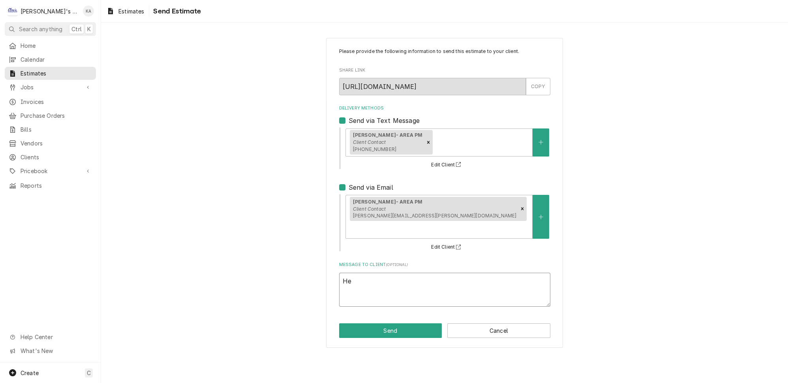
type textarea "x"
type textarea "Her"
type textarea "x"
type textarea "Here"
type textarea "x"
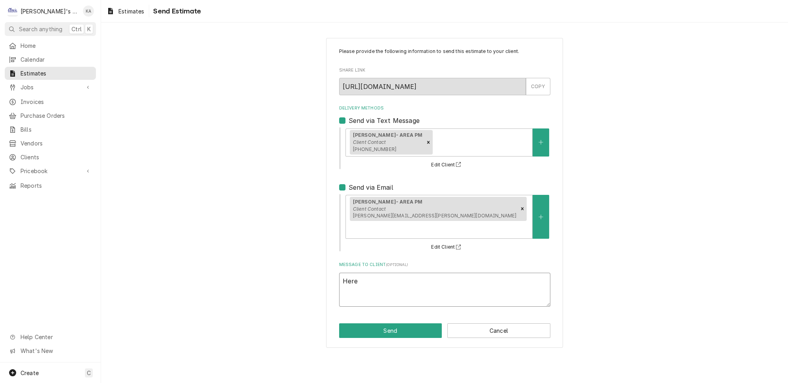
type textarea "Here"
type textarea "x"
type textarea "Here i"
type textarea "x"
type textarea "Here is"
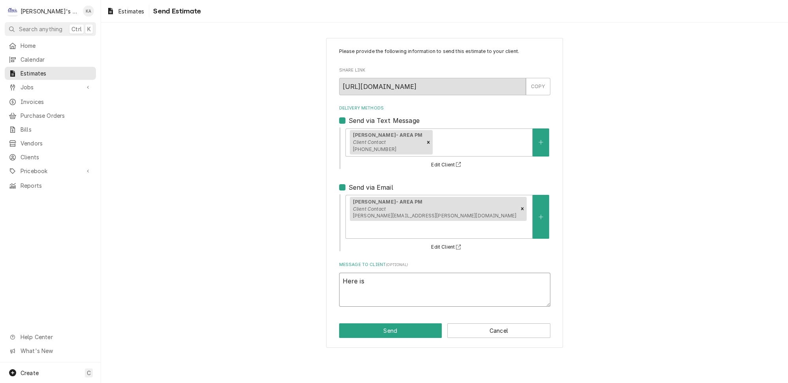
type textarea "x"
type textarea "Here is"
type textarea "x"
type textarea "Here is t"
type textarea "x"
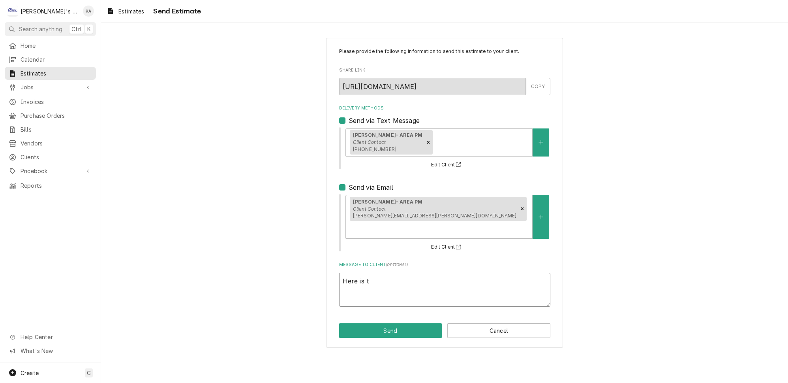
type textarea "Here is th"
type textarea "x"
type textarea "Here is the"
type textarea "x"
type textarea "Here is the"
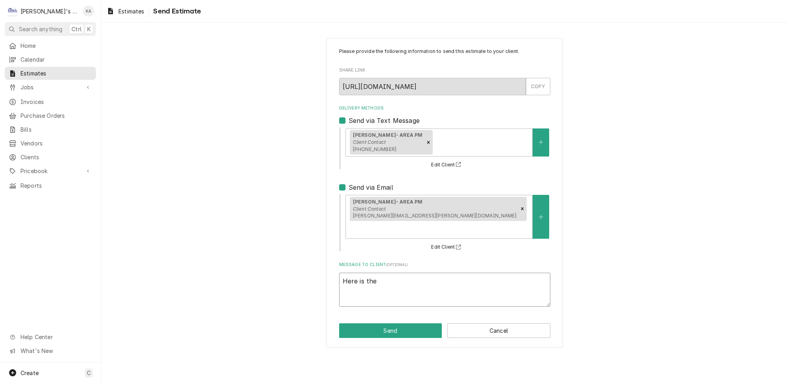
type textarea "x"
type textarea "Here is the u"
type textarea "x"
type textarea "Here is the up"
type textarea "x"
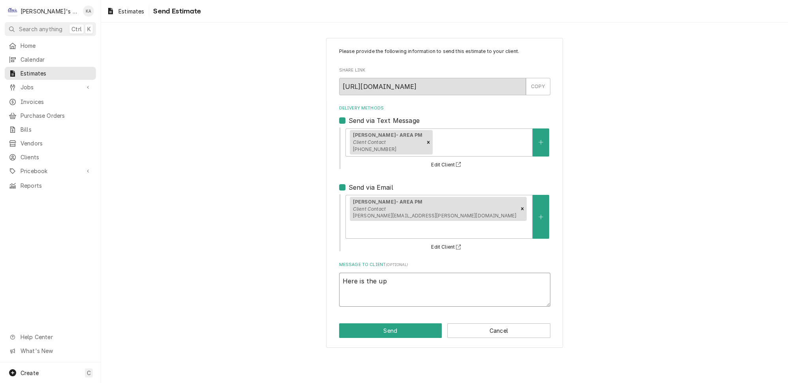
type textarea "Here is the upd"
type textarea "x"
type textarea "Here is the upda"
type textarea "x"
type textarea "Here is the updat"
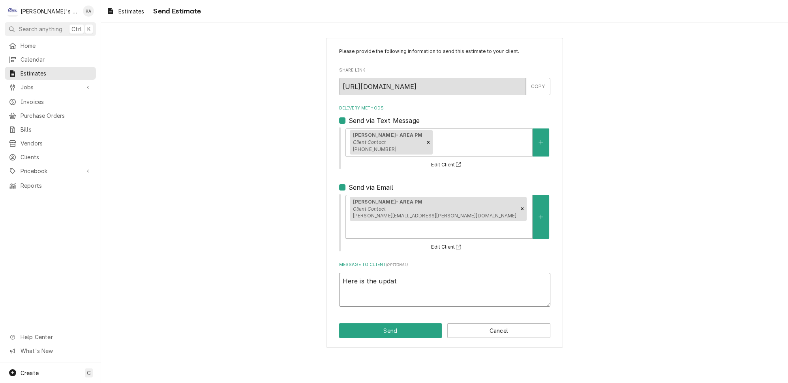
type textarea "x"
type textarea "Here is the update"
type textarea "x"
type textarea "Here is the updated"
type textarea "x"
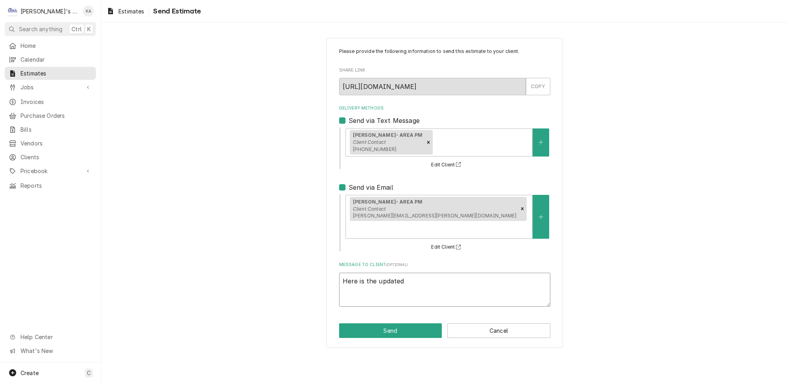
type textarea "Here is the updated"
type textarea "x"
type textarea "Here is the updated r"
type textarea "x"
type textarea "Here is the updated re"
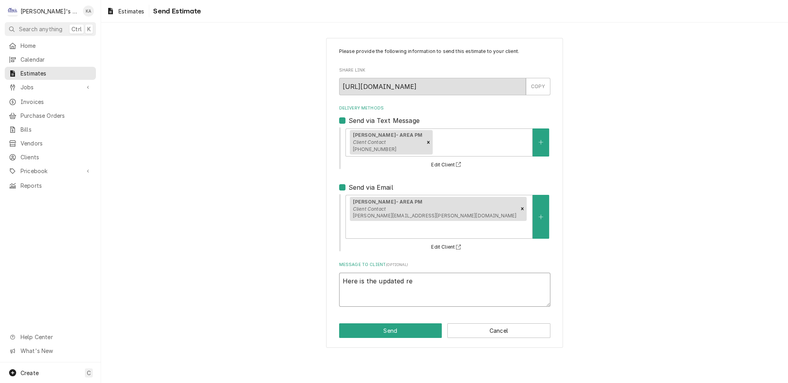
type textarea "x"
type textarea "Here is the updated rep"
type textarea "x"
type textarea "Here is the updated repa"
type textarea "x"
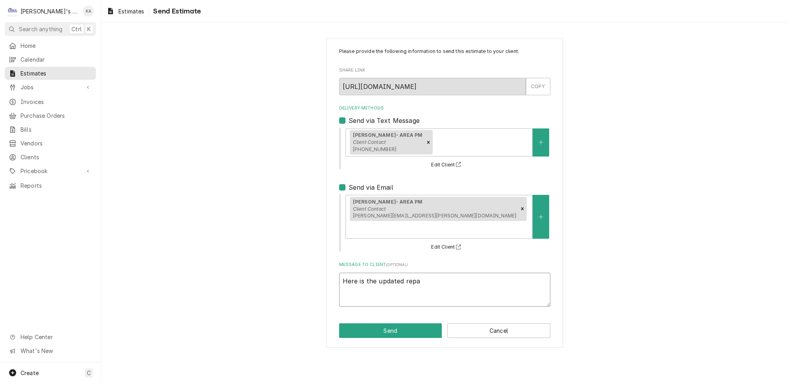
type textarea "Here is the updated repai"
type textarea "x"
type textarea "Here is the updated repair"
type textarea "x"
type textarea "Here is the updated repair"
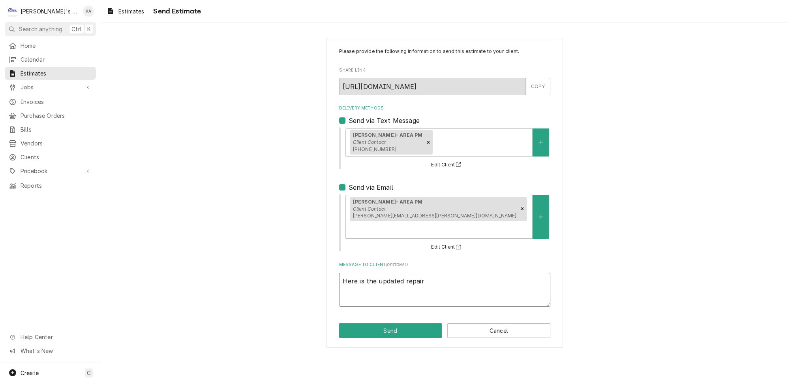
type textarea "x"
type textarea "Here is the updated repair e"
type textarea "x"
type textarea "Here is the updated repair es"
type textarea "x"
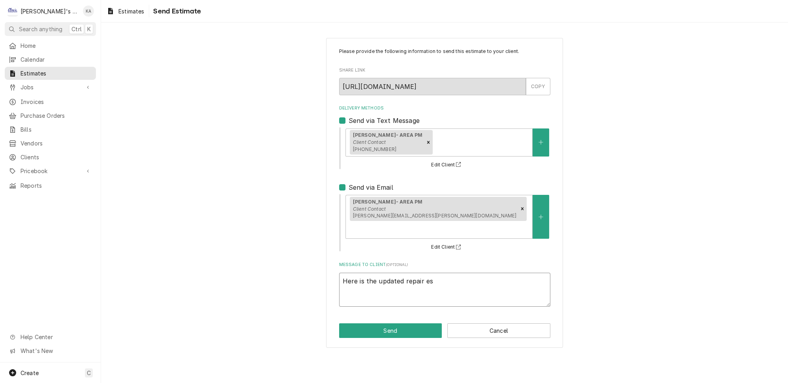
type textarea "Here is the updated repair est"
type textarea "x"
type textarea "Here is the updated repair esti"
type textarea "x"
type textarea "Here is the updated repair estim"
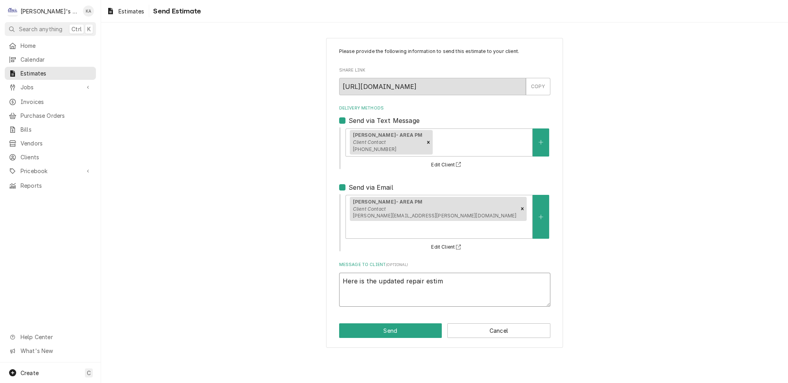
type textarea "x"
type textarea "Here is the updated repair estima"
type textarea "x"
type textarea "Here is the updated repair estimat"
type textarea "x"
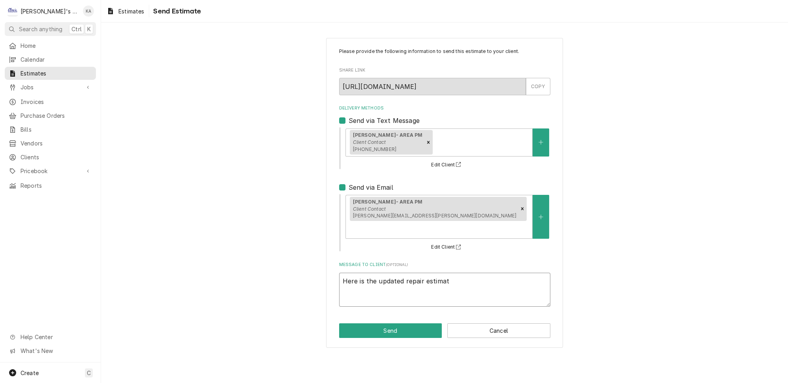
type textarea "Here is the updated repair estimate"
type textarea "x"
type textarea "Here is the updated repair estimate"
type textarea "x"
type textarea "Here is the updated repair estimate f"
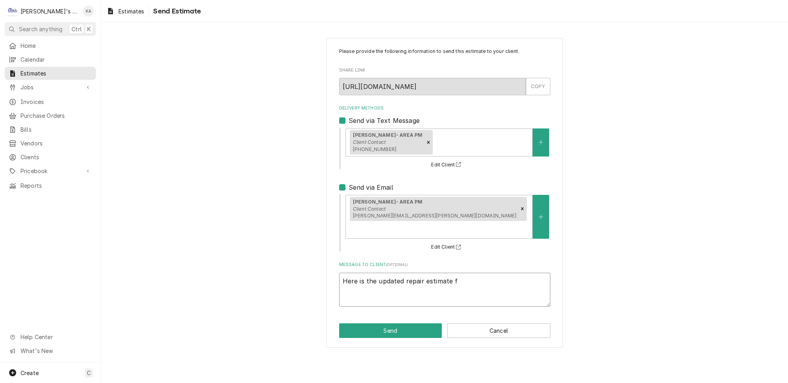
type textarea "x"
type textarea "Here is the updated repair estimate fo"
type textarea "x"
type textarea "Here is the updated repair estimate for"
type textarea "x"
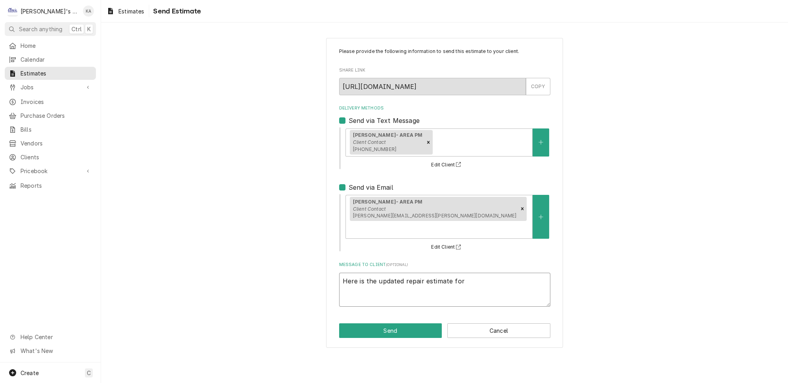
type textarea "Here is the updated repair estimate for"
type textarea "x"
type textarea "Here is the updated repair estimate for m"
type textarea "x"
type textarea "Here is the updated repair estimate for ma"
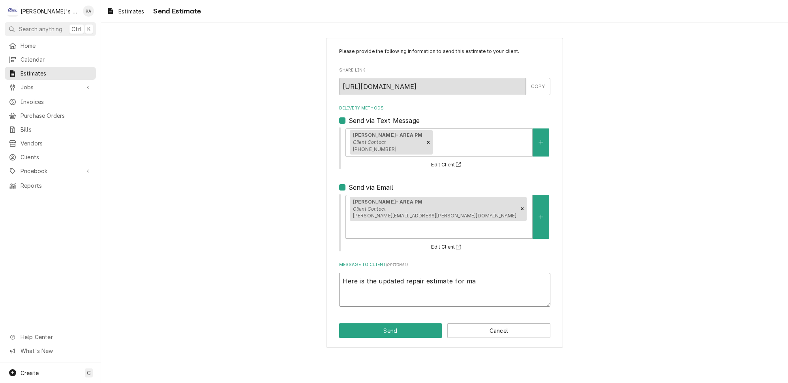
type textarea "x"
type textarea "Here is the updated repair estimate for mak"
type textarea "x"
type textarea "Here is the updated repair estimate for make"
type textarea "x"
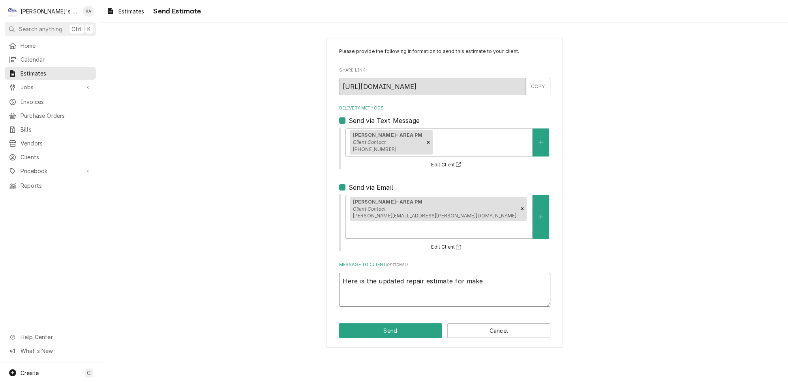
type textarea "Here is the updated repair estimate for make"
type textarea "x"
type textarea "Here is the updated repair estimate for make l"
type textarea "x"
type textarea "Here is the updated repair estimate for make li"
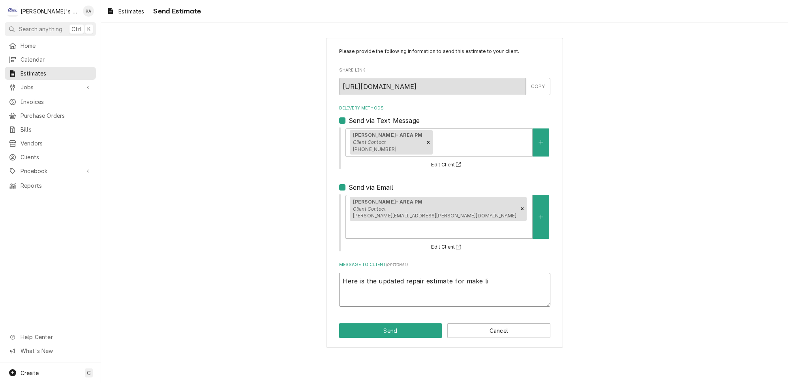
type textarea "x"
type textarea "Here is the updated repair estimate for make lin"
type textarea "x"
type textarea "Here is the updated repair estimate for make line"
type textarea "x"
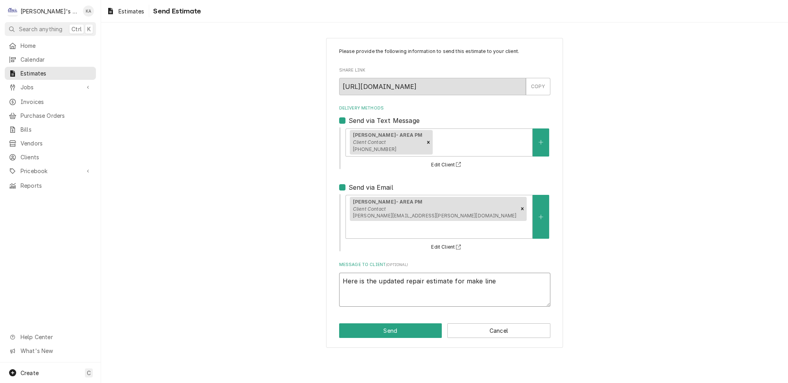
type textarea "Here is the updated repair estimate for make line"
type textarea "x"
type textarea "Here is the updated repair estimate for make line #"
type textarea "x"
type textarea "Here is the updated repair estimate for make line #2"
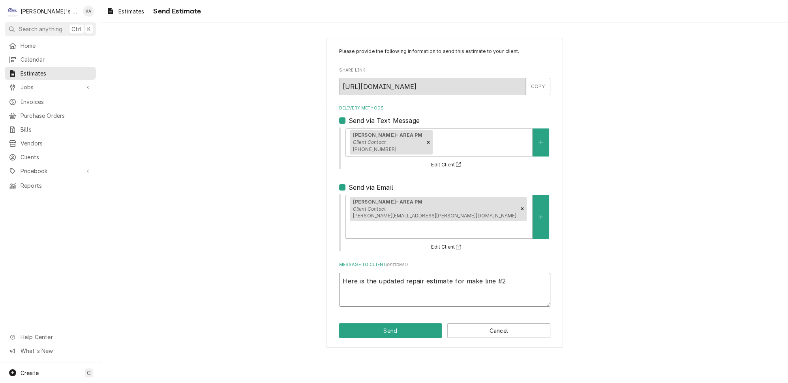
type textarea "x"
type textarea "Here is the updated repair estimate for make line #2."
type textarea "x"
type textarea "Here is the updated repair estimate for make line #2."
type textarea "x"
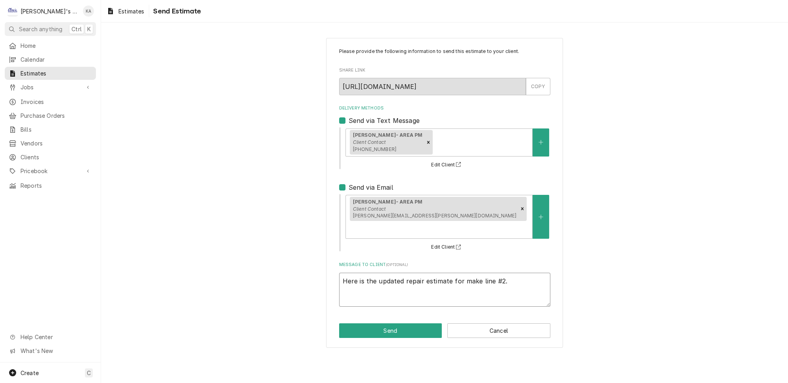
type textarea "Here is the updated repair estimate for make line #2. L"
type textarea "x"
type textarea "Here is the updated repair estimate for make line #2. Le"
type textarea "x"
type textarea "Here is the updated repair estimate for make line #2. Let"
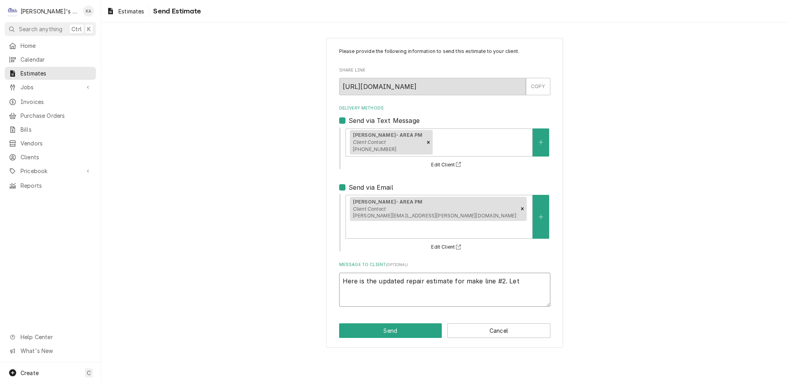
type textarea "x"
type textarea "Here is the updated repair estimate for make line #2. Let"
type textarea "x"
type textarea "Here is the updated repair estimate for make line #2. Let m"
type textarea "x"
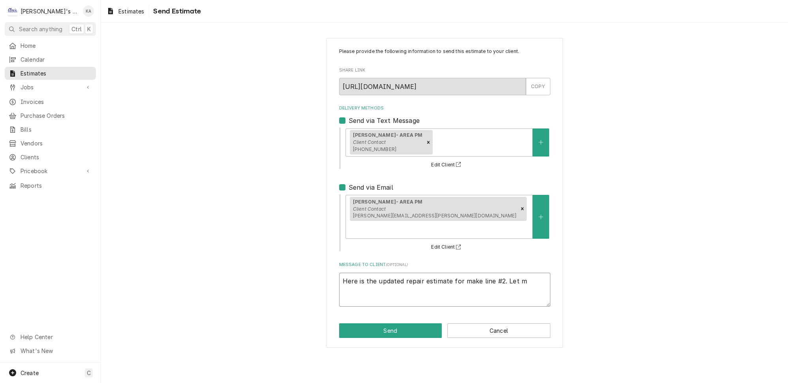
type textarea "Here is the updated repair estimate for make line #2. Let me"
type textarea "x"
type textarea "Here is the updated repair estimate for make line #2. Let me"
type textarea "x"
type textarea "Here is the updated repair estimate for make line #2. Let me k"
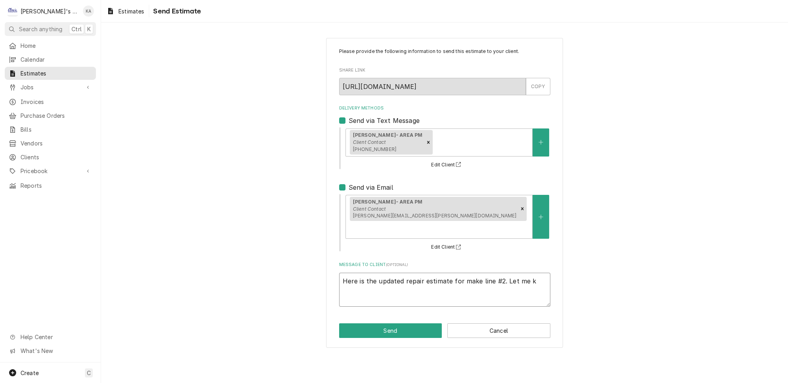
type textarea "x"
type textarea "Here is the updated repair estimate for make line #2. Let me kn"
type textarea "x"
type textarea "Here is the updated repair estimate for make line #2. Let me kno"
type textarea "x"
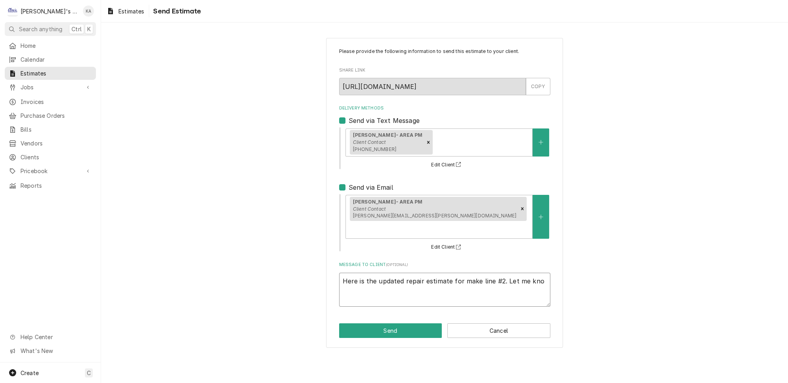
type textarea "Here is the updated repair estimate for make line #2. Let me know"
type textarea "x"
type textarea "Here is the updated repair estimate for make line #2. Let me know"
type textarea "x"
type textarea "Here is the updated repair estimate for make line #2. Let me know i"
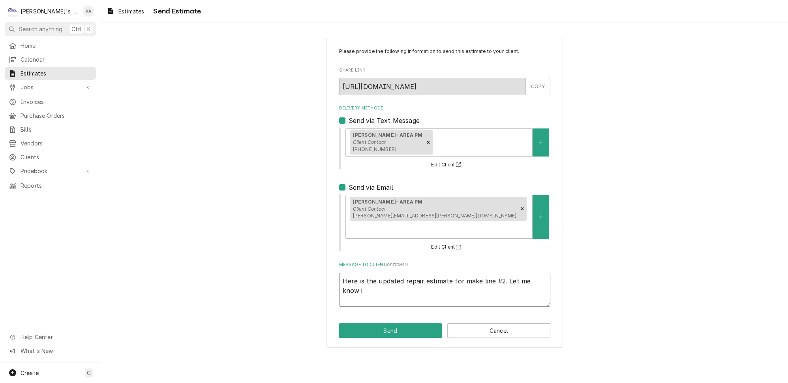
type textarea "x"
type textarea "Here is the updated repair estimate for make line #2. Let me know if"
type textarea "x"
type textarea "Here is the updated repair estimate for make line #2. Let me know if"
type textarea "x"
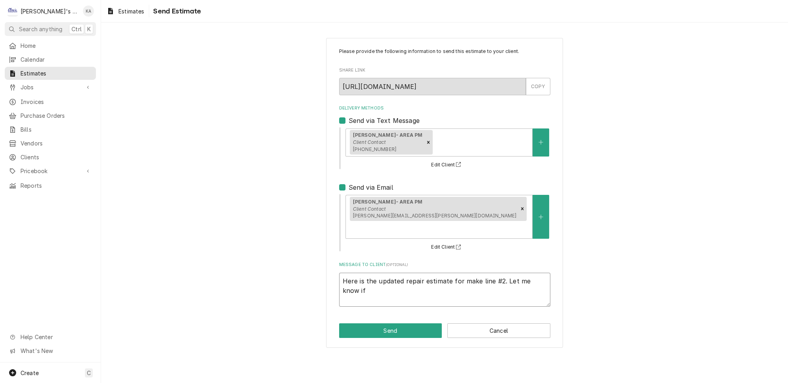
type textarea "Here is the updated repair estimate for make line #2. Let me know if y"
type textarea "x"
type textarea "Here is the updated repair estimate for make line #2. Let me know if yo"
type textarea "x"
type textarea "Here is the updated repair estimate for make line #2. Let me know if you"
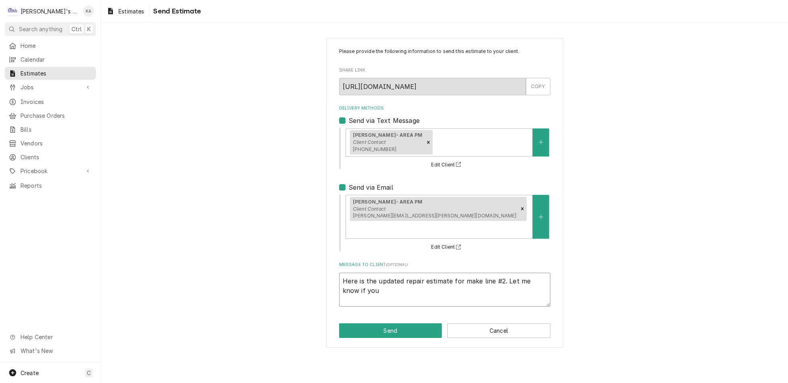
type textarea "x"
type textarea "Here is the updated repair estimate for make line #2. Let me know if you"
type textarea "x"
type textarea "Here is the updated repair estimate for make line #2. Let me know if you h"
type textarea "x"
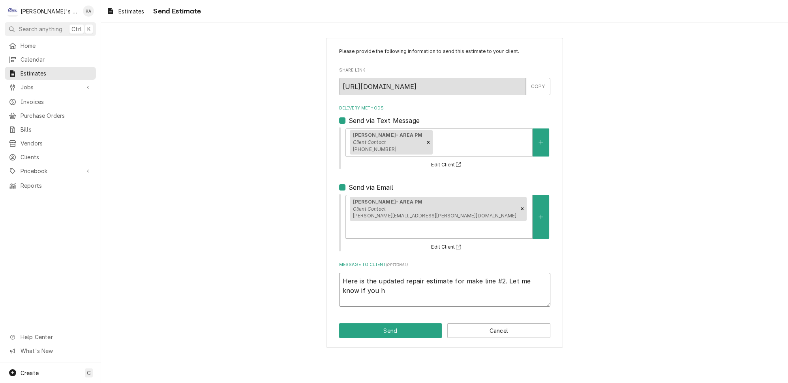
type textarea "Here is the updated repair estimate for make line #2. Let me know if you ha"
type textarea "x"
type textarea "Here is the updated repair estimate for make line #2. Let me know if you hav"
type textarea "x"
type textarea "Here is the updated repair estimate for make line #2. Let me know if you have"
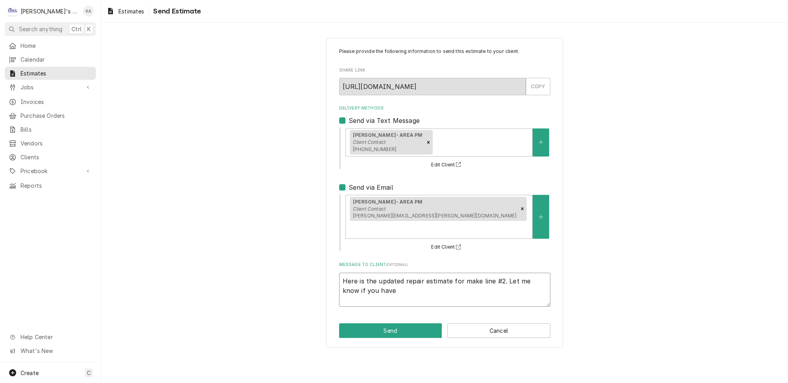
type textarea "x"
type textarea "Here is the updated repair estimate for make line #2. Let me know if you have"
type textarea "x"
type textarea "Here is the updated repair estimate for make line #2. Let me know if you have a"
type textarea "x"
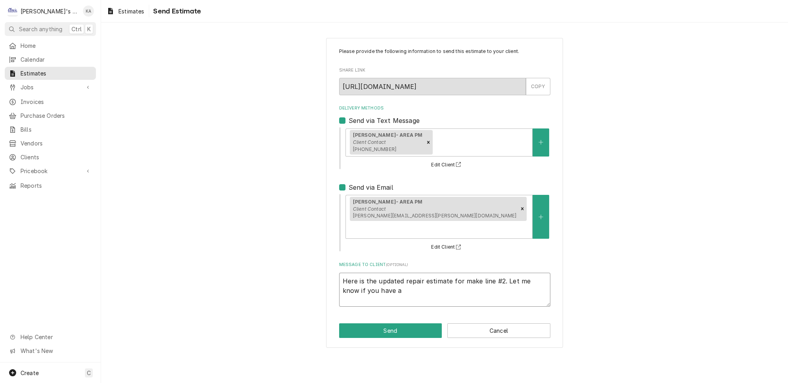
type textarea "Here is the updated repair estimate for make line #2. Let me know if you have an"
type textarea "x"
type textarea "Here is the updated repair estimate for make line #2. Let me know if you have a…"
type textarea "x"
type textarea "Here is the updated repair estimate for make line #2. Let me know if you have a…"
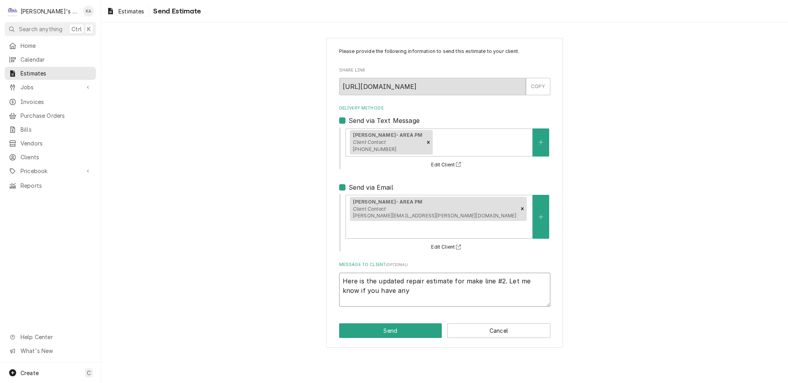
type textarea "x"
type textarea "Here is the updated repair estimate for make line #2. Let me know if you have a…"
type textarea "x"
type textarea "Here is the updated repair estimate for make line #2. Let me know if you have a…"
type textarea "x"
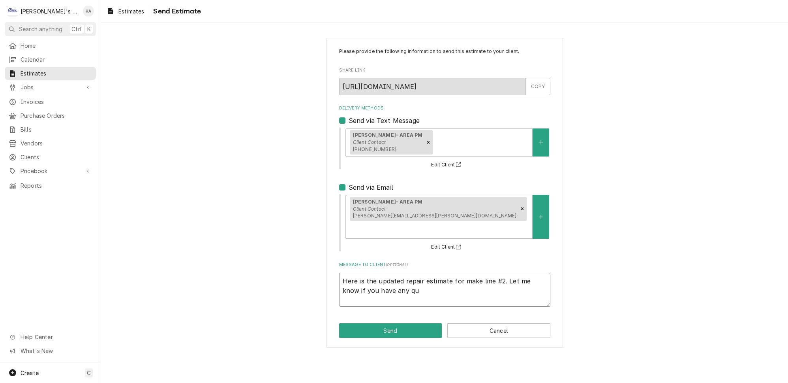
type textarea "Here is the updated repair estimate for make line #2. Let me know if you have a…"
type textarea "x"
type textarea "Here is the updated repair estimate for make line #2. Let me know if you have a…"
type textarea "x"
type textarea "Here is the updated repair estimate for make line #2. Let me know if you have a…"
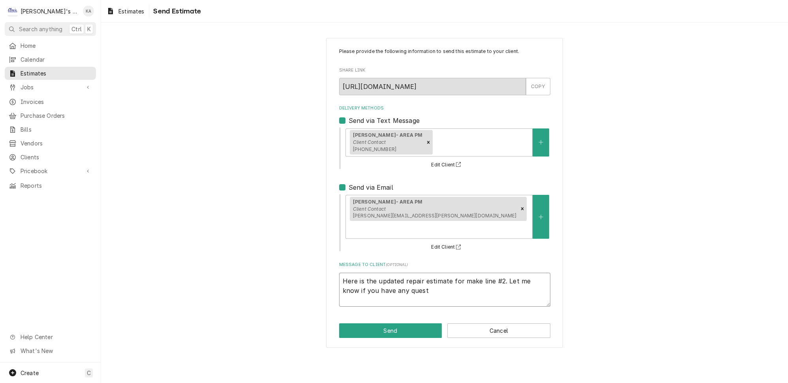
type textarea "x"
type textarea "Here is the updated repair estimate for make line #2. Let me know if you have a…"
type textarea "x"
type textarea "Here is the updated repair estimate for make line #2. Let me know if you have a…"
type textarea "x"
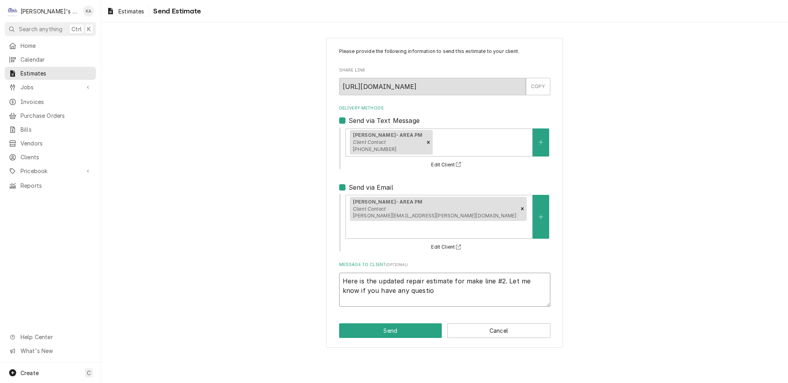
type textarea "Here is the updated repair estimate for make line #2. Let me know if you have a…"
type textarea "x"
type textarea "Here is the updated repair estimate for make line #2. Let me know if you have a…"
type textarea "x"
type textarea "Here is the updated repair estimate for make line #2. Let me know if you have a…"
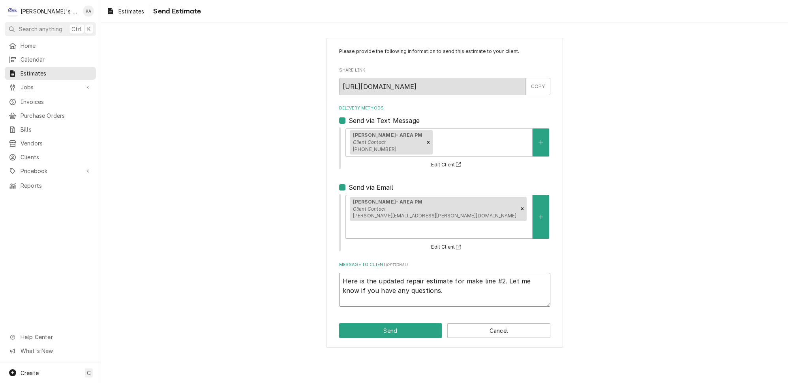
type textarea "x"
type textarea "Here is the updated repair estimate for make line #2. Let me know if you have a…"
type textarea "x"
type textarea "Here is the updated repair estimate for make line #2. Let me know if you have a…"
type textarea "x"
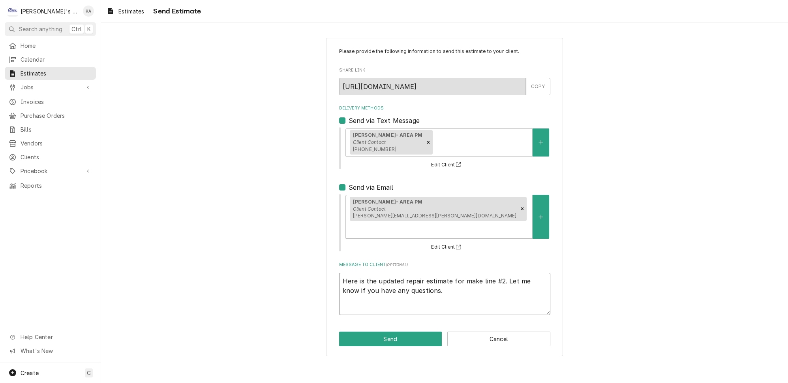
type textarea "Here is the updated repair estimate for make line #2. Let me know if you have a…"
type textarea "x"
type textarea "Here is the updated repair estimate for make line #2. Let me know if you have a…"
type textarea "x"
type textarea "Here is the updated repair estimate for make line #2. Let me know if you have a…"
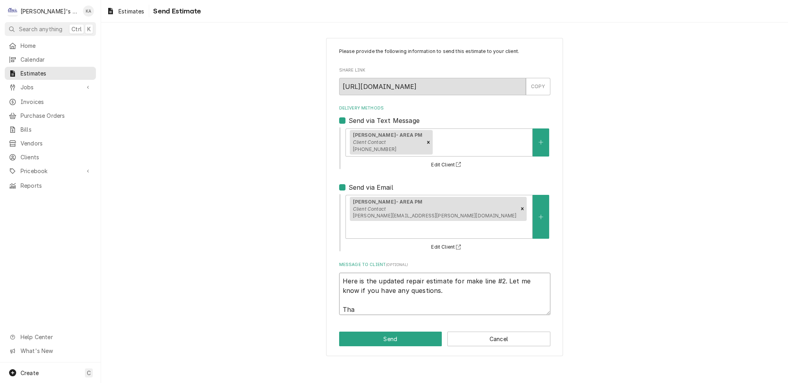
type textarea "x"
type textarea "Here is the updated repair estimate for make line #2. Let me know if you have a…"
type textarea "x"
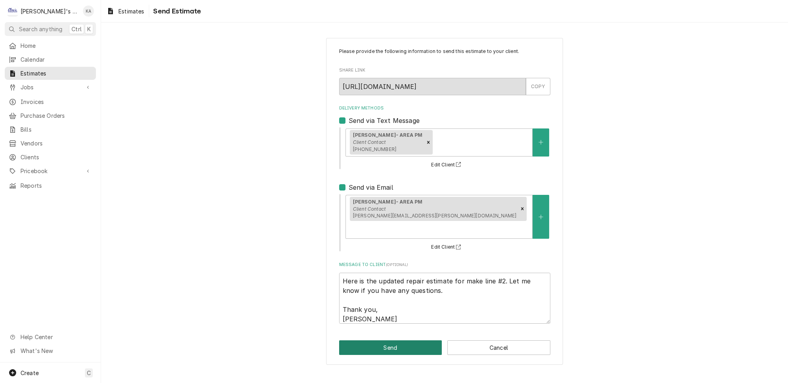
click at [397, 340] on button "Send" at bounding box center [390, 347] width 103 height 15
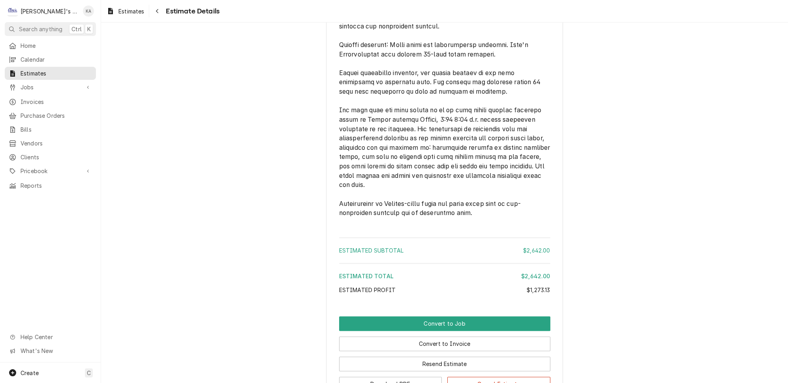
scroll to position [1944, 0]
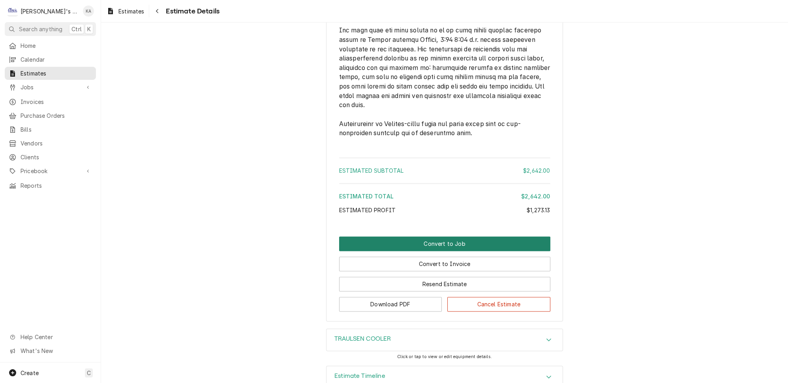
click at [429, 236] on button "Convert to Job" at bounding box center [444, 243] width 211 height 15
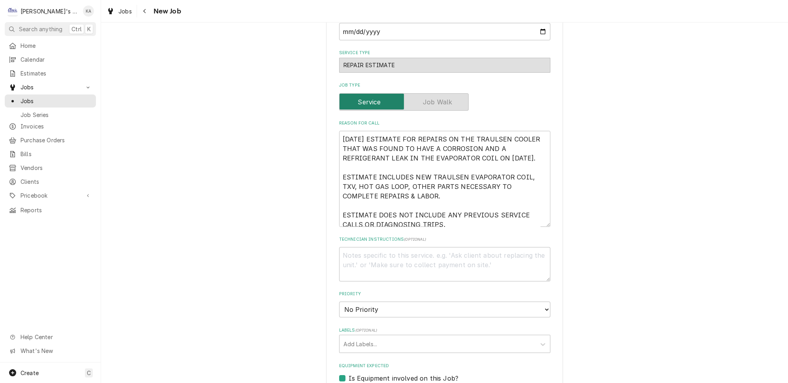
scroll to position [251, 0]
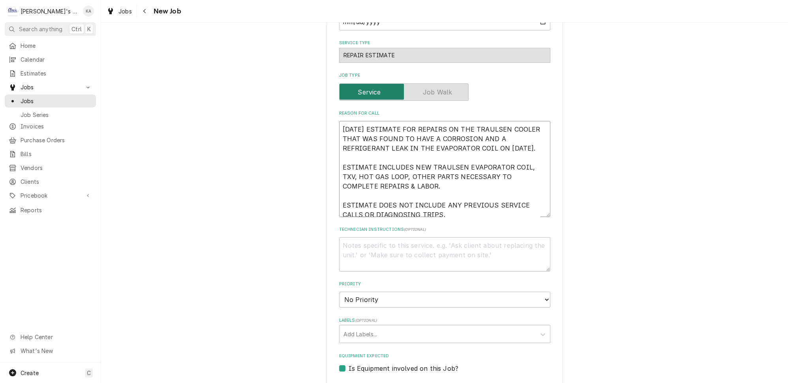
click at [436, 202] on textarea "[DATE] ESTIMATE FOR REPAIRS ON THE TRAULSEN COOLER THAT WAS FOUND TO HAVE A COR…" at bounding box center [444, 169] width 211 height 96
type textarea "x"
type textarea "[DATE] ESTIMATE FOR REPAIRS ON THE TRAULSEN COOLER THAT WAS FOUND TO HAVE A COR…"
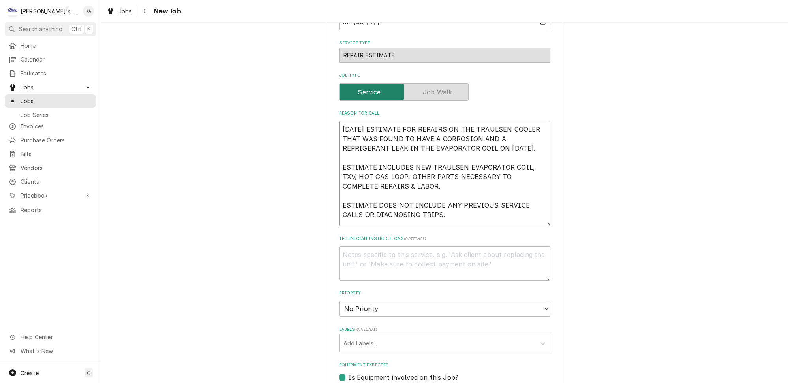
type textarea "x"
type textarea "[DATE] ESTIMATE FOR REPAIRS ON THE TRAULSEN COOLER THAT WAS FOUND TO HAVE A COR…"
type textarea "x"
type textarea "[DATE] ESTIMATE FOR REPAIRS ON THE TRAULSEN COOLER THAT WAS FOUND TO HAVE A COR…"
type textarea "x"
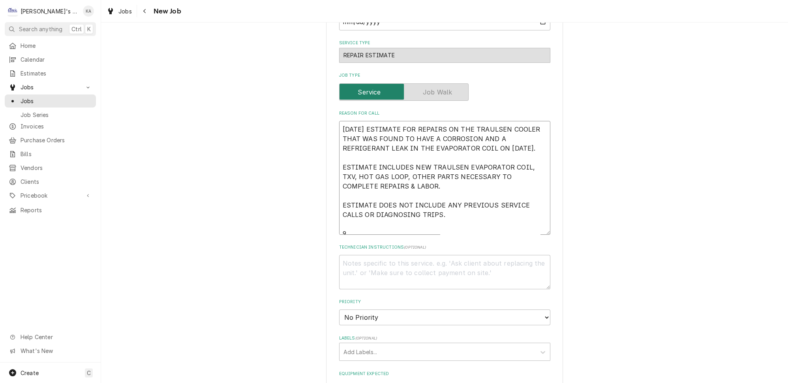
type textarea "8/29/2025 ESTIMATE FOR REPAIRS ON THE TRAULSEN COOLER THAT WAS FOUND TO HAVE A …"
type textarea "x"
type textarea "8/29/2025 ESTIMATE FOR REPAIRS ON THE TRAULSEN COOLER THAT WAS FOUND TO HAVE A …"
type textarea "x"
type textarea "8/29/2025 ESTIMATE FOR REPAIRS ON THE TRAULSEN COOLER THAT WAS FOUND TO HAVE A …"
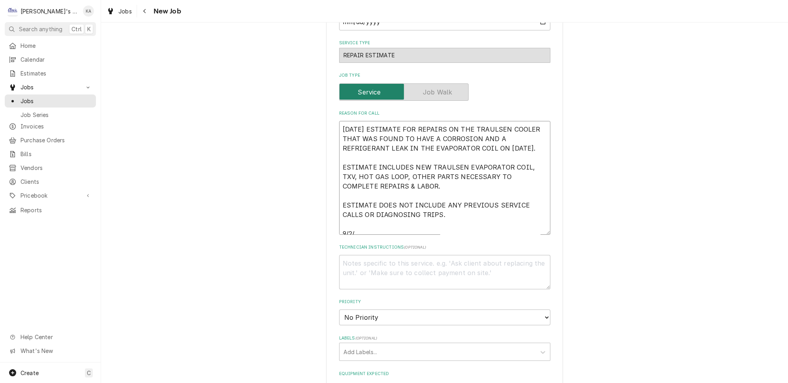
type textarea "x"
type textarea "8/29/2025 ESTIMATE FOR REPAIRS ON THE TRAULSEN COOLER THAT WAS FOUND TO HAVE A …"
type textarea "x"
type textarea "8/29/2025 ESTIMATE FOR REPAIRS ON THE TRAULSEN COOLER THAT WAS FOUND TO HAVE A …"
type textarea "x"
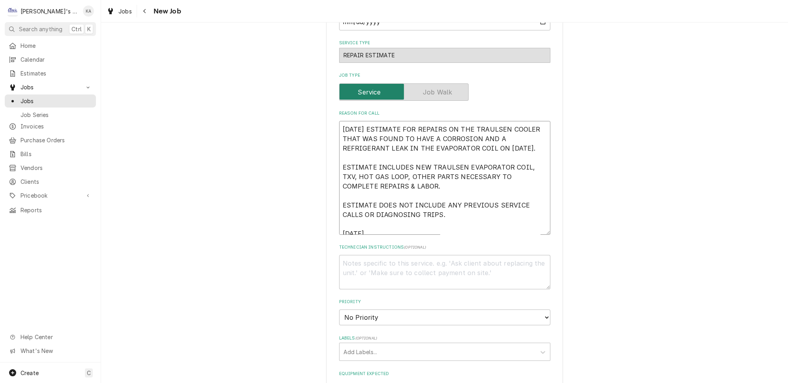
type textarea "8/29/2025 ESTIMATE FOR REPAIRS ON THE TRAULSEN COOLER THAT WAS FOUND TO HAVE A …"
type textarea "x"
type textarea "8/29/2025 ESTIMATE FOR REPAIRS ON THE TRAULSEN COOLER THAT WAS FOUND TO HAVE A …"
type textarea "x"
type textarea "8/29/2025 ESTIMATE FOR REPAIRS ON THE TRAULSEN COOLER THAT WAS FOUND TO HAVE A …"
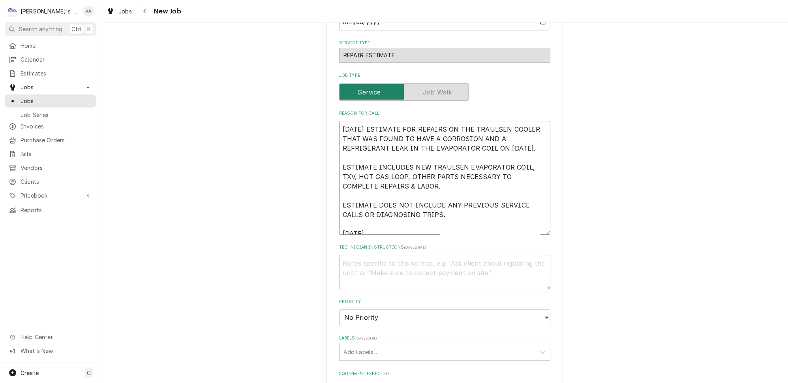
type textarea "x"
type textarea "8/29/2025 ESTIMATE FOR REPAIRS ON THE TRAULSEN COOLER THAT WAS FOUND TO HAVE A …"
type textarea "x"
type textarea "8/29/2025 ESTIMATE FOR REPAIRS ON THE TRAULSEN COOLER THAT WAS FOUND TO HAVE A …"
type textarea "x"
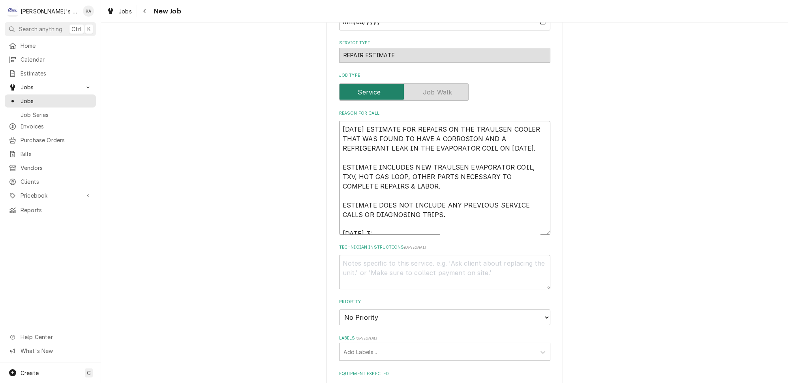
type textarea "8/29/2025 ESTIMATE FOR REPAIRS ON THE TRAULSEN COOLER THAT WAS FOUND TO HAVE A …"
type textarea "x"
type textarea "8/29/2025 ESTIMATE FOR REPAIRS ON THE TRAULSEN COOLER THAT WAS FOUND TO HAVE A …"
type textarea "x"
type textarea "8/29/2025 ESTIMATE FOR REPAIRS ON THE TRAULSEN COOLER THAT WAS FOUND TO HAVE A …"
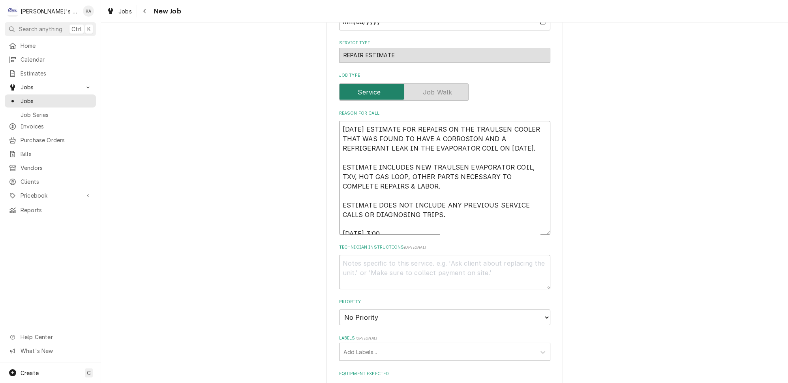
type textarea "x"
type textarea "8/29/2025 ESTIMATE FOR REPAIRS ON THE TRAULSEN COOLER THAT WAS FOUND TO HAVE A …"
type textarea "x"
type textarea "8/29/2025 ESTIMATE FOR REPAIRS ON THE TRAULSEN COOLER THAT WAS FOUND TO HAVE A …"
type textarea "x"
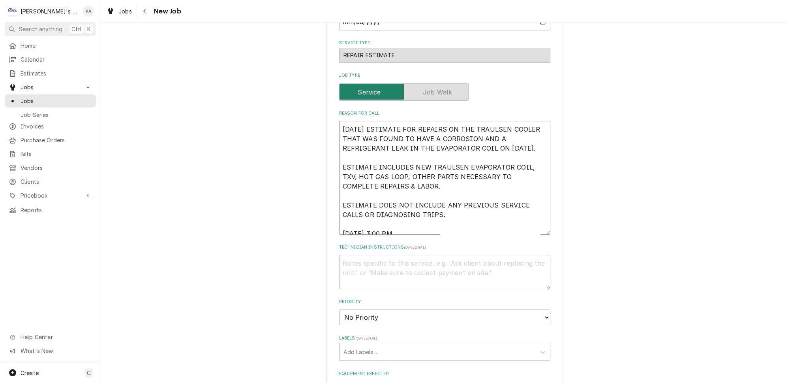
type textarea "8/29/2025 ESTIMATE FOR REPAIRS ON THE TRAULSEN COOLER THAT WAS FOUND TO HAVE A …"
type textarea "x"
type textarea "8/29/2025 ESTIMATE FOR REPAIRS ON THE TRAULSEN COOLER THAT WAS FOUND TO HAVE A …"
type textarea "x"
type textarea "8/29/2025 ESTIMATE FOR REPAIRS ON THE TRAULSEN COOLER THAT WAS FOUND TO HAVE A …"
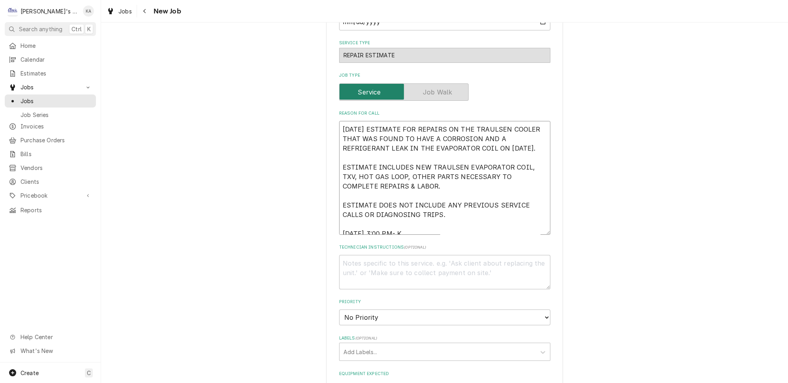
type textarea "x"
type textarea "8/29/2025 ESTIMATE FOR REPAIRS ON THE TRAULSEN COOLER THAT WAS FOUND TO HAVE A …"
type textarea "x"
type textarea "8/29/2025 ESTIMATE FOR REPAIRS ON THE TRAULSEN COOLER THAT WAS FOUND TO HAVE A …"
type textarea "x"
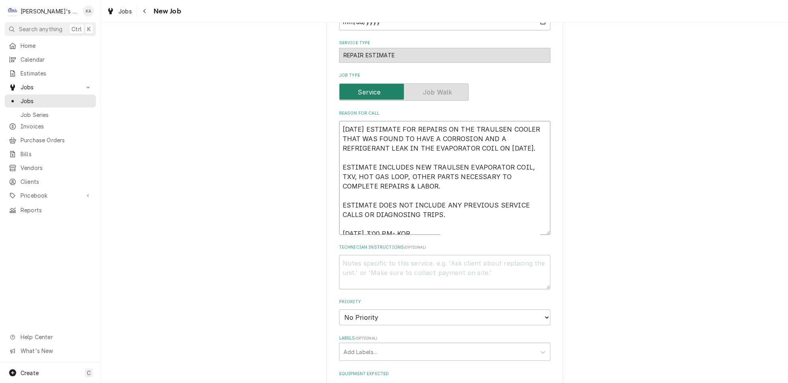
type textarea "8/29/2025 ESTIMATE FOR REPAIRS ON THE TRAULSEN COOLER THAT WAS FOUND TO HAVE A …"
type textarea "x"
type textarea "8/29/2025 ESTIMATE FOR REPAIRS ON THE TRAULSEN COOLER THAT WAS FOUND TO HAVE A …"
type textarea "x"
type textarea "8/29/2025 ESTIMATE FOR REPAIRS ON THE TRAULSEN COOLER THAT WAS FOUND TO HAVE A …"
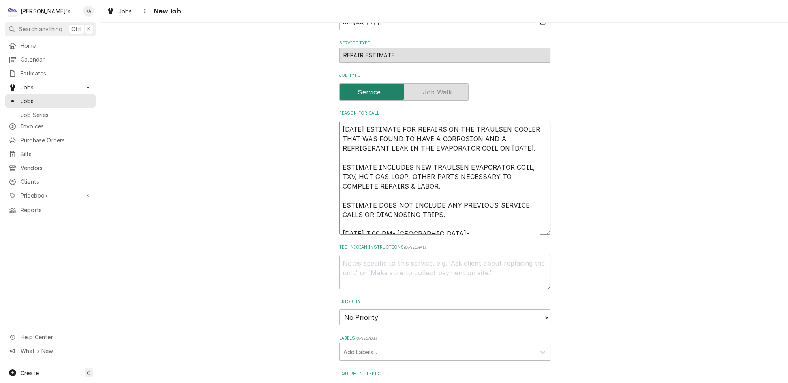
type textarea "x"
type textarea "8/29/2025 ESTIMATE FOR REPAIRS ON THE TRAULSEN COOLER THAT WAS FOUND TO HAVE A …"
type textarea "x"
type textarea "8/29/2025 ESTIMATE FOR REPAIRS ON THE TRAULSEN COOLER THAT WAS FOUND TO HAVE A …"
type textarea "x"
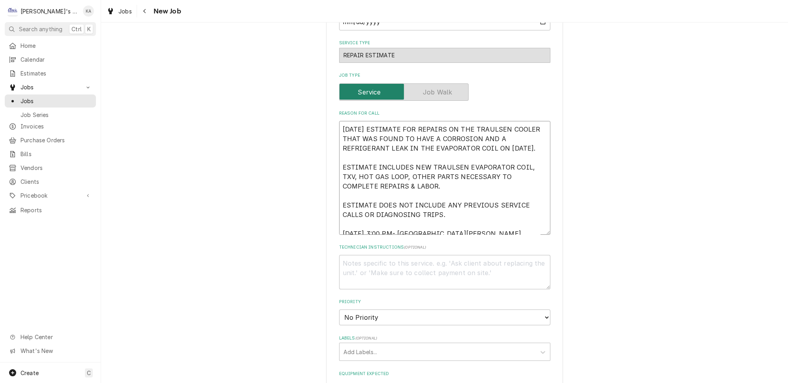
type textarea "8/29/2025 ESTIMATE FOR REPAIRS ON THE TRAULSEN COOLER THAT WAS FOUND TO HAVE A …"
type textarea "x"
type textarea "8/29/2025 ESTIMATE FOR REPAIRS ON THE TRAULSEN COOLER THAT WAS FOUND TO HAVE A …"
type textarea "x"
type textarea "8/29/2025 ESTIMATE FOR REPAIRS ON THE TRAULSEN COOLER THAT WAS FOUND TO HAVE A …"
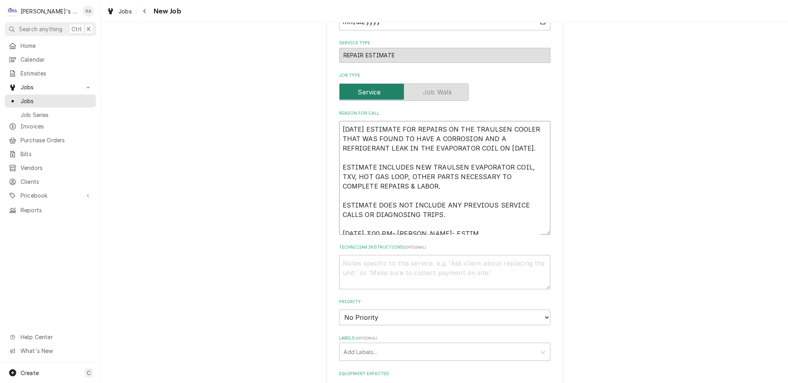
type textarea "x"
type textarea "8/29/2025 ESTIMATE FOR REPAIRS ON THE TRAULSEN COOLER THAT WAS FOUND TO HAVE A …"
type textarea "x"
type textarea "8/29/2025 ESTIMATE FOR REPAIRS ON THE TRAULSEN COOLER THAT WAS FOUND TO HAVE A …"
type textarea "x"
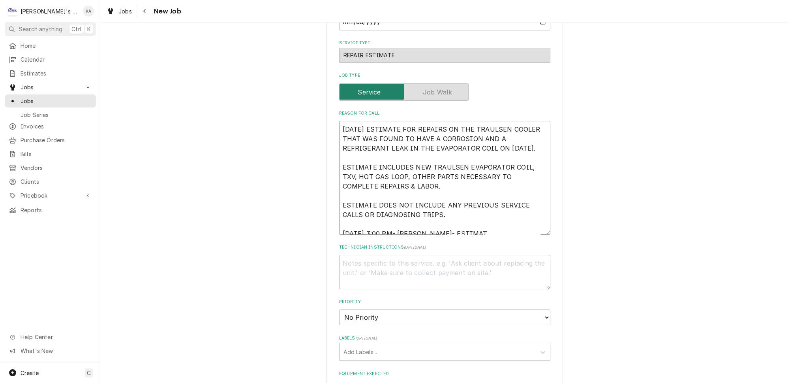
type textarea "8/29/2025 ESTIMATE FOR REPAIRS ON THE TRAULSEN COOLER THAT WAS FOUND TO HAVE A …"
type textarea "x"
type textarea "8/29/2025 ESTIMATE FOR REPAIRS ON THE TRAULSEN COOLER THAT WAS FOUND TO HAVE A …"
type textarea "x"
type textarea "8/29/2025 ESTIMATE FOR REPAIRS ON THE TRAULSEN COOLER THAT WAS FOUND TO HAVE A …"
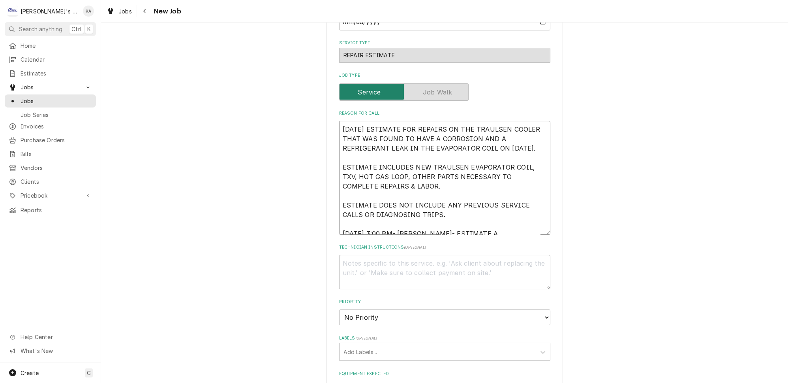
type textarea "x"
type textarea "8/29/2025 ESTIMATE FOR REPAIRS ON THE TRAULSEN COOLER THAT WAS FOUND TO HAVE A …"
type textarea "x"
type textarea "8/29/2025 ESTIMATE FOR REPAIRS ON THE TRAULSEN COOLER THAT WAS FOUND TO HAVE A …"
type textarea "x"
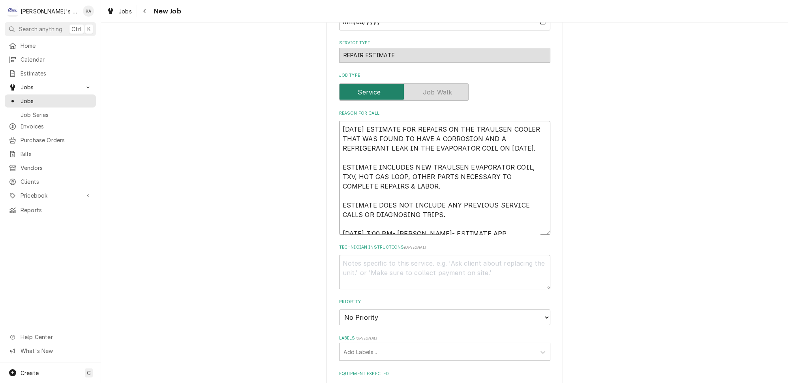
type textarea "8/29/2025 ESTIMATE FOR REPAIRS ON THE TRAULSEN COOLER THAT WAS FOUND TO HAVE A …"
type textarea "x"
type textarea "8/29/2025 ESTIMATE FOR REPAIRS ON THE TRAULSEN COOLER THAT WAS FOUND TO HAVE A …"
type textarea "x"
type textarea "8/29/2025 ESTIMATE FOR REPAIRS ON THE TRAULSEN COOLER THAT WAS FOUND TO HAVE A …"
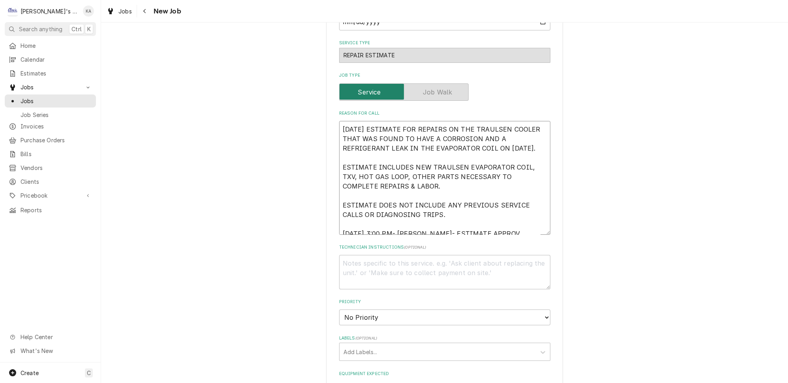
type textarea "x"
type textarea "8/29/2025 ESTIMATE FOR REPAIRS ON THE TRAULSEN COOLER THAT WAS FOUND TO HAVE A …"
type textarea "x"
type textarea "8/29/2025 ESTIMATE FOR REPAIRS ON THE TRAULSEN COOLER THAT WAS FOUND TO HAVE A …"
type textarea "x"
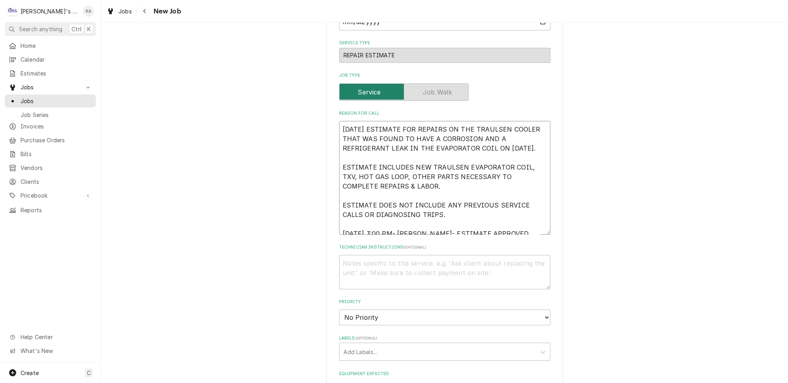
type textarea "8/29/2025 ESTIMATE FOR REPAIRS ON THE TRAULSEN COOLER THAT WAS FOUND TO HAVE A …"
type textarea "x"
type textarea "8/29/2025 ESTIMATE FOR REPAIRS ON THE TRAULSEN COOLER THAT WAS FOUND TO HAVE A …"
type textarea "x"
type textarea "8/29/2025 ESTIMATE FOR REPAIRS ON THE TRAULSEN COOLER THAT WAS FOUND TO HAVE A …"
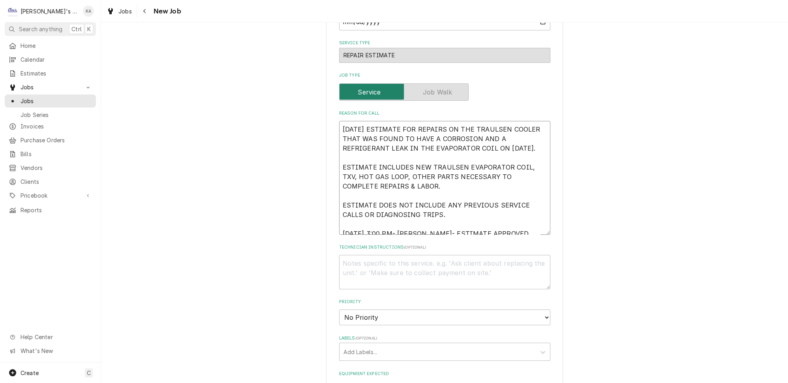
type textarea "x"
type textarea "8/29/2025 ESTIMATE FOR REPAIRS ON THE TRAULSEN COOLER THAT WAS FOUND TO HAVE A …"
type textarea "x"
type textarea "8/29/2025 ESTIMATE FOR REPAIRS ON THE TRAULSEN COOLER THAT WAS FOUND TO HAVE A …"
type textarea "x"
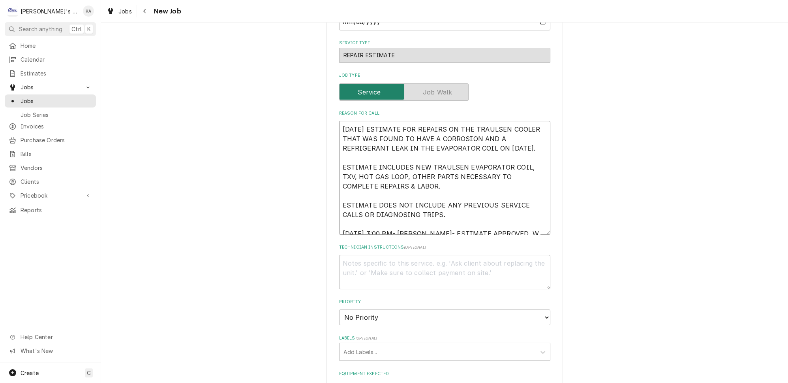
type textarea "8/29/2025 ESTIMATE FOR REPAIRS ON THE TRAULSEN COOLER THAT WAS FOUND TO HAVE A …"
type textarea "x"
type textarea "8/29/2025 ESTIMATE FOR REPAIRS ON THE TRAULSEN COOLER THAT WAS FOUND TO HAVE A …"
type textarea "x"
type textarea "8/29/2025 ESTIMATE FOR REPAIRS ON THE TRAULSEN COOLER THAT WAS FOUND TO HAVE A …"
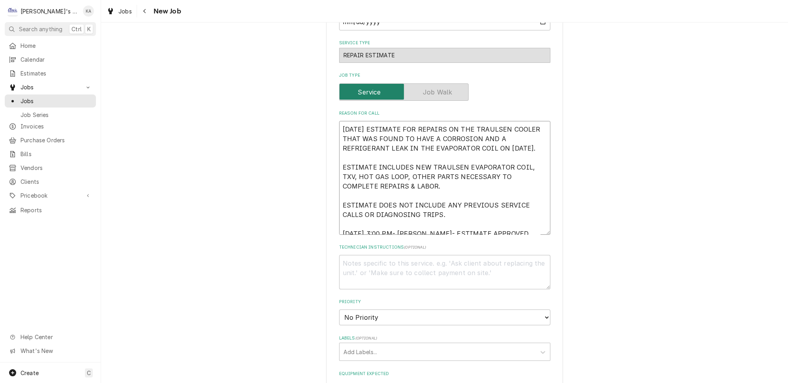
type textarea "x"
type textarea "8/29/2025 ESTIMATE FOR REPAIRS ON THE TRAULSEN COOLER THAT WAS FOUND TO HAVE A …"
type textarea "x"
type textarea "8/29/2025 ESTIMATE FOR REPAIRS ON THE TRAULSEN COOLER THAT WAS FOUND TO HAVE A …"
type textarea "x"
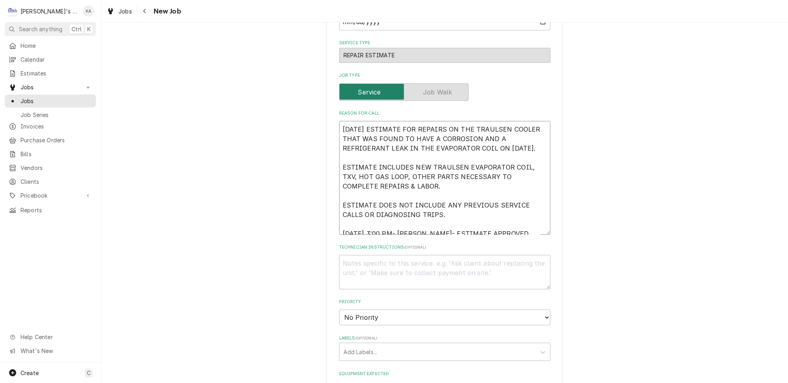
type textarea "8/29/2025 ESTIMATE FOR REPAIRS ON THE TRAULSEN COOLER THAT WAS FOUND TO HAVE A …"
type textarea "x"
type textarea "8/29/2025 ESTIMATE FOR REPAIRS ON THE TRAULSEN COOLER THAT WAS FOUND TO HAVE A …"
type textarea "x"
type textarea "8/29/2025 ESTIMATE FOR REPAIRS ON THE TRAULSEN COOLER THAT WAS FOUND TO HAVE A …"
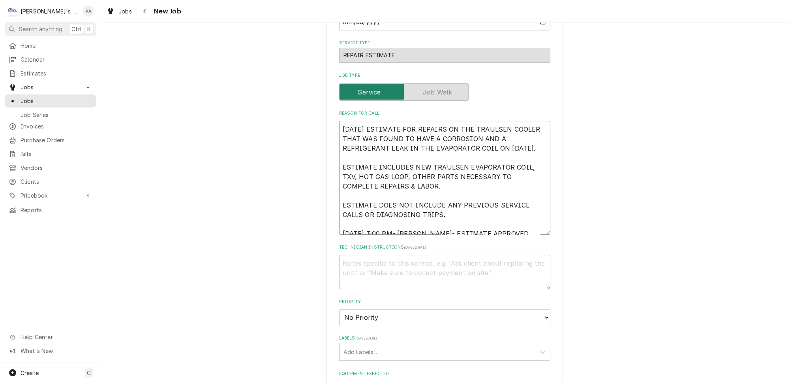
type textarea "x"
type textarea "8/29/2025 ESTIMATE FOR REPAIRS ON THE TRAULSEN COOLER THAT WAS FOUND TO HAVE A …"
type textarea "x"
type textarea "8/29/2025 ESTIMATE FOR REPAIRS ON THE TRAULSEN COOLER THAT WAS FOUND TO HAVE A …"
type textarea "x"
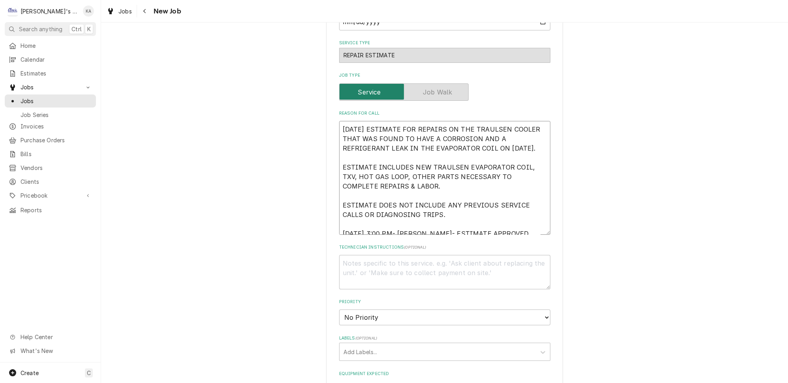
type textarea "8/29/2025 ESTIMATE FOR REPAIRS ON THE TRAULSEN COOLER THAT WAS FOUND TO HAVE A …"
type textarea "x"
type textarea "8/29/2025 ESTIMATE FOR REPAIRS ON THE TRAULSEN COOLER THAT WAS FOUND TO HAVE A …"
type textarea "x"
type textarea "8/29/2025 ESTIMATE FOR REPAIRS ON THE TRAULSEN COOLER THAT WAS FOUND TO HAVE A …"
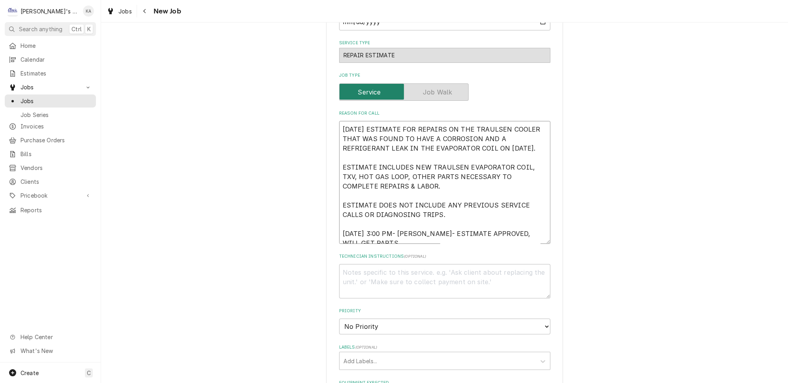
type textarea "x"
type textarea "8/29/2025 ESTIMATE FOR REPAIRS ON THE TRAULSEN COOLER THAT WAS FOUND TO HAVE A …"
type textarea "x"
type textarea "8/29/2025 ESTIMATE FOR REPAIRS ON THE TRAULSEN COOLER THAT WAS FOUND TO HAVE A …"
type textarea "x"
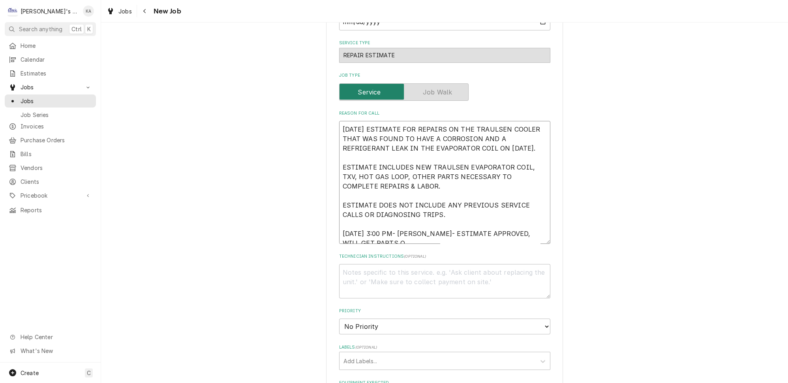
type textarea "8/29/2025 ESTIMATE FOR REPAIRS ON THE TRAULSEN COOLER THAT WAS FOUND TO HAVE A …"
type textarea "x"
type textarea "8/29/2025 ESTIMATE FOR REPAIRS ON THE TRAULSEN COOLER THAT WAS FOUND TO HAVE A …"
type textarea "x"
type textarea "8/29/2025 ESTIMATE FOR REPAIRS ON THE TRAULSEN COOLER THAT WAS FOUND TO HAVE A …"
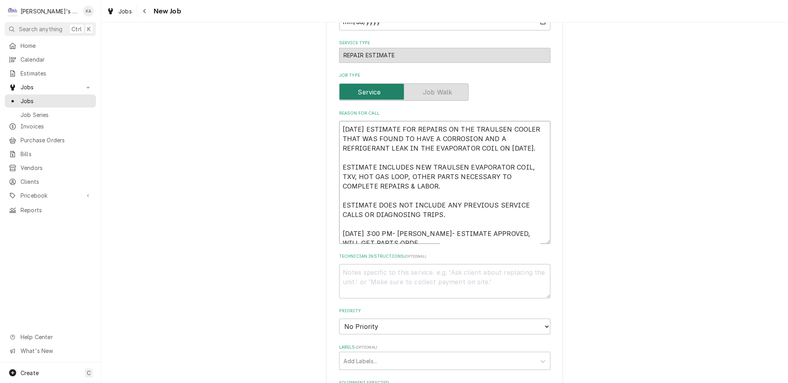
type textarea "x"
type textarea "8/29/2025 ESTIMATE FOR REPAIRS ON THE TRAULSEN COOLER THAT WAS FOUND TO HAVE A …"
type textarea "x"
type textarea "8/29/2025 ESTIMATE FOR REPAIRS ON THE TRAULSEN COOLER THAT WAS FOUND TO HAVE A …"
type textarea "x"
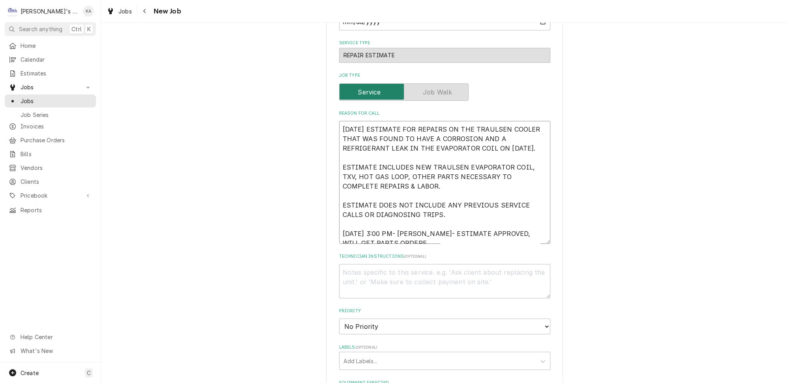
type textarea "8/29/2025 ESTIMATE FOR REPAIRS ON THE TRAULSEN COOLER THAT WAS FOUND TO HAVE A …"
type textarea "x"
type textarea "8/29/2025 ESTIMATE FOR REPAIRS ON THE TRAULSEN COOLER THAT WAS FOUND TO HAVE A …"
type textarea "x"
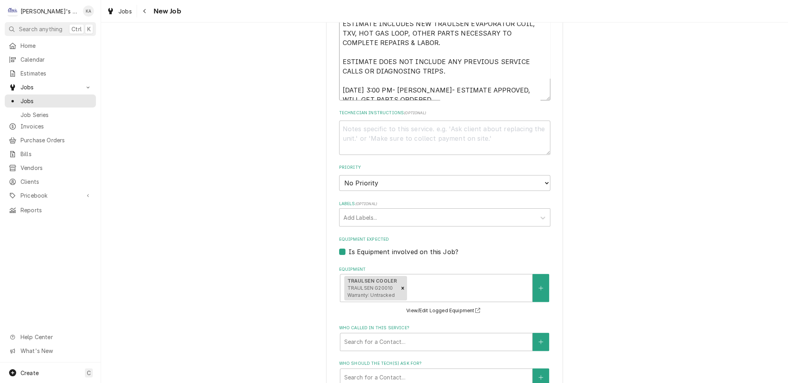
type textarea "8/29/2025 ESTIMATE FOR REPAIRS ON THE TRAULSEN COOLER THAT WAS FOUND TO HAVE A …"
click at [534, 175] on select "No Priority Urgent High Medium Low" at bounding box center [444, 183] width 211 height 16
select select "2"
click at [339, 175] on select "No Priority Urgent High Medium Low" at bounding box center [444, 183] width 211 height 16
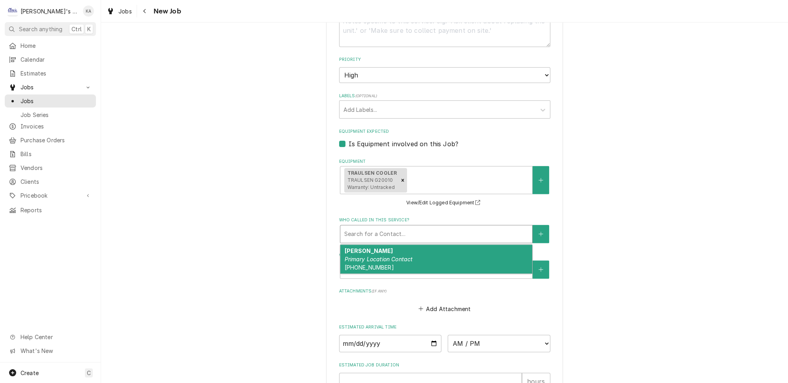
click at [452, 227] on div "Who called in this service?" at bounding box center [436, 234] width 184 height 14
click at [436, 250] on div "JOE ESCOBAR Primary Location Contact (541) 510-3760" at bounding box center [436, 258] width 192 height 29
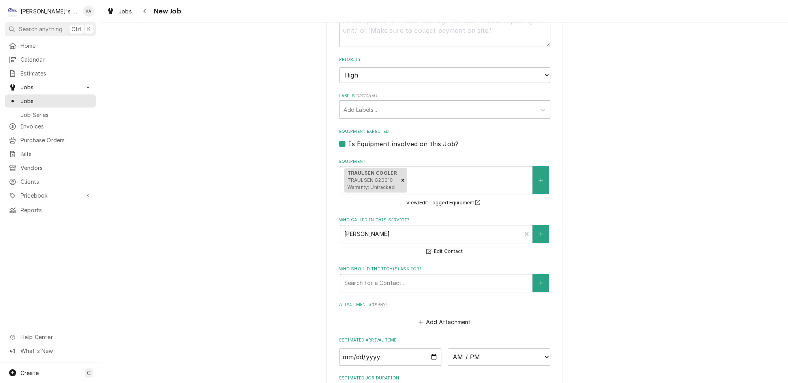
click at [436, 252] on fieldset "Job Details Created From Estimate Unconverted $2,642.00 Job Source Direct (Phon…" at bounding box center [444, 46] width 211 height 785
click at [432, 277] on div "Who should the tech(s) ask for?" at bounding box center [436, 283] width 184 height 14
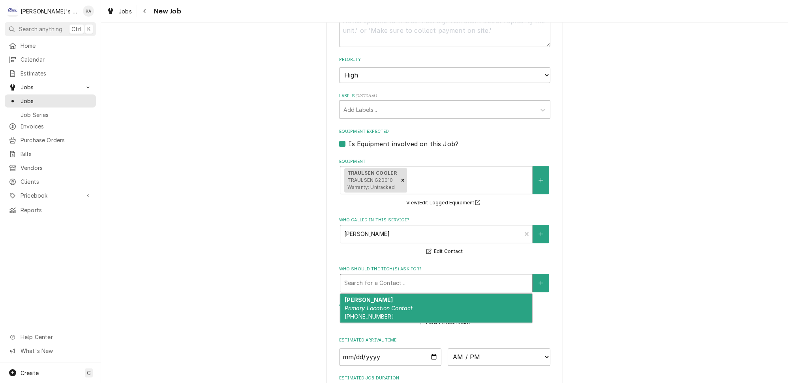
click at [420, 300] on div "JOE ESCOBAR Primary Location Contact (541) 510-3760" at bounding box center [436, 307] width 192 height 29
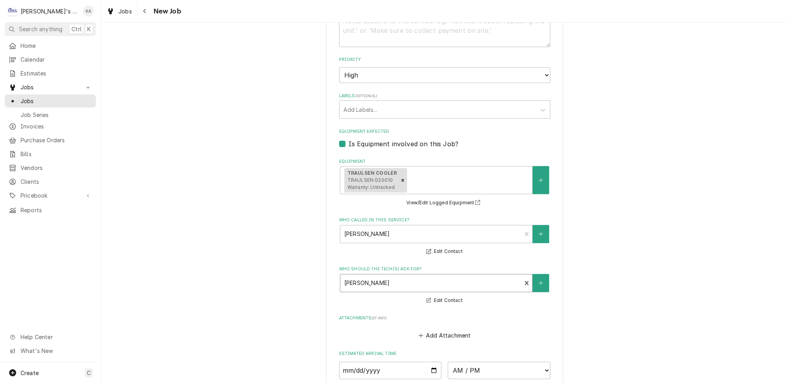
scroll to position [629, 0]
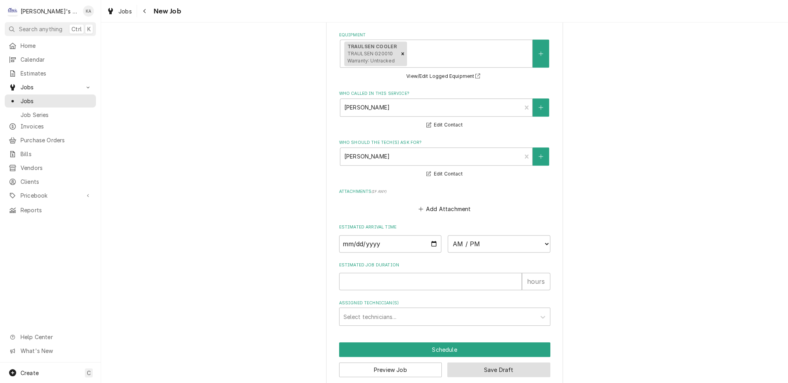
click at [485, 362] on button "Save Draft" at bounding box center [499, 369] width 103 height 15
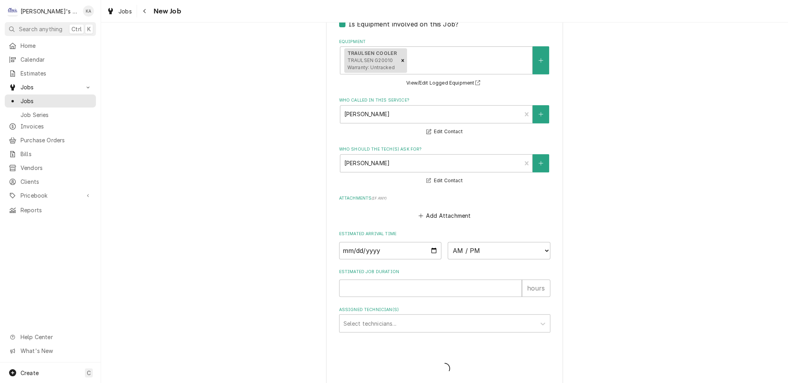
type textarea "x"
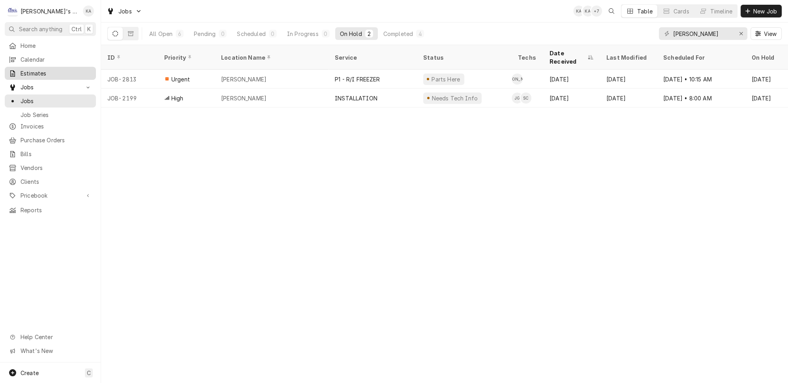
click at [25, 69] on span "Estimates" at bounding box center [56, 73] width 71 height 8
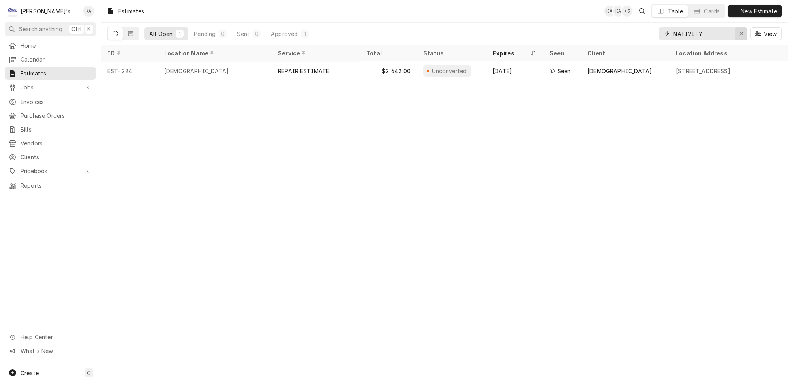
click at [744, 31] on icon "Erase input" at bounding box center [741, 34] width 4 height 6
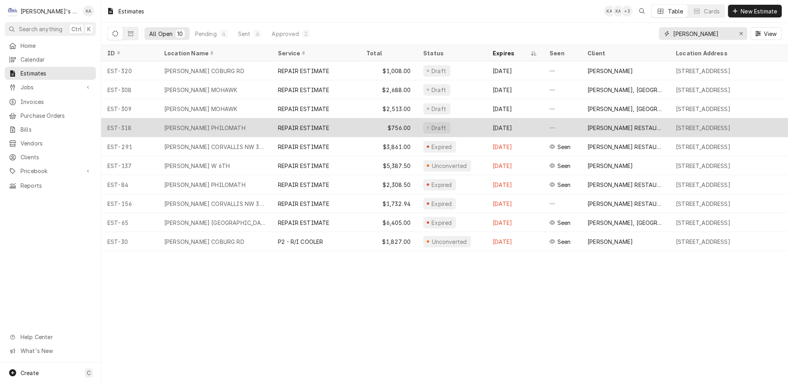
type input "[PERSON_NAME]"
click at [349, 121] on div "REPAIR ESTIMATE" at bounding box center [316, 127] width 88 height 19
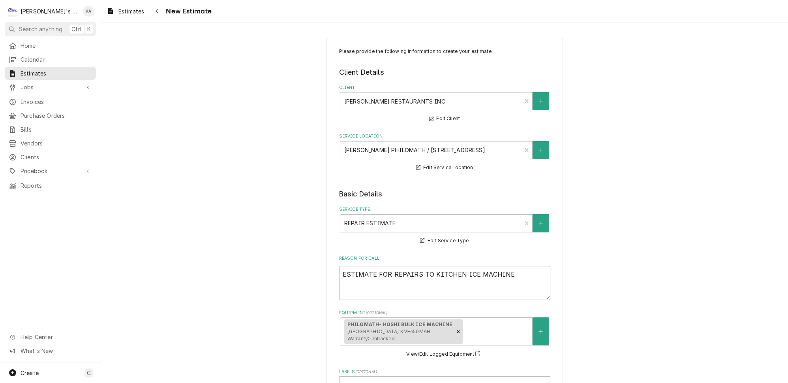
scroll to position [107, 0]
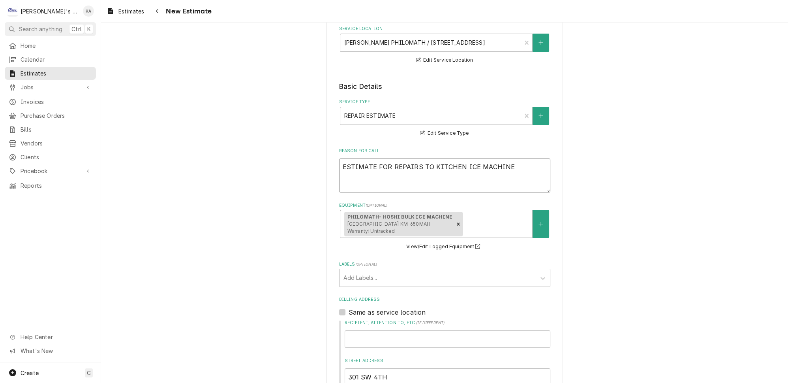
click at [344, 161] on textarea "ESTIMATE FOR REPAIRS TO KITCHEN ICE MACHINE" at bounding box center [444, 175] width 211 height 34
type textarea "x"
type textarea "9ESTIMATE FOR REPAIRS TO KITCHEN ICE MACHINE"
type textarea "x"
type textarea "9/ESTIMATE FOR REPAIRS TO KITCHEN ICE MACHINE"
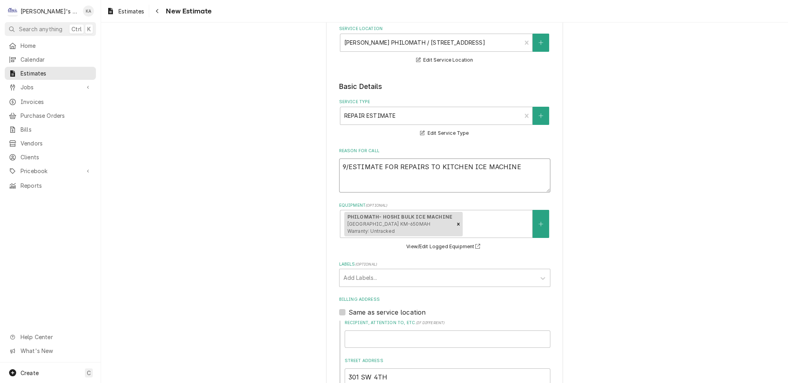
type textarea "x"
type textarea "9/2ESTIMATE FOR REPAIRS TO KITCHEN ICE MACHINE"
type textarea "x"
type textarea "9/2/ESTIMATE FOR REPAIRS TO KITCHEN ICE MACHINE"
type textarea "x"
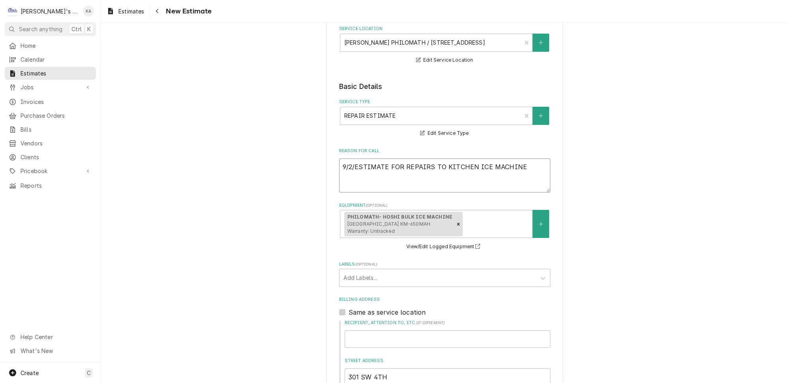
type textarea "9/2/2ESTIMATE FOR REPAIRS TO KITCHEN ICE MACHINE"
type textarea "x"
type textarea "9/2/20ESTIMATE FOR REPAIRS TO KITCHEN ICE MACHINE"
type textarea "x"
type textarea "9/2/202ESTIMATE FOR REPAIRS TO KITCHEN ICE MACHINE"
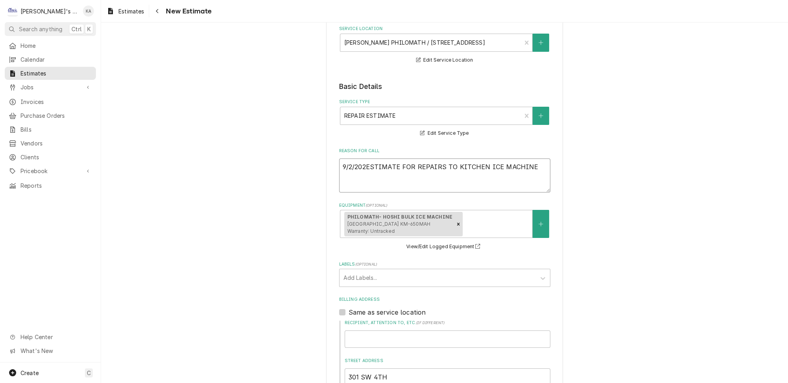
type textarea "x"
type textarea "9/2/2025ESTIMATE FOR REPAIRS TO KITCHEN ICE MACHINE"
type textarea "x"
type textarea "[DATE] ESTIMATE FOR REPAIRS TO KITCHEN ICE MACHINE"
click at [530, 162] on textarea "[DATE] ESTIMATE FOR REPAIRS TO KITCHEN ICE MACHINE" at bounding box center [444, 175] width 211 height 34
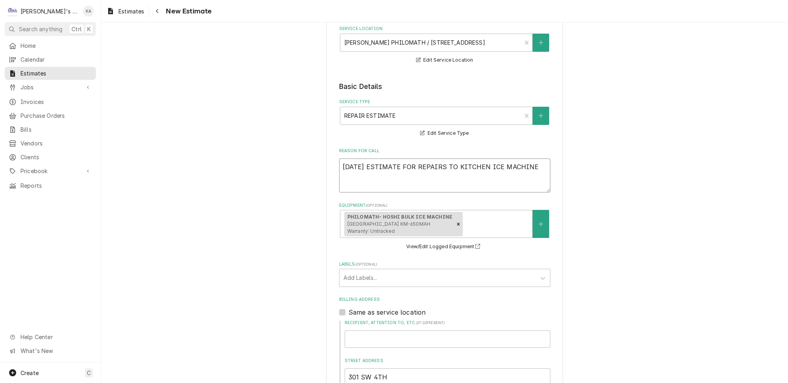
type textarea "x"
type textarea "[DATE] ESTIMATE FOR REPAIRS TO KITCHEN ICE MACHINE"
type textarea "x"
type textarea "9/2/2025 ESTIMATE FOR REPAIRS TO KITCHEN ICE MACHINE"
type textarea "x"
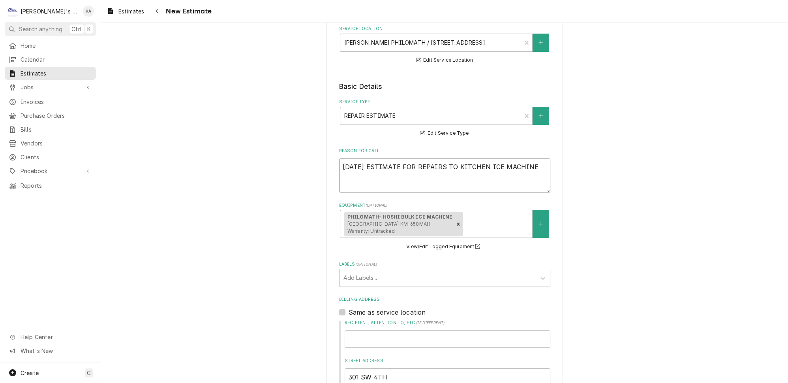
type textarea "9/2/2025 ESTIMATE FOR REPAIRS TO KITCHEN ICE MACHINE E"
type textarea "x"
type textarea "9/2/2025 ESTIMATE FOR REPAIRS TO KITCHEN ICE MACHINE ES"
type textarea "x"
type textarea "9/2/2025 ESTIMATE FOR REPAIRS TO KITCHEN ICE MACHINE EST"
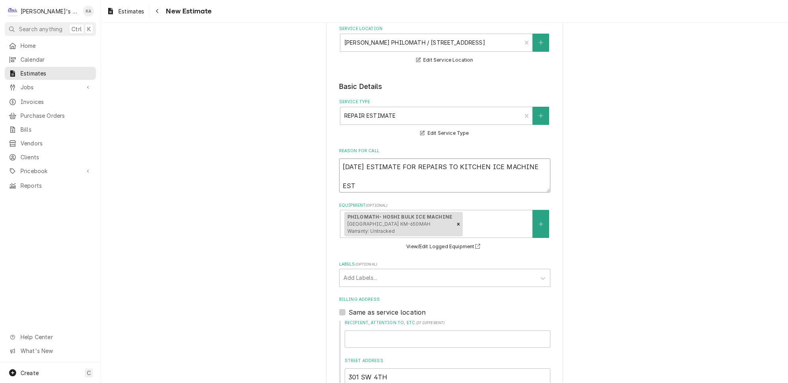
type textarea "x"
type textarea "9/2/2025 ESTIMATE FOR REPAIRS TO KITCHEN ICE MACHINE ESTI"
type textarea "x"
type textarea "9/2/2025 ESTIMATE FOR REPAIRS TO KITCHEN ICE MACHINE ESTIM"
type textarea "x"
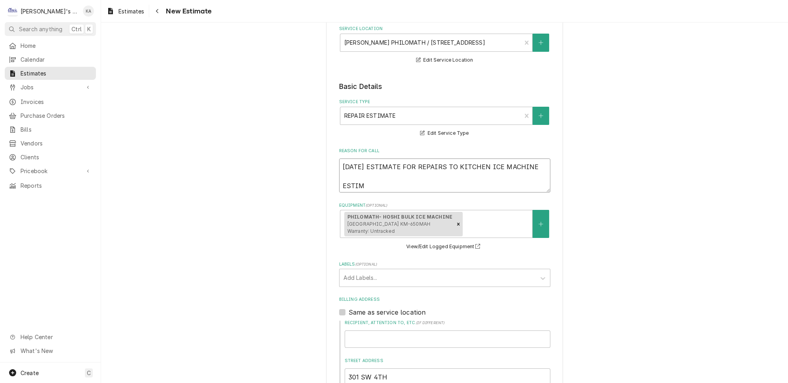
type textarea "9/2/2025 ESTIMATE FOR REPAIRS TO KITCHEN ICE MACHINE ESTIMA"
type textarea "x"
type textarea "9/2/2025 ESTIMATE FOR REPAIRS TO KITCHEN ICE MACHINE ESTIMAT"
type textarea "x"
type textarea "9/2/2025 ESTIMATE FOR REPAIRS TO KITCHEN ICE MACHINE ESTIMATE"
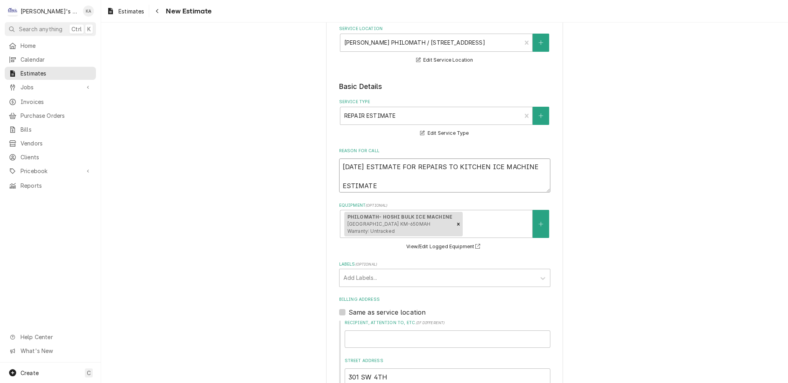
type textarea "x"
type textarea "9/2/2025 ESTIMATE FOR REPAIRS TO KITCHEN ICE MACHINE ESTIMATE"
type textarea "x"
type textarea "9/2/2025 ESTIMATE FOR REPAIRS TO KITCHEN ICE MACHINE ESTIMATE I"
type textarea "x"
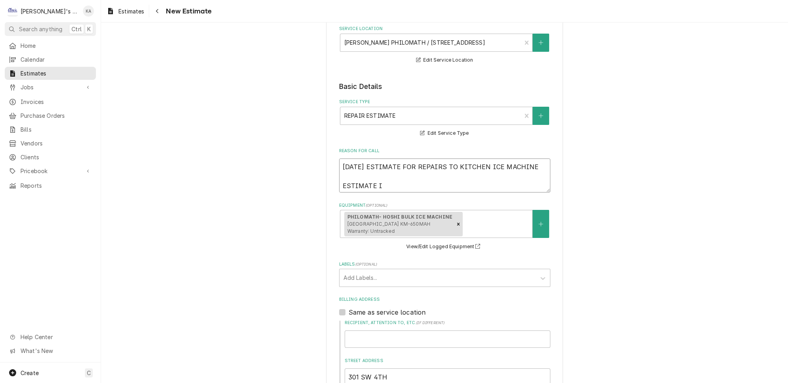
type textarea "9/2/2025 ESTIMATE FOR REPAIRS TO KITCHEN ICE MACHINE ESTIMATE IN"
type textarea "x"
type textarea "9/2/2025 ESTIMATE FOR REPAIRS TO KITCHEN ICE MACHINE ESTIMATE INC"
type textarea "x"
type textarea "9/2/2025 ESTIMATE FOR REPAIRS TO KITCHEN ICE MACHINE ESTIMATE INCL"
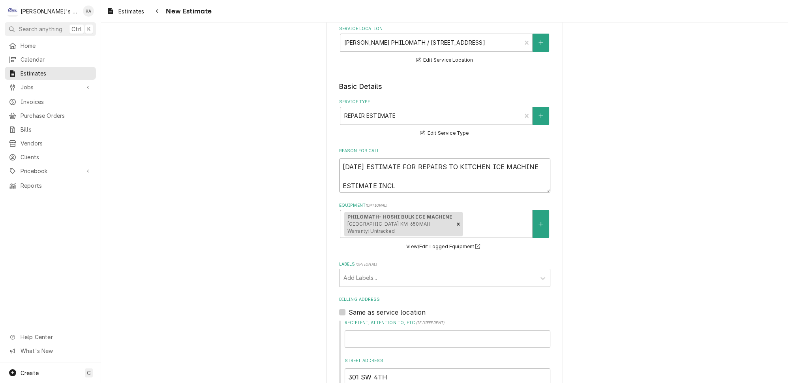
type textarea "x"
type textarea "9/2/2025 ESTIMATE FOR REPAIRS TO KITCHEN ICE MACHINE ESTIMATE INCLU"
type textarea "x"
type textarea "9/2/2025 ESTIMATE FOR REPAIRS TO KITCHEN ICE MACHINE ESTIMATE INCLUD"
type textarea "x"
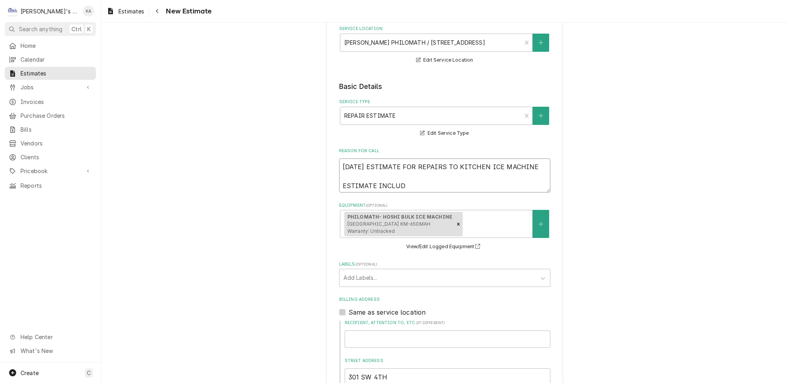
type textarea "9/2/2025 ESTIMATE FOR REPAIRS TO KITCHEN ICE MACHINE ESTIMATE INCLUDE"
type textarea "x"
type textarea "9/2/2025 ESTIMATE FOR REPAIRS TO KITCHEN ICE MACHINE ESTIMATE INCLUDES"
type textarea "x"
type textarea "9/2/2025 ESTIMATE FOR REPAIRS TO KITCHEN ICE MACHINE ESTIMATE INCLUDES"
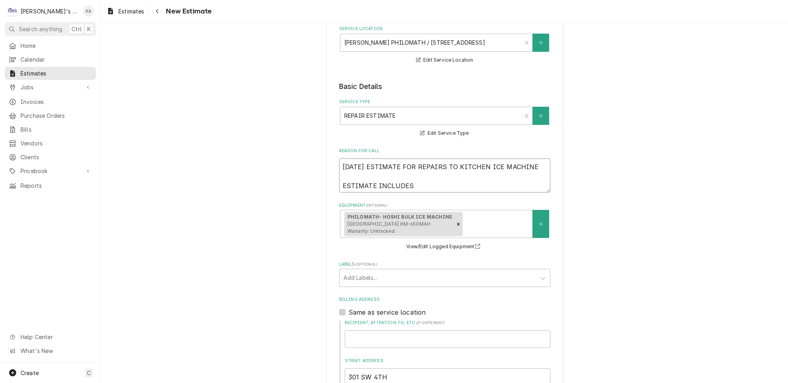
type textarea "x"
type textarea "9/2/2025 ESTIMATE FOR REPAIRS TO KITCHEN ICE MACHINE ESTIMATE INCLUDES T"
type textarea "x"
type textarea "9/2/2025 ESTIMATE FOR REPAIRS TO KITCHEN ICE MACHINE ESTIMATE INCLUDES TX"
type textarea "x"
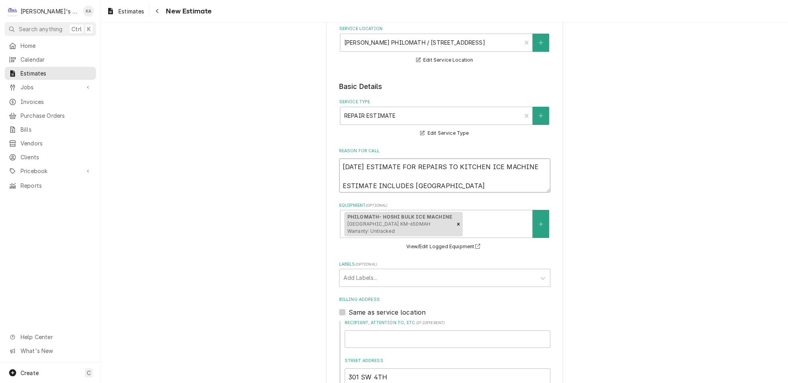
type textarea "9/2/2025 ESTIMATE FOR REPAIRS TO KITCHEN ICE MACHINE ESTIMATE INCLUDES TXV"
type textarea "x"
type textarea "9/2/2025 ESTIMATE FOR REPAIRS TO KITCHEN ICE MACHINE ESTIMATE INCLUDES TXV,"
type textarea "x"
type textarea "9/2/2025 ESTIMATE FOR REPAIRS TO KITCHEN ICE MACHINE ESTIMATE INCLUDES TXV,"
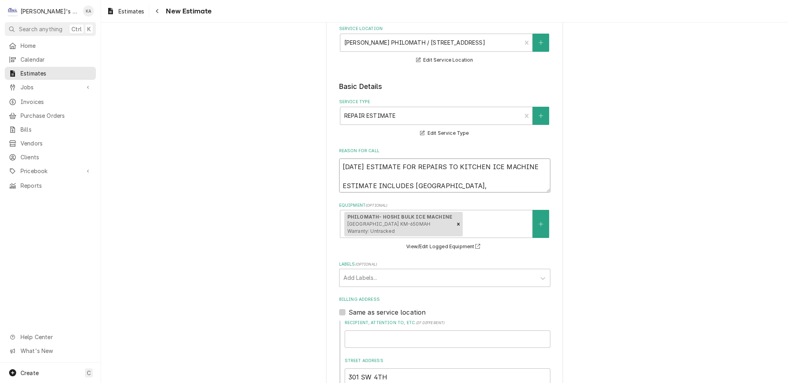
type textarea "x"
type textarea "9/2/2025 ESTIMATE FOR REPAIRS TO KITCHEN ICE MACHINE ESTIMATE INCLUDES TXV, D"
type textarea "x"
type textarea "9/2/2025 ESTIMATE FOR REPAIRS TO KITCHEN ICE MACHINE ESTIMATE INCLUDES TXV, DR"
type textarea "x"
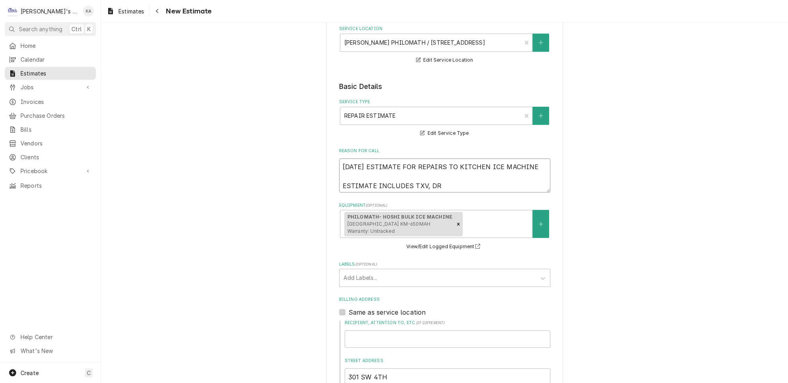
type textarea "9/2/2025 ESTIMATE FOR REPAIRS TO KITCHEN ICE MACHINE ESTIMATE INCLUDES TXV, DRI"
type textarea "x"
type textarea "9/2/2025 ESTIMATE FOR REPAIRS TO KITCHEN ICE MACHINE ESTIMATE INCLUDES TXV, DRIE"
type textarea "x"
type textarea "9/2/2025 ESTIMATE FOR REPAIRS TO KITCHEN ICE MACHINE ESTIMATE INCLUDES TXV, DRI…"
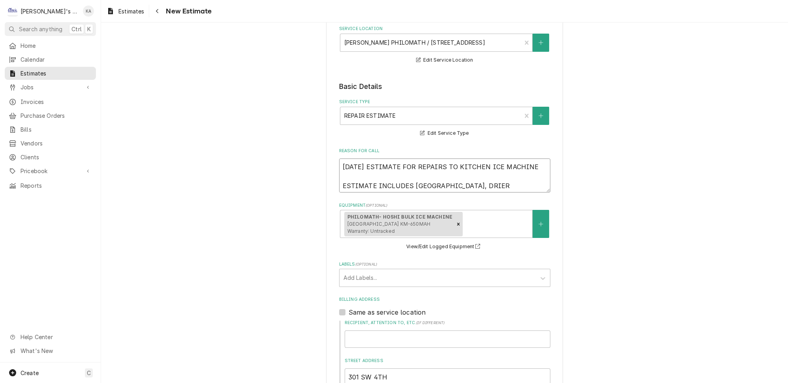
type textarea "x"
type textarea "9/2/2025 ESTIMATE FOR REPAIRS TO KITCHEN ICE MACHINE ESTIMATE INCLUDES TXV, DRI…"
type textarea "x"
type textarea "9/2/2025 ESTIMATE FOR REPAIRS TO KITCHEN ICE MACHINE ESTIMATE INCLUDES TXV, DRI…"
type textarea "x"
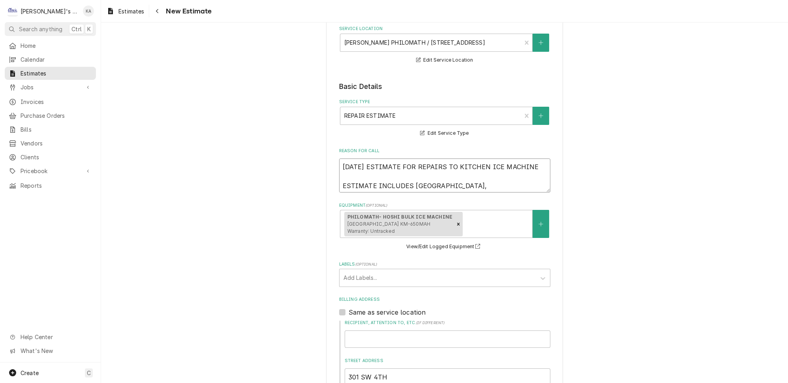
type textarea "9/2/2025 ESTIMATE FOR REPAIRS TO KITCHEN ICE MACHINE ESTIMATE INCLUDES TXV, DRI…"
type textarea "x"
type textarea "9/2/2025 ESTIMATE FOR REPAIRS TO KITCHEN ICE MACHINE ESTIMATE INCLUDES TXV, DRI…"
type textarea "x"
type textarea "9/2/2025 ESTIMATE FOR REPAIRS TO KITCHEN ICE MACHINE ESTIMATE INCLUDES TXV, DRI…"
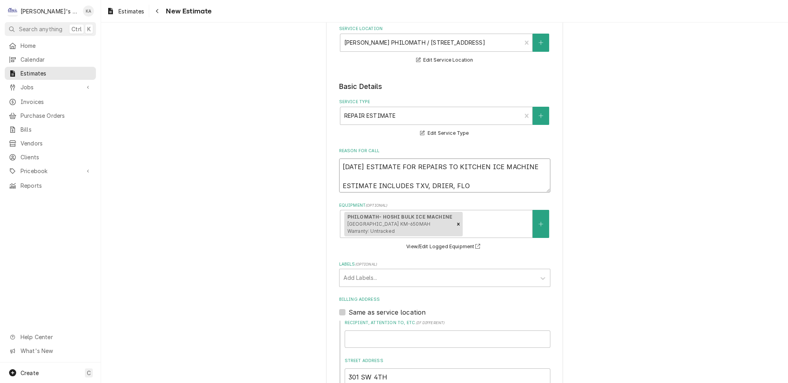
type textarea "x"
type textarea "9/2/2025 ESTIMATE FOR REPAIRS TO KITCHEN ICE MACHINE ESTIMATE INCLUDES TXV, DRI…"
type textarea "x"
type textarea "9/2/2025 ESTIMATE FOR REPAIRS TO KITCHEN ICE MACHINE ESTIMATE INCLUDES TXV, DRI…"
type textarea "x"
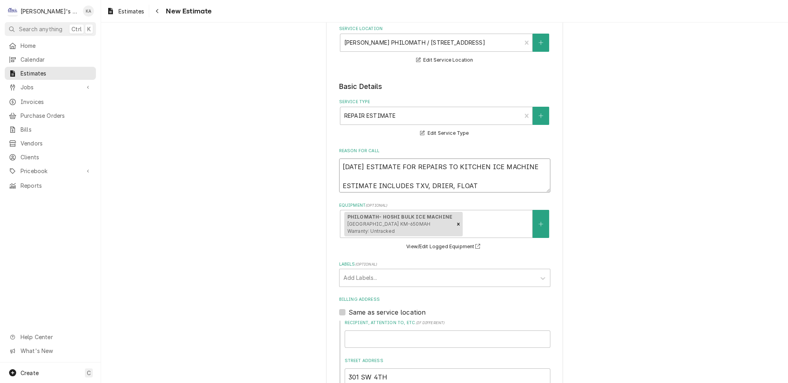
type textarea "9/2/2025 ESTIMATE FOR REPAIRS TO KITCHEN ICE MACHINE ESTIMATE INCLUDES TXV, DRI…"
type textarea "x"
type textarea "9/2/2025 ESTIMATE FOR REPAIRS TO KITCHEN ICE MACHINE ESTIMATE INCLUDES TXV, DRI…"
type textarea "x"
type textarea "9/2/2025 ESTIMATE FOR REPAIRS TO KITCHEN ICE MACHINE ESTIMATE INCLUDES TXV, DRI…"
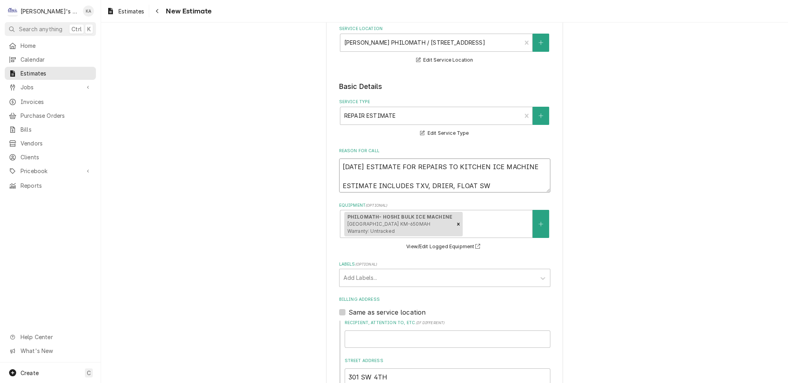
type textarea "x"
type textarea "9/2/2025 ESTIMATE FOR REPAIRS TO KITCHEN ICE MACHINE ESTIMATE INCLUDES TXV, DRI…"
type textarea "x"
type textarea "9/2/2025 ESTIMATE FOR REPAIRS TO KITCHEN ICE MACHINE ESTIMATE INCLUDES TXV, DRI…"
type textarea "x"
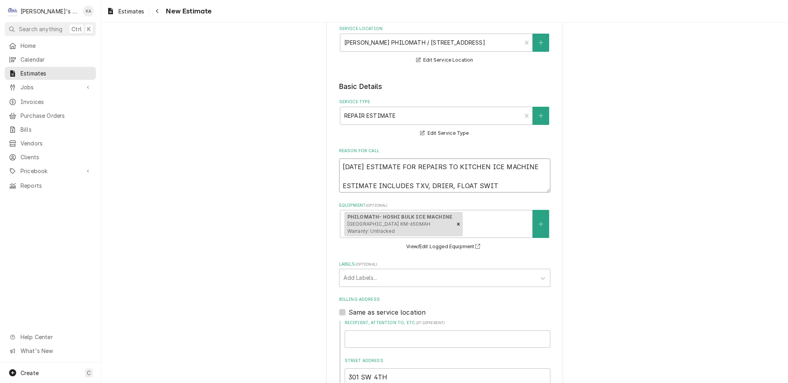
type textarea "9/2/2025 ESTIMATE FOR REPAIRS TO KITCHEN ICE MACHINE ESTIMATE INCLUDES TXV, DRI…"
type textarea "x"
type textarea "9/2/2025 ESTIMATE FOR REPAIRS TO KITCHEN ICE MACHINE ESTIMATE INCLUDES TXV, DRI…"
click at [423, 179] on textarea "9/2/2025 ESTIMATE FOR REPAIRS TO KITCHEN ICE MACHINE ESTIMATE INCLUDES TXV, DRI…" at bounding box center [444, 175] width 211 height 34
type textarea "x"
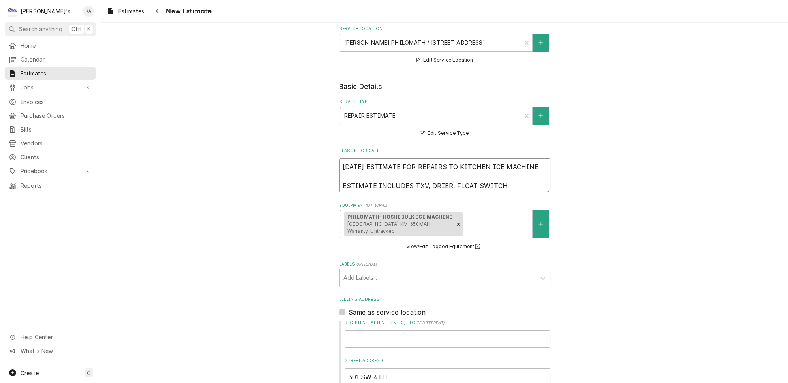
type textarea "9/2/2025 ESTIMATE FOR REPAIRS TO KITCHEN ICE MACHINE ESTIMATE INCLUDES TXV, TDR…"
type textarea "x"
type textarea "9/2/2025 ESTIMATE FOR REPAIRS TO KITCHEN ICE MACHINE ESTIMATE INCLUDES TXV, TXD…"
type textarea "x"
type textarea "9/2/2025 ESTIMATE FOR REPAIRS TO KITCHEN ICE MACHINE ESTIMATE INCLUDES TXV, TXV…"
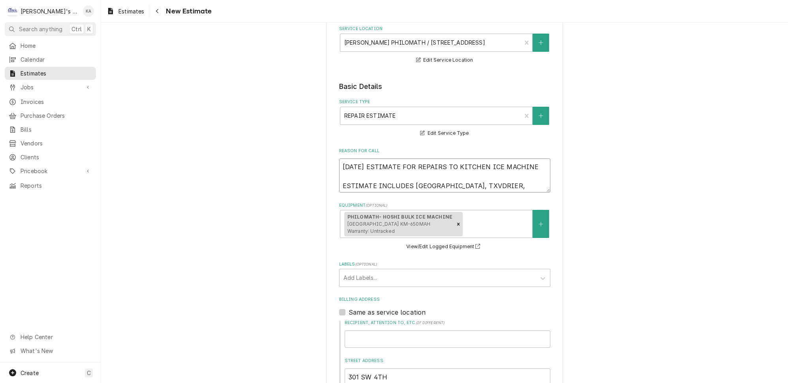
type textarea "x"
type textarea "9/2/2025 ESTIMATE FOR REPAIRS TO KITCHEN ICE MACHINE ESTIMATE INCLUDES TXV, TXV…"
type textarea "x"
type textarea "9/2/2025 ESTIMATE FOR REPAIRS TO KITCHEN ICE MACHINE ESTIMATE INCLUDES TXV, TXV…"
type textarea "x"
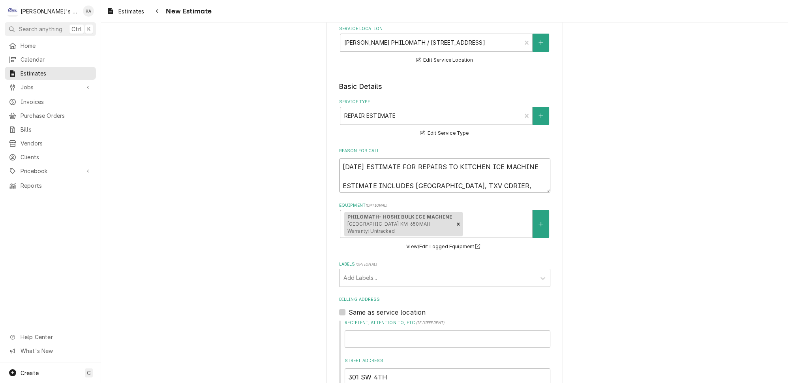
type textarea "9/2/2025 ESTIMATE FOR REPAIRS TO KITCHEN ICE MACHINE ESTIMATE INCLUDES TXV, TXV…"
type textarea "x"
type textarea "9/2/2025 ESTIMATE FOR REPAIRS TO KITCHEN ICE MACHINE ESTIMATE INCLUDES TXV, TXV…"
type textarea "x"
type textarea "9/2/2025 ESTIMATE FOR REPAIRS TO KITCHEN ICE MACHINE ESTIMATE INCLUDES TXV, TXV…"
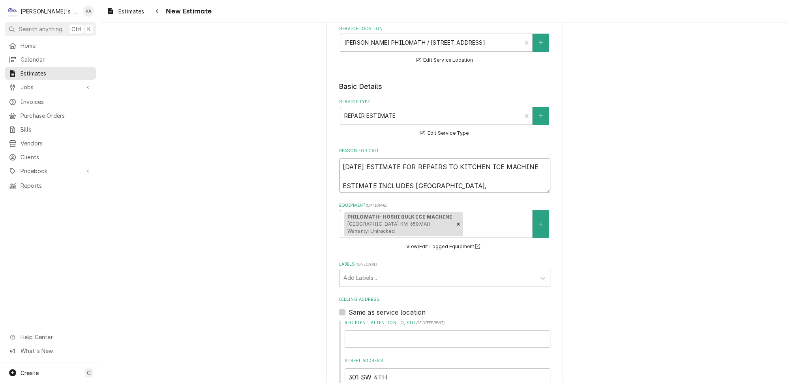
type textarea "x"
type textarea "9/2/2025 ESTIMATE FOR REPAIRS TO KITCHEN ICE MACHINE ESTIMATE INCLUDES TXV, TXV…"
type textarea "x"
type textarea "9/2/2025 ESTIMATE FOR REPAIRS TO KITCHEN ICE MACHINE ESTIMATE INCLUDES TXV, TXV…"
type textarea "x"
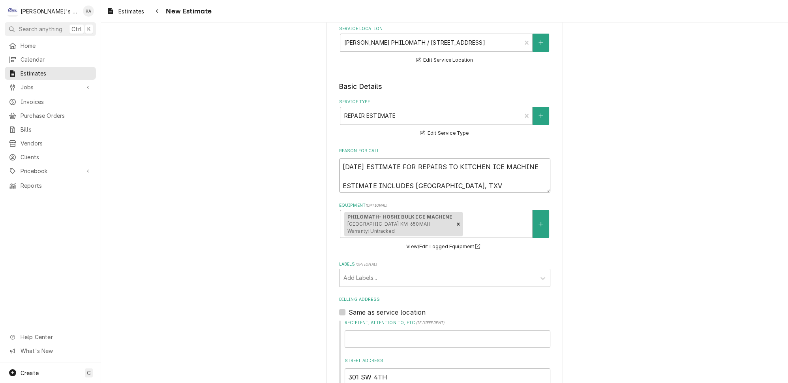
type textarea "9/2/2025 ESTIMATE FOR REPAIRS TO KITCHEN ICE MACHINE ESTIMATE INCLUDES TXV, TXV…"
click at [528, 179] on textarea "9/2/2025 ESTIMATE FOR REPAIRS TO KITCHEN ICE MACHINE ESTIMATE INCLUDES TXV, TXV…" at bounding box center [444, 175] width 211 height 34
type textarea "x"
type textarea "9/2/2025 ESTIMATE FOR REPAIRS TO KITCHEN ICE MACHINE ESTIMATE INCLUDES TXV, TXV…"
type textarea "x"
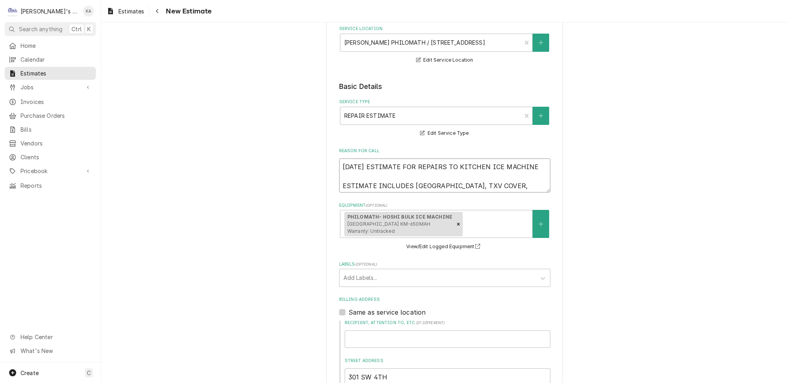
type textarea "9/2/2025 ESTIMATE FOR REPAIRS TO KITCHEN ICE MACHINE ESTIMATE INCLUDES TXV, TXV…"
type textarea "x"
type textarea "9/2/2025 ESTIMATE FOR REPAIRS TO KITCHEN ICE MACHINE ESTIMATE INCLUDES TXV, TXV…"
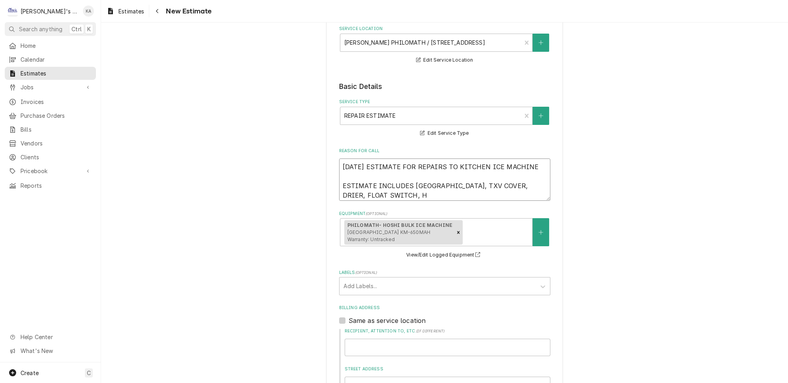
type textarea "x"
type textarea "9/2/2025 ESTIMATE FOR REPAIRS TO KITCHEN ICE MACHINE ESTIMATE INCLUDES TXV, TXV…"
type textarea "x"
type textarea "9/2/2025 ESTIMATE FOR REPAIRS TO KITCHEN ICE MACHINE ESTIMATE INCLUDES TXV, TXV…"
type textarea "x"
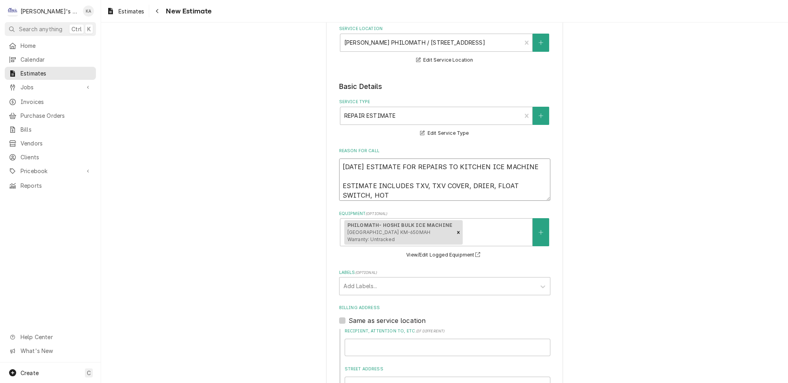
type textarea "9/2/2025 ESTIMATE FOR REPAIRS TO KITCHEN ICE MACHINE ESTIMATE INCLUDES TXV, TXV…"
type textarea "x"
type textarea "9/2/2025 ESTIMATE FOR REPAIRS TO KITCHEN ICE MACHINE ESTIMATE INCLUDES TXV, TXV…"
type textarea "x"
type textarea "9/2/2025 ESTIMATE FOR REPAIRS TO KITCHEN ICE MACHINE ESTIMATE INCLUDES TXV, TXV…"
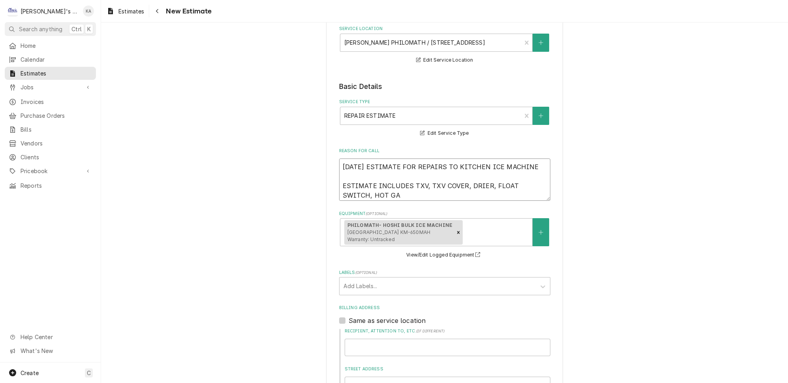
type textarea "x"
type textarea "9/2/2025 ESTIMATE FOR REPAIRS TO KITCHEN ICE MACHINE ESTIMATE INCLUDES TXV, TXV…"
type textarea "x"
type textarea "9/2/2025 ESTIMATE FOR REPAIRS TO KITCHEN ICE MACHINE ESTIMATE INCLUDES TXV, TXV…"
type textarea "x"
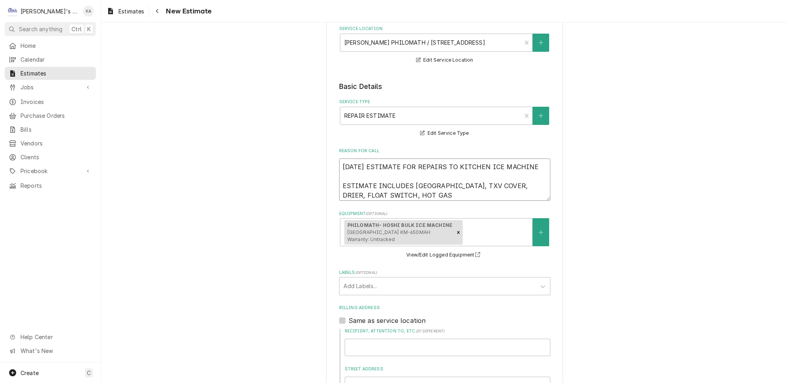
type textarea "9/2/2025 ESTIMATE FOR REPAIRS TO KITCHEN ICE MACHINE ESTIMATE INCLUDES TXV, TXV…"
type textarea "x"
type textarea "9/2/2025 ESTIMATE FOR REPAIRS TO KITCHEN ICE MACHINE ESTIMATE INCLUDES TXV, TXV…"
type textarea "x"
type textarea "9/2/2025 ESTIMATE FOR REPAIRS TO KITCHEN ICE MACHINE ESTIMATE INCLUDES TXV, TXV…"
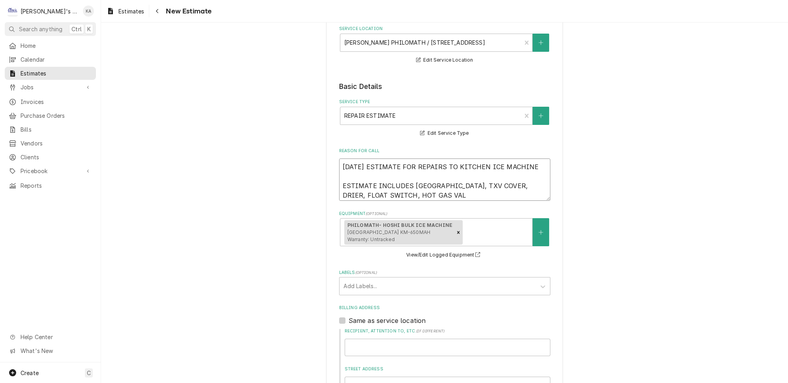
type textarea "x"
type textarea "9/2/2025 ESTIMATE FOR REPAIRS TO KITCHEN ICE MACHINE ESTIMATE INCLUDES TXV, TXV…"
type textarea "x"
type textarea "9/2/2025 ESTIMATE FOR REPAIRS TO KITCHEN ICE MACHINE ESTIMATE INCLUDES TXV, TXV…"
type textarea "x"
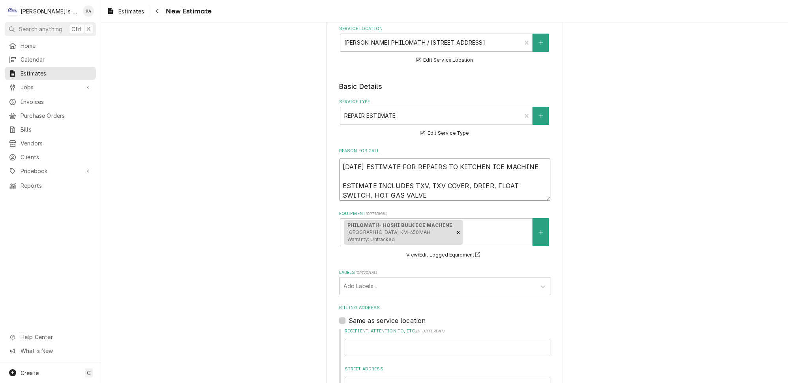
type textarea "9/2/2025 ESTIMATE FOR REPAIRS TO KITCHEN ICE MACHINE ESTIMATE INCLUDES TXV, TXV…"
type textarea "x"
type textarea "9/2/2025 ESTIMATE FOR REPAIRS TO KITCHEN ICE MACHINE ESTIMATE INCLUDES TXV, TXV…"
type textarea "x"
type textarea "9/2/2025 ESTIMATE FOR REPAIRS TO KITCHEN ICE MACHINE ESTIMATE INCLUDES TXV, TXV…"
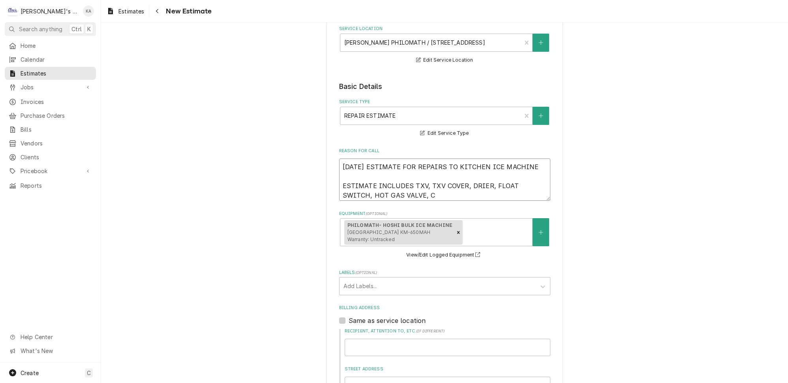
type textarea "x"
type textarea "9/2/2025 ESTIMATE FOR REPAIRS TO KITCHEN ICE MACHINE ESTIMATE INCLUDES TXV, TXV…"
type textarea "x"
type textarea "9/2/2025 ESTIMATE FOR REPAIRS TO KITCHEN ICE MACHINE ESTIMATE INCLUDES TXV, TXV…"
type textarea "x"
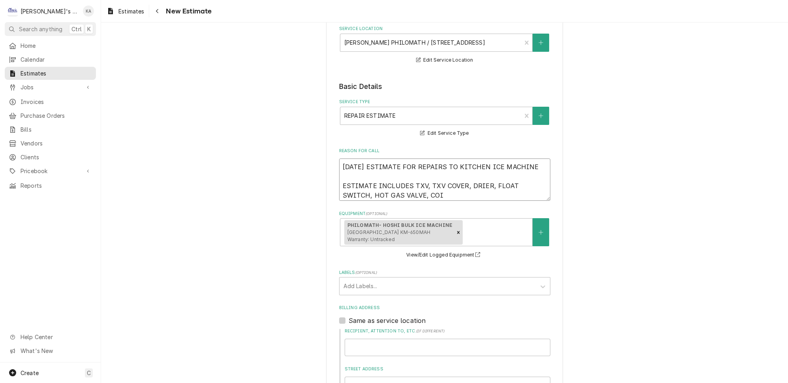
type textarea "9/2/2025 ESTIMATE FOR REPAIRS TO KITCHEN ICE MACHINE ESTIMATE INCLUDES TXV, TXV…"
type textarea "x"
type textarea "9/2/2025 ESTIMATE FOR REPAIRS TO KITCHEN ICE MACHINE ESTIMATE INCLUDES TXV, TXV…"
type textarea "x"
type textarea "9/2/2025 ESTIMATE FOR REPAIRS TO KITCHEN ICE MACHINE ESTIMATE INCLUDES TXV, TXV…"
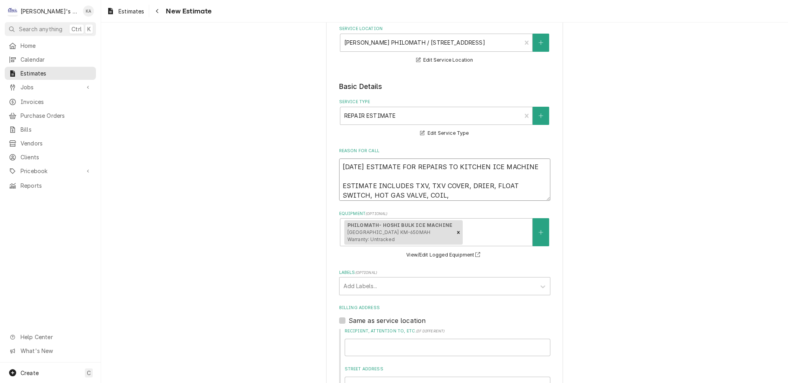
type textarea "x"
type textarea "9/2/2025 ESTIMATE FOR REPAIRS TO KITCHEN ICE MACHINE ESTIMATE INCLUDES TXV, TXV…"
type textarea "x"
type textarea "9/2/2025 ESTIMATE FOR REPAIRS TO KITCHEN ICE MACHINE ESTIMATE INCLUDES TXV, TXV…"
type textarea "x"
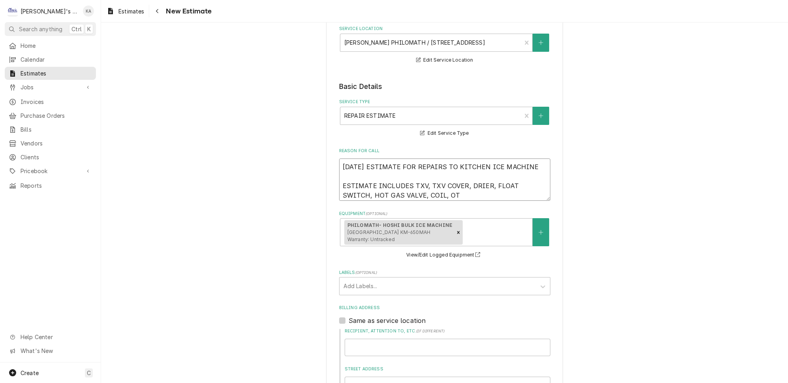
type textarea "9/2/2025 ESTIMATE FOR REPAIRS TO KITCHEN ICE MACHINE ESTIMATE INCLUDES TXV, TXV…"
type textarea "x"
type textarea "9/2/2025 ESTIMATE FOR REPAIRS TO KITCHEN ICE MACHINE ESTIMATE INCLUDES TXV, TXV…"
type textarea "x"
type textarea "9/2/2025 ESTIMATE FOR REPAIRS TO KITCHEN ICE MACHINE ESTIMATE INCLUDES TXV, TXV…"
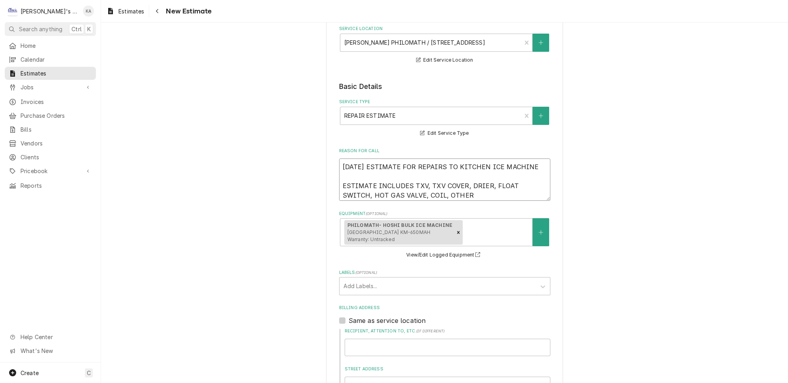
type textarea "x"
type textarea "9/2/2025 ESTIMATE FOR REPAIRS TO KITCHEN ICE MACHINE ESTIMATE INCLUDES TXV, TXV…"
type textarea "x"
type textarea "9/2/2025 ESTIMATE FOR REPAIRS TO KITCHEN ICE MACHINE ESTIMATE INCLUDES TXV, TXV…"
type textarea "x"
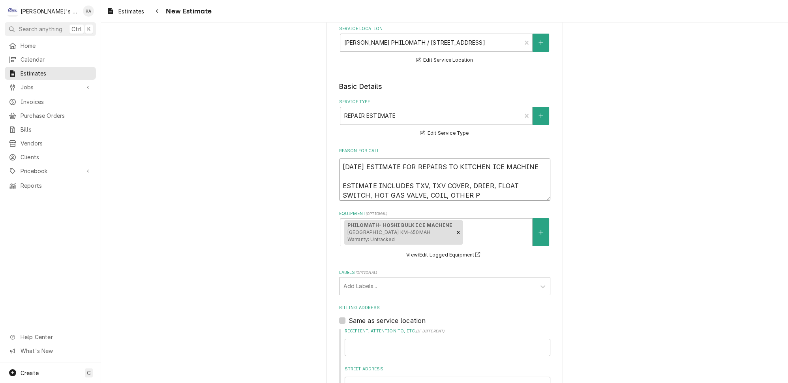
type textarea "9/2/2025 ESTIMATE FOR REPAIRS TO KITCHEN ICE MACHINE ESTIMATE INCLUDES TXV, TXV…"
type textarea "x"
type textarea "9/2/2025 ESTIMATE FOR REPAIRS TO KITCHEN ICE MACHINE ESTIMATE INCLUDES TXV, TXV…"
type textarea "x"
type textarea "9/2/2025 ESTIMATE FOR REPAIRS TO KITCHEN ICE MACHINE ESTIMATE INCLUDES TXV, TXV…"
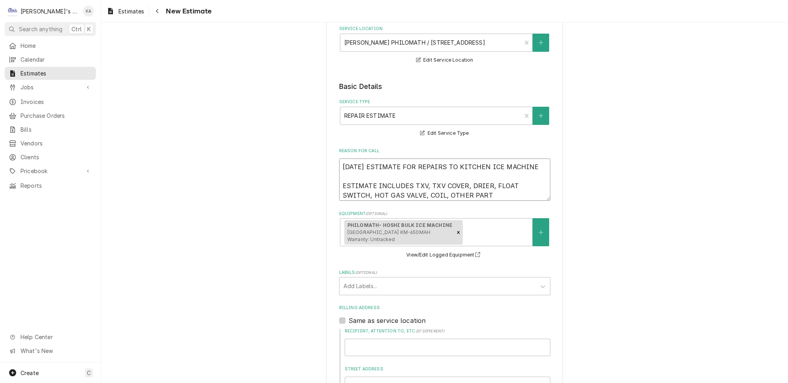
type textarea "x"
type textarea "9/2/2025 ESTIMATE FOR REPAIRS TO KITCHEN ICE MACHINE ESTIMATE INCLUDES TXV, TXV…"
type textarea "x"
type textarea "9/2/2025 ESTIMATE FOR REPAIRS TO KITCHEN ICE MACHINE ESTIMATE INCLUDES TXV, TXV…"
type textarea "x"
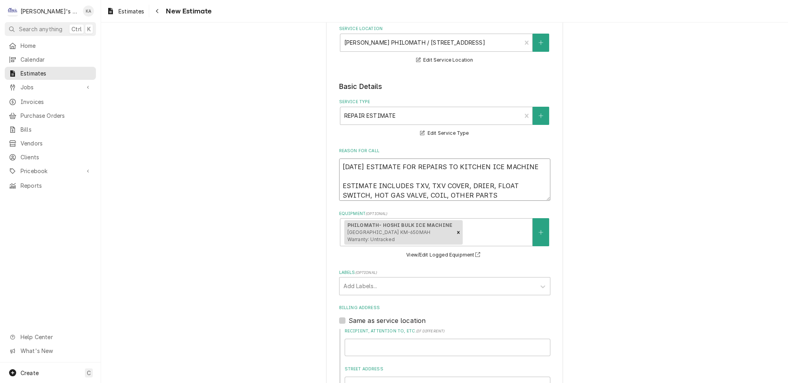
type textarea "9/2/2025 ESTIMATE FOR REPAIRS TO KITCHEN ICE MACHINE ESTIMATE INCLUDES TXV, TXV…"
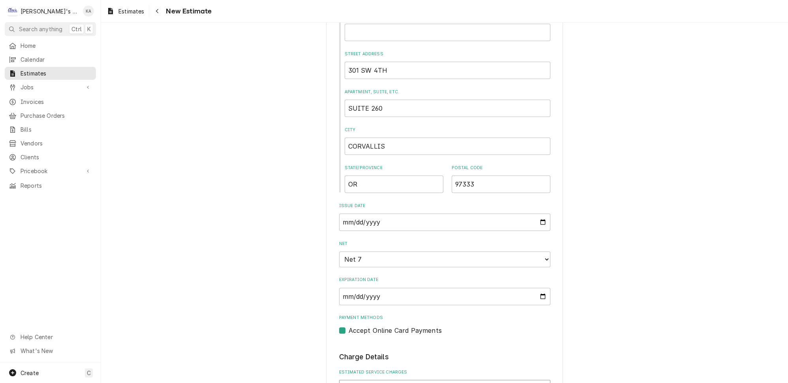
scroll to position [502, 0]
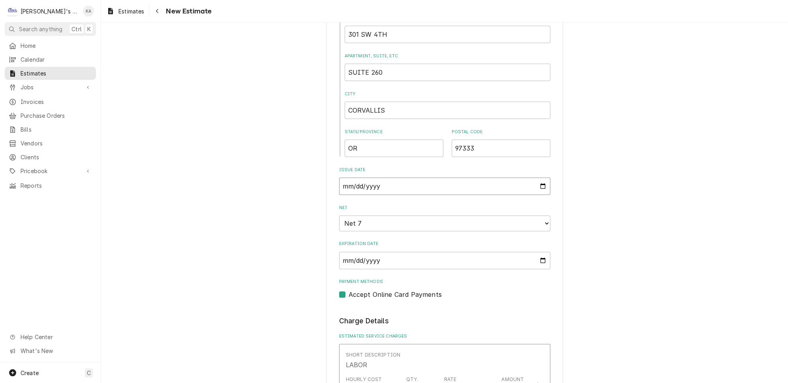
click at [532, 181] on input "2025-08-30" at bounding box center [444, 185] width 211 height 17
click at [534, 218] on select "Choose payment terms... Same Day Net 4 Net 7 Net 14 Net 21 Net 30 Net 45 Net 60…" at bounding box center [444, 223] width 211 height 16
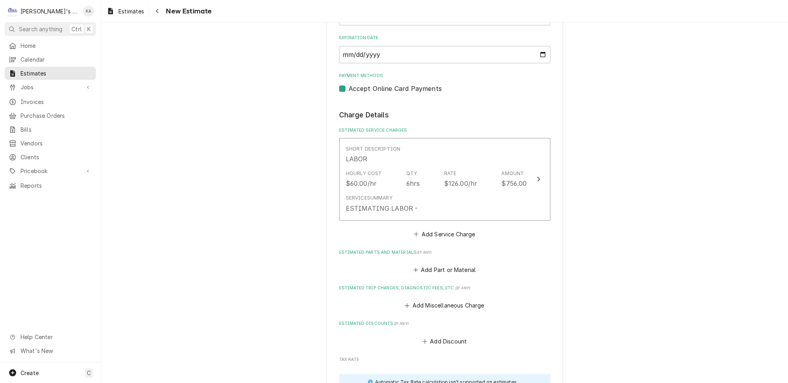
scroll to position [718, 0]
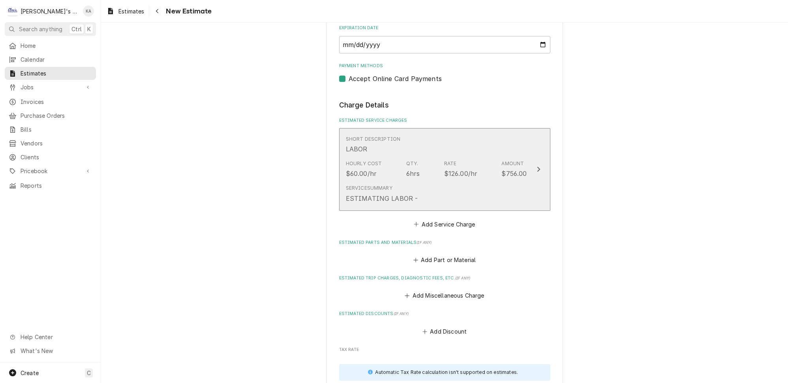
click at [514, 188] on div "Service Summary ESTIMATING LABOR -" at bounding box center [436, 193] width 181 height 24
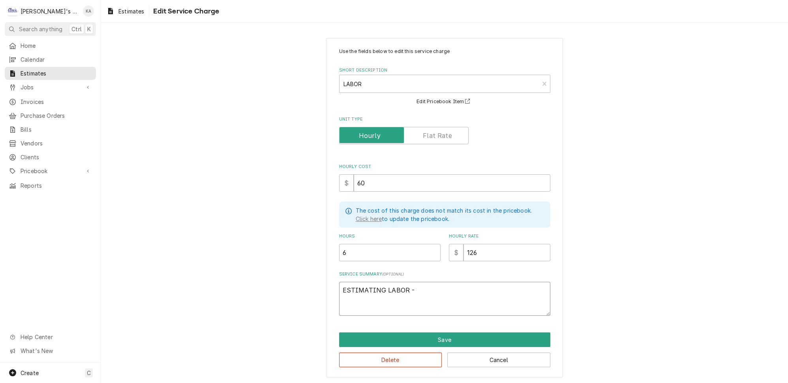
click at [382, 282] on textarea "ESTIMATING LABOR -" at bounding box center [444, 299] width 211 height 34
click at [408, 282] on textarea "ESTIMATED LABOR -" at bounding box center [444, 299] width 211 height 34
click at [437, 332] on button "Save" at bounding box center [444, 339] width 211 height 15
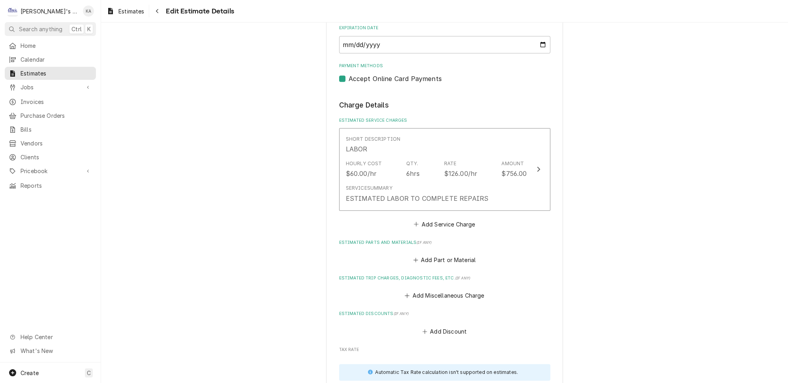
scroll to position [709, 0]
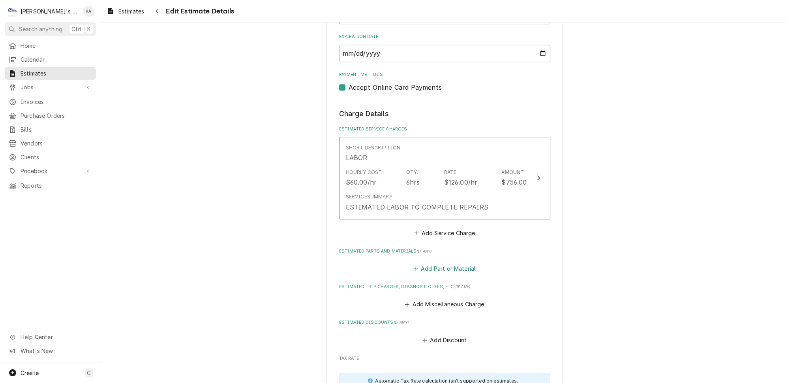
click at [439, 263] on button "Add Part or Material" at bounding box center [444, 268] width 65 height 11
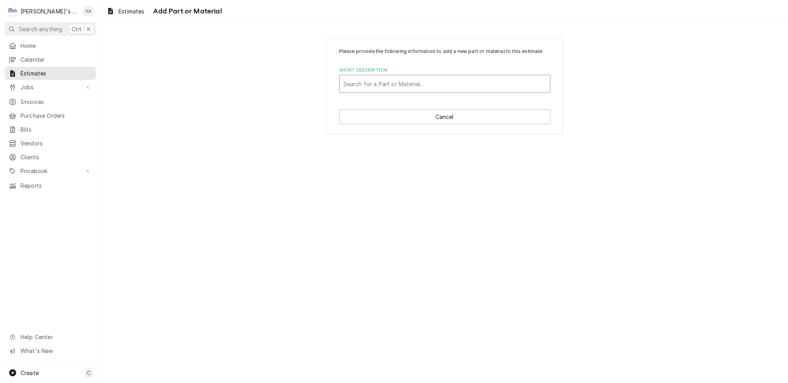
click at [355, 90] on div "Short Description" at bounding box center [445, 84] width 203 height 14
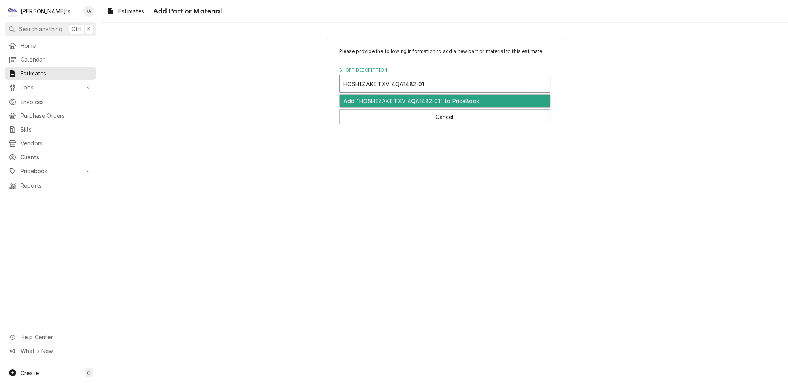
click at [397, 89] on input "HOSHIZAKI TXV 4QA1482-01" at bounding box center [385, 83] width 83 height 13
click at [432, 105] on div "Add "HOSHIZAKI TXV 4A1482-01" to PriceBook" at bounding box center [445, 101] width 211 height 12
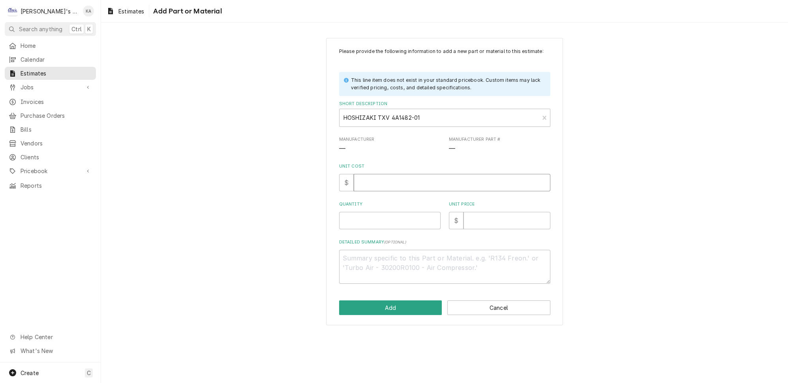
click at [390, 188] on input "Unit Cost" at bounding box center [452, 182] width 197 height 17
click at [398, 312] on button "Add" at bounding box center [390, 307] width 103 height 15
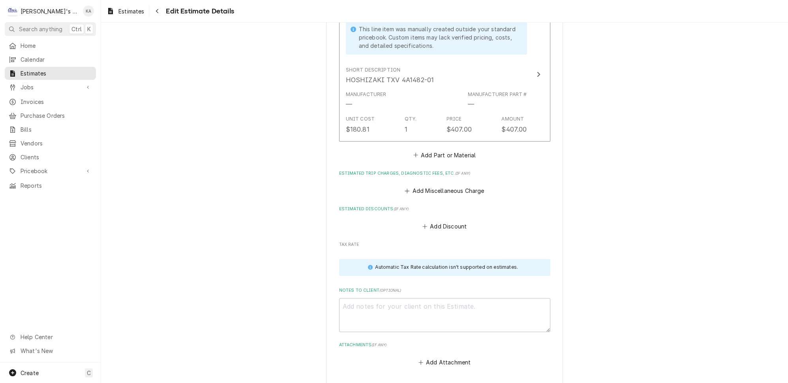
scroll to position [988, 0]
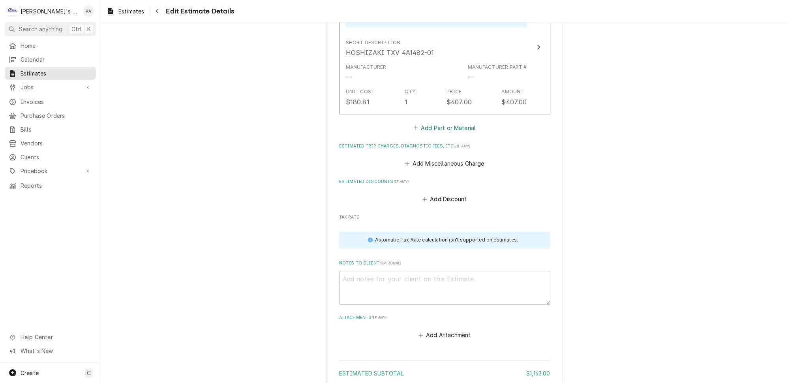
click at [429, 122] on button "Add Part or Material" at bounding box center [444, 127] width 65 height 11
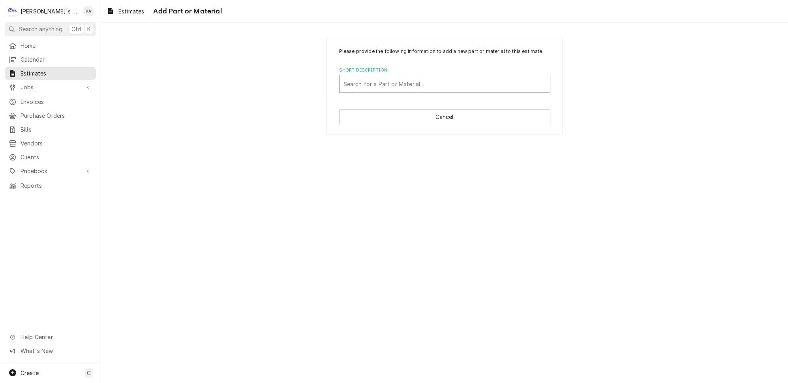
click at [388, 88] on div "Short Description" at bounding box center [445, 84] width 203 height 14
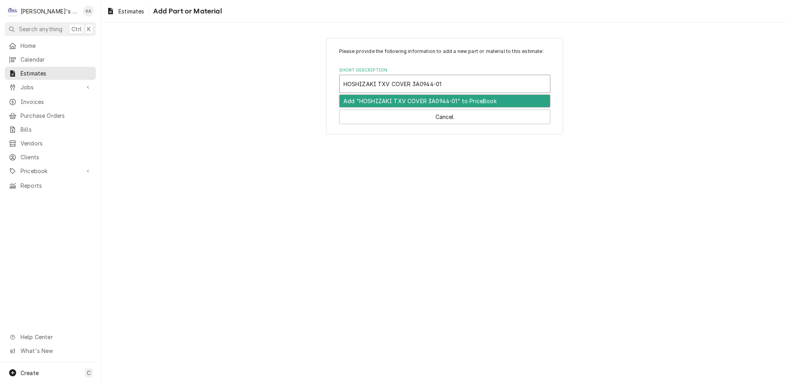
click at [403, 106] on div "Add "HOSHIZAKI TXV COVER 3A0944-01" to PriceBook" at bounding box center [445, 101] width 211 height 12
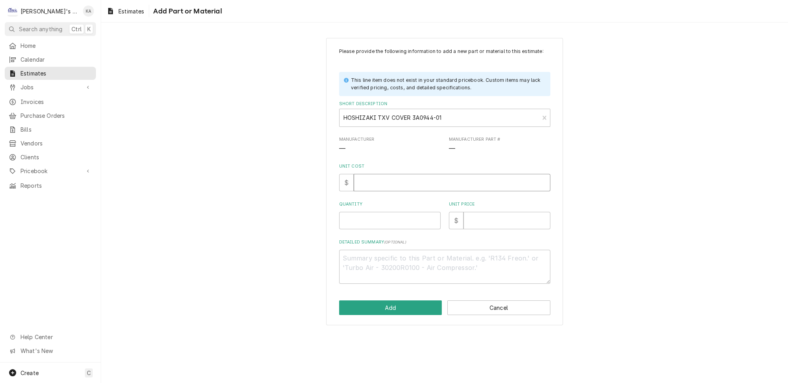
click at [387, 188] on input "Unit Cost" at bounding box center [452, 182] width 197 height 17
click at [407, 310] on button "Add" at bounding box center [390, 307] width 103 height 15
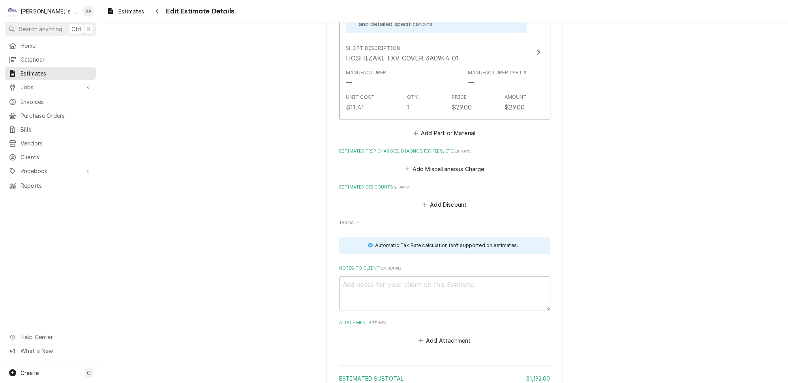
scroll to position [1123, 0]
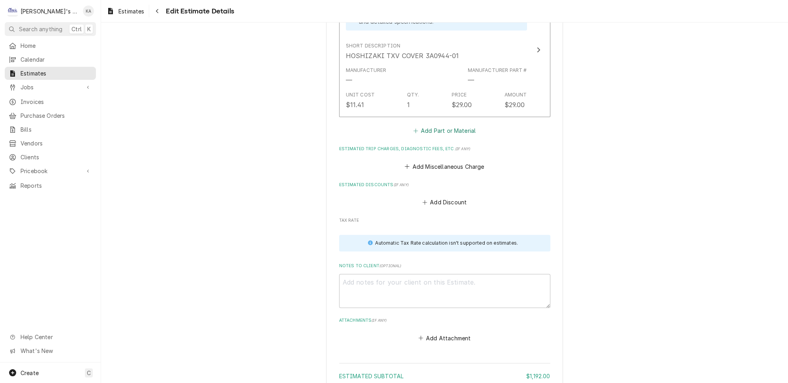
click at [442, 125] on button "Add Part or Material" at bounding box center [444, 130] width 65 height 11
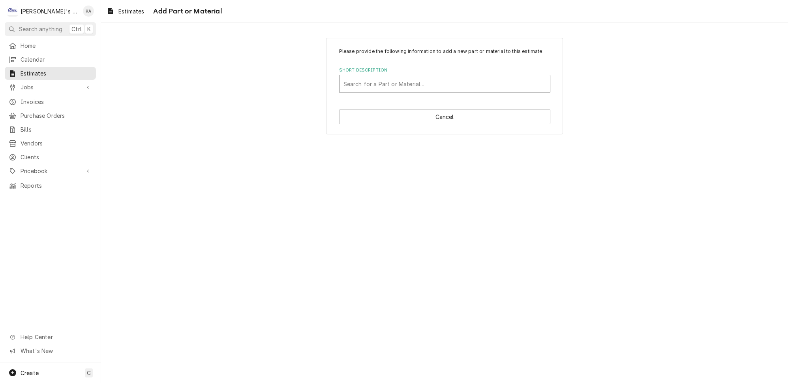
click at [398, 87] on div "Short Description" at bounding box center [445, 84] width 203 height 14
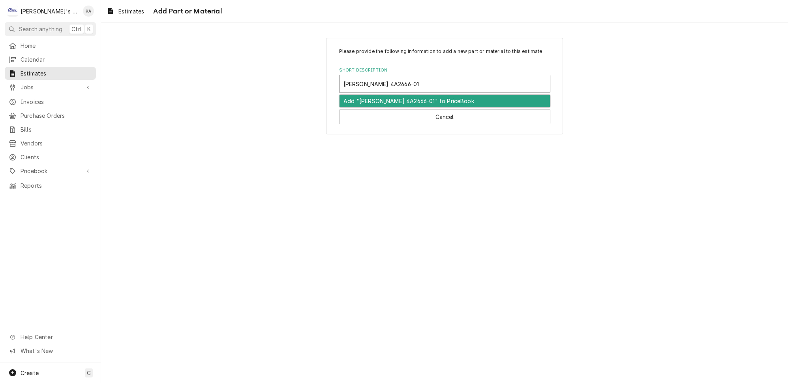
click at [411, 107] on div "Add "HOSHIZAKI DRIER 4A2666-01" to PriceBook" at bounding box center [445, 101] width 211 height 12
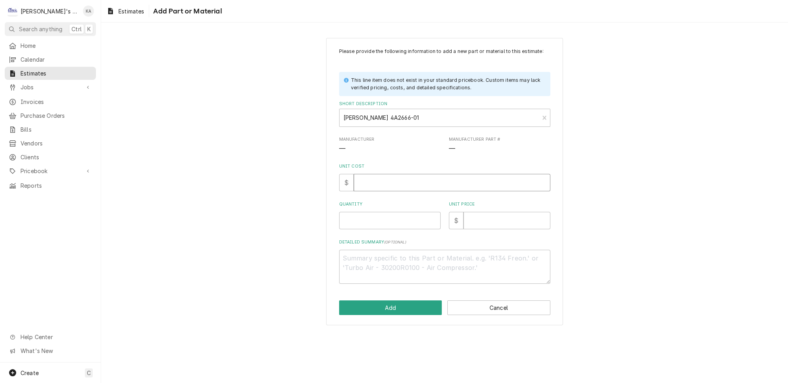
click at [394, 190] on input "Unit Cost" at bounding box center [452, 182] width 197 height 17
click at [406, 311] on button "Add" at bounding box center [390, 307] width 103 height 15
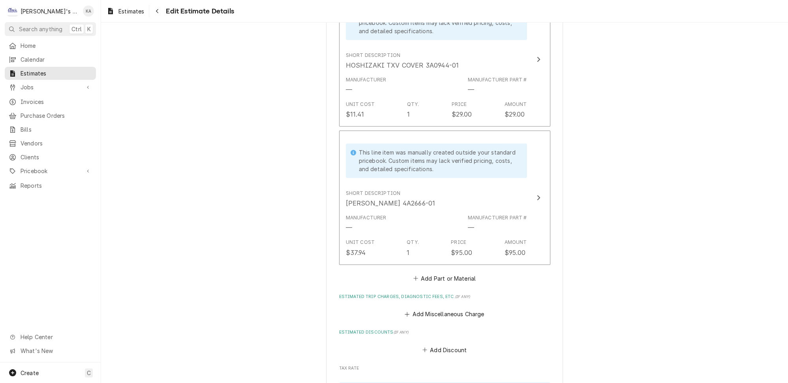
scroll to position [1115, 0]
click at [453, 271] on button "Add Part or Material" at bounding box center [444, 276] width 65 height 11
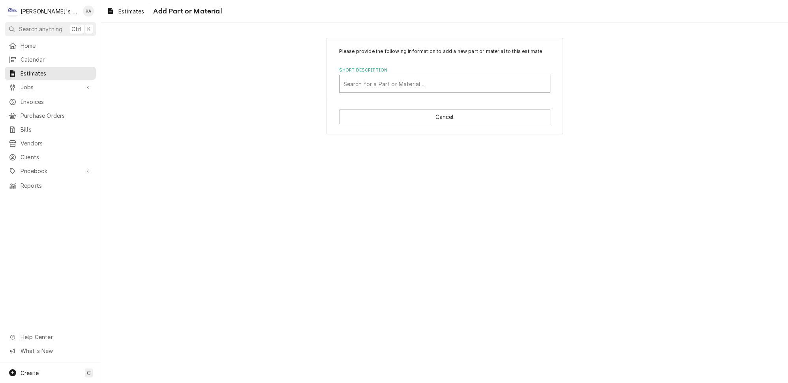
click at [403, 87] on div "Short Description" at bounding box center [445, 84] width 203 height 14
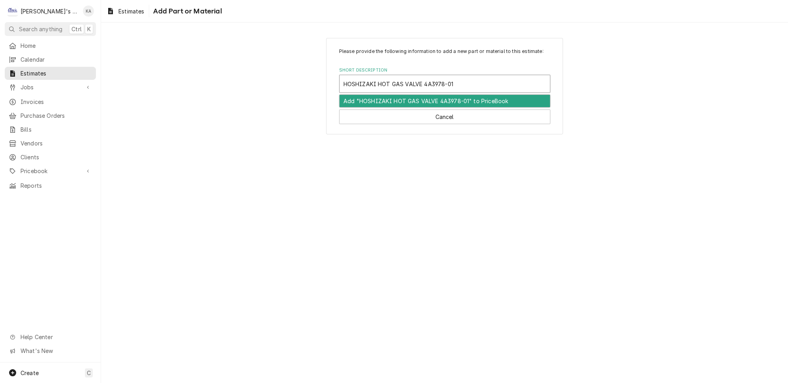
click at [410, 103] on div "Add "HOSHIZAKI HOT GAS VALVE 4A3978-01" to PriceBook" at bounding box center [445, 101] width 211 height 12
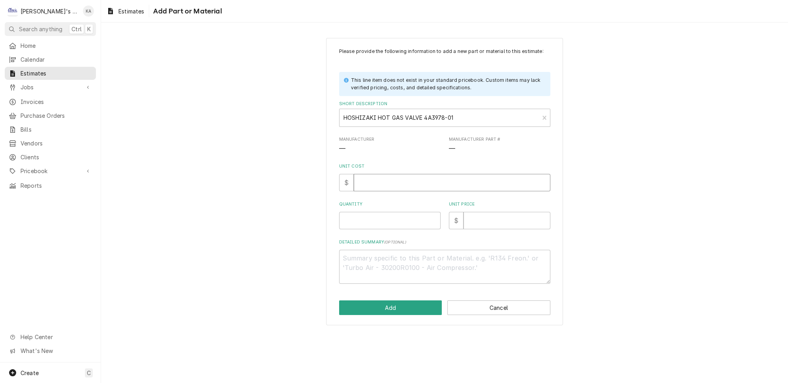
click at [378, 190] on input "Unit Cost" at bounding box center [452, 182] width 197 height 17
click at [395, 308] on button "Add" at bounding box center [390, 307] width 103 height 15
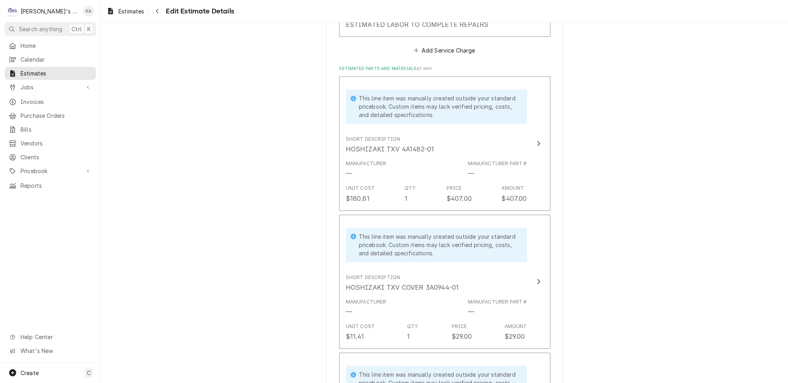
scroll to position [891, 0]
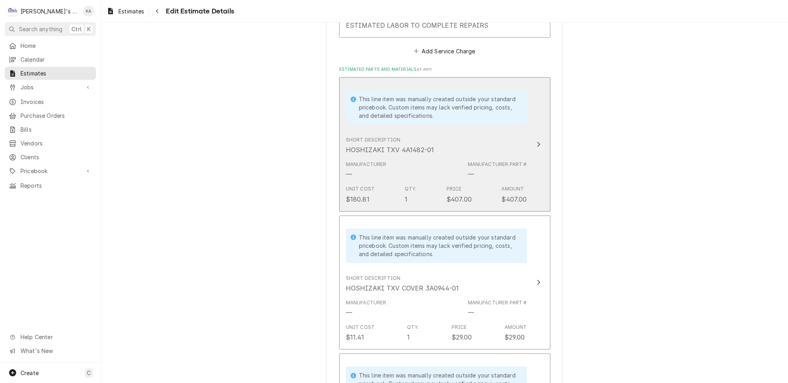
click at [537, 141] on icon "Update Line Item" at bounding box center [538, 143] width 3 height 5
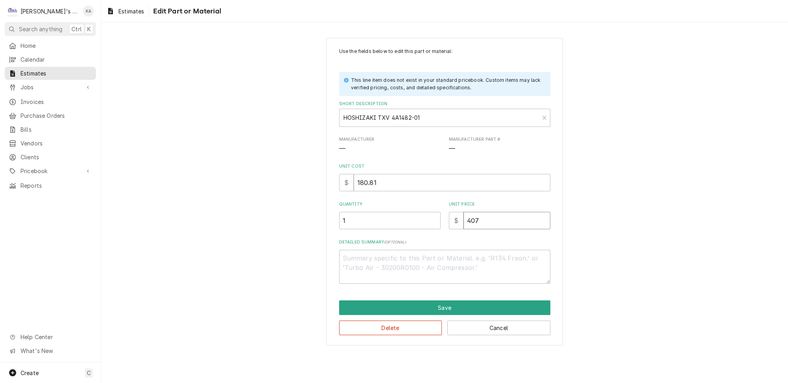
drag, startPoint x: 478, startPoint y: 214, endPoint x: 455, endPoint y: 215, distance: 22.1
click at [455, 215] on div "$ 407" at bounding box center [500, 220] width 102 height 17
click at [439, 301] on button "Save" at bounding box center [444, 307] width 211 height 15
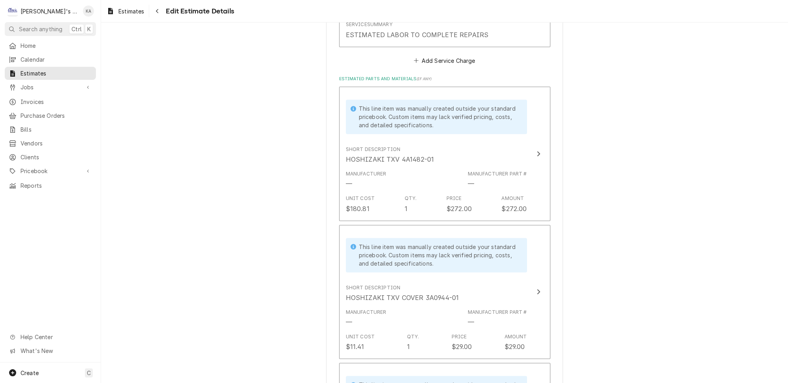
scroll to position [883, 0]
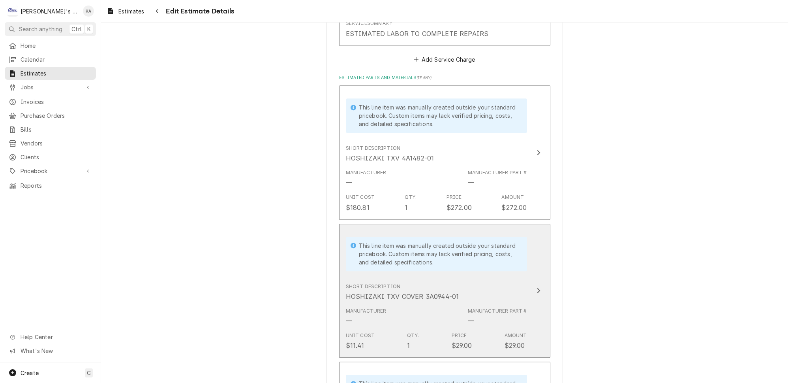
click at [534, 286] on div "Update Line Item" at bounding box center [539, 290] width 10 height 9
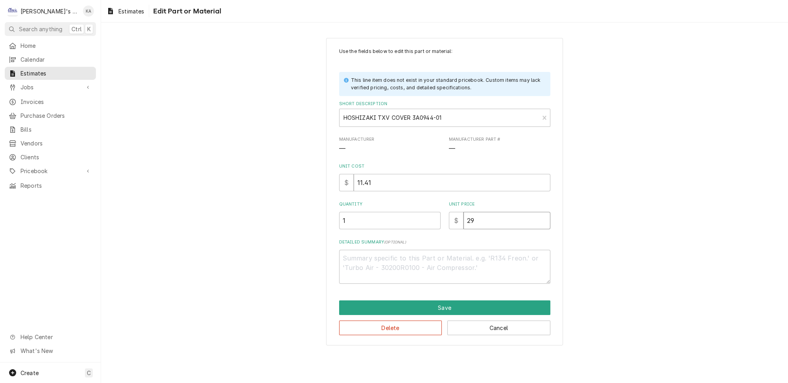
drag, startPoint x: 473, startPoint y: 213, endPoint x: 458, endPoint y: 217, distance: 15.4
click at [458, 217] on div "$ 29" at bounding box center [500, 220] width 102 height 17
click at [476, 300] on button "Save" at bounding box center [444, 307] width 211 height 15
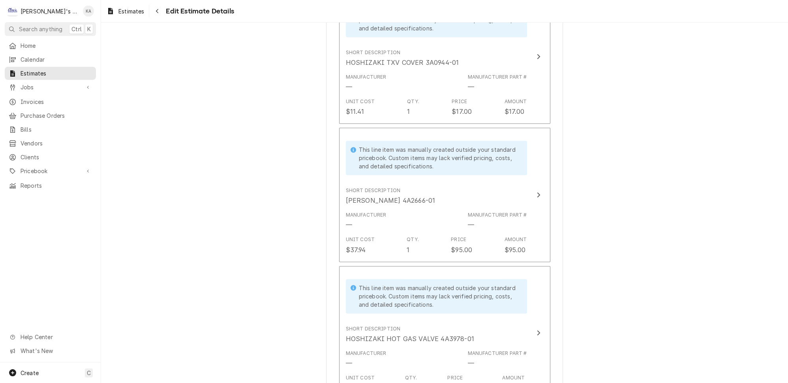
scroll to position [1126, 0]
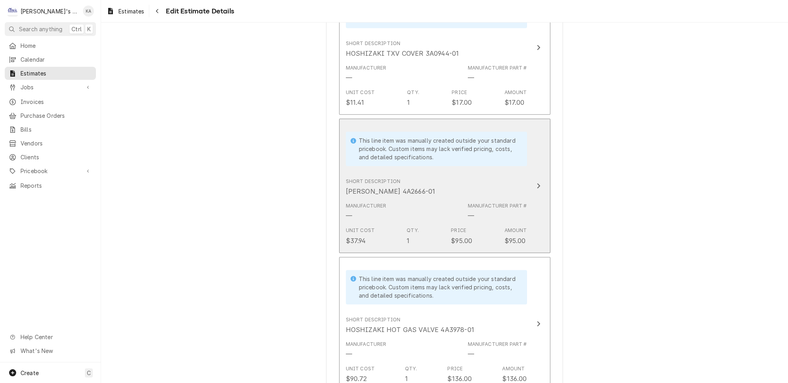
click at [537, 182] on icon "Update Line Item" at bounding box center [539, 185] width 4 height 6
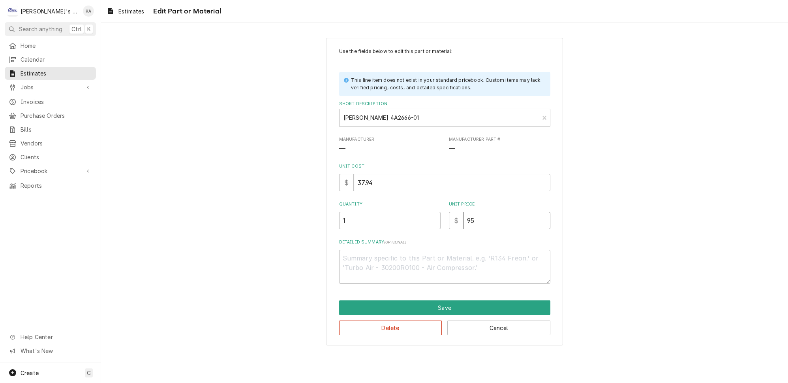
drag, startPoint x: 474, startPoint y: 216, endPoint x: 458, endPoint y: 217, distance: 16.2
click at [458, 217] on div "$ 95" at bounding box center [500, 220] width 102 height 17
click at [466, 302] on button "Save" at bounding box center [444, 307] width 211 height 15
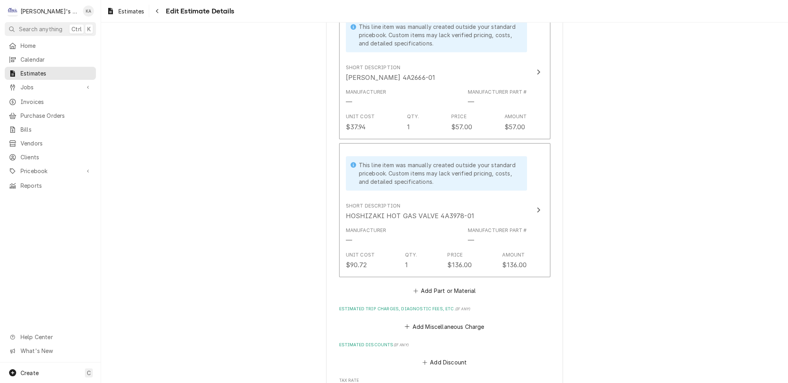
scroll to position [1333, 0]
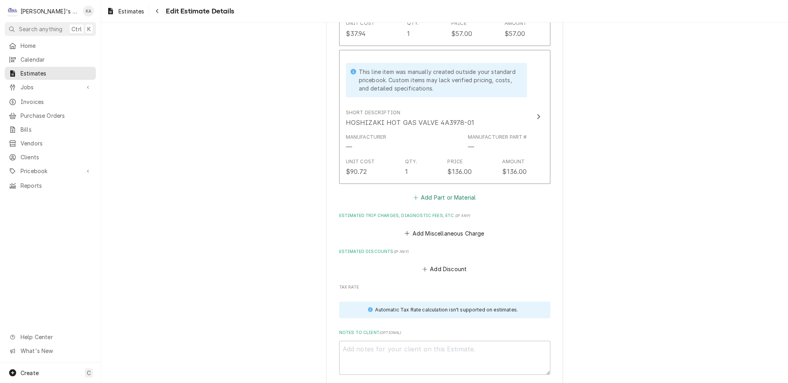
click at [448, 192] on button "Add Part or Material" at bounding box center [444, 197] width 65 height 11
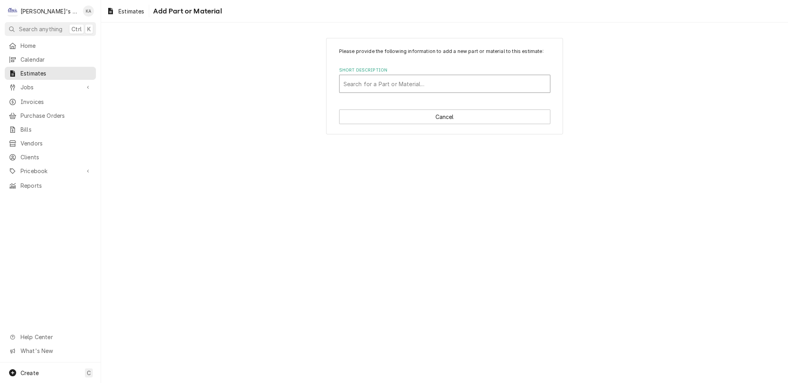
click at [425, 90] on div "Short Description" at bounding box center [445, 84] width 203 height 14
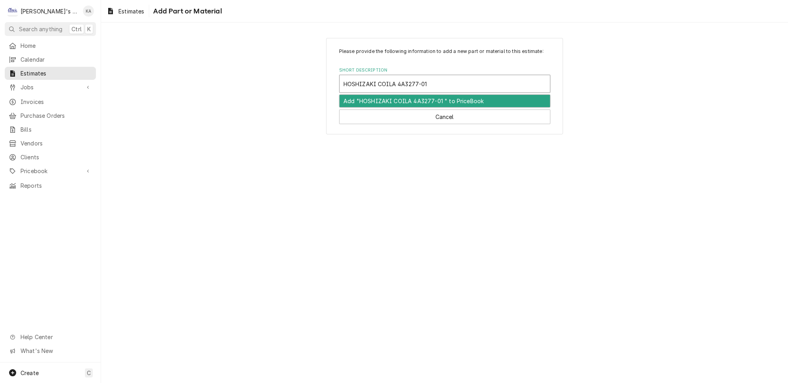
click at [394, 90] on input "HOSHIZAKI COILA 4A3277-01" at bounding box center [387, 83] width 87 height 13
click at [397, 103] on div "Add "HOSHIZAKI COIL 4A3277-01 " to PriceBook" at bounding box center [445, 101] width 211 height 12
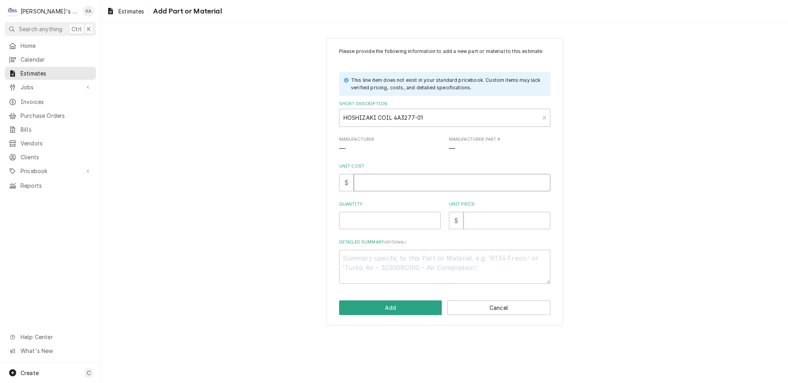
click at [386, 190] on input "Unit Cost" at bounding box center [452, 182] width 197 height 17
click at [385, 304] on button "Add" at bounding box center [390, 307] width 103 height 15
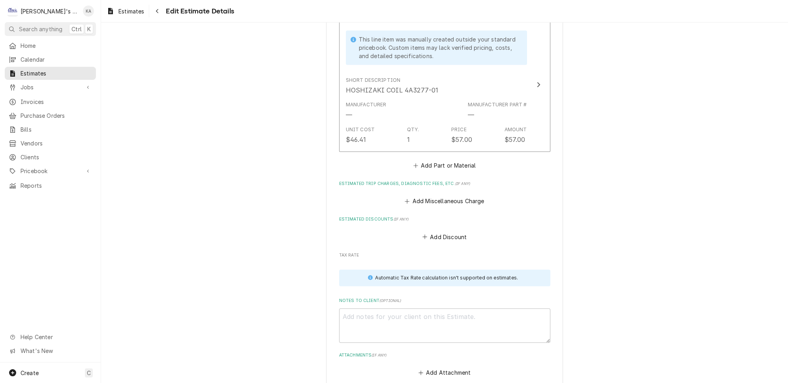
scroll to position [1504, 0]
click at [433, 159] on button "Add Part or Material" at bounding box center [444, 164] width 65 height 11
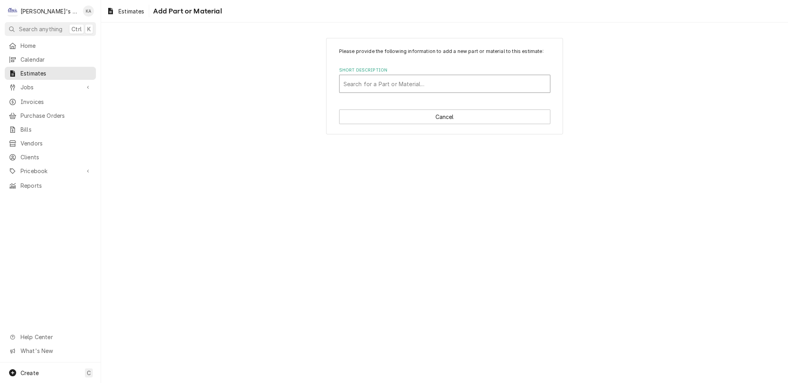
click at [409, 86] on div "Short Description" at bounding box center [445, 84] width 203 height 14
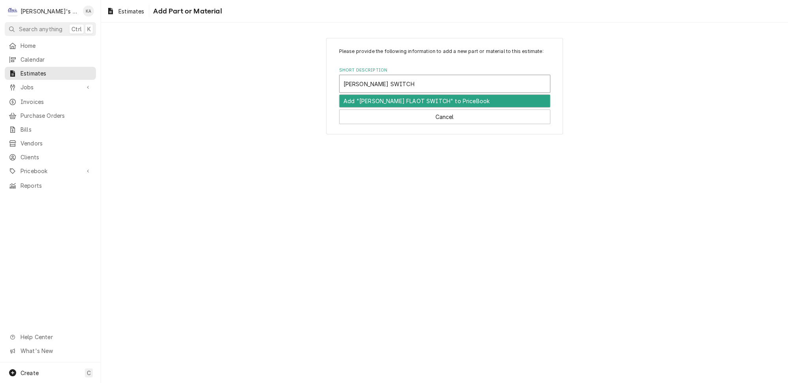
click at [391, 88] on input "HOSHIZAKI FLAOT SWITCH" at bounding box center [384, 83] width 81 height 13
click at [428, 87] on div "Short Description" at bounding box center [445, 84] width 203 height 14
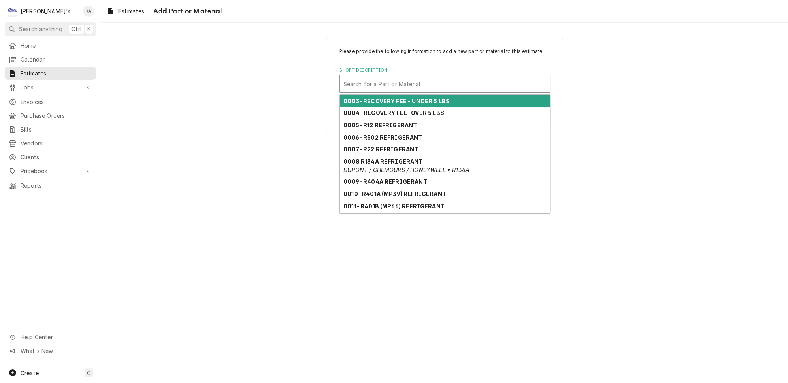
click at [395, 90] on div "Short Description" at bounding box center [445, 84] width 203 height 14
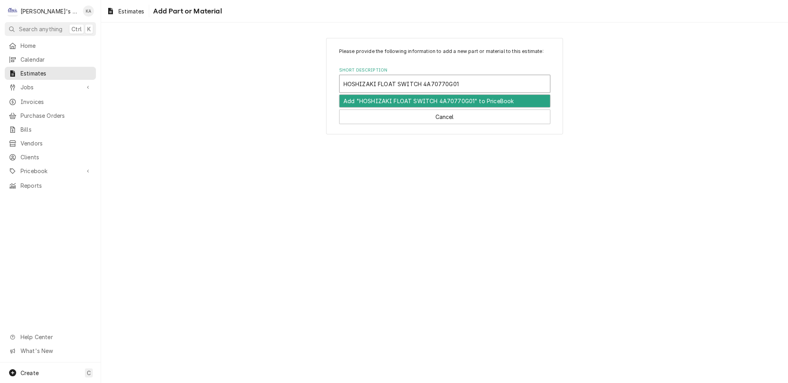
click at [401, 105] on div "Add "HOSHIZAKI FLOAT SWITCH 4A70770G01" to PriceBook" at bounding box center [445, 101] width 211 height 12
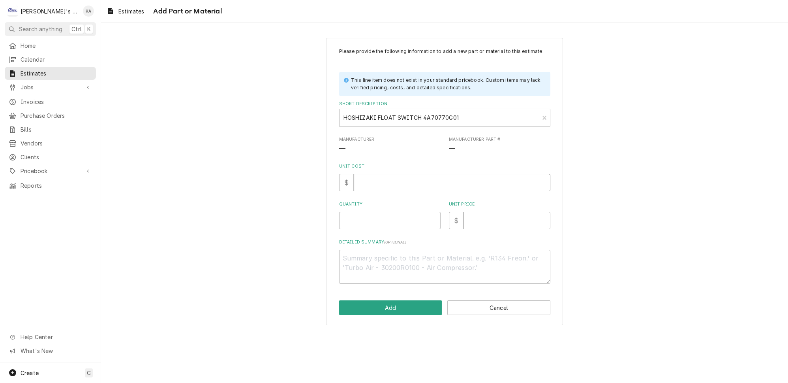
click at [386, 184] on input "Unit Cost" at bounding box center [452, 182] width 197 height 17
click at [401, 307] on button "Add" at bounding box center [390, 307] width 103 height 15
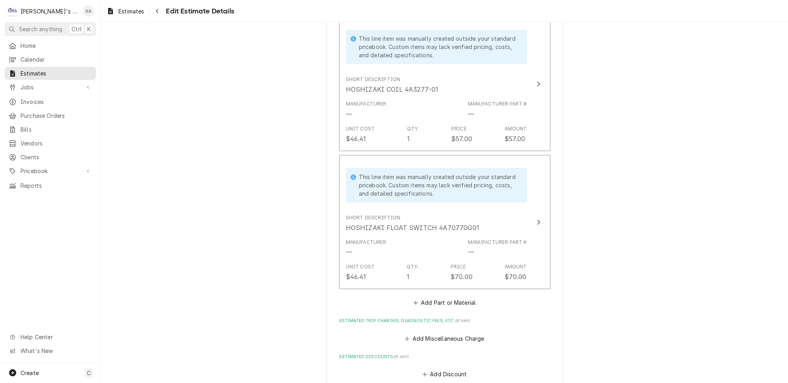
scroll to position [1495, 0]
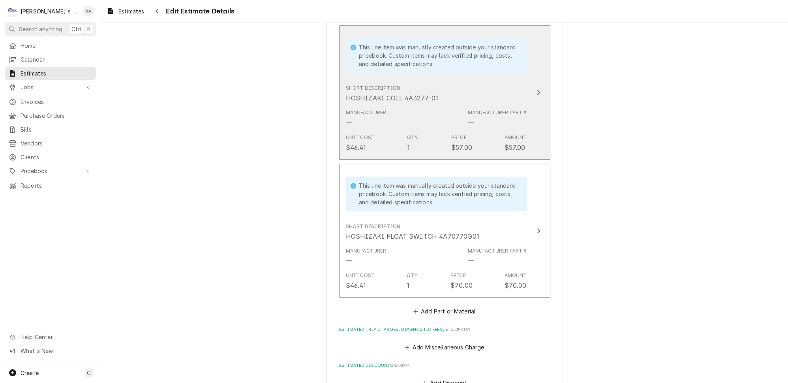
click at [537, 90] on icon "Update Line Item" at bounding box center [538, 92] width 3 height 5
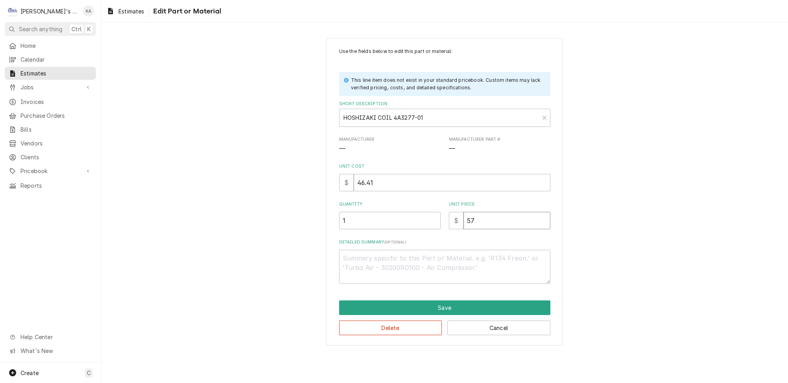
click at [466, 214] on input "57" at bounding box center [507, 220] width 87 height 17
click at [440, 300] on button "Save" at bounding box center [444, 307] width 211 height 15
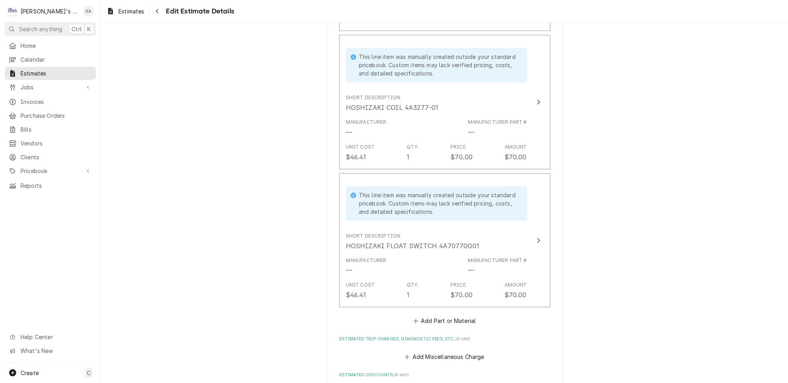
scroll to position [1487, 0]
click at [457, 314] on button "Add Part or Material" at bounding box center [444, 319] width 65 height 11
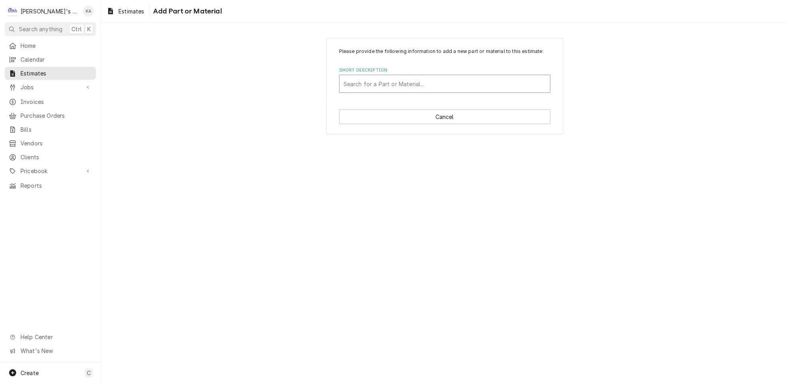
click at [427, 91] on div "Short Description" at bounding box center [445, 84] width 203 height 14
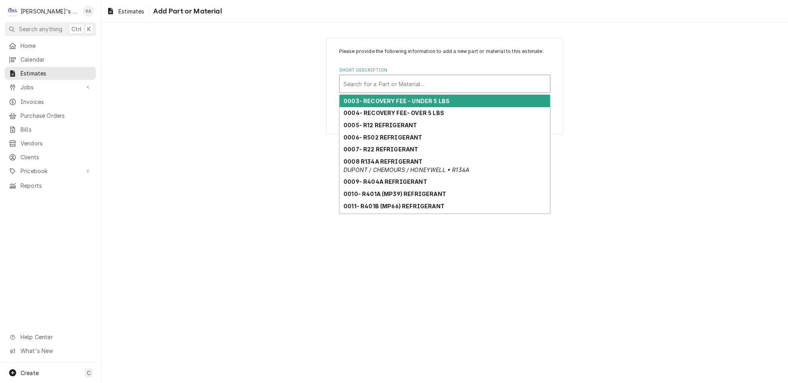
click at [387, 104] on strong "0003- RECOVERY FEE - UNDER 5 LBS" at bounding box center [397, 101] width 106 height 7
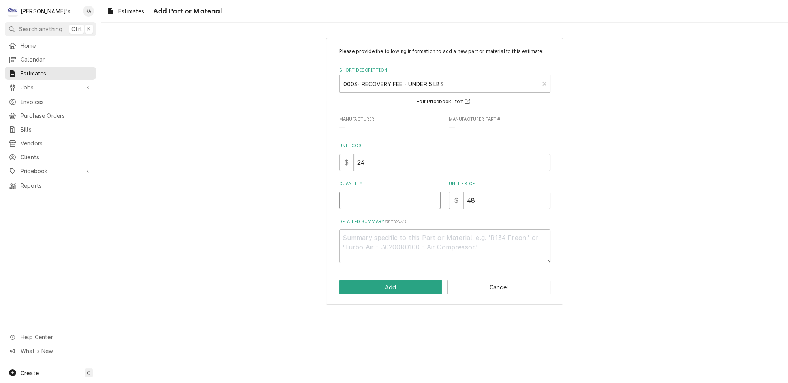
click at [366, 205] on input "Quantity" at bounding box center [390, 200] width 102 height 17
click at [389, 290] on button "Add" at bounding box center [390, 287] width 103 height 15
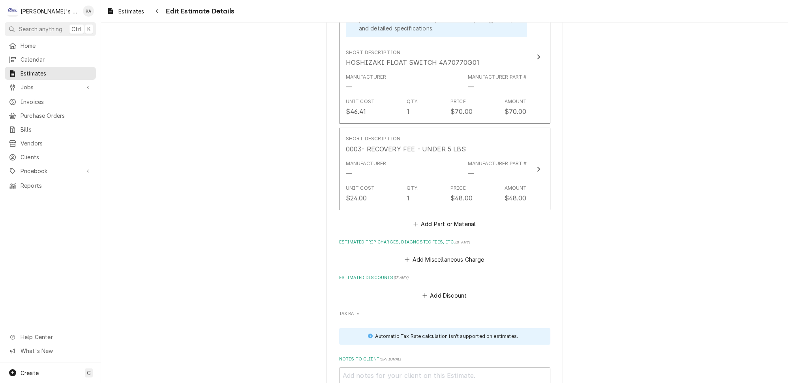
scroll to position [1694, 0]
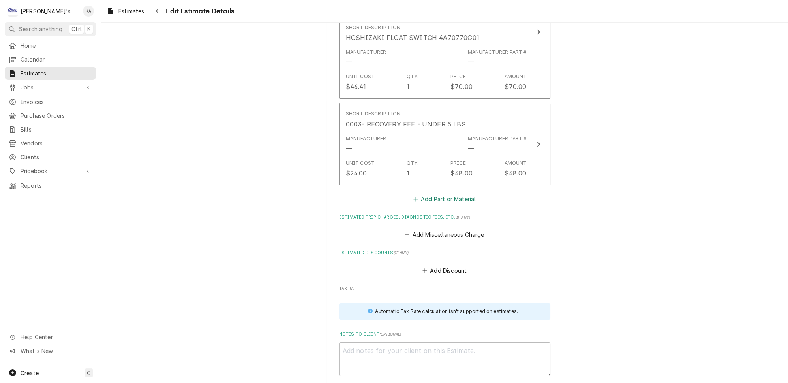
click at [447, 193] on button "Add Part or Material" at bounding box center [444, 198] width 65 height 11
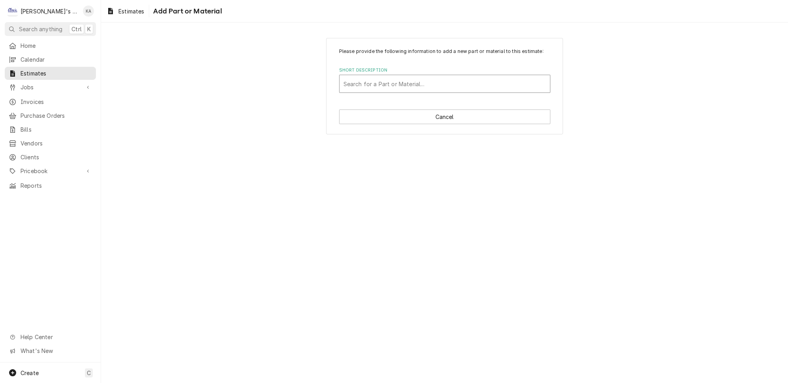
click at [427, 90] on div "Short Description" at bounding box center [445, 84] width 203 height 14
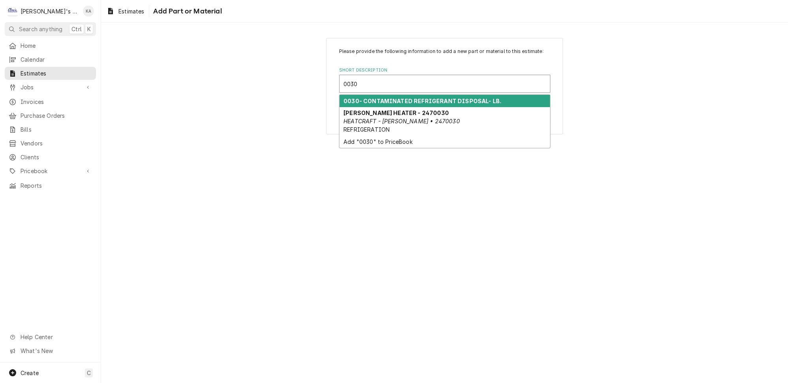
click at [424, 104] on strong "0030- CONTAMINATED REFRIGERANT DISPOSAL- LB." at bounding box center [423, 101] width 158 height 7
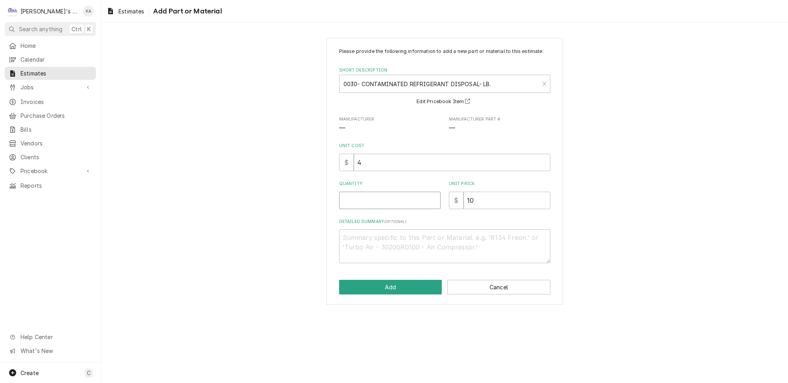
click at [350, 206] on input "Quantity" at bounding box center [390, 200] width 102 height 17
click at [392, 291] on button "Add" at bounding box center [390, 287] width 103 height 15
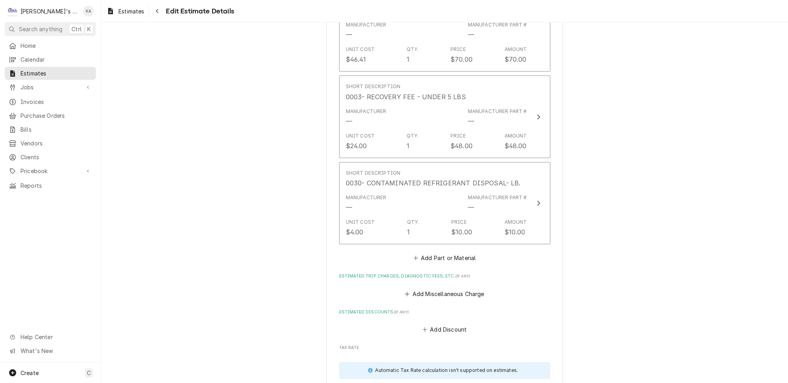
scroll to position [1757, 0]
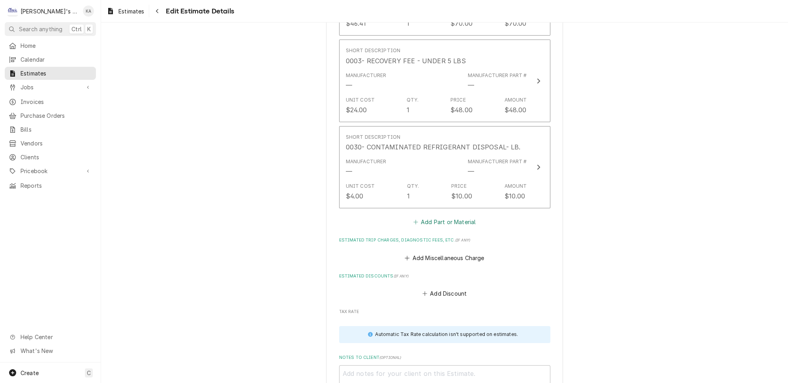
click at [436, 216] on button "Add Part or Material" at bounding box center [444, 221] width 65 height 11
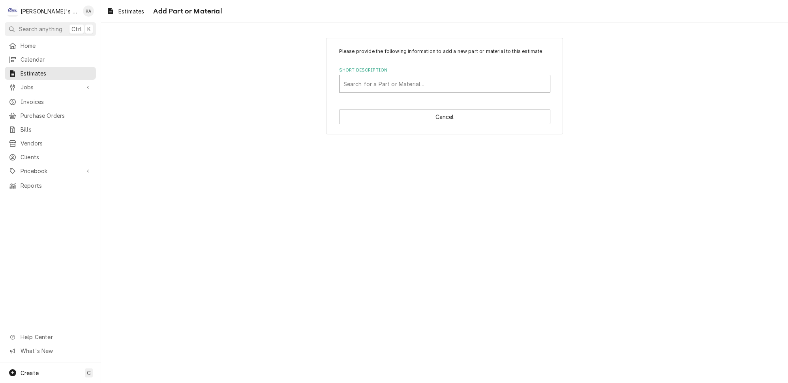
click at [436, 91] on div "Short Description" at bounding box center [445, 84] width 203 height 14
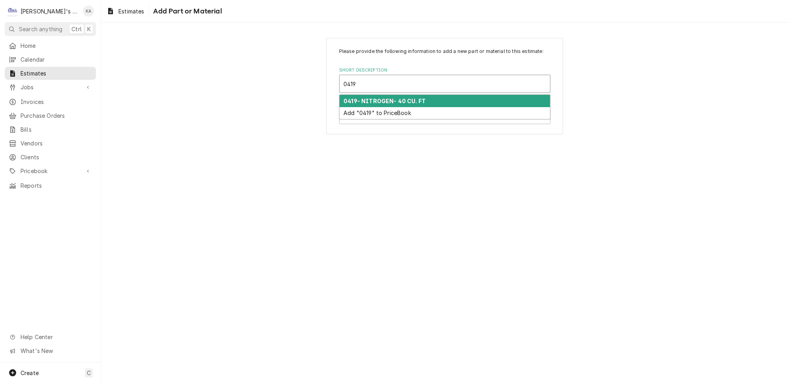
click at [433, 103] on div "0419- NITROGEN- 40 CU. FT" at bounding box center [445, 101] width 211 height 12
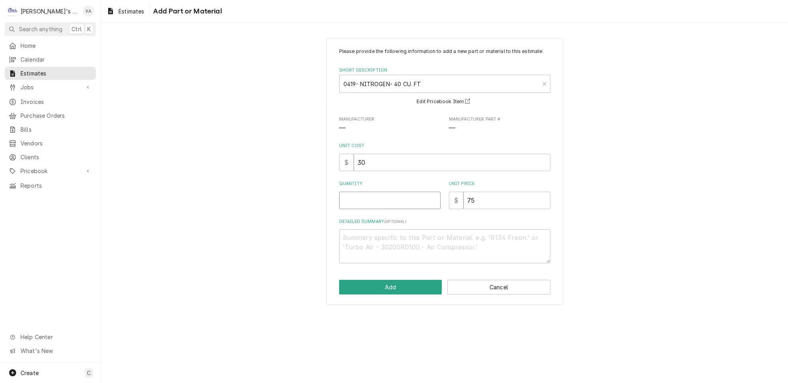
click at [392, 203] on input "Quantity" at bounding box center [390, 200] width 102 height 17
click at [397, 288] on button "Add" at bounding box center [390, 287] width 103 height 15
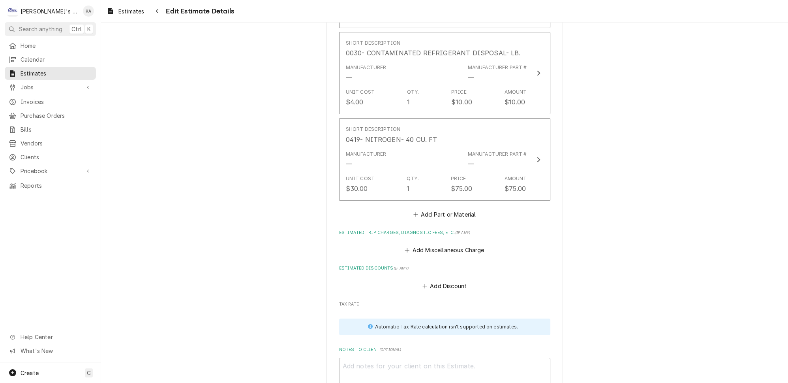
scroll to position [1856, 0]
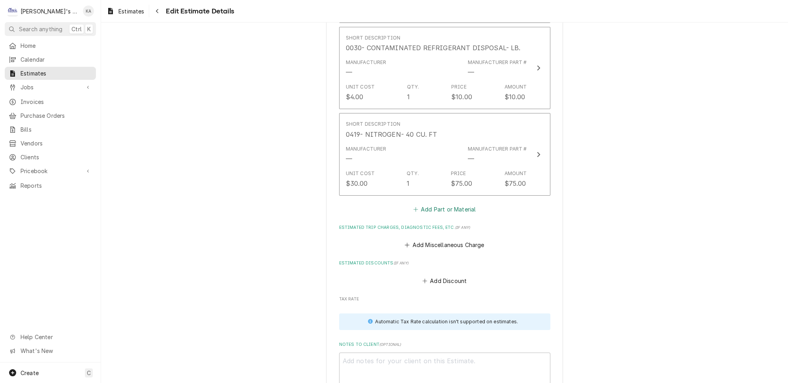
click at [435, 204] on button "Add Part or Material" at bounding box center [444, 209] width 65 height 11
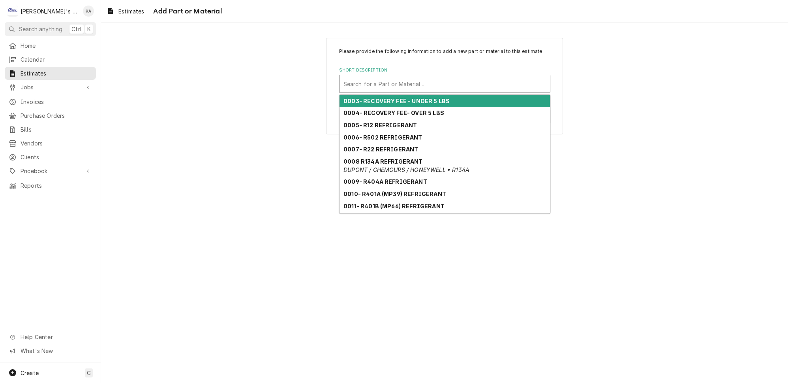
click at [423, 89] on div "Short Description" at bounding box center [445, 84] width 203 height 14
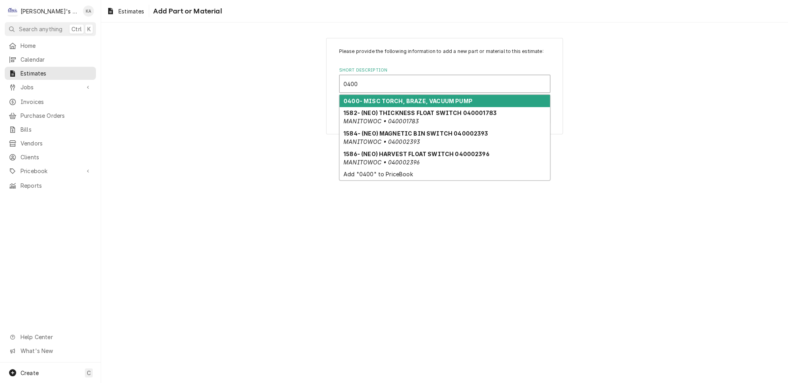
click at [434, 103] on strong "0400- MISC TORCH, BRAZE, VACUUM PUMP" at bounding box center [408, 101] width 129 height 7
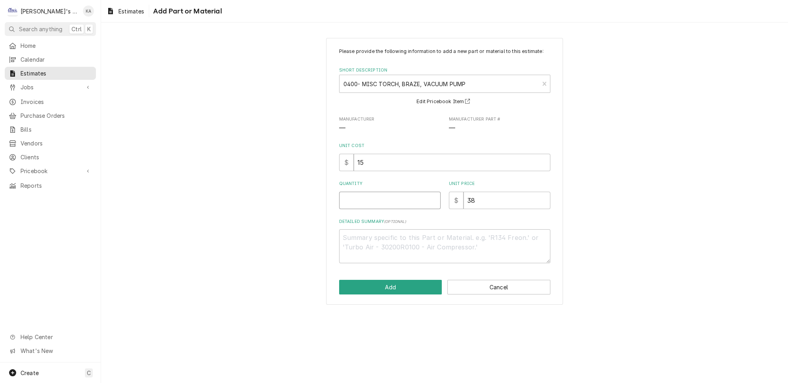
click at [377, 203] on input "Quantity" at bounding box center [390, 200] width 102 height 17
click at [390, 291] on button "Add" at bounding box center [390, 287] width 103 height 15
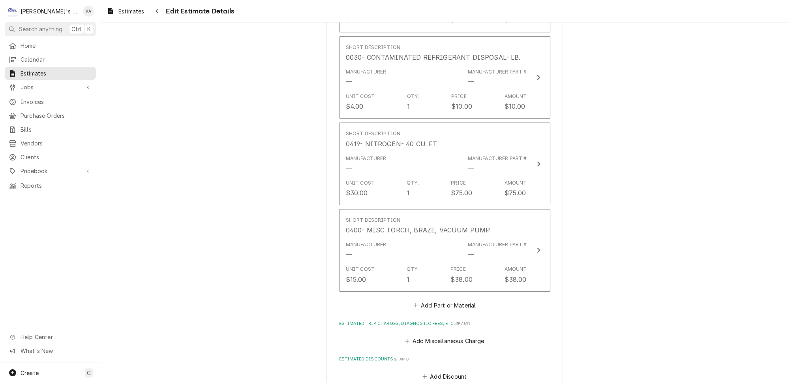
scroll to position [1848, 0]
click at [433, 298] on button "Add Part or Material" at bounding box center [444, 303] width 65 height 11
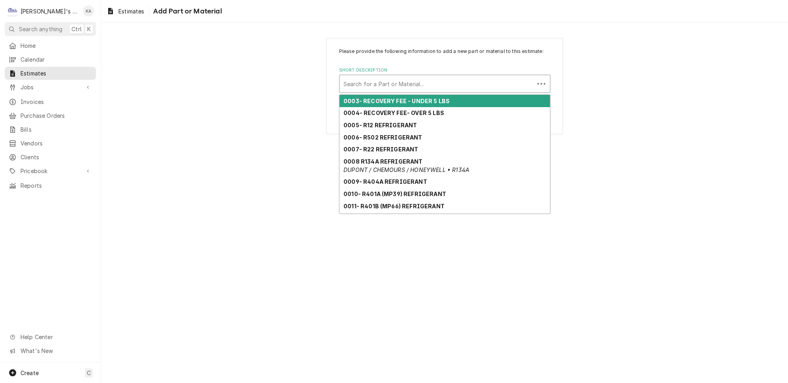
click at [482, 91] on div "Short Description" at bounding box center [437, 84] width 187 height 14
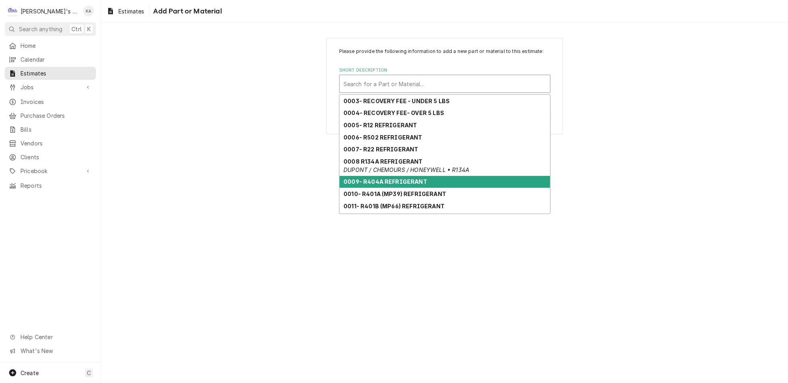
click at [382, 181] on strong "0009- R404A REFRIGERANT" at bounding box center [386, 181] width 84 height 7
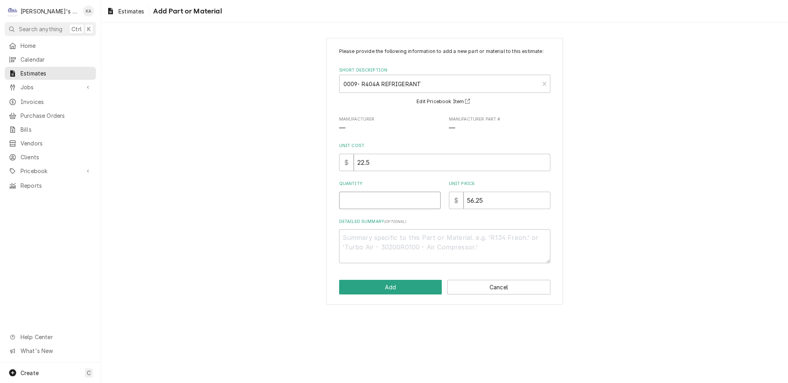
click at [382, 205] on input "Quantity" at bounding box center [390, 200] width 102 height 17
click at [393, 294] on button "Add" at bounding box center [390, 287] width 103 height 15
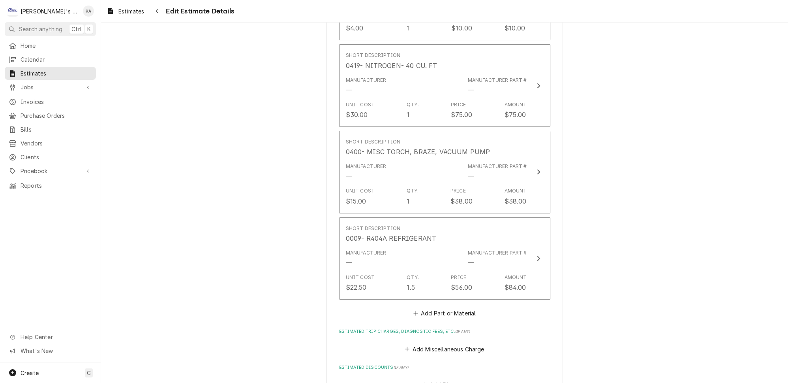
scroll to position [1983, 0]
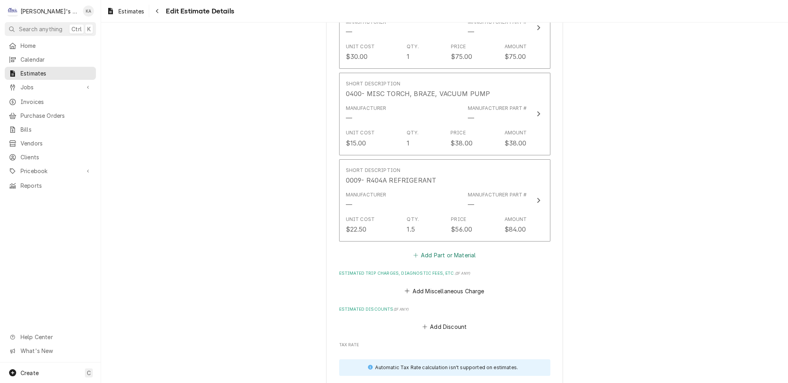
click at [434, 250] on button "Add Part or Material" at bounding box center [444, 255] width 65 height 11
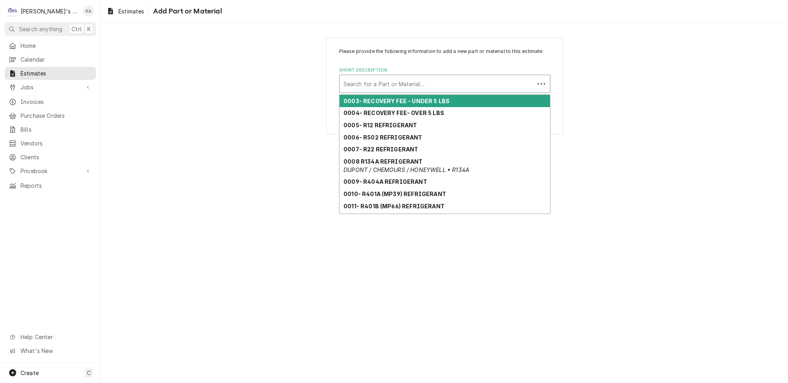
click at [416, 91] on div "Short Description" at bounding box center [437, 84] width 187 height 14
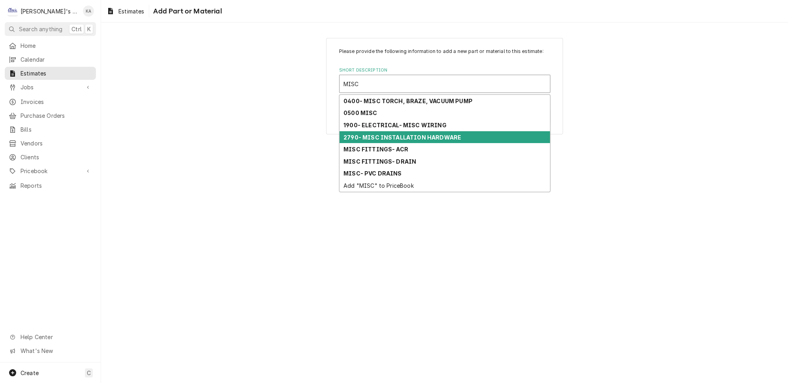
click at [414, 136] on strong "2790- MISC INSTALLATION HARDWARE" at bounding box center [403, 137] width 118 height 7
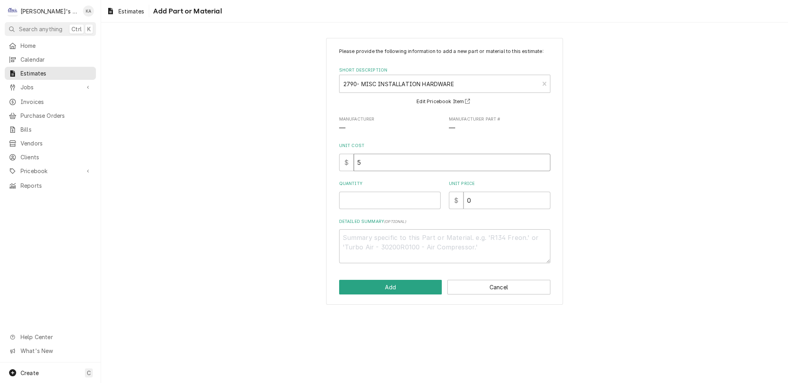
click at [363, 169] on input "5" at bounding box center [452, 162] width 197 height 17
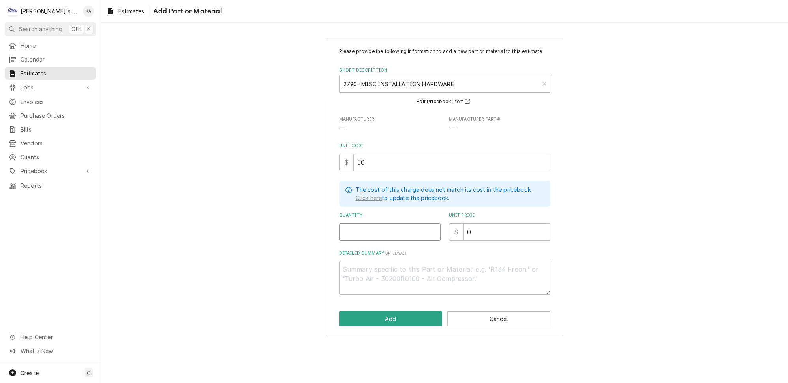
click at [355, 231] on input "Quantity" at bounding box center [390, 231] width 102 height 17
click at [401, 321] on button "Add" at bounding box center [390, 318] width 103 height 15
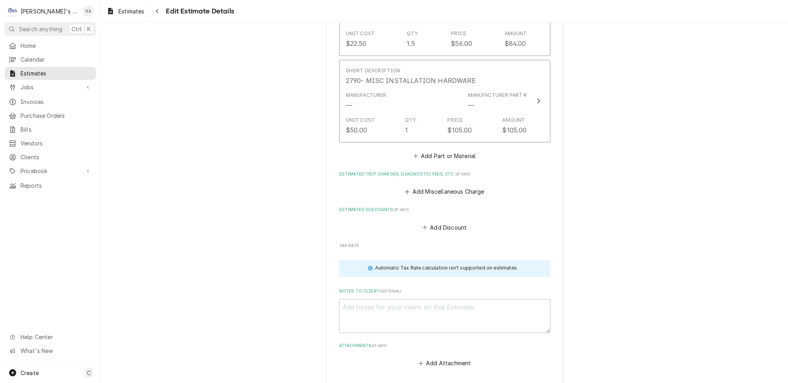
scroll to position [2190, 0]
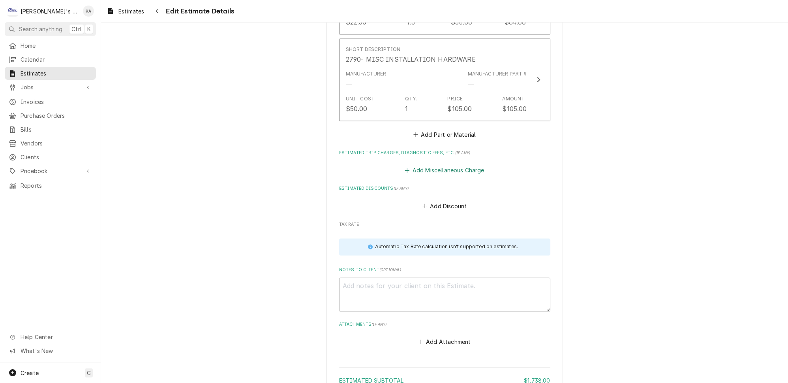
click at [430, 165] on button "Add Miscellaneous Charge" at bounding box center [445, 170] width 82 height 11
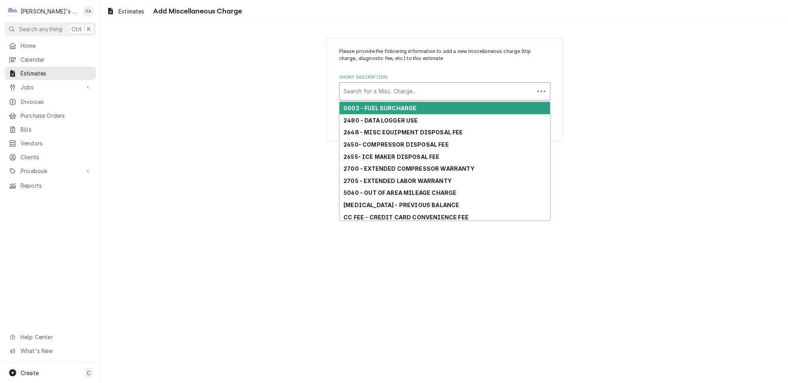
click at [424, 88] on div "Short Description" at bounding box center [437, 91] width 187 height 14
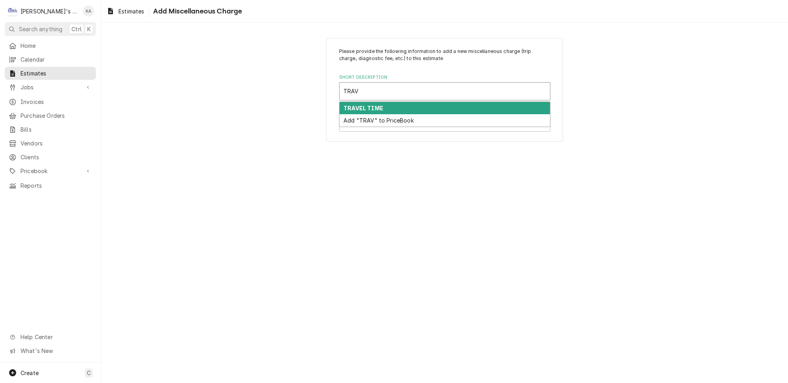
click at [425, 107] on div "TRAVEL TIME" at bounding box center [445, 108] width 211 height 12
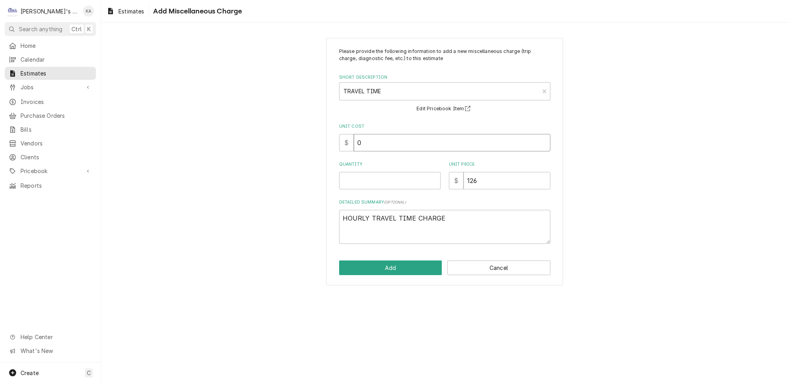
click at [359, 140] on input "0" at bounding box center [452, 142] width 197 height 17
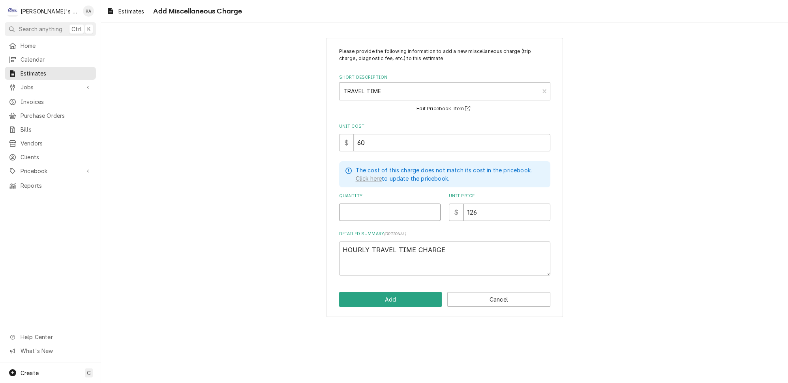
click at [367, 205] on input "Quantity" at bounding box center [390, 211] width 102 height 17
click at [385, 292] on button "Add" at bounding box center [390, 299] width 103 height 15
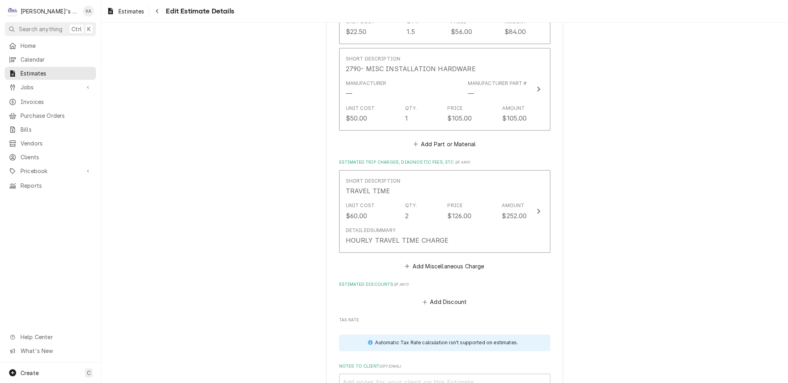
scroll to position [2181, 0]
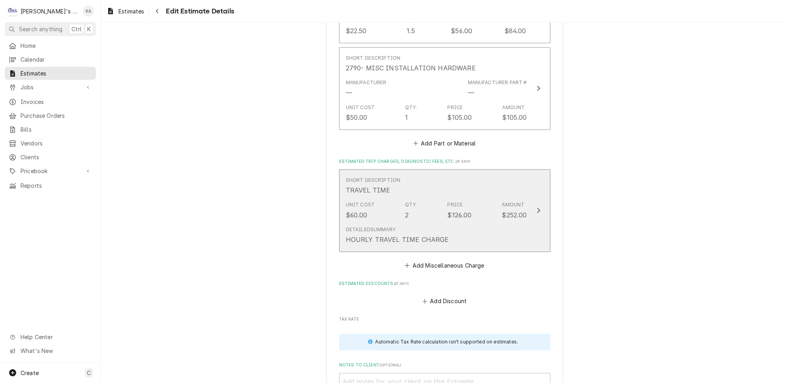
click at [527, 169] on button "Short Description TRAVEL TIME Unit Cost $60.00 Qty. 2 Price $126.00 Amount $252…" at bounding box center [444, 210] width 211 height 83
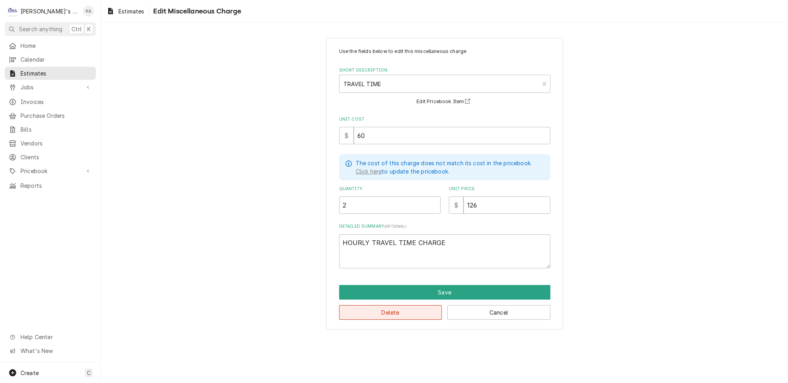
click at [400, 308] on button "Delete" at bounding box center [390, 312] width 103 height 15
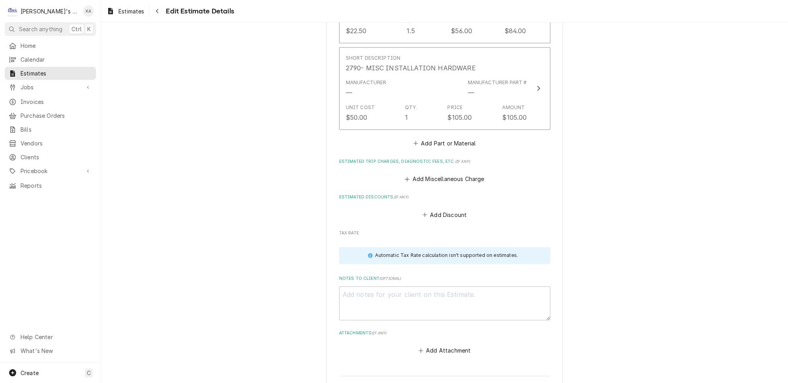
scroll to position [2173, 0]
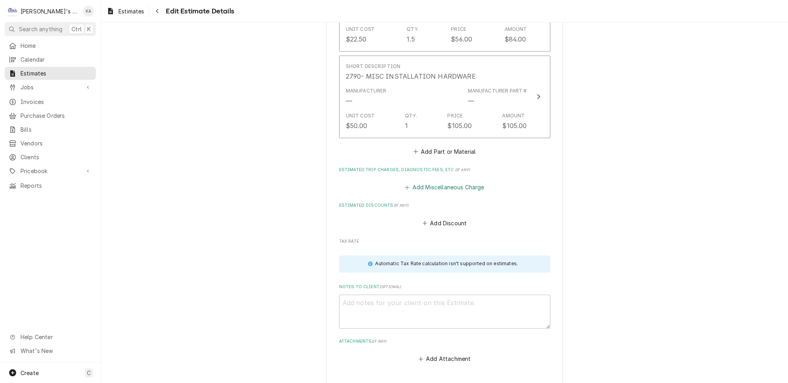
click at [450, 182] on button "Add Miscellaneous Charge" at bounding box center [445, 187] width 82 height 11
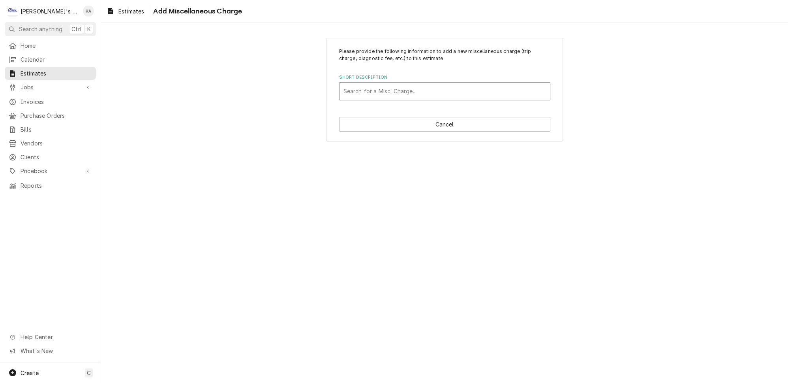
click at [418, 93] on div "Short Description" at bounding box center [445, 91] width 203 height 14
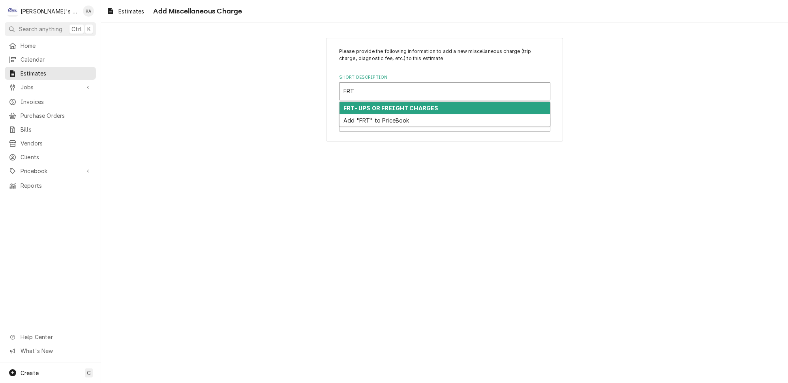
click at [423, 105] on strong "FRT- UPS OR FREIGHT CHARGES" at bounding box center [391, 108] width 95 height 7
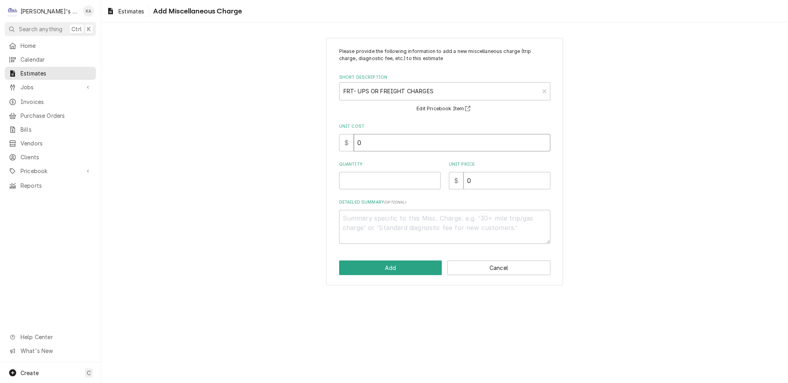
click at [358, 141] on input "0" at bounding box center [452, 142] width 197 height 17
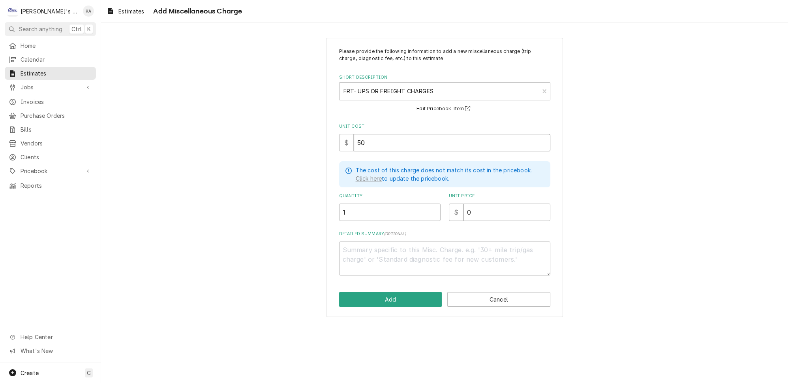
click at [366, 140] on input "50" at bounding box center [452, 142] width 197 height 17
click at [464, 206] on input "0" at bounding box center [507, 211] width 87 height 17
click at [355, 246] on textarea "Detailed Summary ( optional )" at bounding box center [444, 258] width 211 height 34
click at [388, 293] on button "Add" at bounding box center [390, 299] width 103 height 15
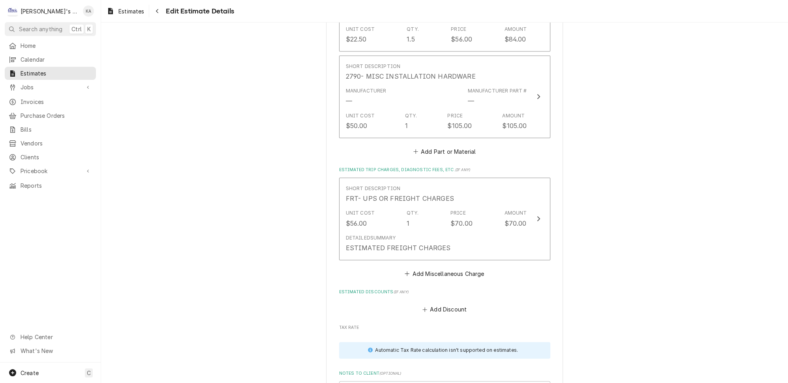
scroll to position [2164, 0]
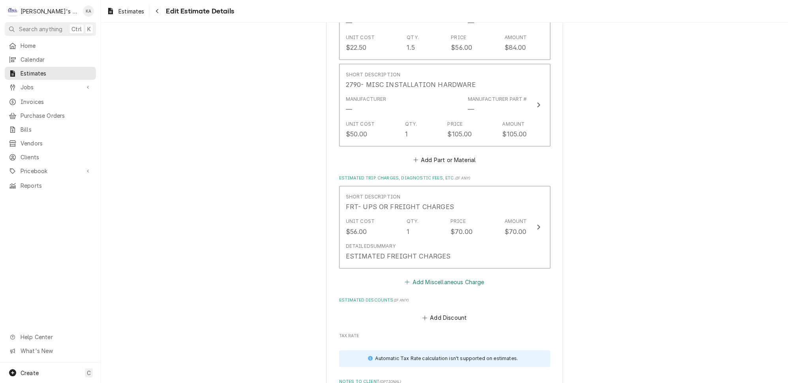
click at [452, 276] on button "Add Miscellaneous Charge" at bounding box center [445, 281] width 82 height 11
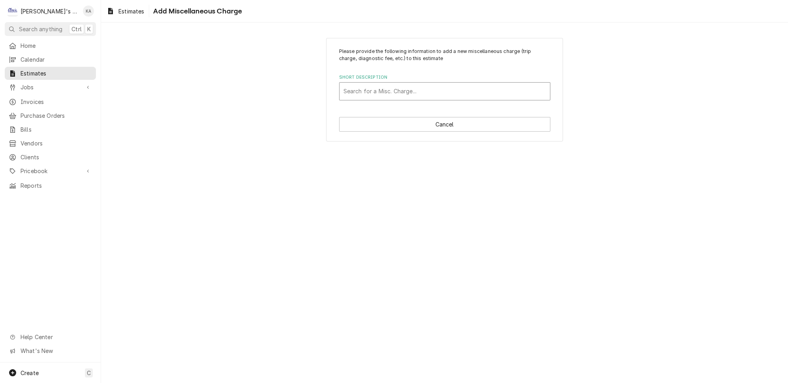
click at [438, 88] on div "Short Description" at bounding box center [445, 91] width 203 height 14
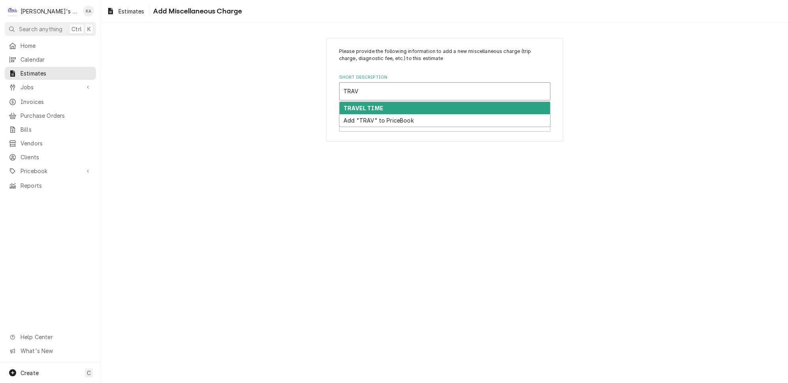
click at [429, 104] on div "TRAVEL TIME" at bounding box center [445, 108] width 211 height 12
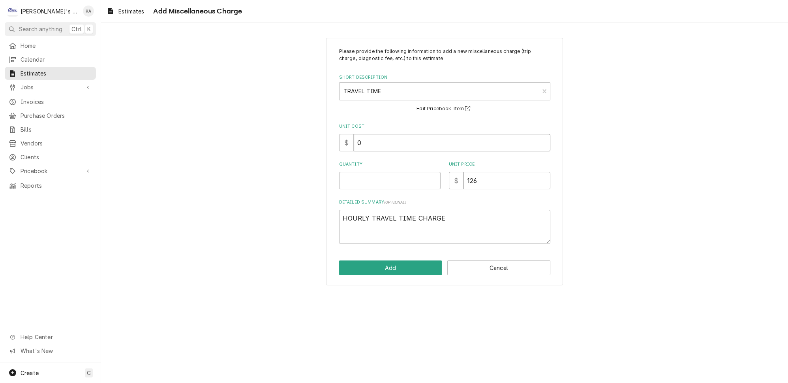
click at [359, 139] on input "0" at bounding box center [452, 142] width 197 height 17
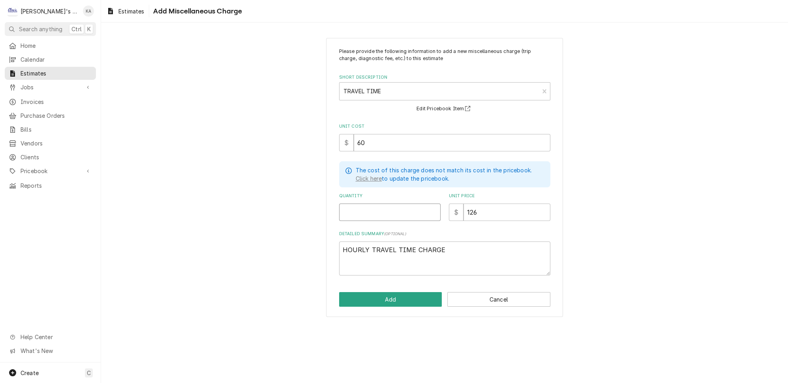
click at [355, 205] on input "Quantity" at bounding box center [390, 211] width 102 height 17
click at [388, 292] on button "Add" at bounding box center [390, 299] width 103 height 15
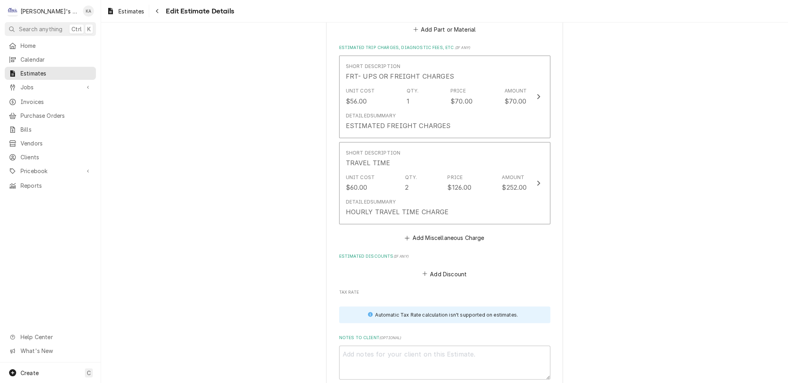
scroll to position [2299, 0]
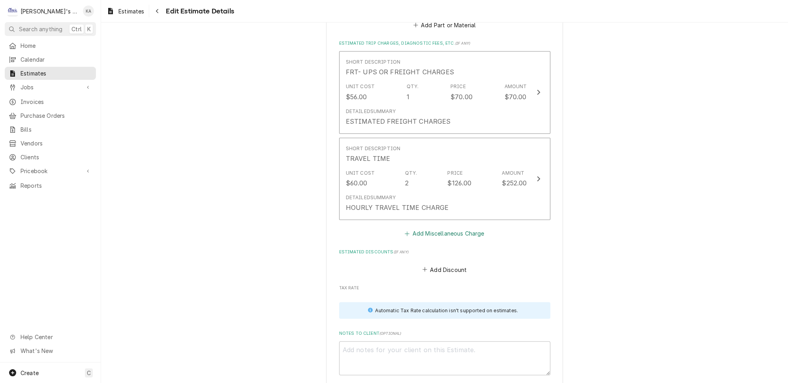
click at [434, 228] on button "Add Miscellaneous Charge" at bounding box center [445, 233] width 82 height 11
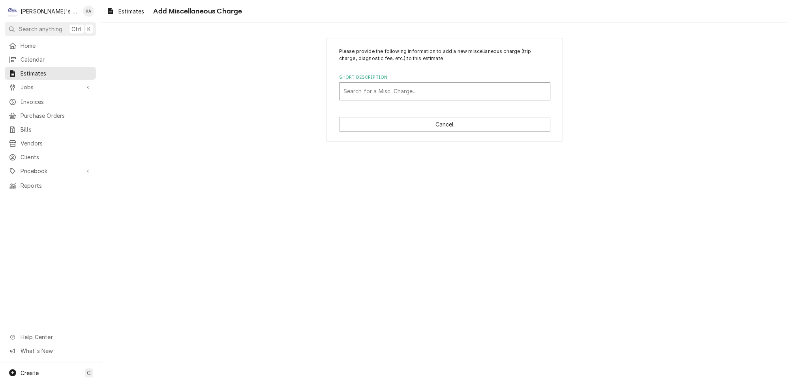
click at [412, 90] on div "Short Description" at bounding box center [445, 91] width 203 height 14
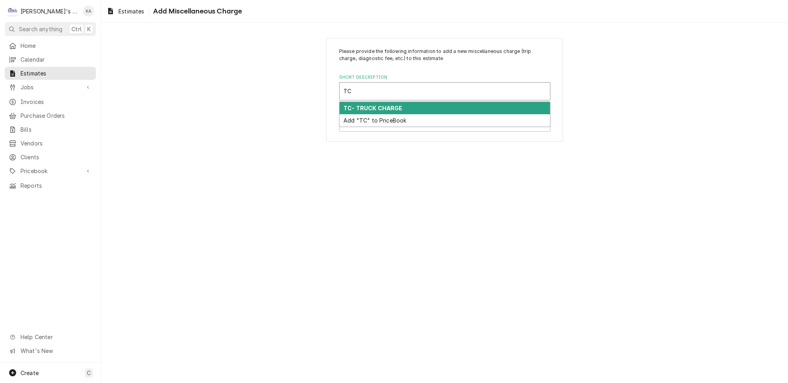
click at [412, 102] on div "TC- TRUCK CHARGE" at bounding box center [445, 108] width 211 height 12
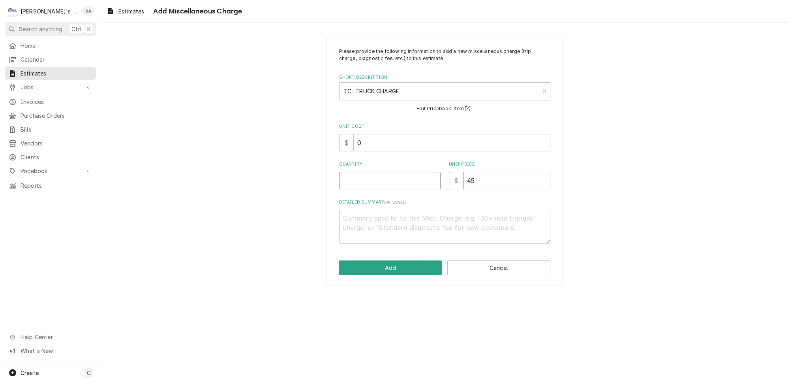
click at [360, 172] on input "Quantity" at bounding box center [390, 180] width 102 height 17
click at [392, 265] on button "Add" at bounding box center [390, 267] width 103 height 15
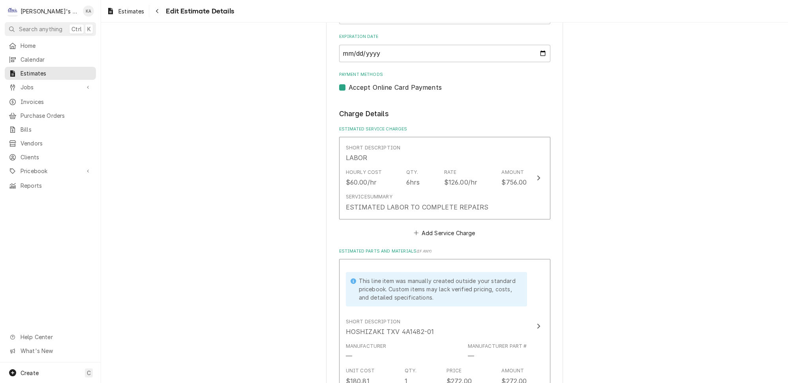
scroll to position [711, 0]
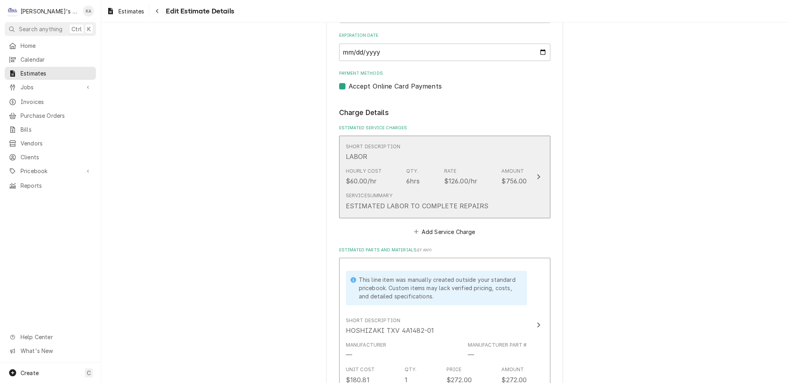
click at [537, 173] on icon "Update Line Item" at bounding box center [539, 176] width 4 height 6
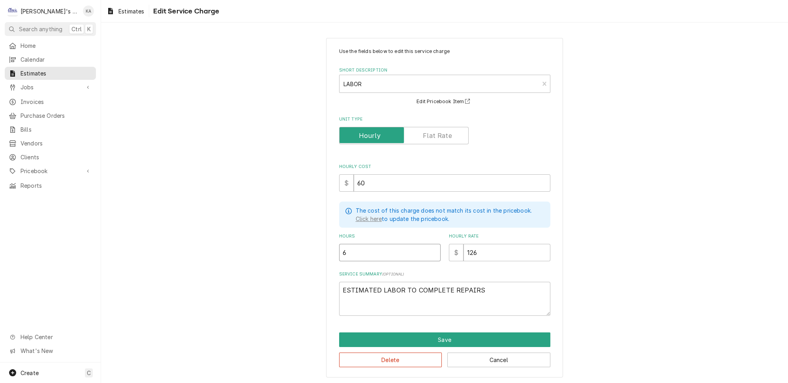
click at [349, 246] on input "6" at bounding box center [390, 252] width 102 height 17
click at [446, 332] on button "Save" at bounding box center [444, 339] width 211 height 15
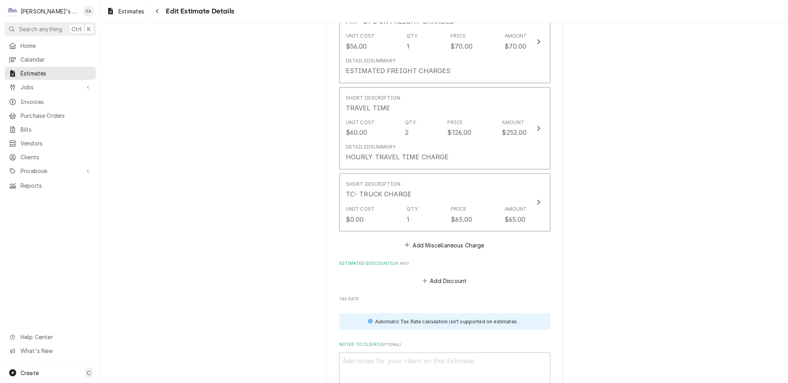
scroll to position [2354, 0]
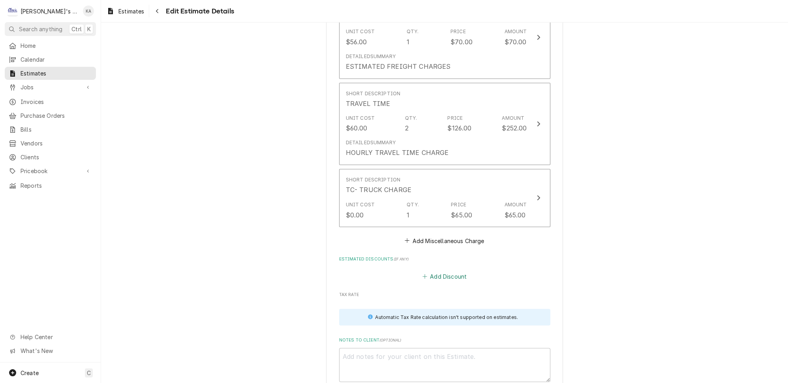
click at [449, 271] on button "Add Discount" at bounding box center [444, 276] width 47 height 11
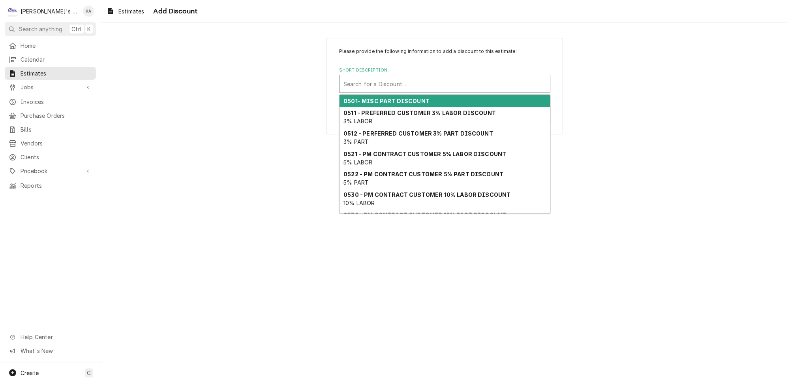
click at [411, 77] on div "Short Description" at bounding box center [445, 84] width 203 height 14
click at [404, 98] on strong "0501- MISC PART DISCOUNT" at bounding box center [387, 101] width 86 height 7
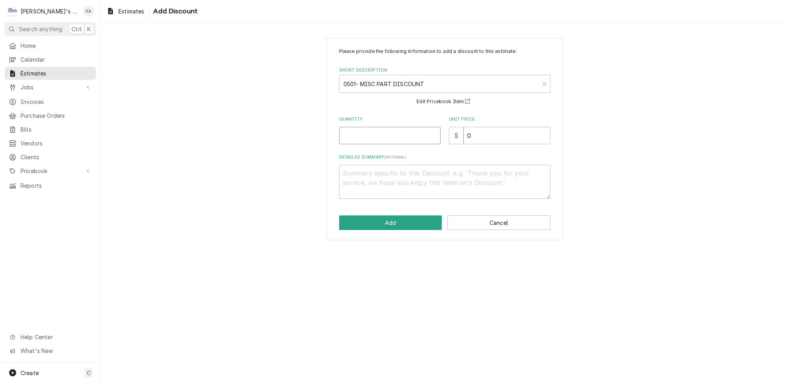
click at [373, 134] on input "Quantity" at bounding box center [390, 135] width 102 height 17
click at [350, 169] on textarea "Detailed Summary ( optional )" at bounding box center [444, 182] width 211 height 34
click at [392, 220] on button "Add" at bounding box center [390, 222] width 103 height 15
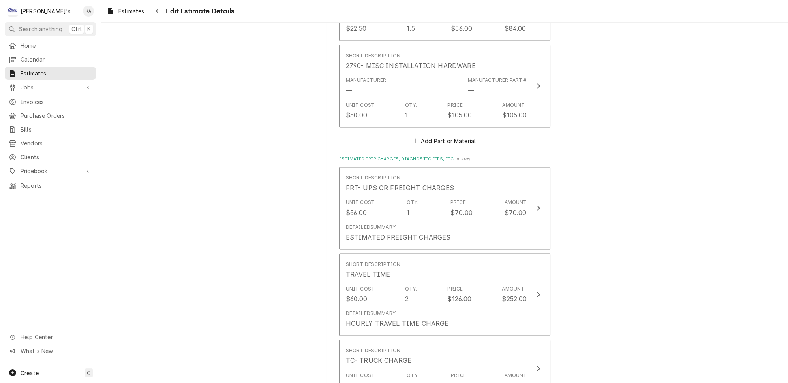
scroll to position [2130, 0]
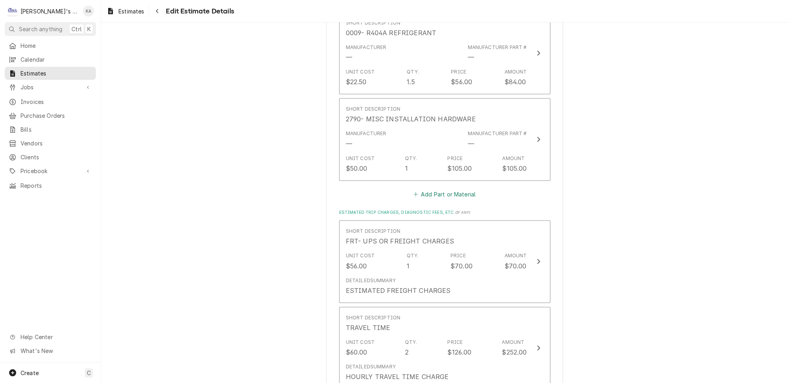
click at [432, 188] on button "Add Part or Material" at bounding box center [444, 193] width 65 height 11
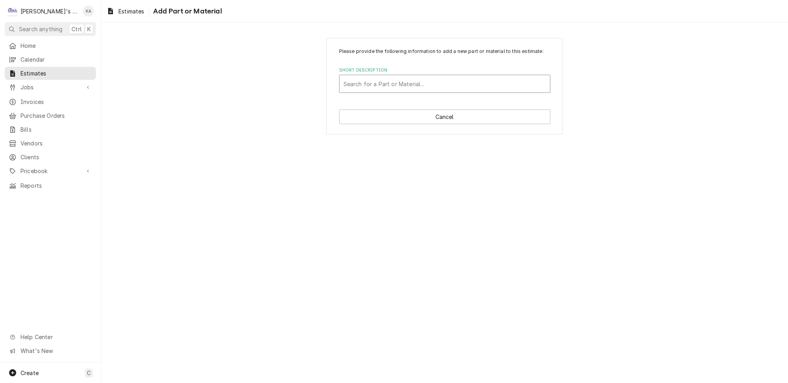
click at [449, 88] on div "Short Description" at bounding box center [445, 84] width 203 height 14
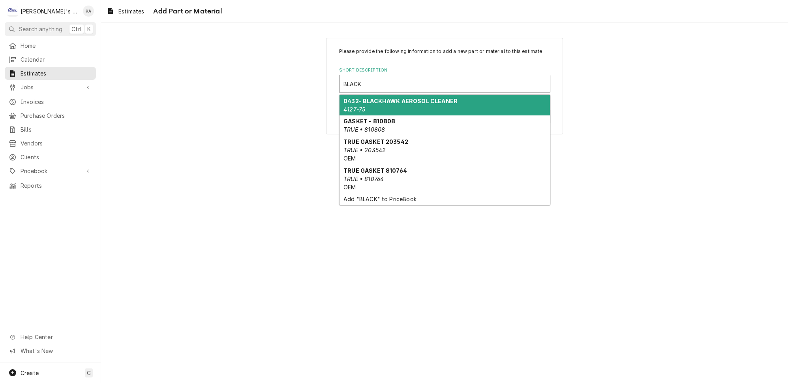
click at [440, 104] on strong "0432- BLACKHAWK AEROSOL CLEANER" at bounding box center [401, 101] width 114 height 7
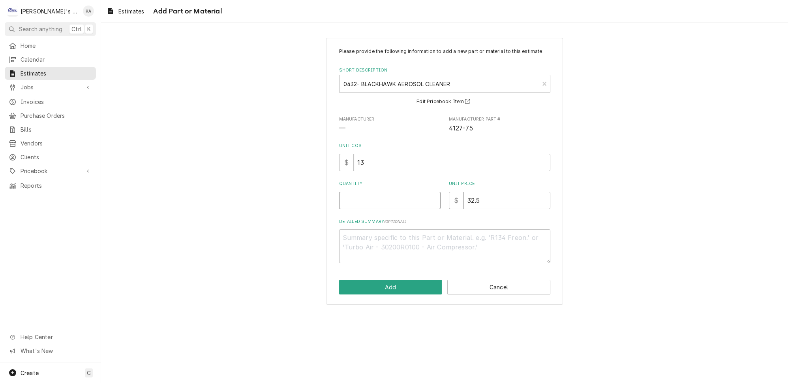
click at [399, 205] on input "Quantity" at bounding box center [390, 200] width 102 height 17
drag, startPoint x: 475, startPoint y: 202, endPoint x: 467, endPoint y: 205, distance: 8.9
click at [467, 205] on input "32.5" at bounding box center [507, 200] width 87 height 17
click at [387, 288] on button "Add" at bounding box center [390, 287] width 103 height 15
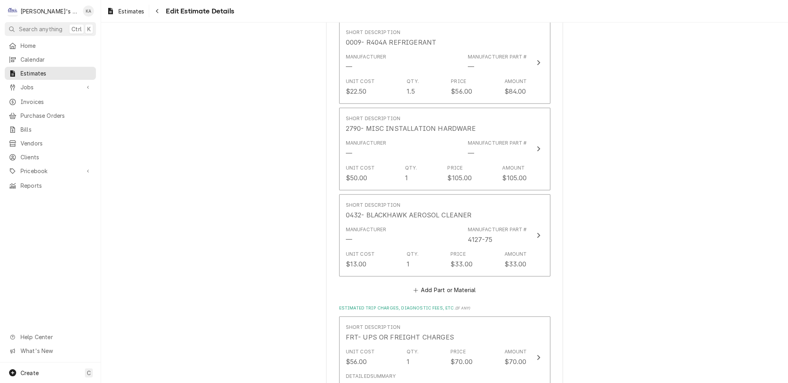
scroll to position [2121, 0]
click at [428, 284] on button "Add Part or Material" at bounding box center [444, 289] width 65 height 11
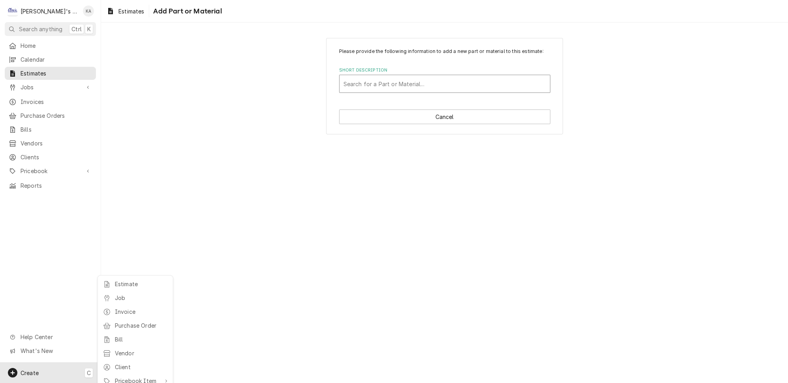
click at [405, 90] on html "C Clay's Refrigeration KA Search anything Ctrl K Home Calendar Estimates Jobs J…" at bounding box center [394, 191] width 788 height 383
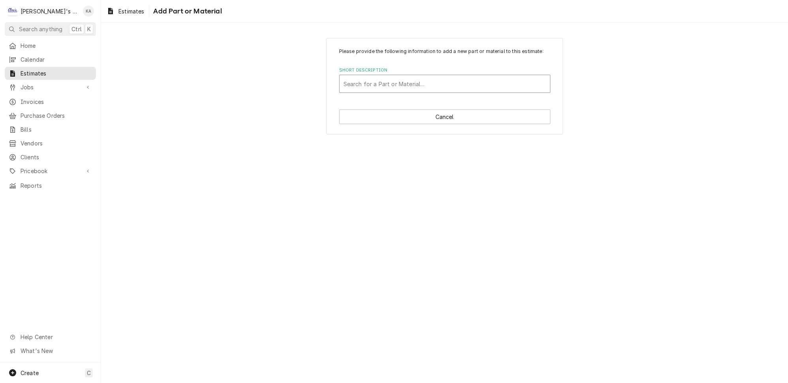
click at [405, 90] on div "Short Description" at bounding box center [445, 84] width 203 height 14
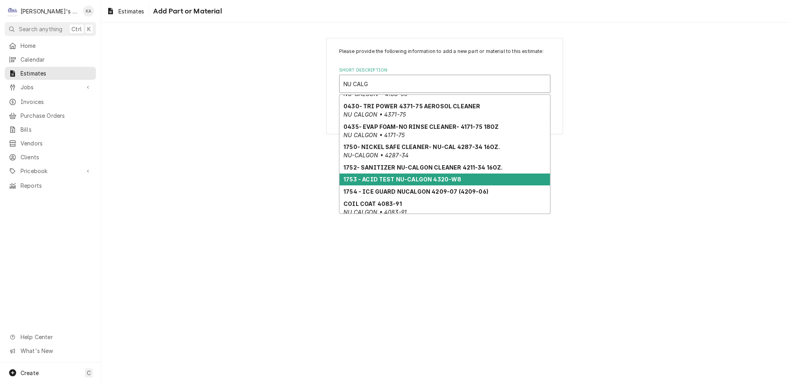
scroll to position [68, 0]
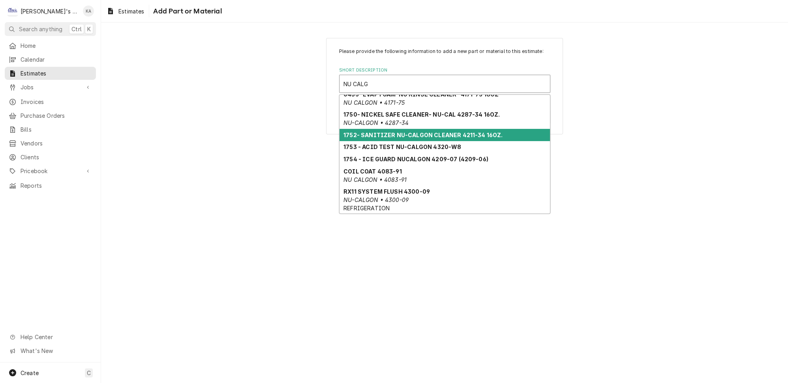
click at [461, 134] on strong "1752- SANITIZER NU-CALGON CLEANER 4211-34 16OZ." at bounding box center [424, 135] width 160 height 7
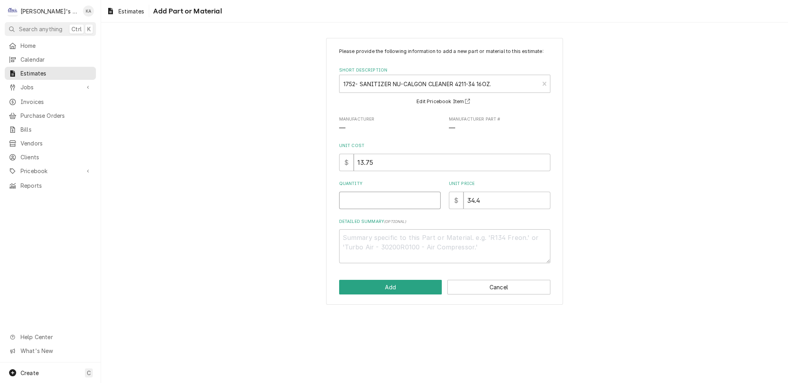
click at [399, 206] on input "Quantity" at bounding box center [390, 200] width 102 height 17
click at [388, 293] on button "Add" at bounding box center [390, 287] width 103 height 15
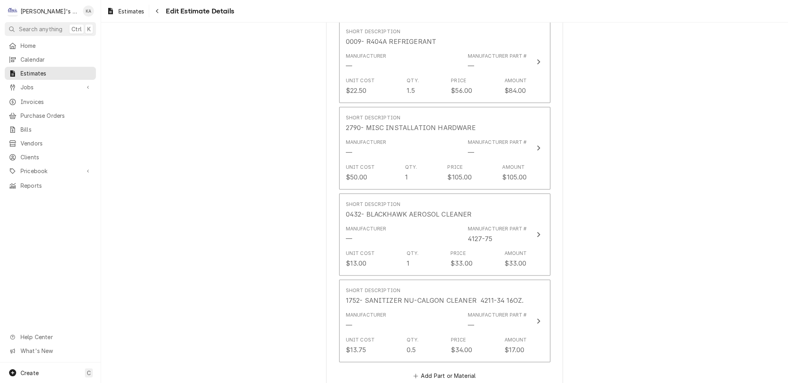
scroll to position [2113, 0]
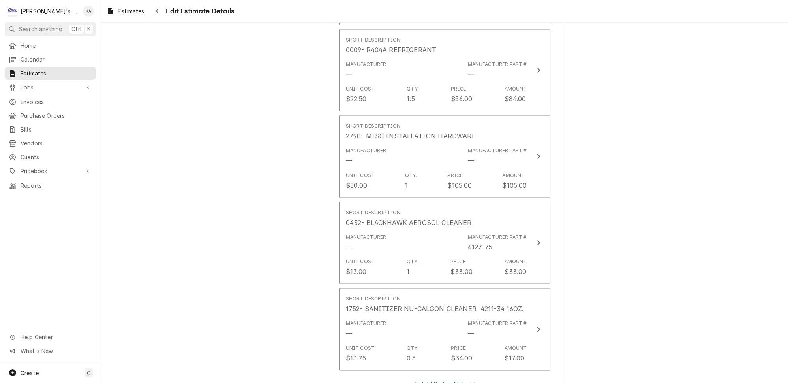
click at [438, 378] on button "Add Part or Material" at bounding box center [444, 383] width 65 height 11
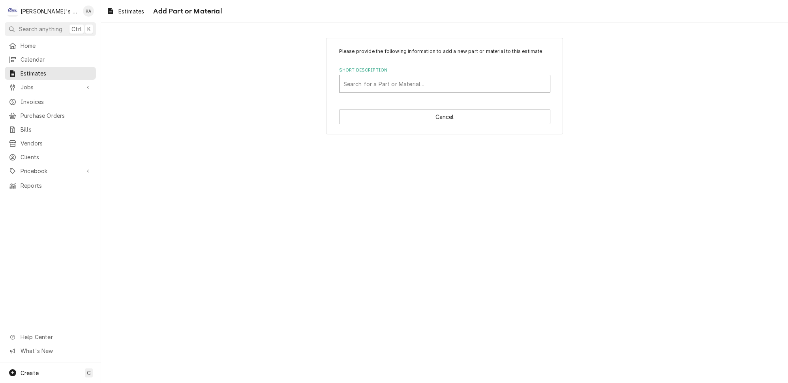
click at [369, 88] on div "Short Description" at bounding box center [445, 84] width 203 height 14
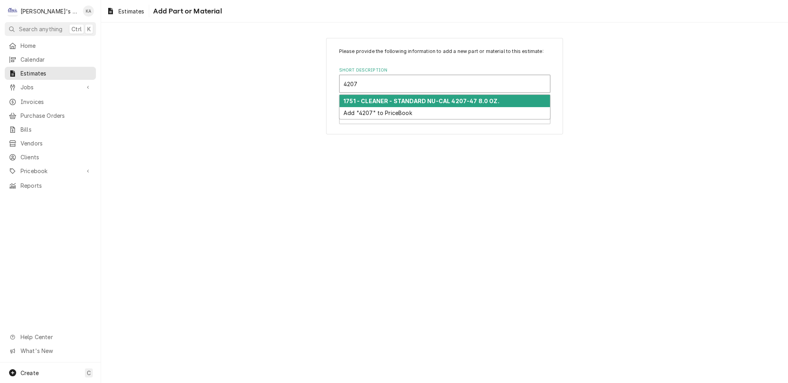
click at [419, 104] on strong "1751 - CLEANER - STANDARD NU-CAL 4207-47 8.0 OZ." at bounding box center [422, 101] width 156 height 7
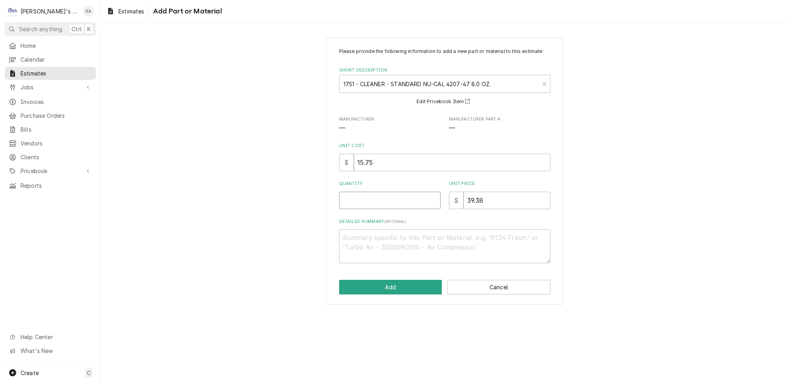
click at [386, 206] on input "Quantity" at bounding box center [390, 200] width 102 height 17
click at [391, 290] on button "Add" at bounding box center [390, 287] width 103 height 15
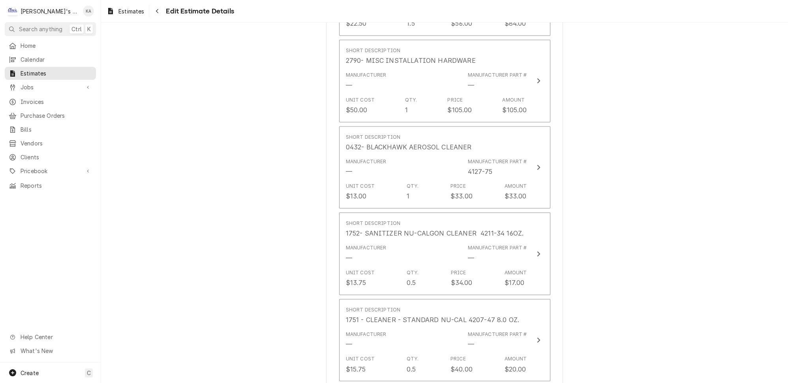
scroll to position [2212, 0]
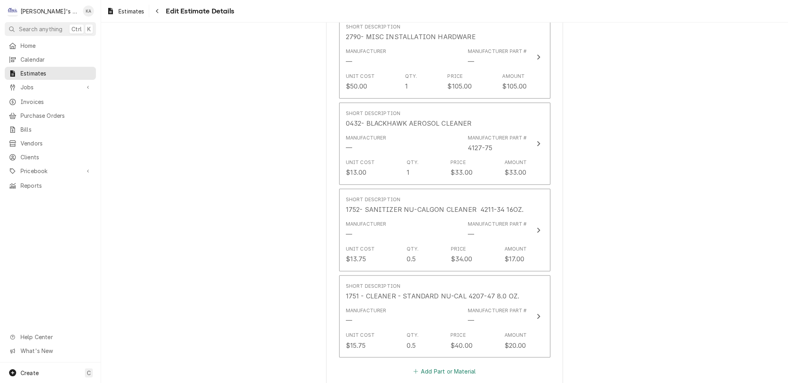
click at [433, 365] on button "Add Part or Material" at bounding box center [444, 370] width 65 height 11
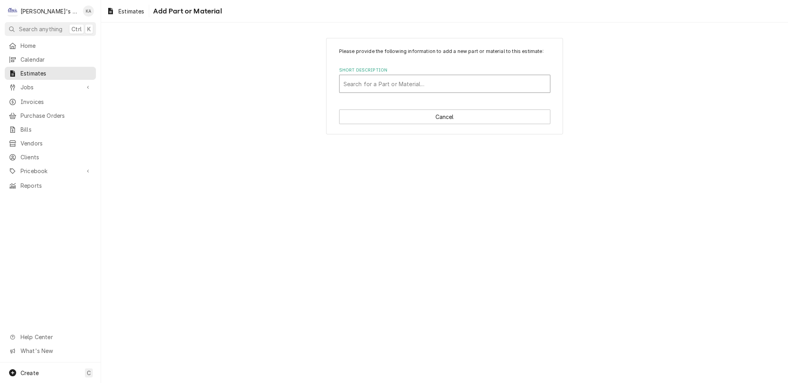
click at [370, 90] on div "Short Description" at bounding box center [445, 84] width 203 height 14
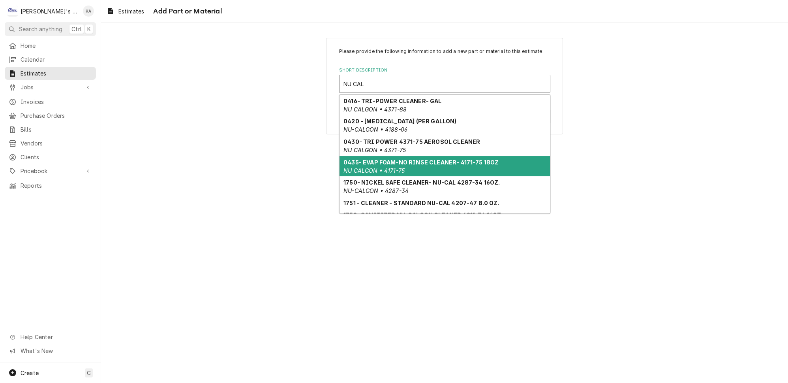
click at [397, 167] on em "NU CALGON • 4171-75" at bounding box center [374, 170] width 61 height 7
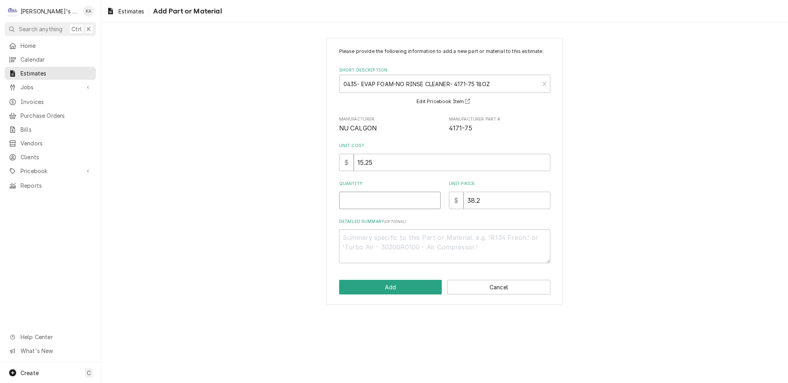
click at [358, 204] on input "Quantity" at bounding box center [390, 200] width 102 height 17
click at [389, 289] on button "Add" at bounding box center [390, 287] width 103 height 15
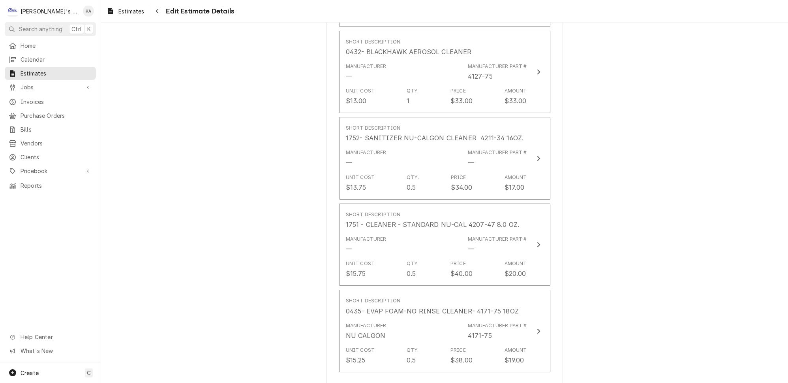
scroll to position [2347, 0]
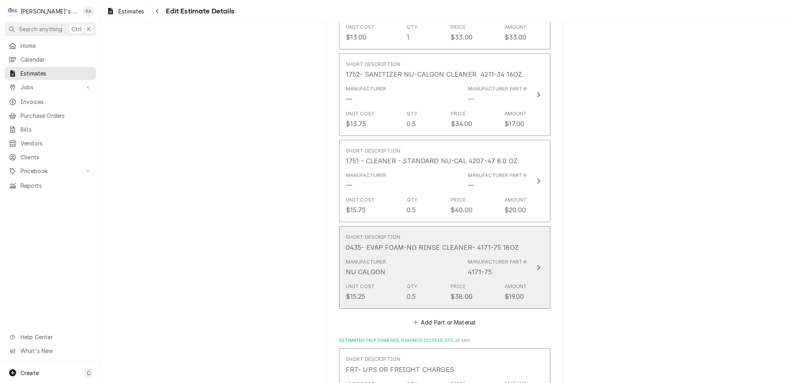
click at [537, 265] on icon "Update Line Item" at bounding box center [538, 267] width 3 height 5
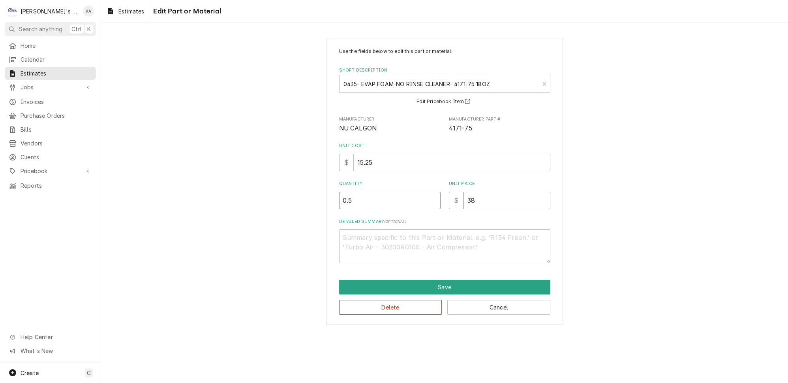
click at [355, 197] on input "0.5" at bounding box center [390, 200] width 102 height 17
click at [438, 282] on button "Save" at bounding box center [444, 287] width 211 height 15
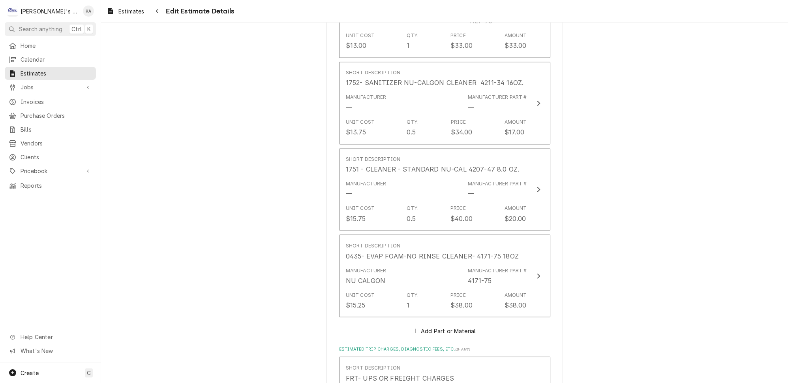
scroll to position [2231, 0]
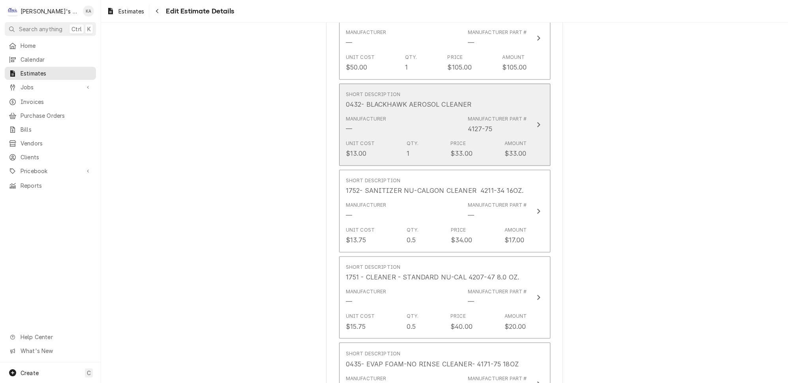
click at [537, 122] on icon "Update Line Item" at bounding box center [538, 124] width 3 height 5
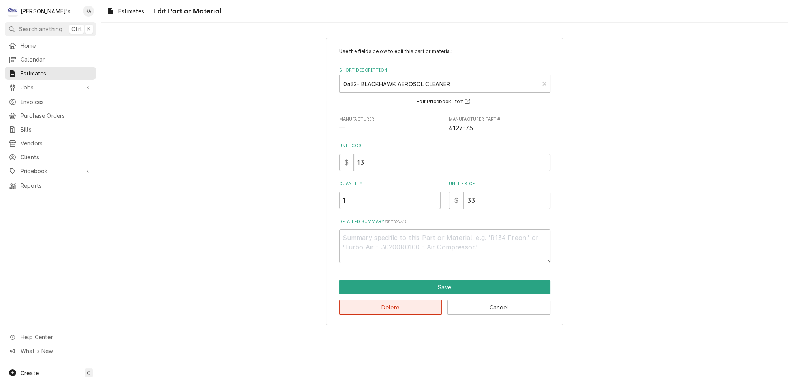
click at [403, 303] on button "Delete" at bounding box center [390, 307] width 103 height 15
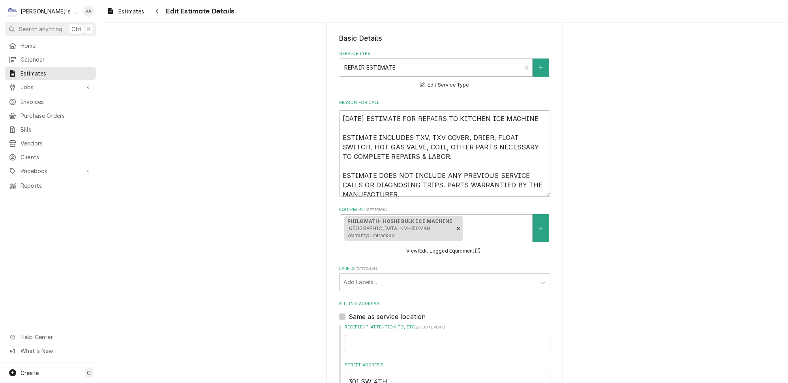
scroll to position [140, 0]
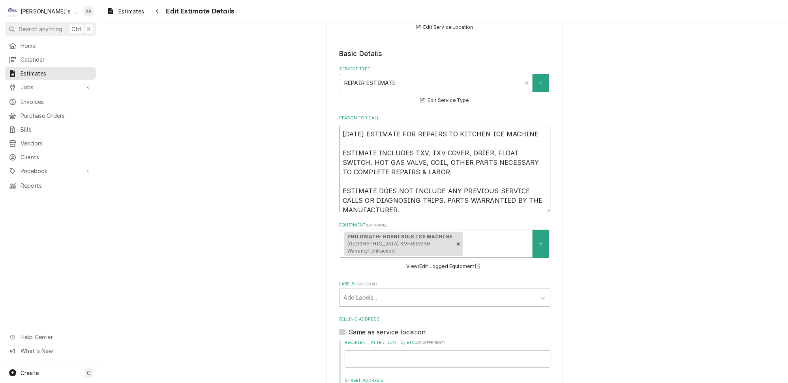
click at [442, 155] on textarea "9/2/2025 ESTIMATE FOR REPAIRS TO KITCHEN ICE MACHINE ESTIMATE INCLUDES TXV, TXV…" at bounding box center [444, 169] width 211 height 87
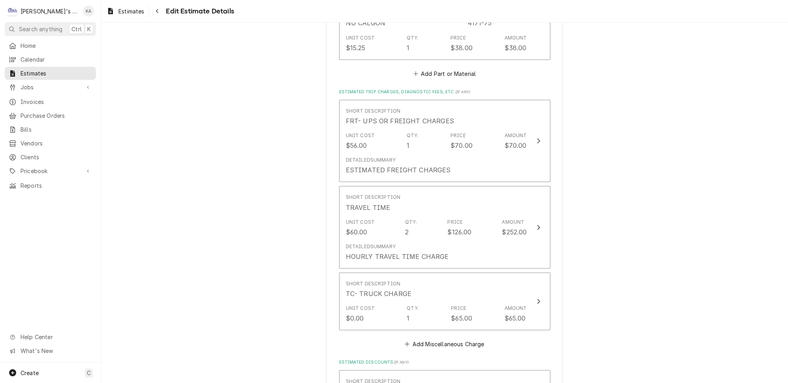
scroll to position [2618, 0]
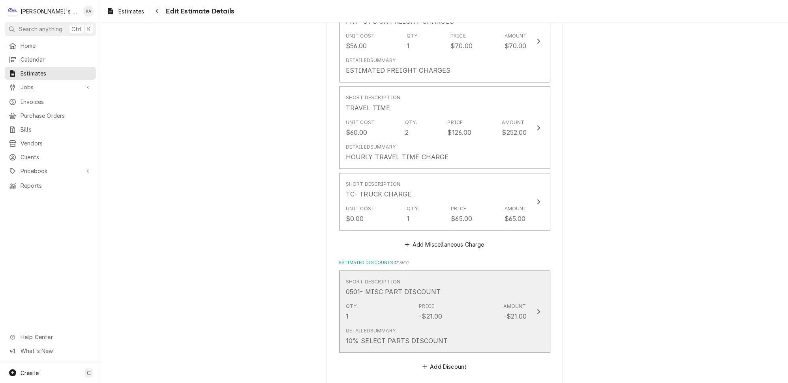
click at [529, 271] on button "Short Description 0501- MISC PART DISCOUNT Qty. 1 Price -$21.00 Amount -$21.00 …" at bounding box center [444, 312] width 211 height 83
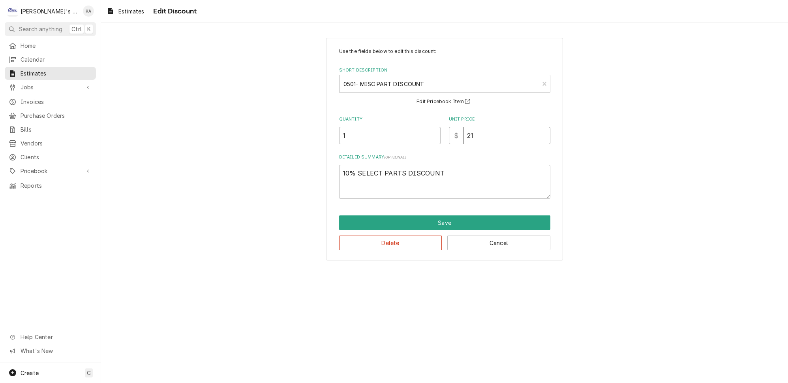
click at [467, 133] on input "21" at bounding box center [507, 135] width 87 height 17
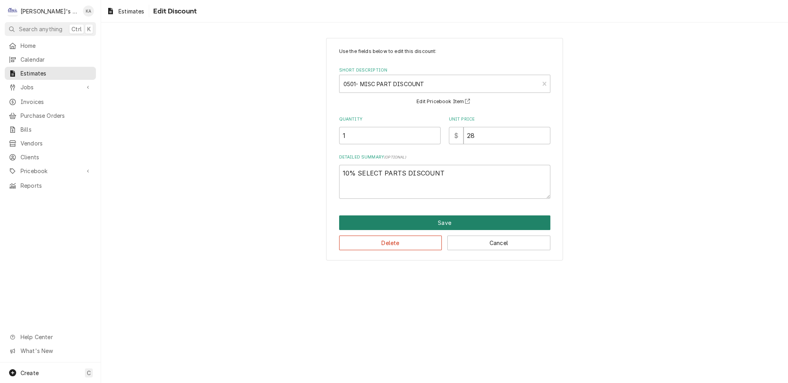
click at [436, 217] on button "Save" at bounding box center [444, 222] width 211 height 15
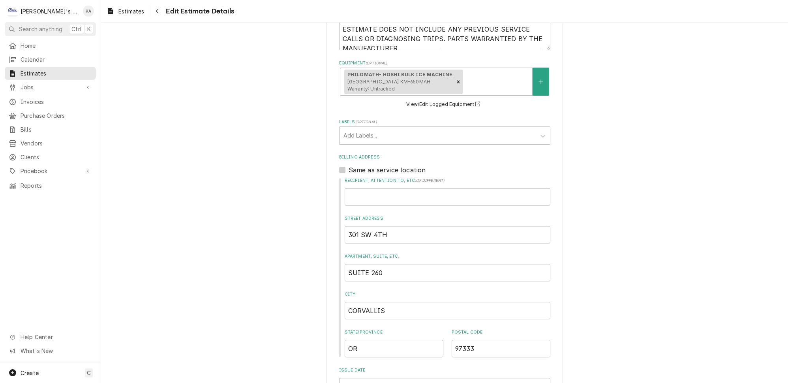
scroll to position [132, 0]
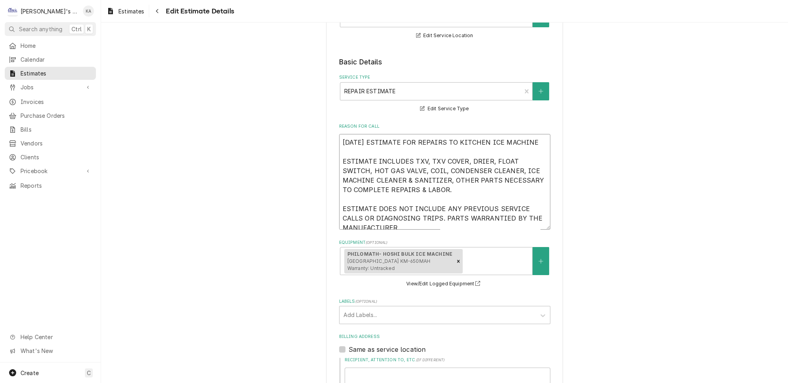
drag, startPoint x: 400, startPoint y: 219, endPoint x: 335, endPoint y: 134, distance: 107.4
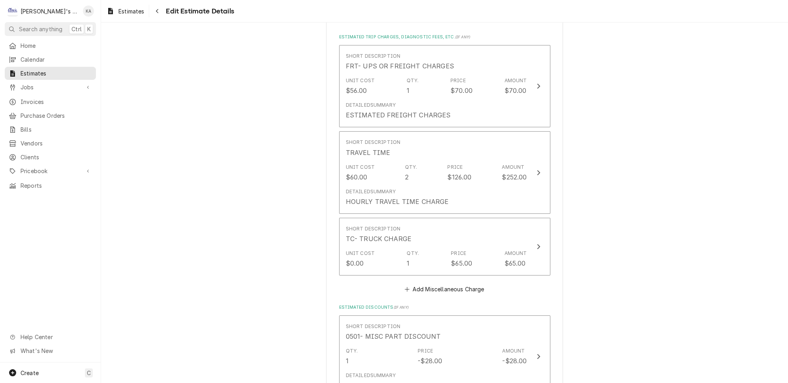
scroll to position [2789, 0]
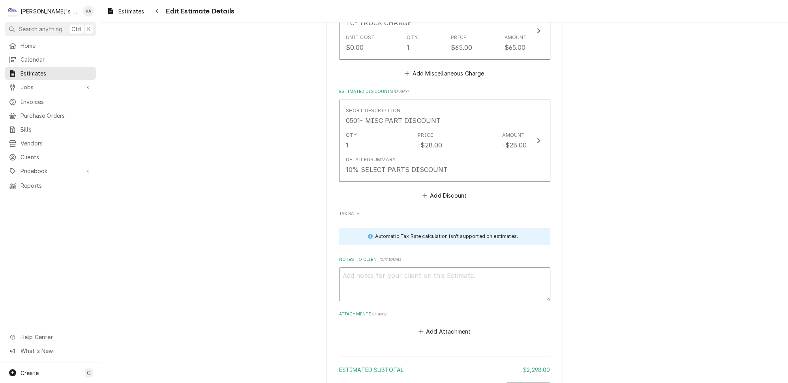
paste textarea "9/2/2025 ESTIMATE FOR REPAIRS TO KITCHEN ICE MACHINE ESTIMATE INCLUDES TXV, TXV…"
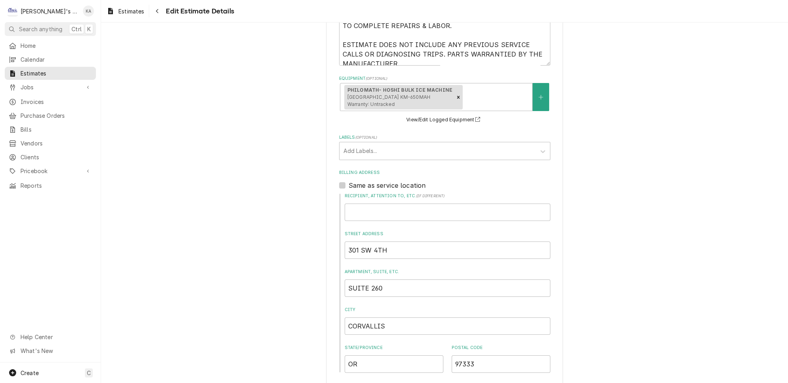
scroll to position [224, 0]
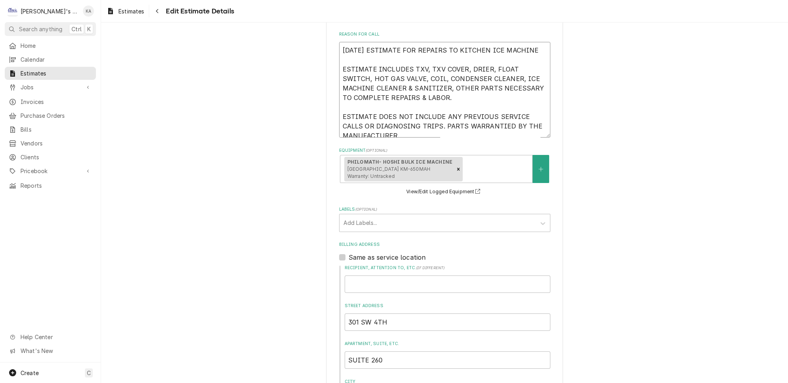
click at [525, 45] on textarea "9/2/2025 ESTIMATE FOR REPAIRS TO KITCHEN ICE MACHINE ESTIMATE INCLUDES TXV, TXV…" at bounding box center [444, 90] width 211 height 96
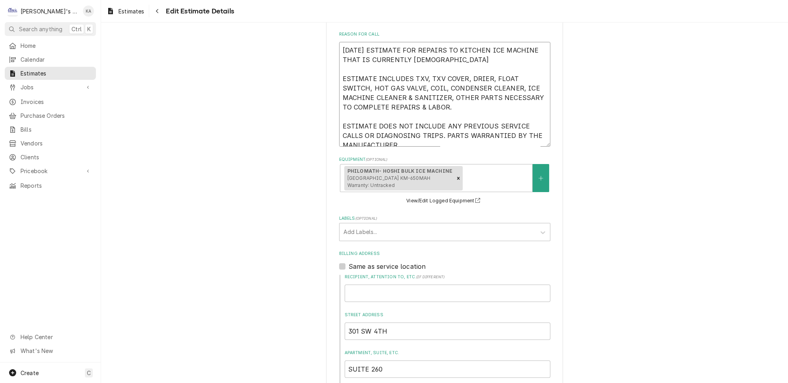
drag, startPoint x: 404, startPoint y: 53, endPoint x: 369, endPoint y: 53, distance: 34.8
click at [369, 53] on textarea "9/2/2025 ESTIMATE FOR REPAIRS TO KITCHEN ICE MACHINE THAT IS CURRENTLY 17 YEARS…" at bounding box center [444, 94] width 211 height 105
click at [436, 55] on textarea "9/2/2025 ESTIMATE FOR REPAIRS TO KITCHEN ICE MACHINE THAT IS ALMOST 18 YEARS OL…" at bounding box center [444, 94] width 211 height 105
click at [461, 99] on textarea "9/2/2025 ESTIMATE FOR REPAIRS TO KITCHEN ICE MACHINE THAT IS ALMOST 18 YEARS OL…" at bounding box center [444, 94] width 211 height 105
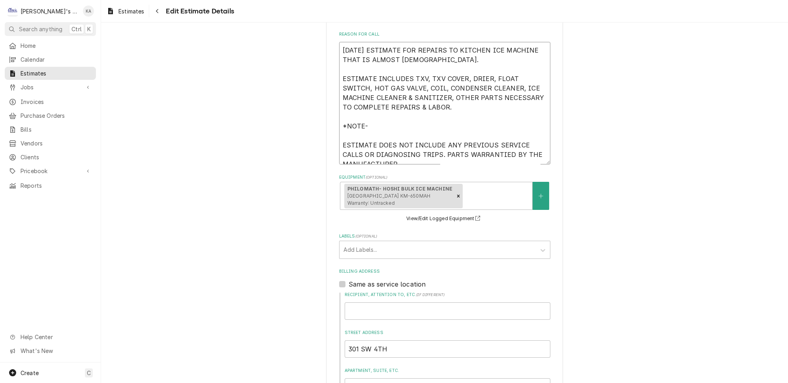
click at [391, 116] on textarea "9/2/2025 ESTIMATE FOR REPAIRS TO KITCHEN ICE MACHINE THAT IS ALMOST 18 YEARS OL…" at bounding box center [444, 103] width 211 height 122
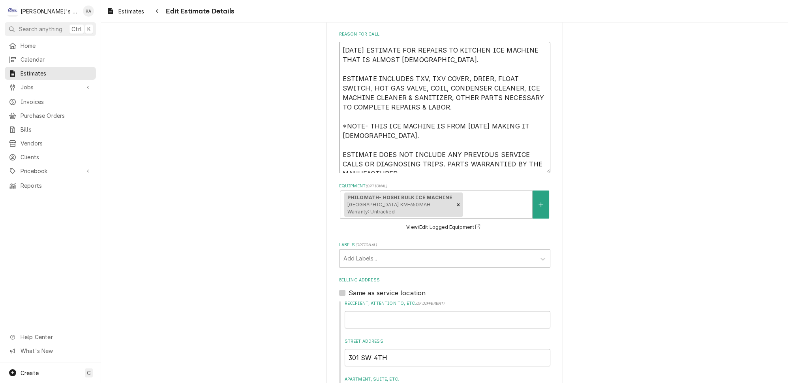
drag, startPoint x: 441, startPoint y: 53, endPoint x: 337, endPoint y: 57, distance: 104.0
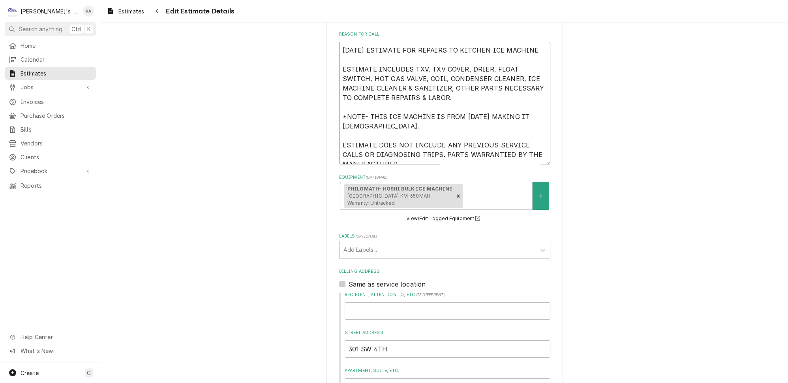
drag, startPoint x: 384, startPoint y: 117, endPoint x: 343, endPoint y: 108, distance: 41.3
click at [343, 108] on textarea "[DATE] ESTIMATE FOR REPAIRS TO KITCHEN ICE MACHINE ESTIMATE INCLUDES TXV, TXV C…" at bounding box center [444, 103] width 211 height 122
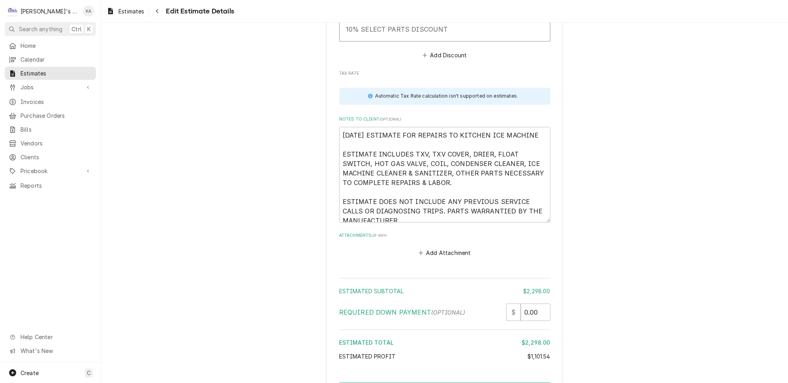
scroll to position [2980, 0]
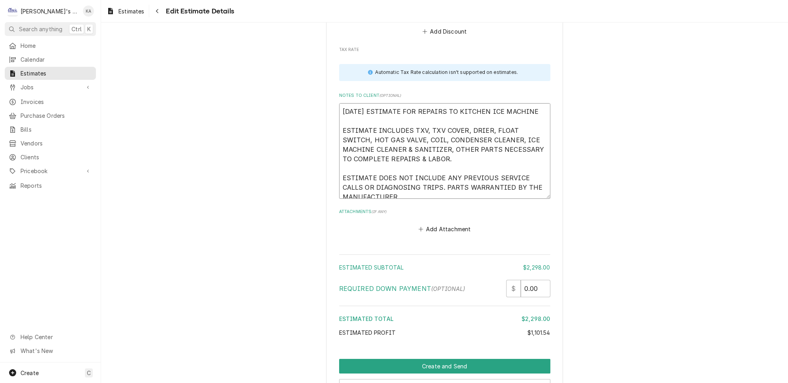
click at [346, 103] on textarea "9/2/2025 ESTIMATE FOR REPAIRS TO KITCHEN ICE MACHINE ESTIMATE INCLUDES TXV, TXV…" at bounding box center [444, 151] width 211 height 96
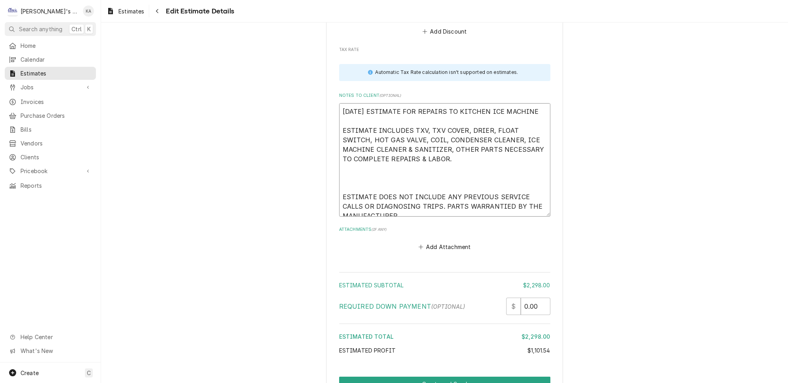
paste textarea "*NOTE- THIS ICE MACHINE IS FROM 2/28/2008 MAKING IT 17 YEARS OLD."
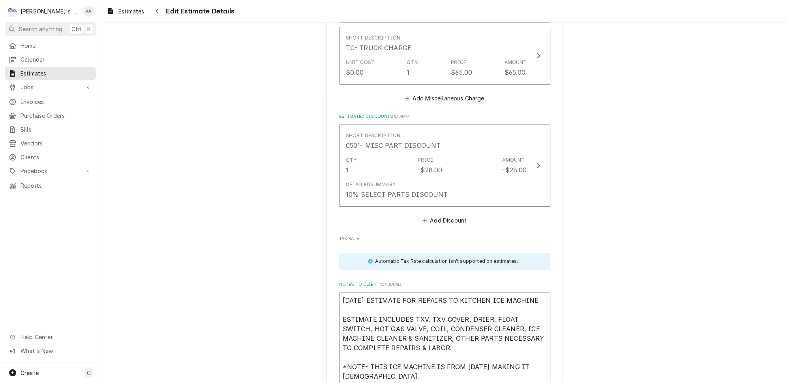
scroll to position [2800, 0]
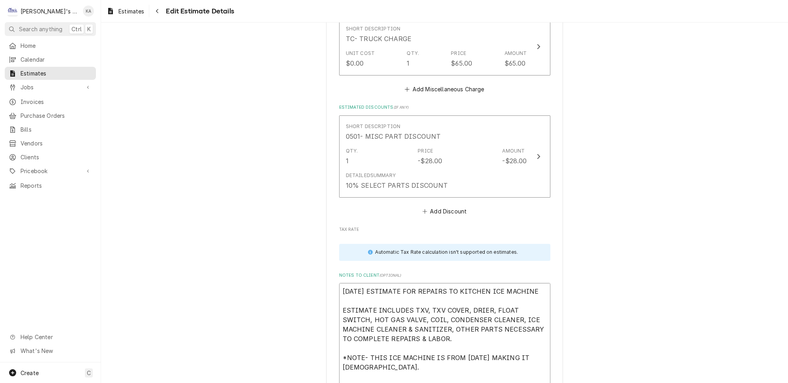
click at [525, 283] on textarea "9/2/2025 ESTIMATE FOR REPAIRS TO KITCHEN ICE MACHINE ESTIMATE INCLUDES TXV, TXV…" at bounding box center [444, 344] width 211 height 122
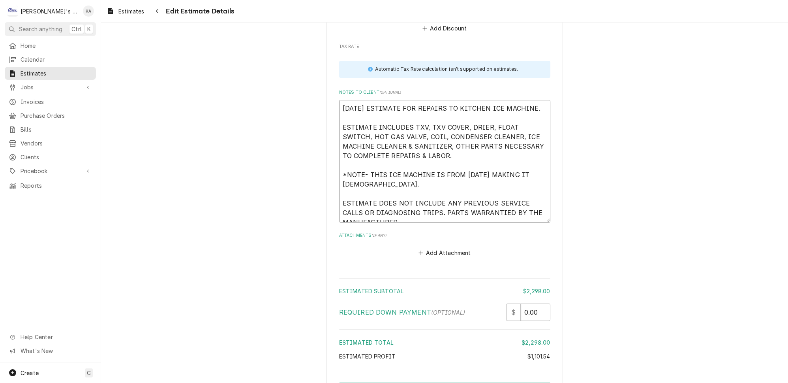
scroll to position [3007, 0]
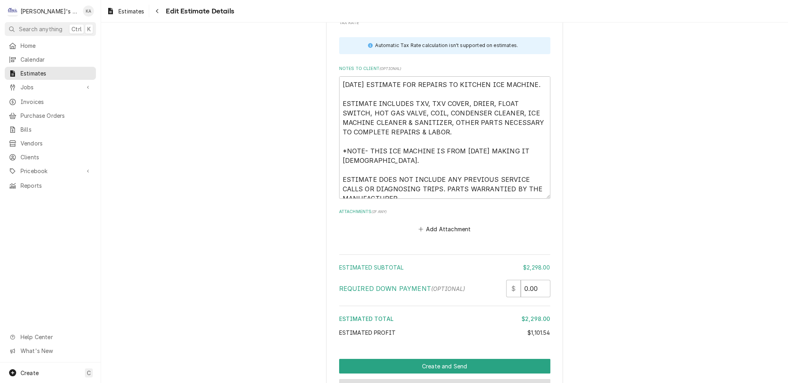
click at [436, 379] on button "Preview Estimate" at bounding box center [444, 386] width 211 height 15
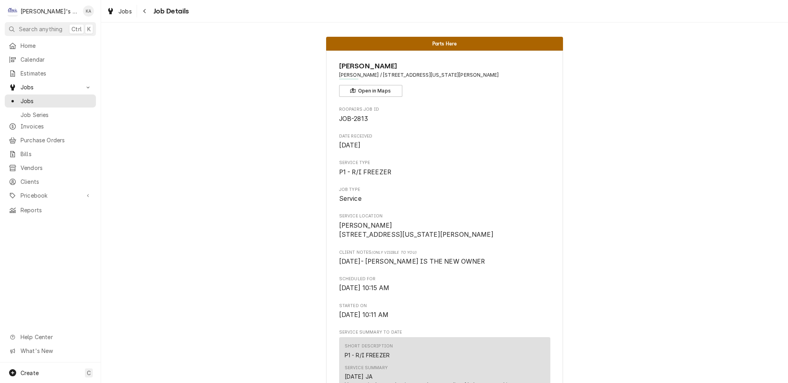
scroll to position [179, 0]
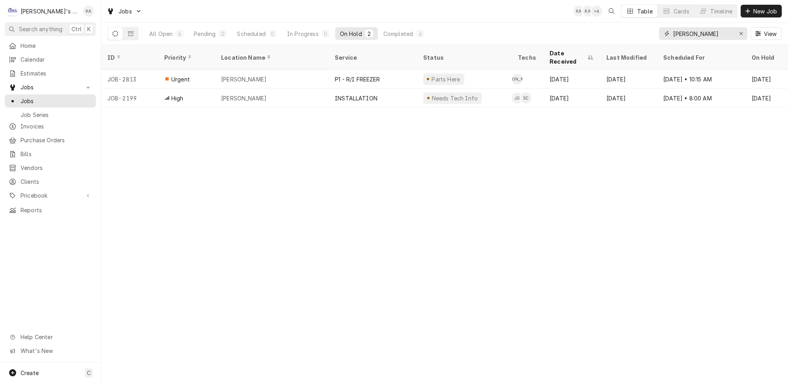
click at [733, 31] on input "[PERSON_NAME]" at bounding box center [702, 33] width 59 height 13
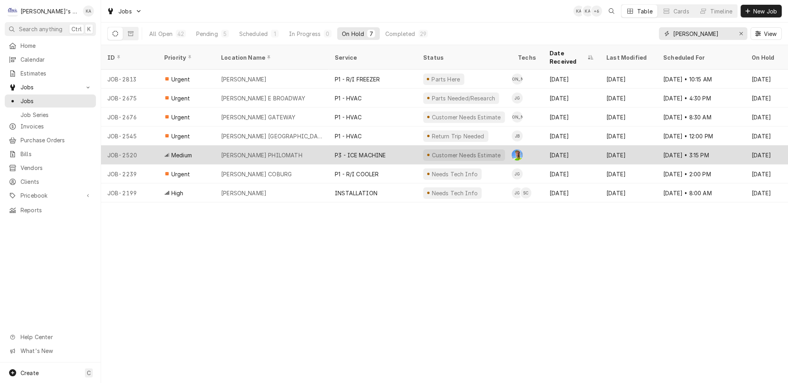
type input "[PERSON_NAME]"
click at [280, 151] on div "MCDONALD'S PHILOMATH" at bounding box center [261, 155] width 81 height 8
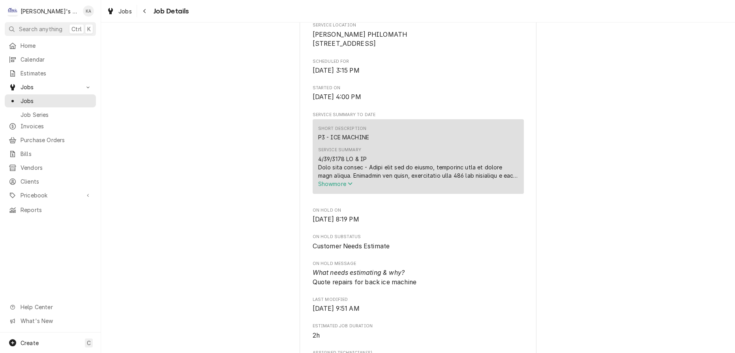
scroll to position [215, 0]
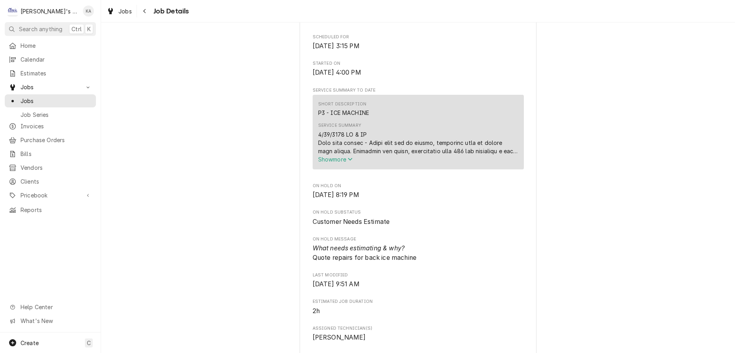
click at [351, 161] on icon "Service Summary" at bounding box center [350, 159] width 4 height 3
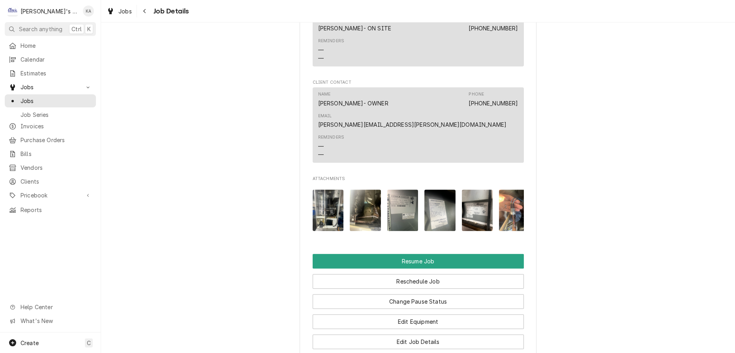
scroll to position [1005, 0]
click at [435, 189] on img "Attachments" at bounding box center [440, 209] width 31 height 41
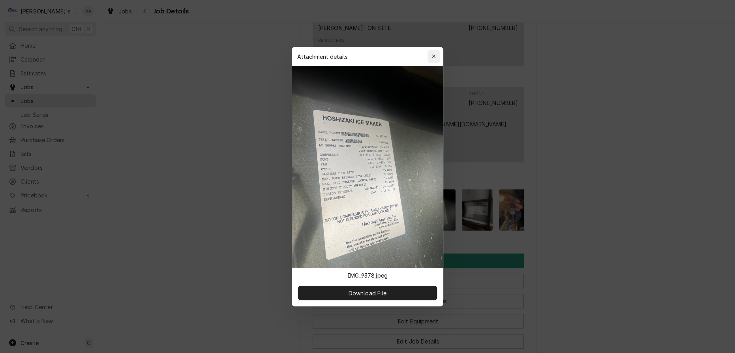
click at [432, 59] on icon "button" at bounding box center [434, 57] width 4 height 6
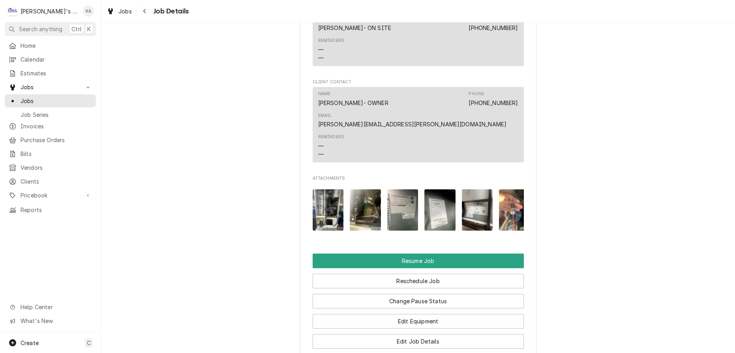
click at [468, 189] on img "Attachments" at bounding box center [477, 209] width 31 height 41
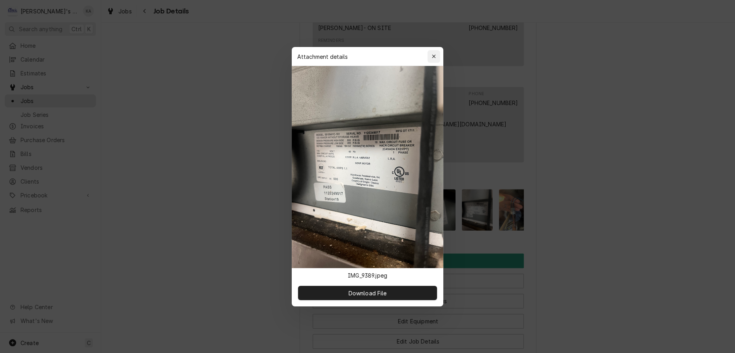
click at [432, 59] on icon "button" at bounding box center [434, 57] width 4 height 6
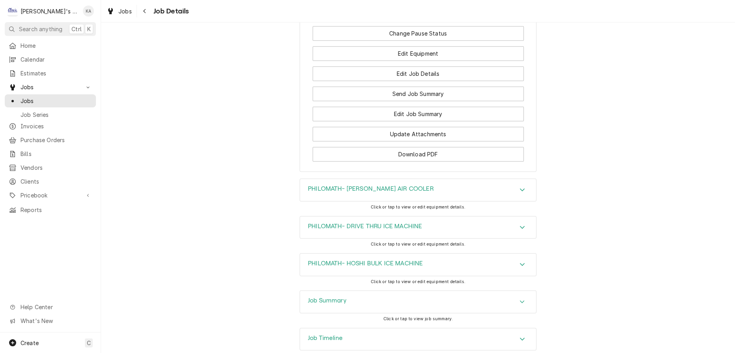
scroll to position [1282, 0]
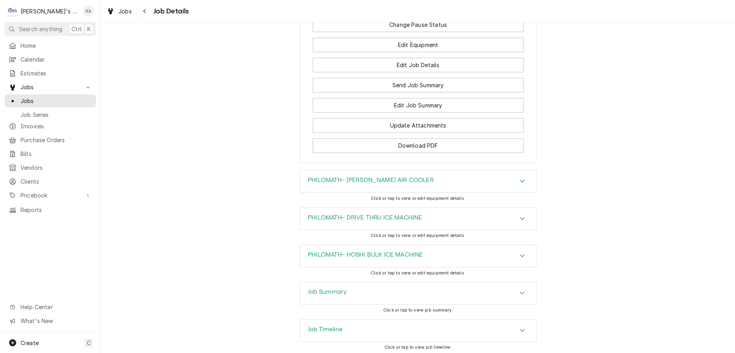
click at [520, 290] on icon "Accordion Header" at bounding box center [523, 293] width 6 height 6
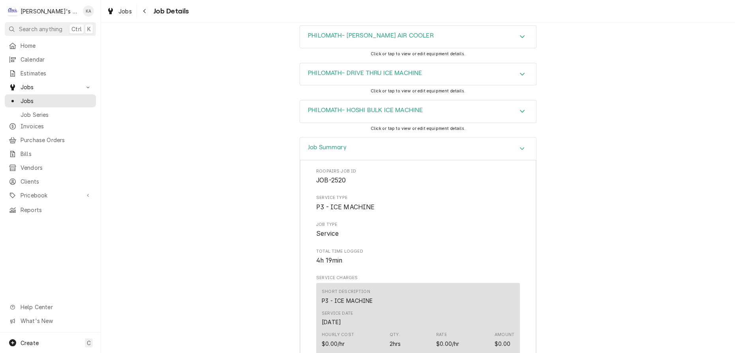
scroll to position [1387, 0]
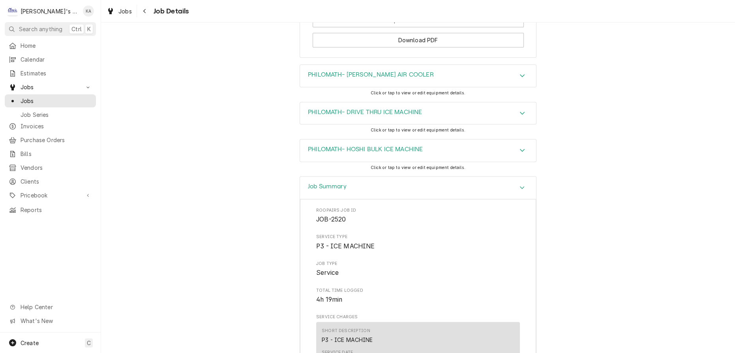
click at [520, 147] on icon "Accordion Header" at bounding box center [523, 150] width 6 height 6
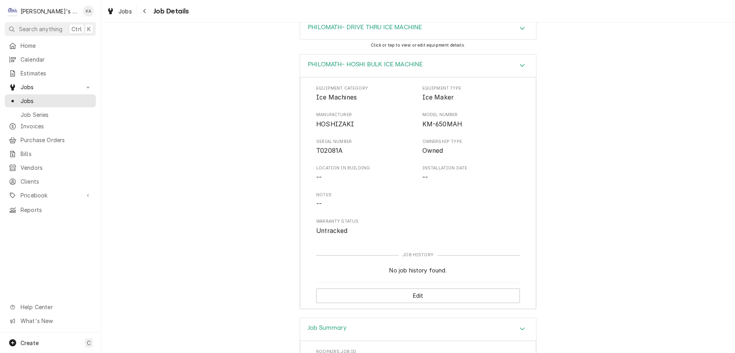
scroll to position [1495, 0]
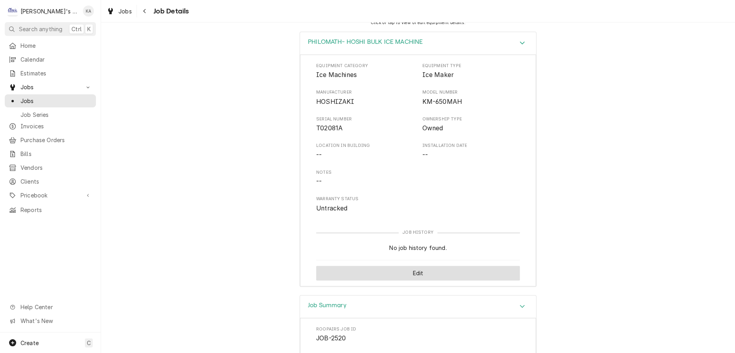
click at [417, 266] on button "Edit" at bounding box center [418, 273] width 204 height 15
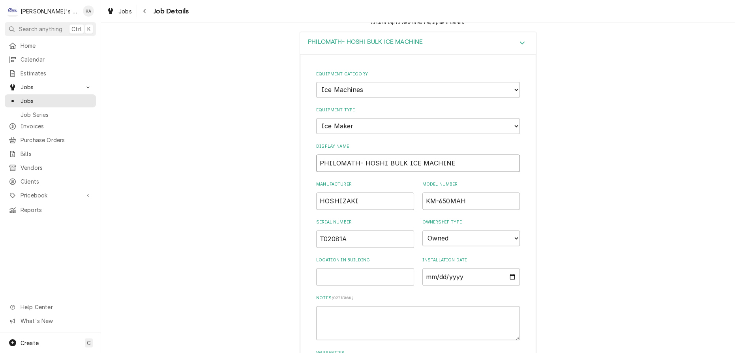
click at [381, 154] on input "PHILOMATH- HOSHI BULK ICE MACHINE" at bounding box center [418, 162] width 204 height 17
type input "PHILOMATH- HOSHIZAKI BULK ICE MACHINE"
drag, startPoint x: 352, startPoint y: 196, endPoint x: 320, endPoint y: 198, distance: 31.6
click at [315, 198] on div "Equipment Category Choose equipment category... Ice Machines Refrigeration HVAC…" at bounding box center [418, 237] width 236 height 365
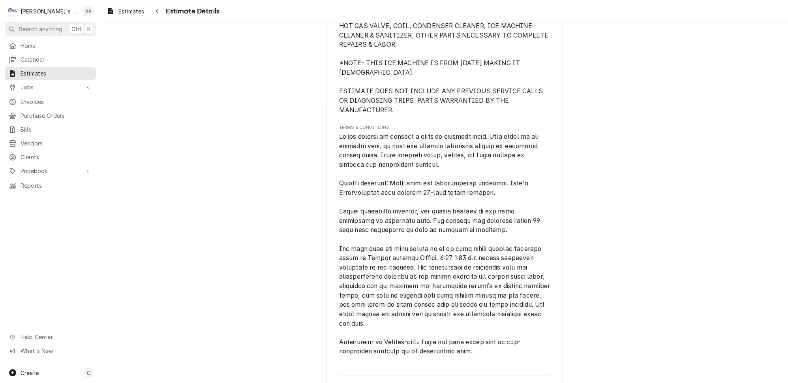
scroll to position [2541, 0]
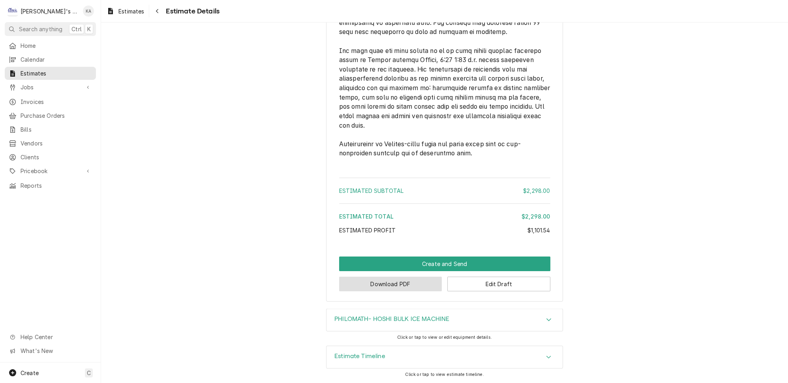
click at [396, 286] on button "Download PDF" at bounding box center [390, 283] width 103 height 15
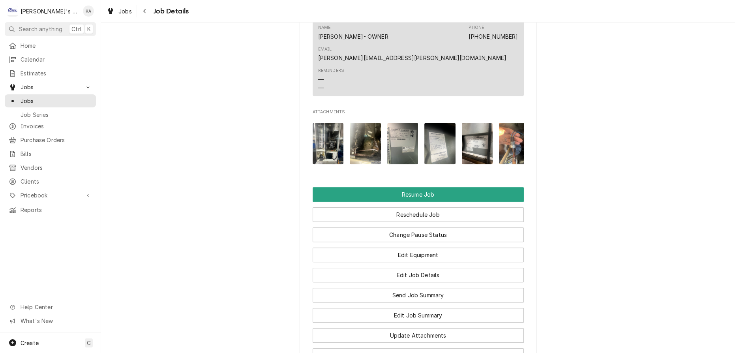
scroll to position [1119, 0]
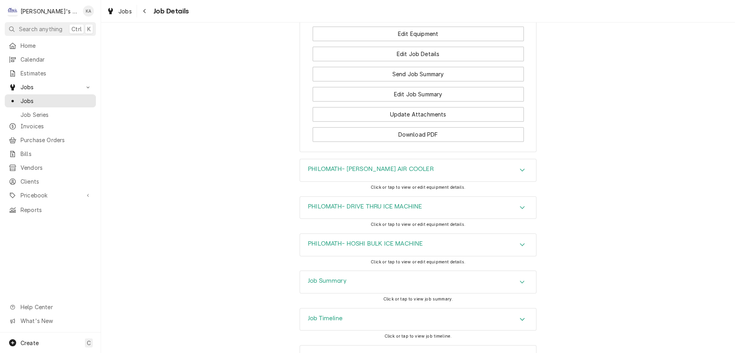
click at [520, 241] on icon "Accordion Header" at bounding box center [523, 244] width 6 height 6
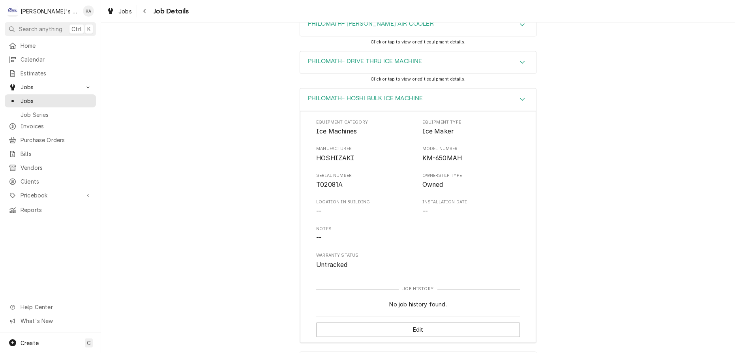
scroll to position [1342, 0]
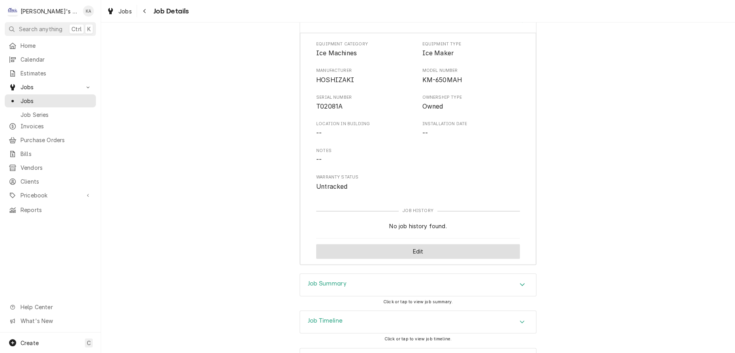
click at [454, 244] on button "Edit" at bounding box center [418, 251] width 204 height 15
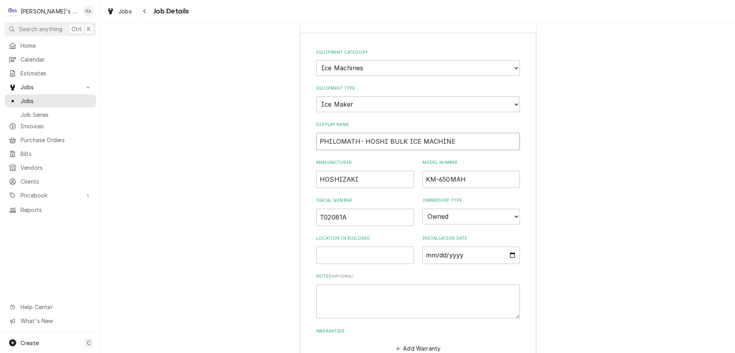
click at [380, 133] on input "PHILOMATH- HOSHI BULK ICE MACHINE" at bounding box center [418, 141] width 204 height 17
type input "PHILOMATH- [PERSON_NAME] ICE MACHINE"
click at [423, 246] on input "Installation Date" at bounding box center [472, 254] width 98 height 17
type input "2008-02-28"
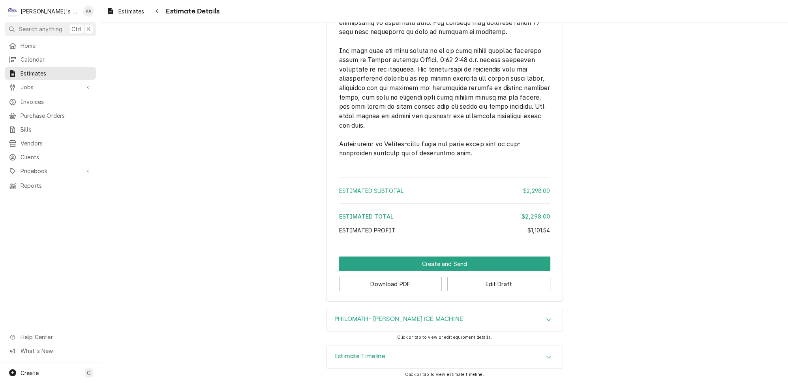
scroll to position [2541, 0]
click at [547, 321] on icon "Accordion Header" at bounding box center [549, 319] width 5 height 3
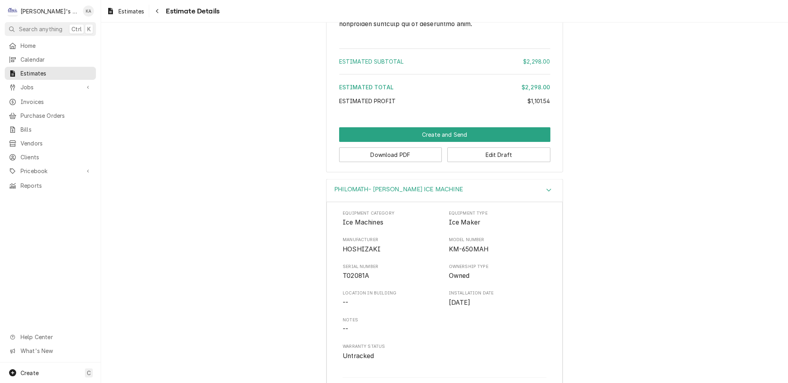
scroll to position [2720, 0]
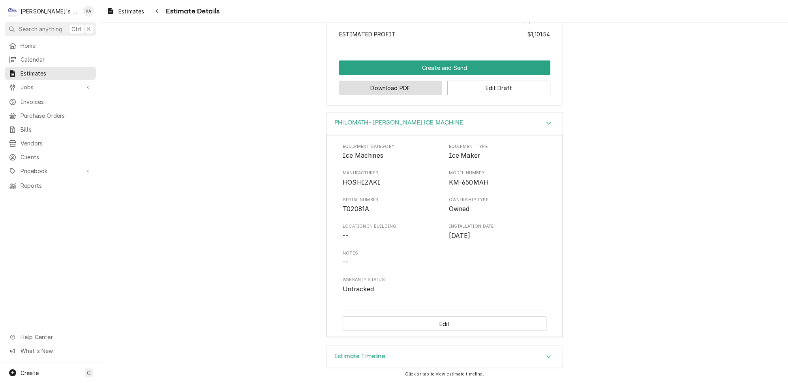
click at [385, 95] on button "Download PDF" at bounding box center [390, 88] width 103 height 15
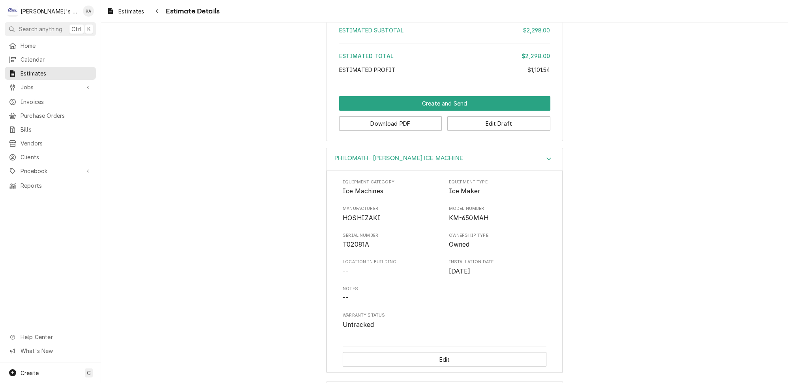
scroll to position [2541, 0]
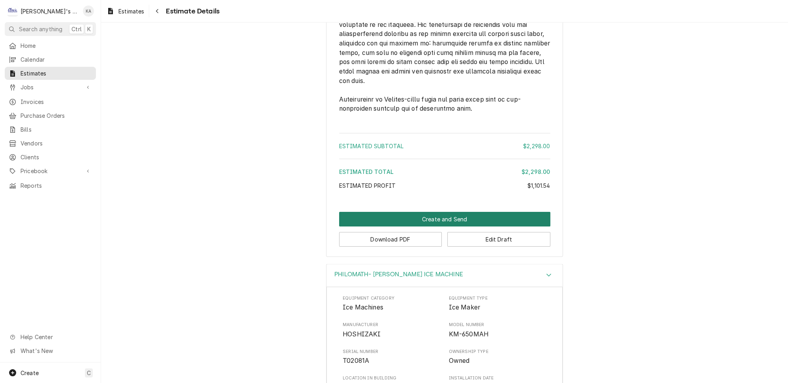
click at [433, 226] on button "Create and Send" at bounding box center [444, 219] width 211 height 15
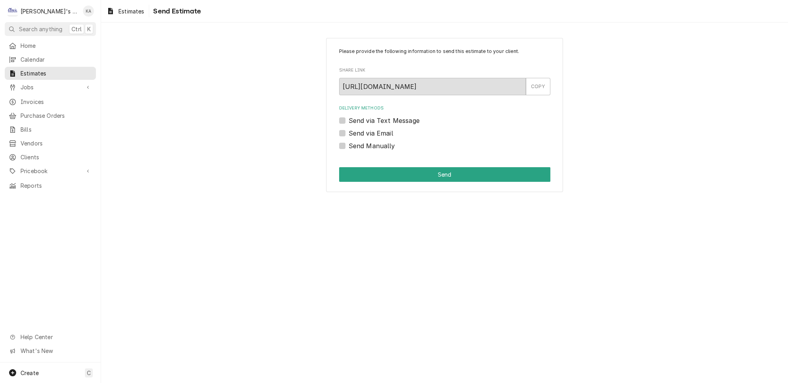
click at [349, 116] on label "Send via Text Message" at bounding box center [384, 120] width 71 height 9
click at [349, 116] on input "Send via Text Message" at bounding box center [454, 124] width 211 height 17
checkbox input "true"
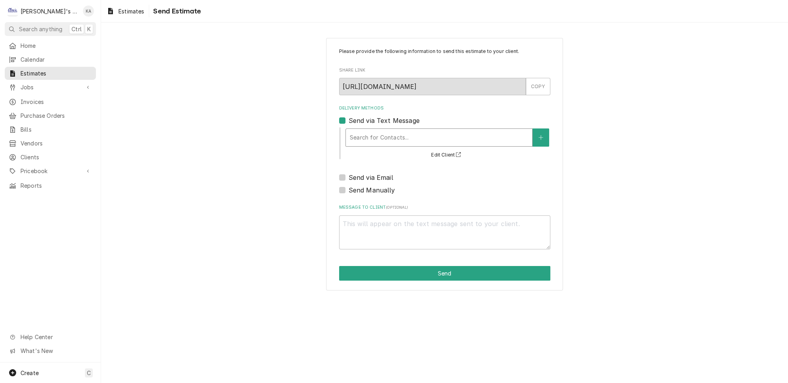
click at [385, 131] on div "Delivery Methods" at bounding box center [439, 137] width 179 height 14
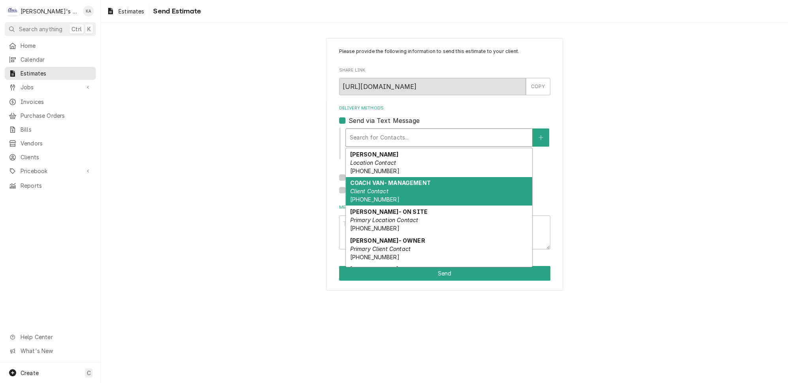
click at [397, 179] on strong "COACH VAN- MANAGEMENT" at bounding box center [390, 182] width 81 height 7
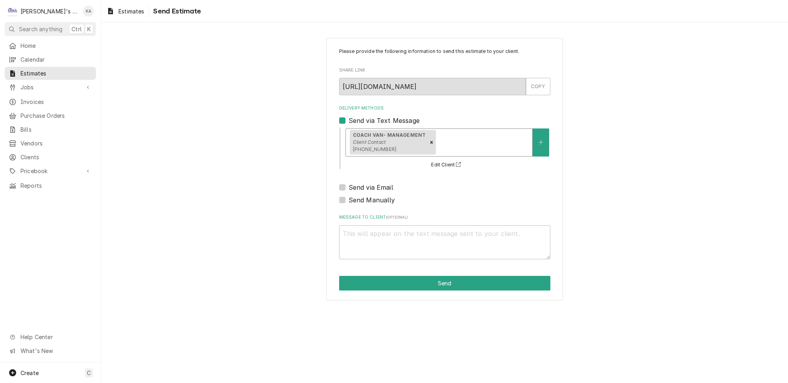
click at [466, 147] on div "COACH VAN- MANAGEMENT Client Contact (909) 234-0121" at bounding box center [439, 142] width 186 height 27
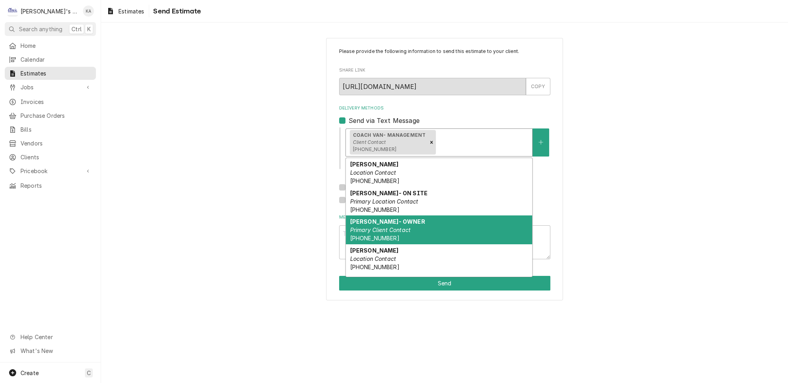
click at [402, 218] on div "MALCOM PARRISH- OWNER Primary Client Contact (313) 686-6006" at bounding box center [439, 229] width 186 height 29
type textarea "x"
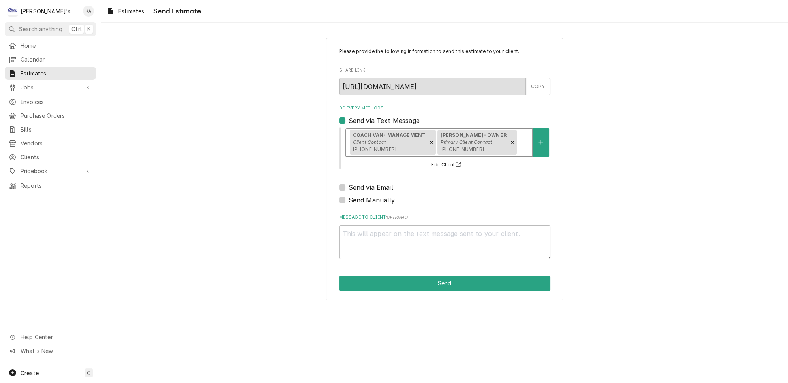
click at [349, 192] on label "Send via Email" at bounding box center [371, 186] width 45 height 9
click at [349, 200] on input "Send via Email" at bounding box center [454, 190] width 211 height 17
checkbox input "true"
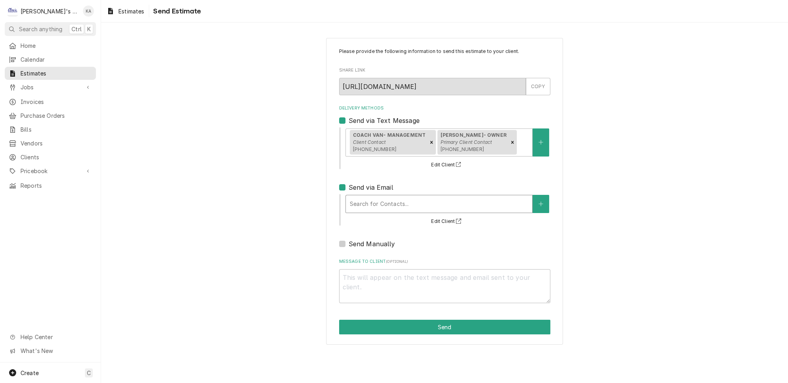
click at [399, 211] on div "Delivery Methods" at bounding box center [439, 204] width 179 height 14
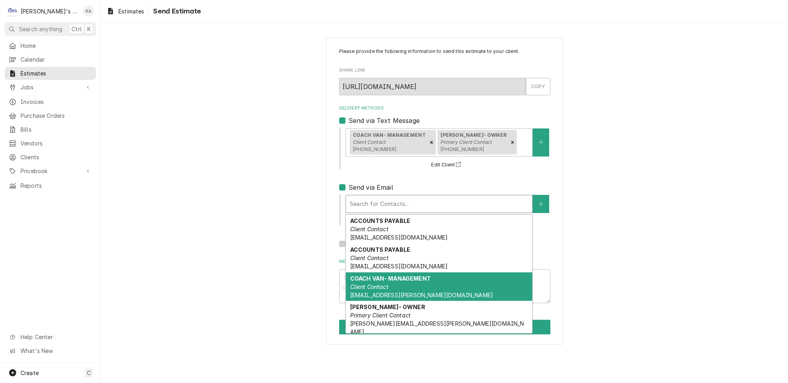
click at [395, 282] on strong "COACH VAN- MANAGEMENT" at bounding box center [390, 278] width 81 height 7
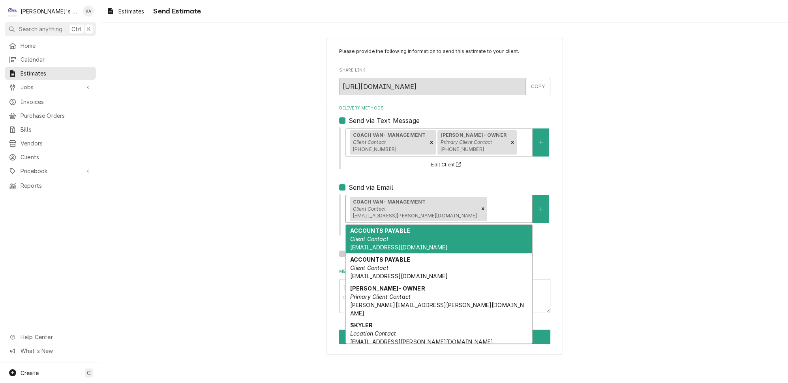
click at [489, 216] on div "Delivery Methods" at bounding box center [508, 208] width 39 height 14
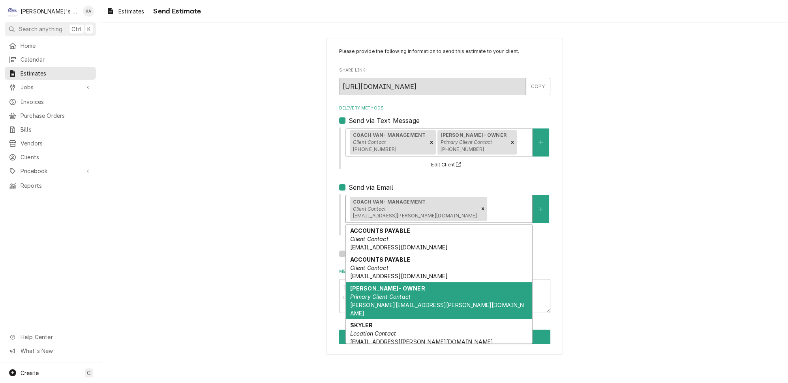
click at [400, 300] on em "Primary Client Contact" at bounding box center [380, 296] width 61 height 7
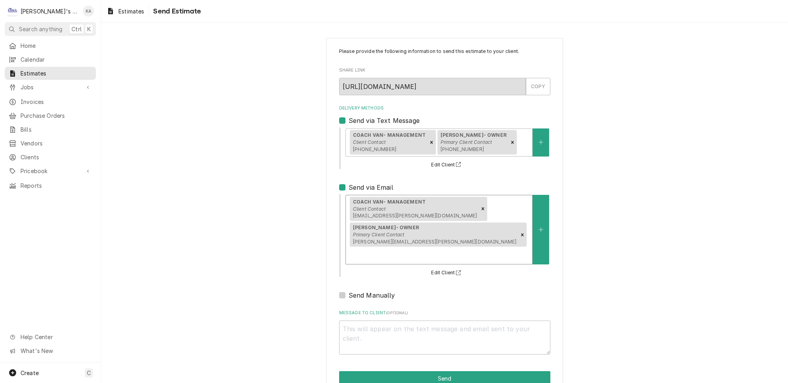
scroll to position [27, 0]
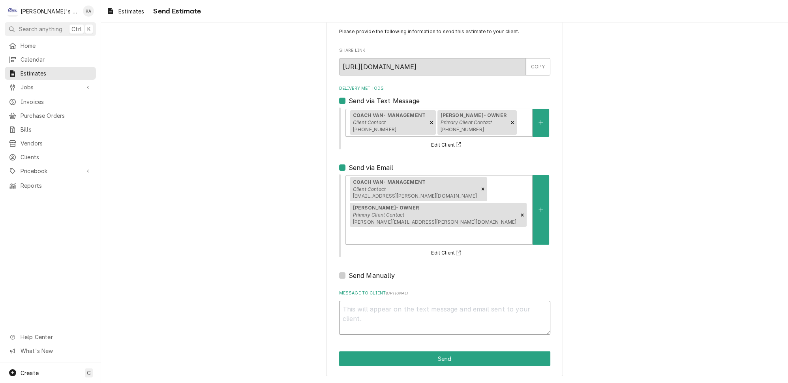
click at [368, 314] on textarea "Message to Client ( optional )" at bounding box center [444, 318] width 211 height 34
type textarea "x"
type textarea "G"
type textarea "x"
type textarea "Go"
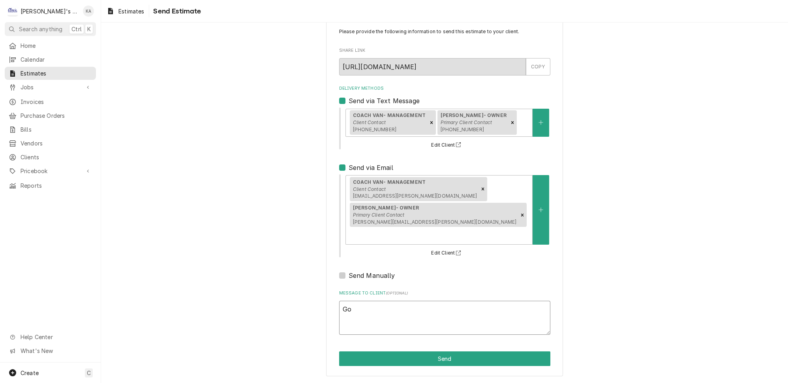
type textarea "x"
type textarea "Goo"
type textarea "x"
type textarea "Good"
type textarea "x"
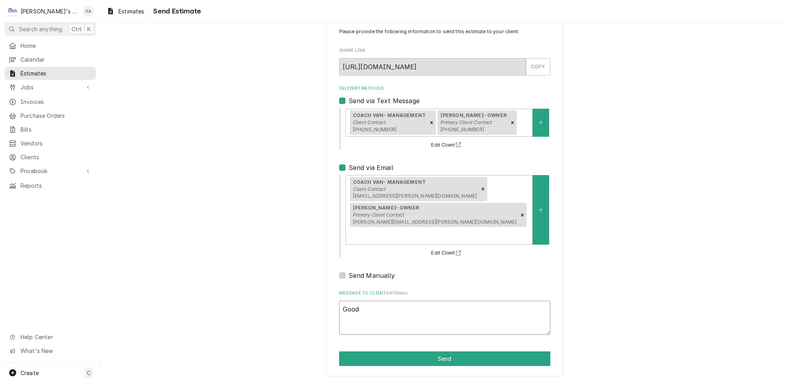
type textarea "Good"
type textarea "x"
type textarea "Good e"
type textarea "x"
type textarea "Good ev"
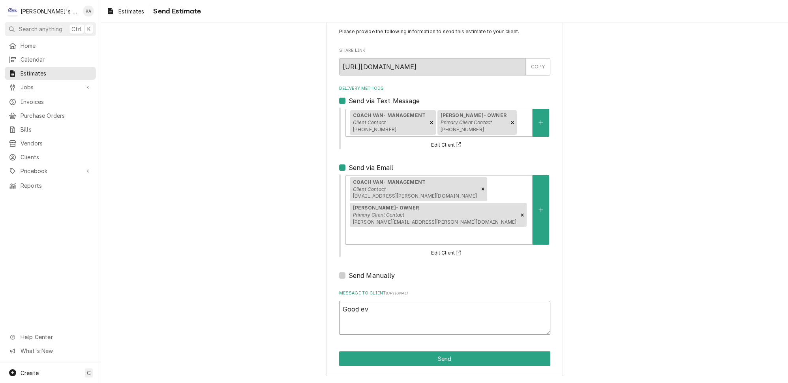
type textarea "x"
type textarea "Good eve"
type textarea "x"
type textarea "Good even"
type textarea "x"
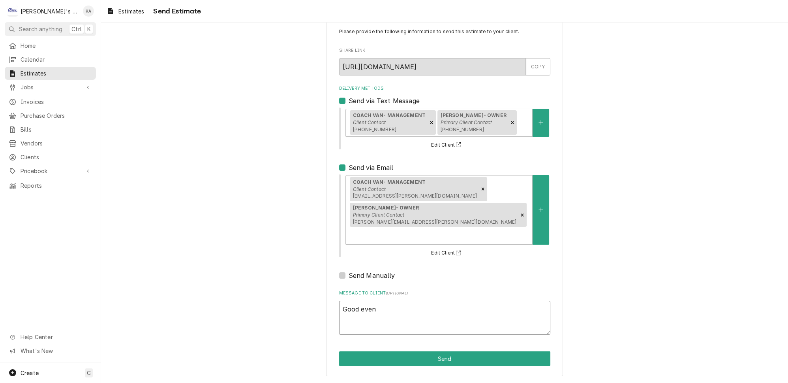
type textarea "Good eveni"
type textarea "x"
type textarea "Good evenin"
type textarea "x"
type textarea "Good evening"
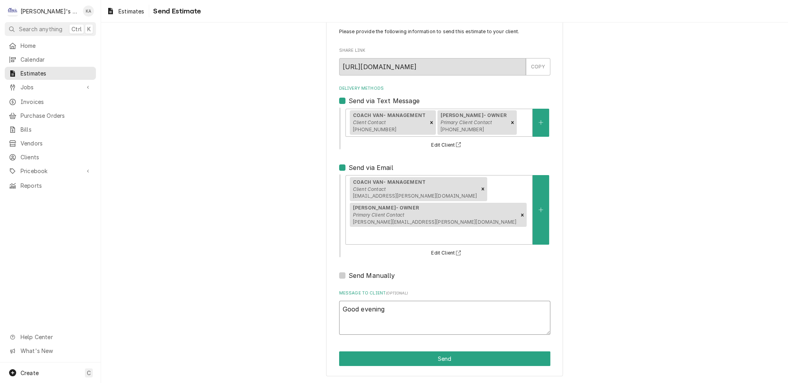
type textarea "x"
type textarea "Good evening,"
type textarea "x"
type textarea "Good evening,"
type textarea "x"
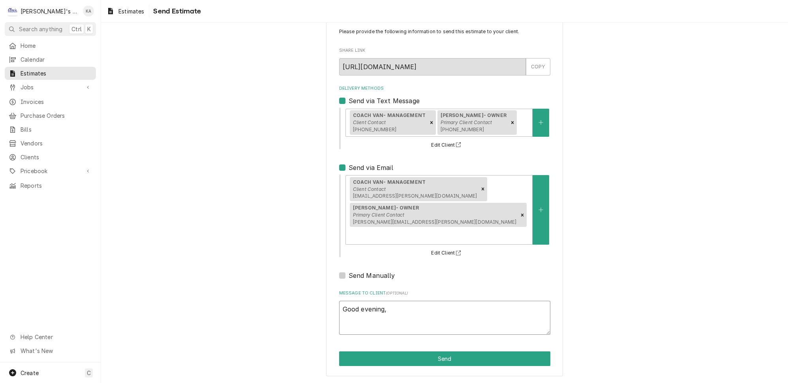
type textarea "Good evening,"
type textarea "x"
type textarea "Good evening, H"
type textarea "x"
type textarea "Good evening, He"
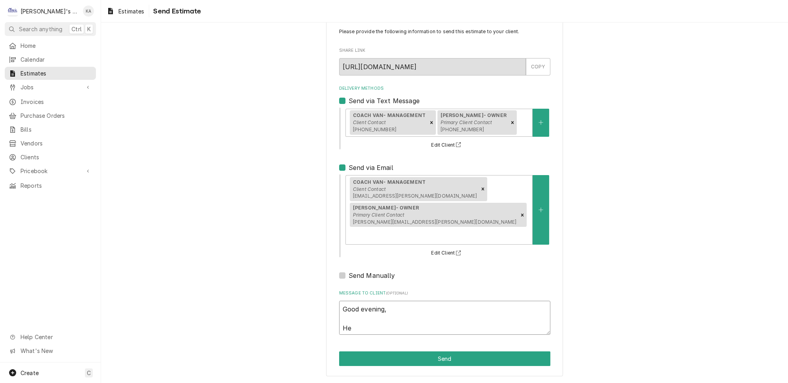
type textarea "x"
type textarea "Good evening, Her"
type textarea "x"
type textarea "Good evening, Here"
type textarea "x"
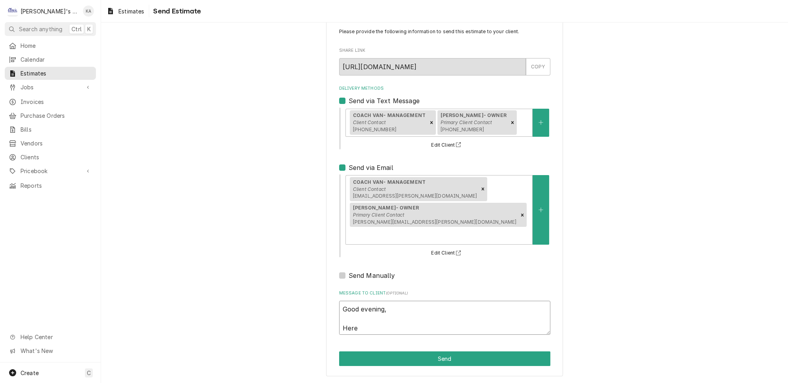
type textarea "Good evening, Here"
type textarea "x"
type textarea "Good evening, Here i"
type textarea "x"
type textarea "Good evening, Here is"
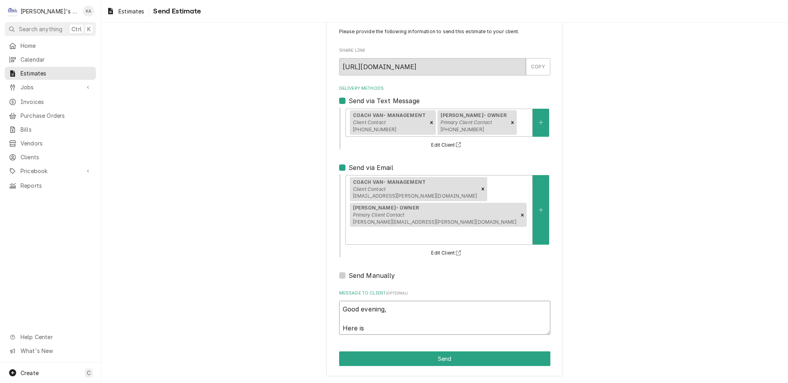
type textarea "x"
type textarea "Good evening, Here is"
type textarea "x"
type textarea "Good evening, Here is t"
type textarea "x"
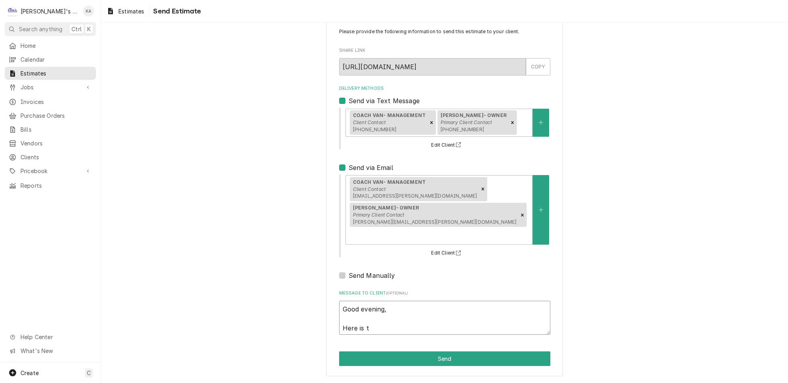
type textarea "Good evening, Here is th"
type textarea "x"
type textarea "Good evening, Here is the"
type textarea "x"
type textarea "Good evening, Here is the"
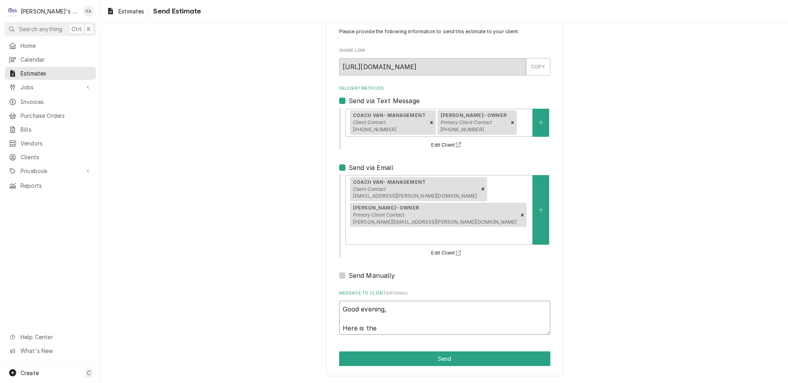
type textarea "x"
type textarea "Good evening, Here is the r"
type textarea "x"
type textarea "Good evening, Here is the re"
type textarea "x"
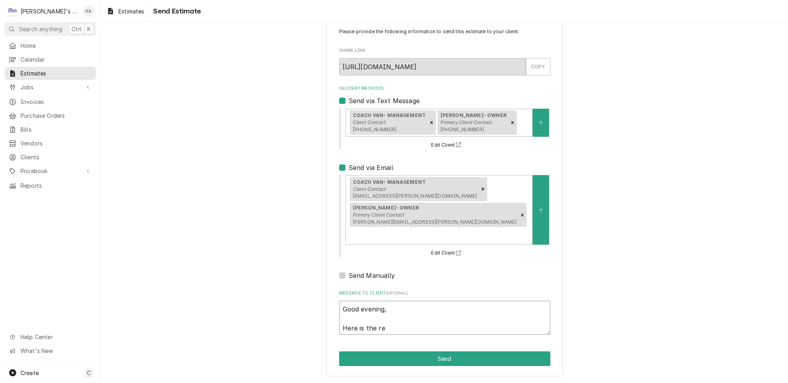
type textarea "Good evening, Here is the rep"
type textarea "x"
type textarea "Good evening, Here is the repa"
type textarea "x"
type textarea "Good evening, Here is the repai"
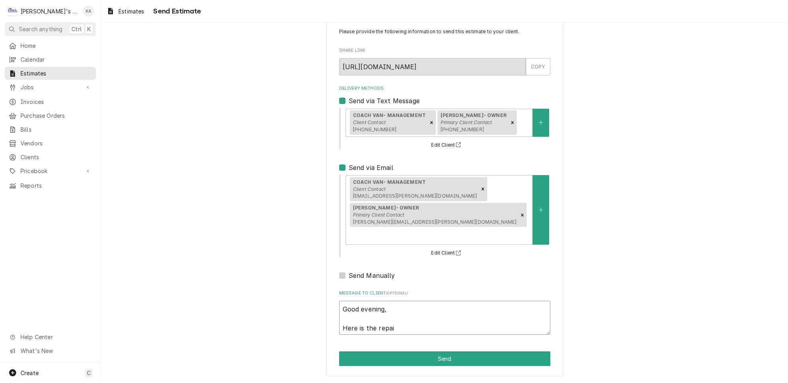
type textarea "x"
type textarea "Good evening, Here is the repair"
type textarea "x"
type textarea "Good evening, Here is the repairs"
type textarea "x"
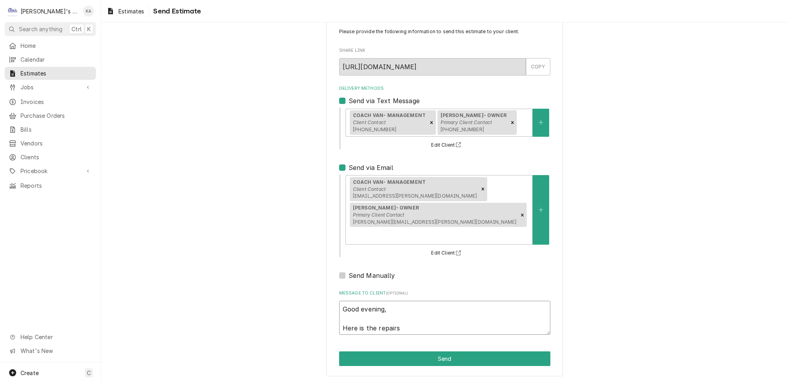
type textarea "Good evening, Here is the repair"
type textarea "x"
type textarea "Good evening, Here is the repair"
type textarea "x"
type textarea "Good evening, Here is the repair e"
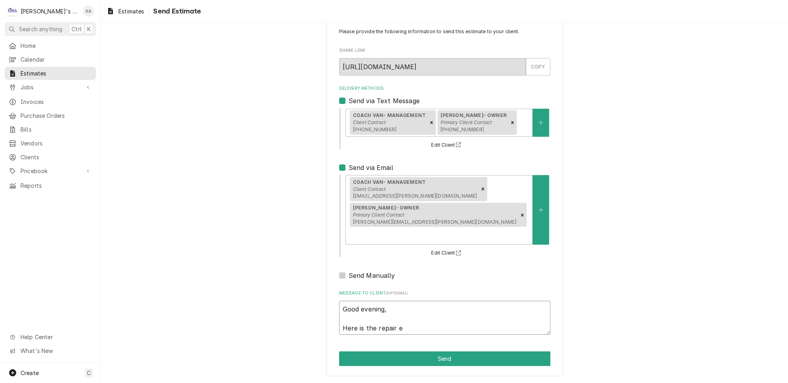
type textarea "x"
type textarea "Good evening, Here is the repair es"
type textarea "x"
type textarea "Good evening, Here is the repair est"
type textarea "x"
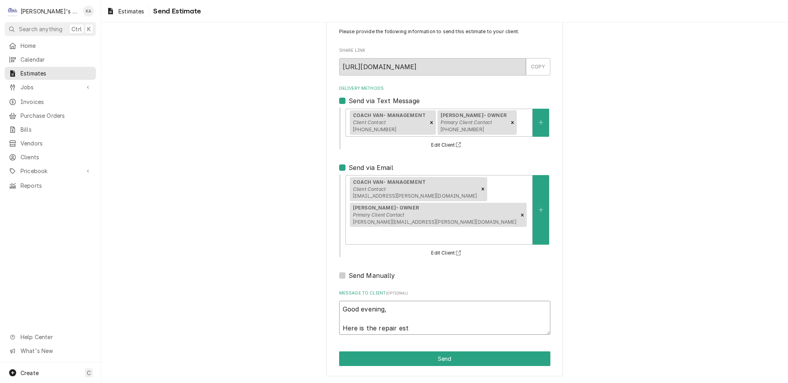
type textarea "Good evening, Here is the repair esti"
type textarea "x"
type textarea "Good evening, Here is the repair estim"
type textarea "x"
type textarea "Good evening, Here is the repair estima"
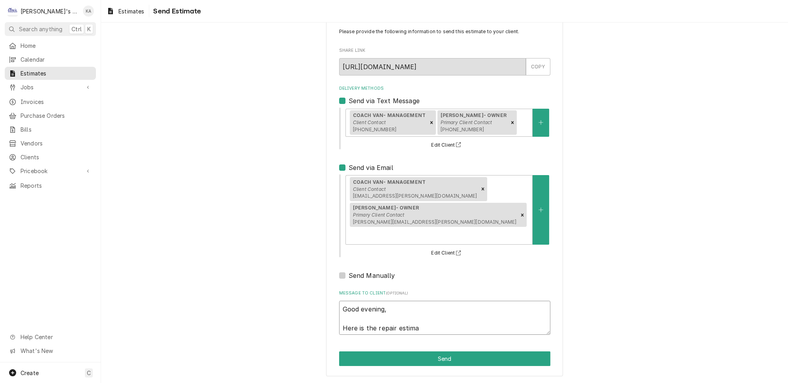
type textarea "x"
type textarea "Good evening, Here is the repair estimat"
type textarea "x"
type textarea "Good evening, Here is the repair estimate"
type textarea "x"
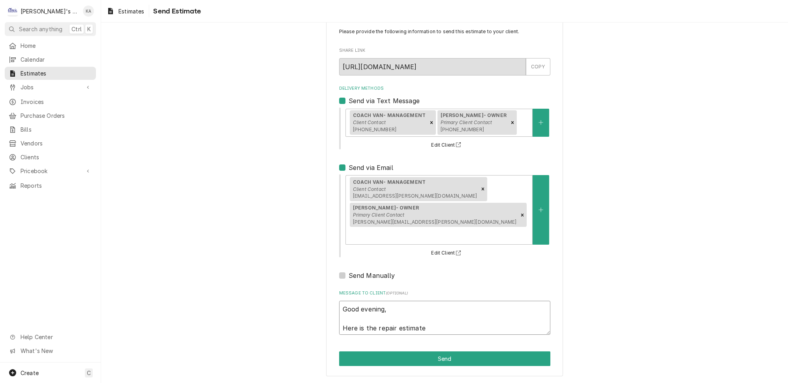
type textarea "Good evening, Here is the repair estimate"
type textarea "x"
type textarea "Good evening, Here is the repair estimate f"
type textarea "x"
type textarea "Good evening, Here is the repair estimate fo"
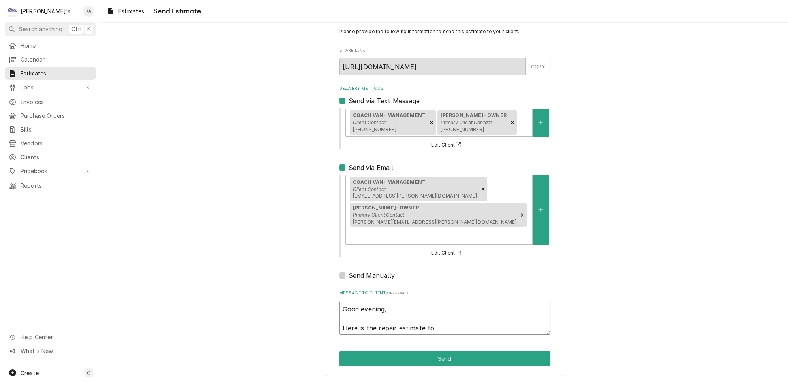
type textarea "x"
type textarea "Good evening, Here is the repair estimate for"
type textarea "x"
type textarea "Good evening, Here is the repair estimate for"
type textarea "x"
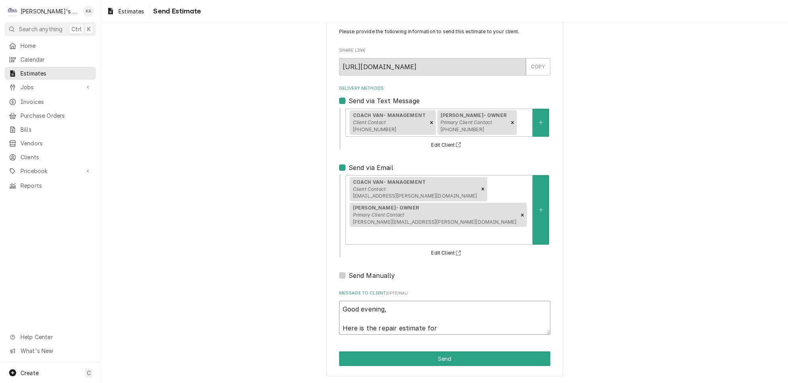
type textarea "Good evening, Here is the repair estimate for t"
type textarea "x"
type textarea "Good evening, Here is the repair estimate for th"
type textarea "x"
type textarea "Good evening, Here is the repair estimate for the"
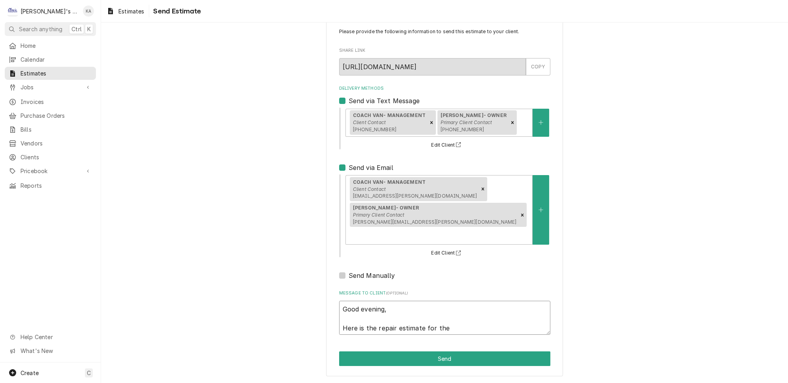
type textarea "x"
type textarea "Good evening, Here is the repair estimate for the"
type textarea "x"
type textarea "Good evening, Here is the repair estimate for the b"
type textarea "x"
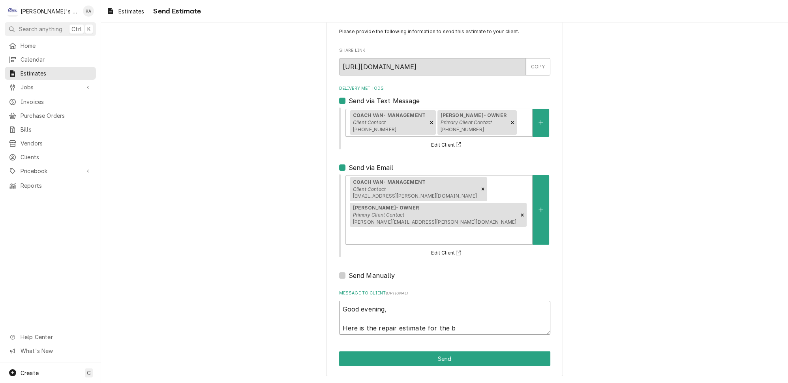
type textarea "Good evening, Here is the repair estimate for the bu"
type textarea "x"
type textarea "Good evening, Here is the repair estimate for the bul"
type textarea "x"
type textarea "Good evening, Here is the repair estimate for the bu"
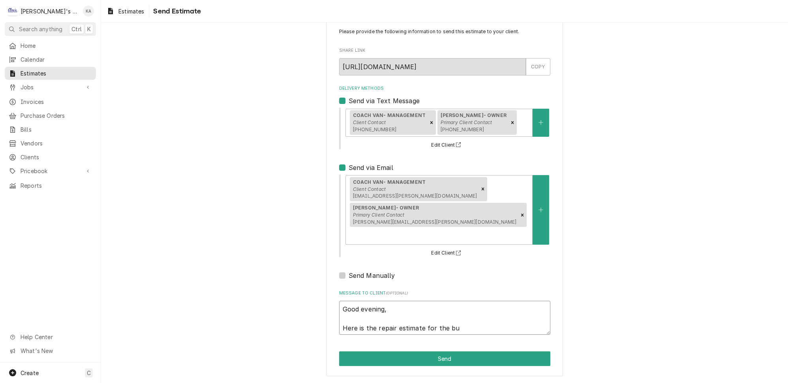
type textarea "x"
type textarea "Good evening, Here is the repair estimate for the b"
type textarea "x"
type textarea "Good evening, Here is the repair estimate for the"
type textarea "x"
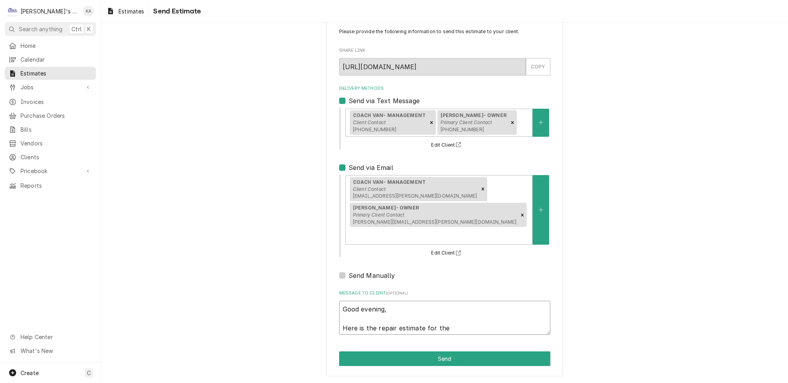
type textarea "Good evening, Here is the repair estimate for the H"
type textarea "x"
type textarea "Good evening, Here is the repair estimate for the Ho"
type textarea "x"
type textarea "Good evening, Here is the repair estimate for the Hos"
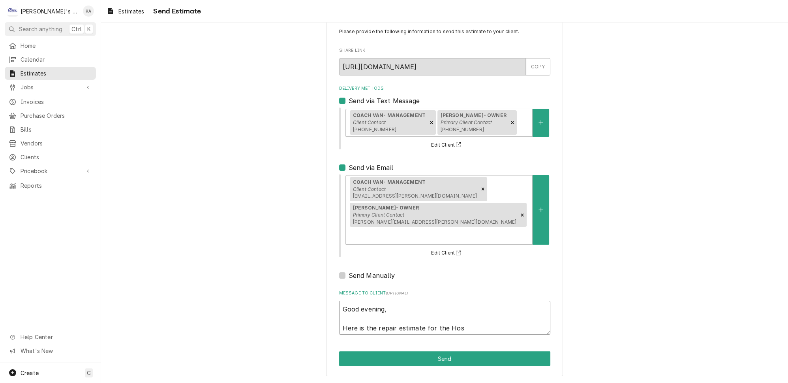
type textarea "x"
type textarea "Good evening, Here is the repair estimate for the Hosg"
type textarea "x"
type textarea "Good evening, Here is the repair estimate for the Hos"
type textarea "x"
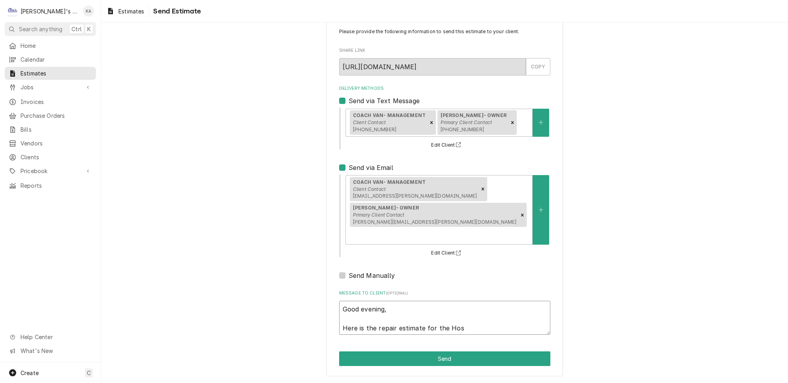
type textarea "Good evening, Here is the repair estimate for the Hosj"
type textarea "x"
type textarea "Good evening, Here is the repair estimate for the Hos"
type textarea "x"
type textarea "Good evening, Here is the repair estimate for the Hosh"
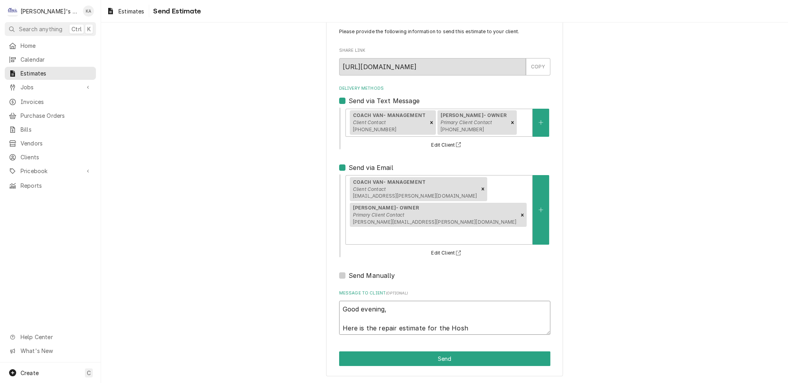
type textarea "x"
type textarea "Good evening, Here is the repair estimate for the Hoshi"
type textarea "x"
type textarea "Good evening, Here is the repair estimate for the Hoshiz"
type textarea "x"
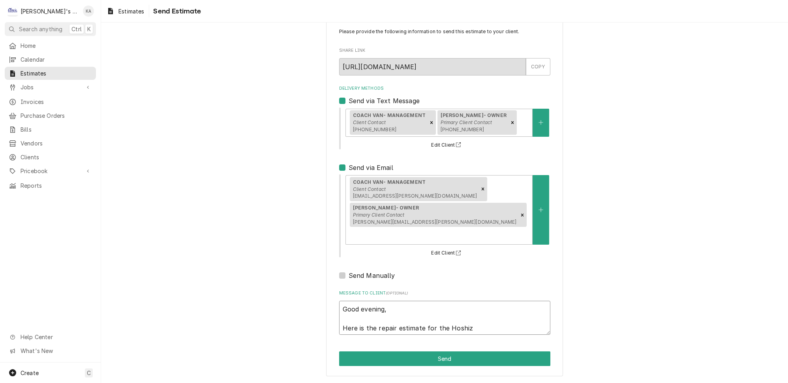
type textarea "Good evening, Here is the repair estimate for the Hoshiza"
type textarea "x"
type textarea "Good evening, Here is the repair estimate for the Hoshizak"
type textarea "x"
type textarea "Good evening, Here is the repair estimate for the Hoshizaki"
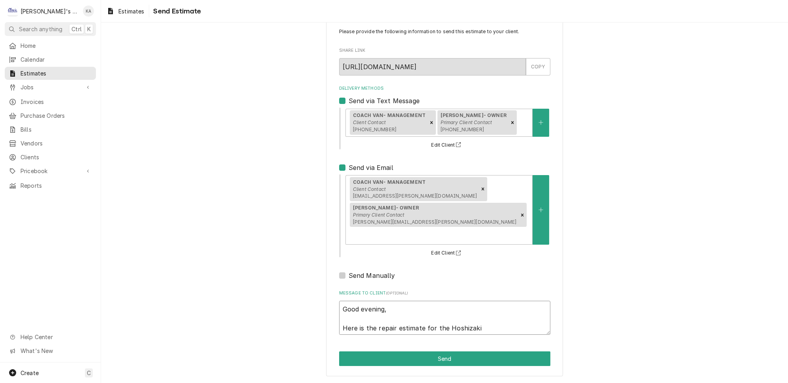
type textarea "x"
type textarea "Good evening, Here is the repair estimate for the Hoshizaki"
type textarea "x"
type textarea "Good evening, Here is the repair estimate for the Hoshizaki i"
type textarea "x"
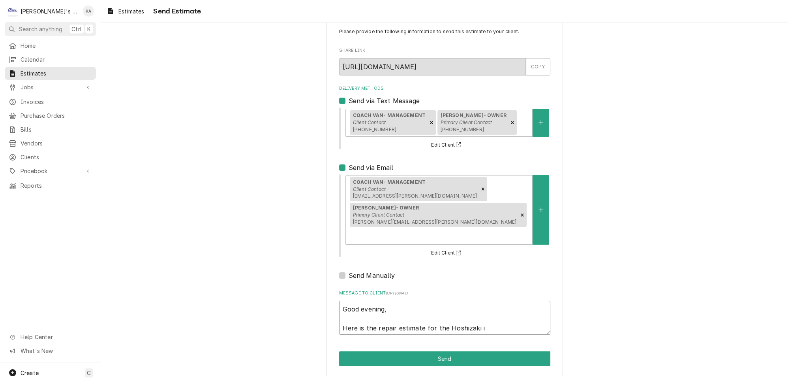
type textarea "Good evening, Here is the repair estimate for the Hoshizaki ic"
type textarea "x"
type textarea "Good evening, Here is the repair estimate for the Hoshizaki ice"
type textarea "x"
type textarea "Good evening, Here is the repair estimate for the Hoshizaki ice"
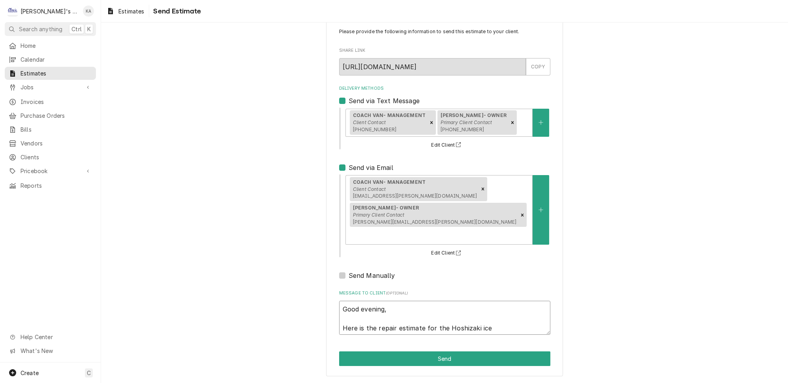
type textarea "x"
type textarea "Good evening, Here is the repair estimate for the Hoshizaki ice m"
type textarea "x"
type textarea "Good evening, Here is the repair estimate for the Hoshizaki ice ma"
type textarea "x"
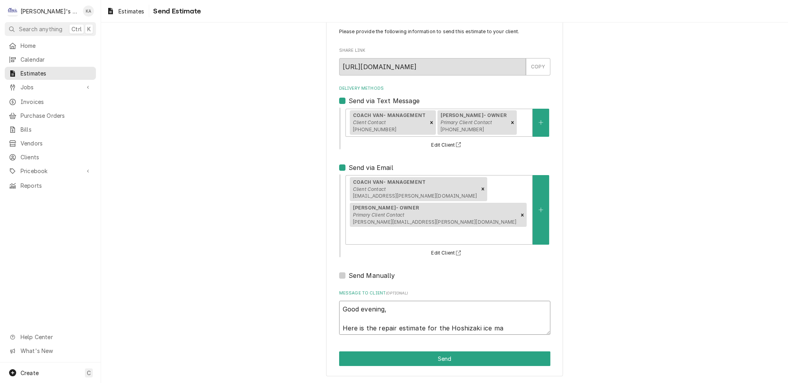
type textarea "Good evening, Here is the repair estimate for the Hoshizaki ice mac"
type textarea "x"
type textarea "Good evening, Here is the repair estimate for the Hoshizaki ice mach"
type textarea "x"
type textarea "Good evening, Here is the repair estimate for the Hoshizaki ice machi"
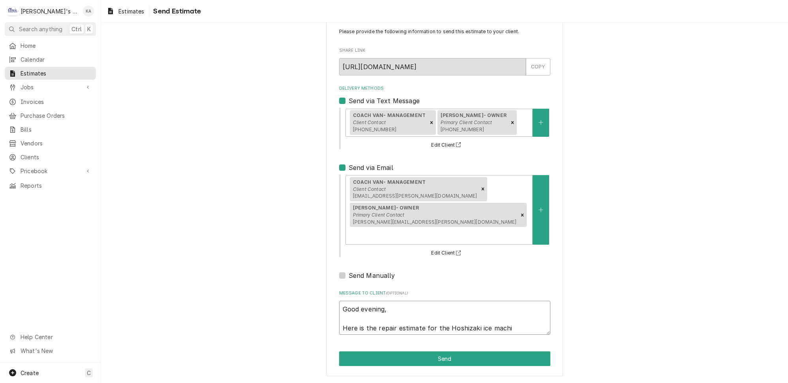
type textarea "x"
type textarea "Good evening, Here is the repair estimate for the Hoshizaki ice machin"
type textarea "x"
type textarea "Good evening, Here is the repair estimate for the Hoshizaki ice machine"
type textarea "x"
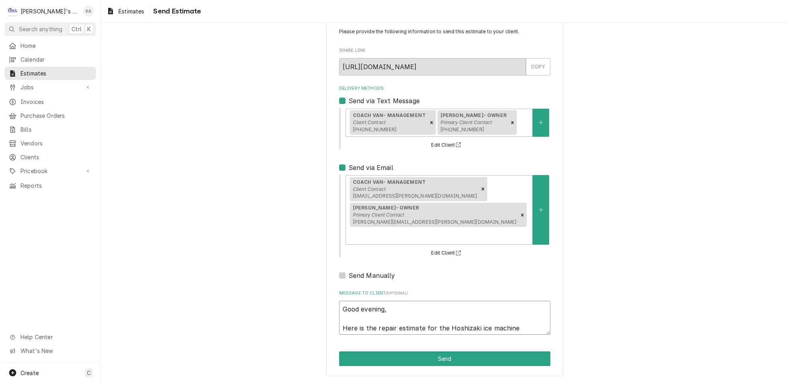
type textarea "Good evening, Here is the repair estimate for the Hoshizaki ice machine."
type textarea "x"
type textarea "Good evening, Here is the repair estimate for the Hoshizaki ice machine."
type textarea "x"
type textarea "Good evening, Here is the repair estimate for the Hoshizaki ice machine. L"
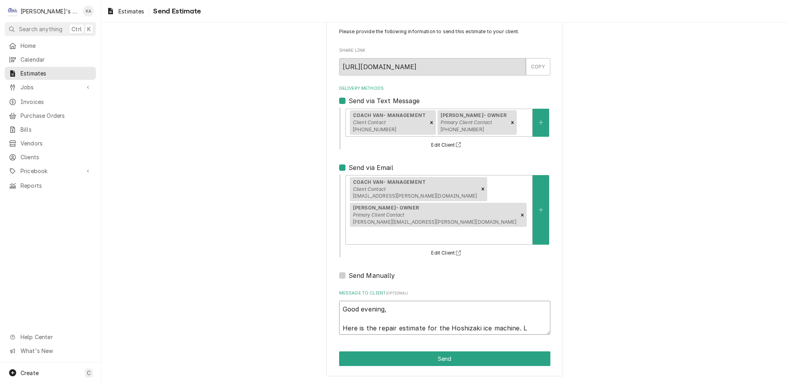
type textarea "x"
type textarea "Good evening, Here is the repair estimate for the Hoshizaki ice machine. Le"
type textarea "x"
type textarea "Good evening, Here is the repair estimate for the Hoshizaki ice machine. Let"
type textarea "x"
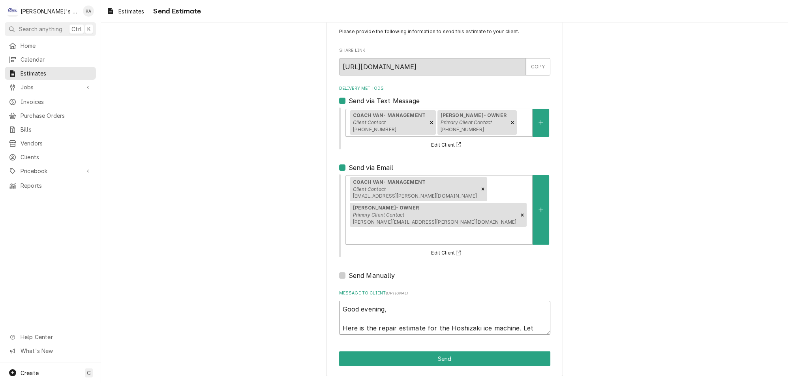
type textarea "Good evening, Here is the repair estimate for the Hoshizaki ice machine. Let"
type textarea "x"
type textarea "Good evening, Here is the repair estimate for the Hoshizaki ice machine. Let m"
type textarea "x"
type textarea "Good evening, Here is the repair estimate for the Hoshizaki ice machine. Let me"
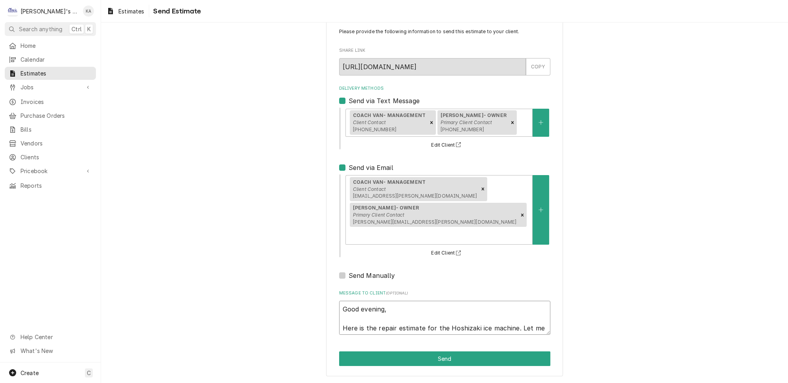
type textarea "x"
type textarea "Good evening, Here is the repair estimate for the Hoshizaki ice machine. Let me"
type textarea "x"
type textarea "Good evening, Here is the repair estimate for the Hoshizaki ice machine. Let me…"
type textarea "x"
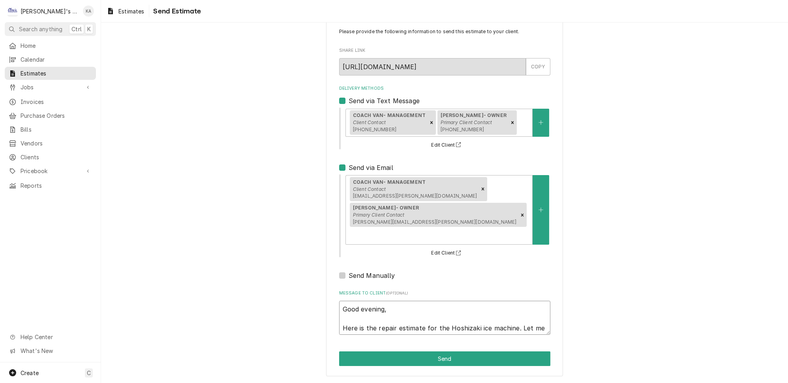
type textarea "Good evening, Here is the repair estimate for the Hoshizaki ice machine. Let me…"
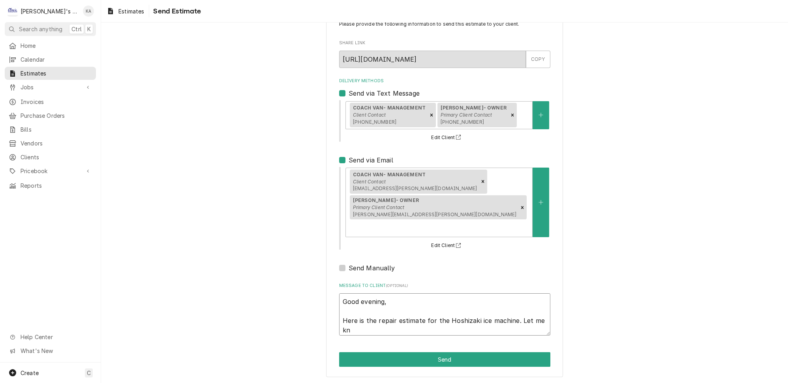
type textarea "x"
type textarea "Good evening, Here is the repair estimate for the Hoshizaki ice machine. Let me…"
type textarea "x"
type textarea "Good evening, Here is the repair estimate for the Hoshizaki ice machine. Let me…"
type textarea "x"
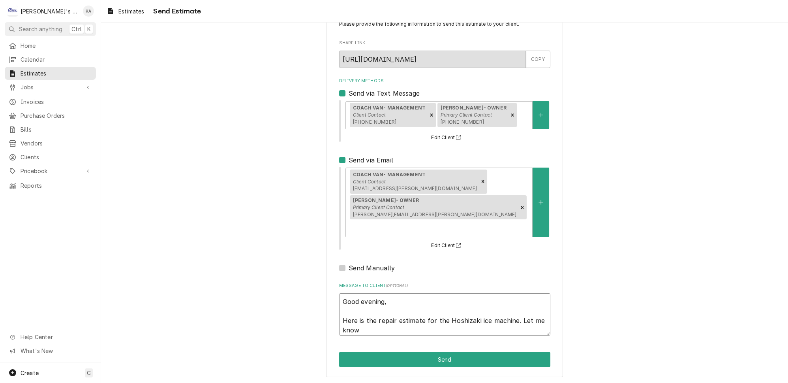
type textarea "Good evening, Here is the repair estimate for the Hoshizaki ice machine. Let me…"
type textarea "x"
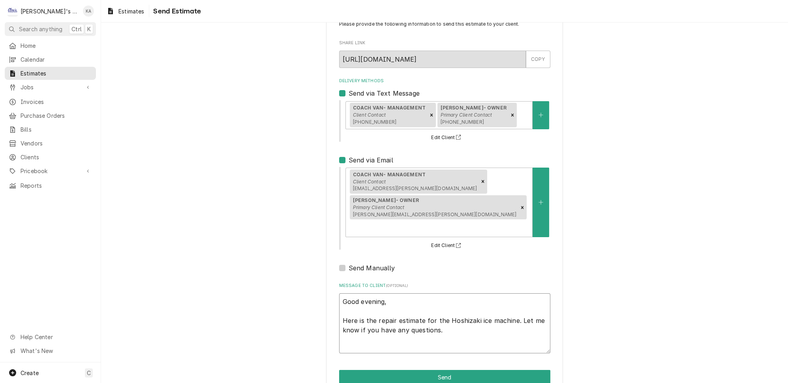
click at [353, 353] on textarea "Good evening, Here is the repair estimate for the Hoshizaki ice machine. Let me…" at bounding box center [444, 323] width 211 height 60
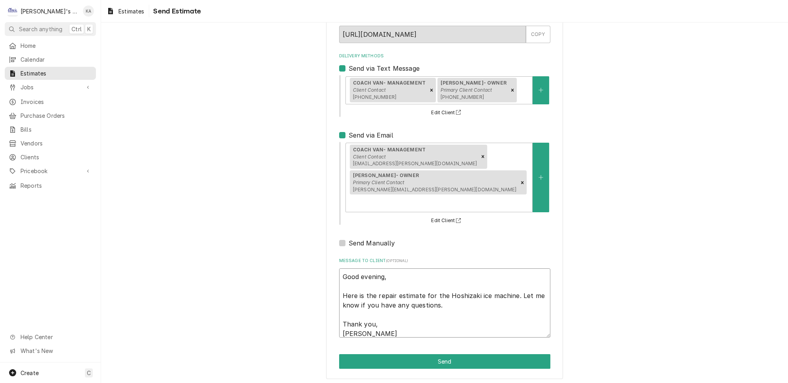
scroll to position [62, 0]
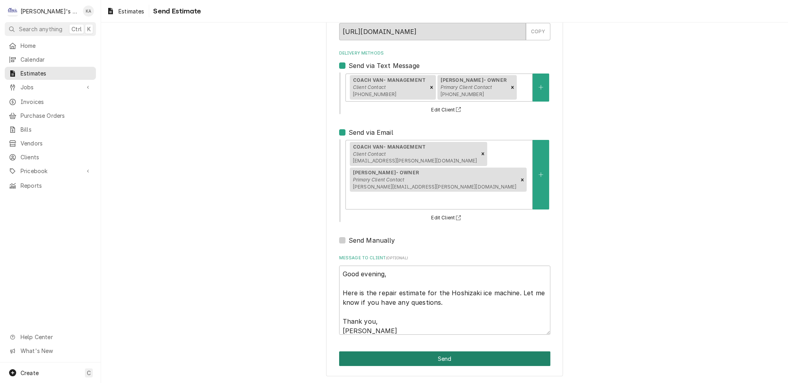
click at [455, 359] on button "Send" at bounding box center [444, 358] width 211 height 15
